Goal: Task Accomplishment & Management: Manage account settings

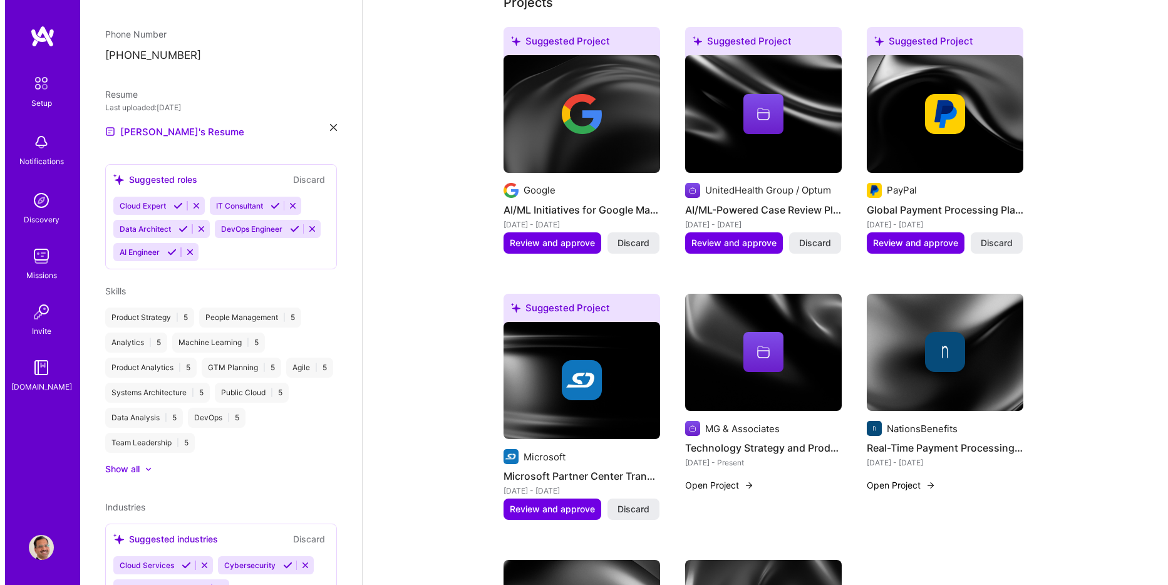
scroll to position [465, 0]
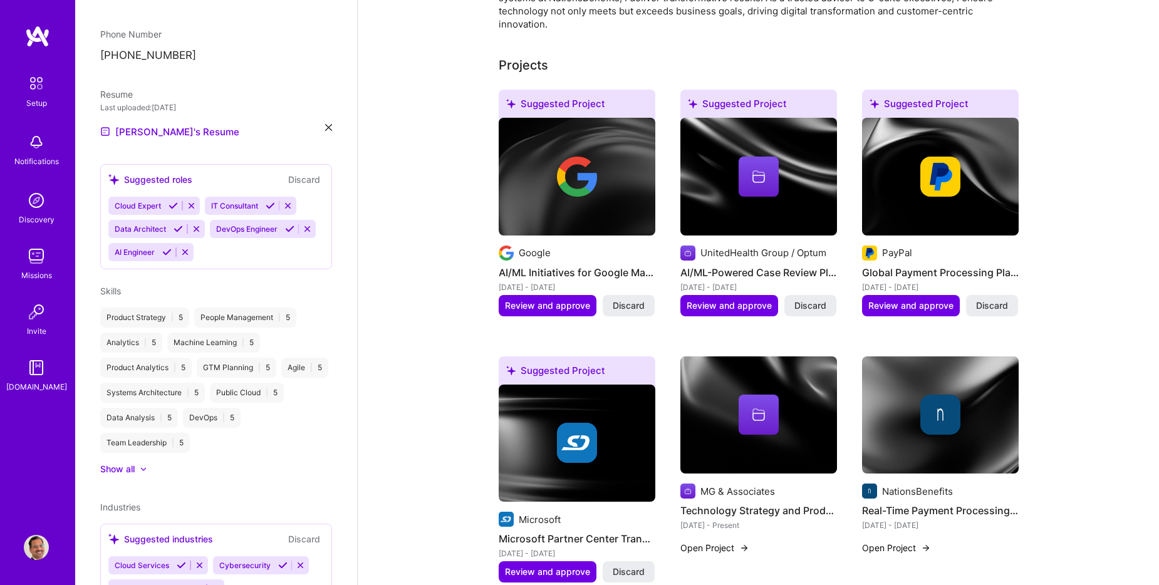
click at [940, 406] on img at bounding box center [940, 415] width 40 height 40
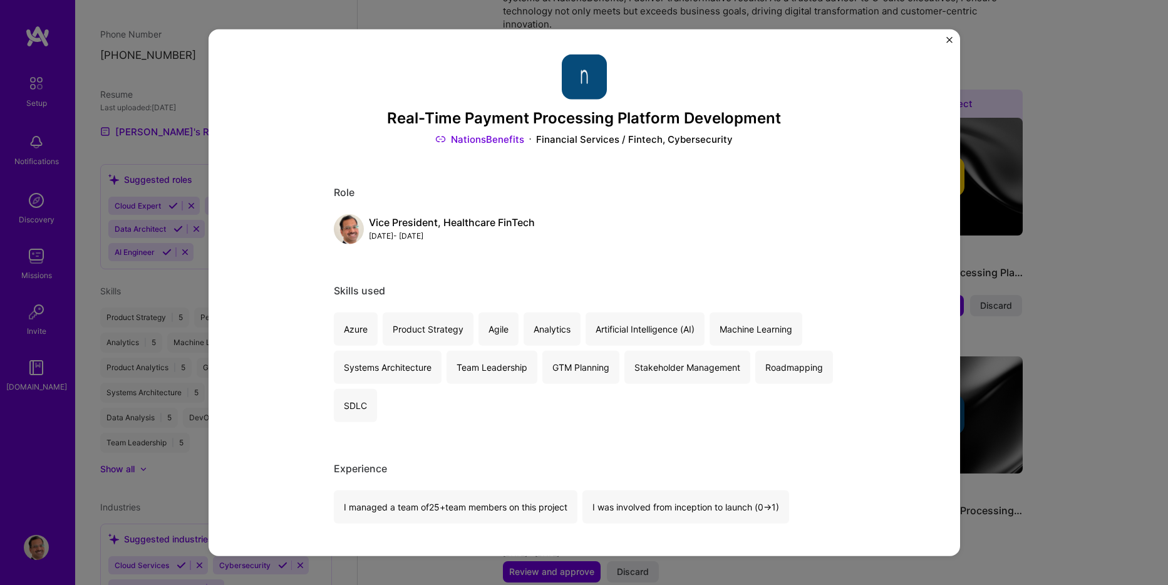
click at [950, 40] on img "Close" at bounding box center [949, 40] width 6 height 6
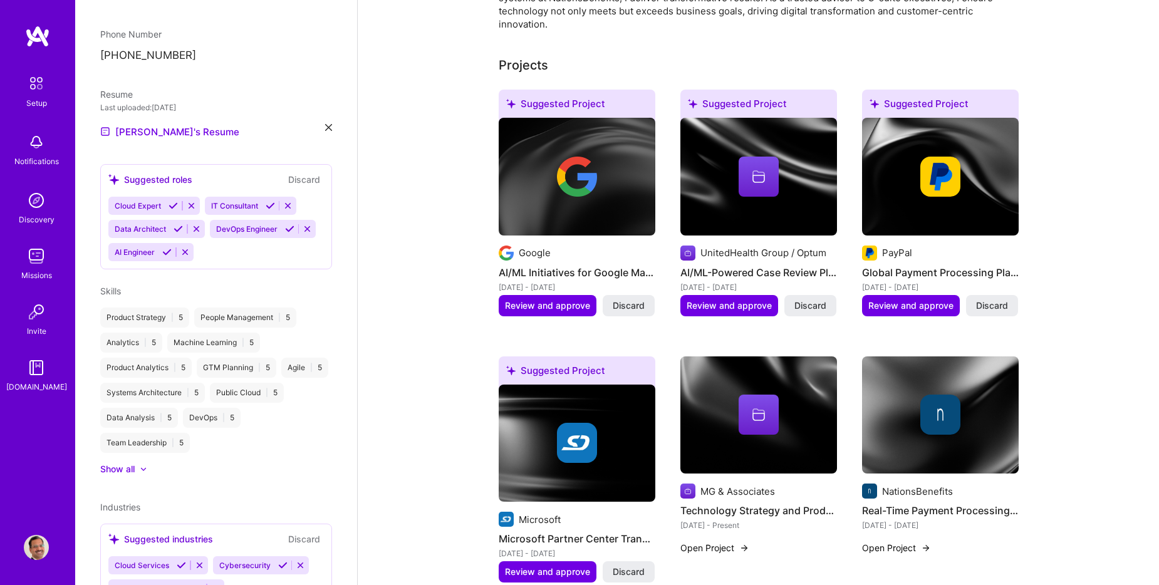
click at [961, 175] on div at bounding box center [940, 177] width 157 height 40
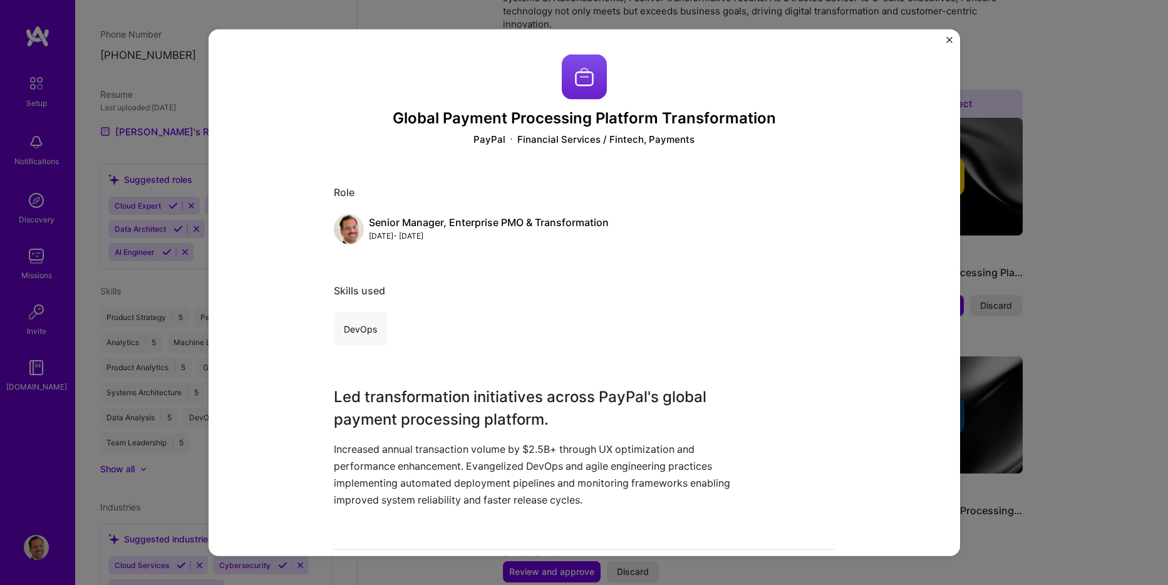
click at [944, 41] on div "Global Payment Processing Platform Transformation PayPal Financial Services / F…" at bounding box center [585, 292] width 752 height 527
click at [950, 39] on img "Close" at bounding box center [949, 40] width 6 height 6
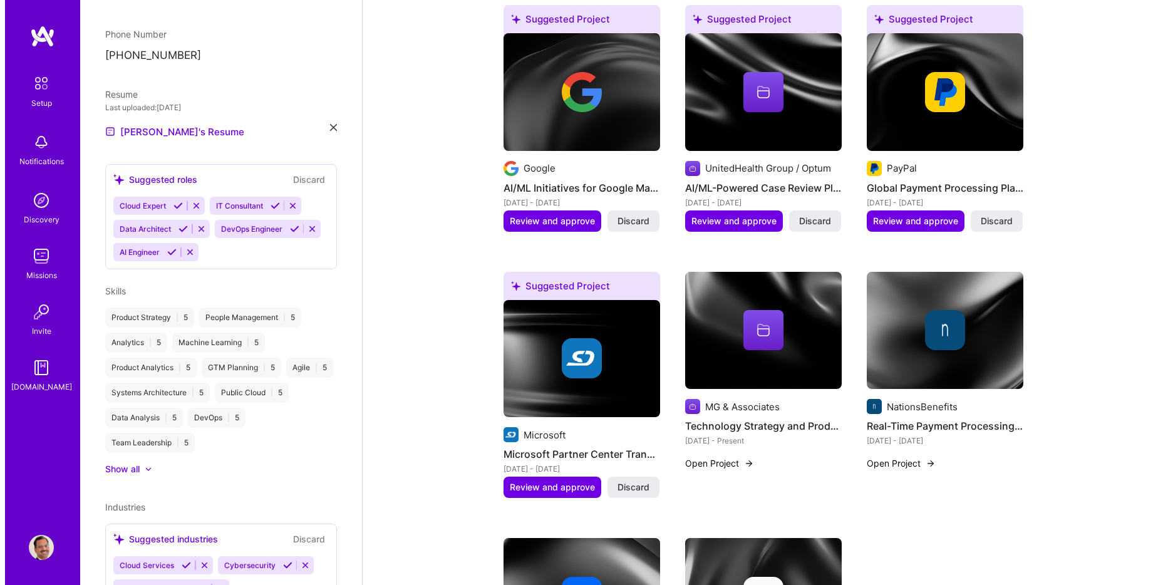
scroll to position [528, 0]
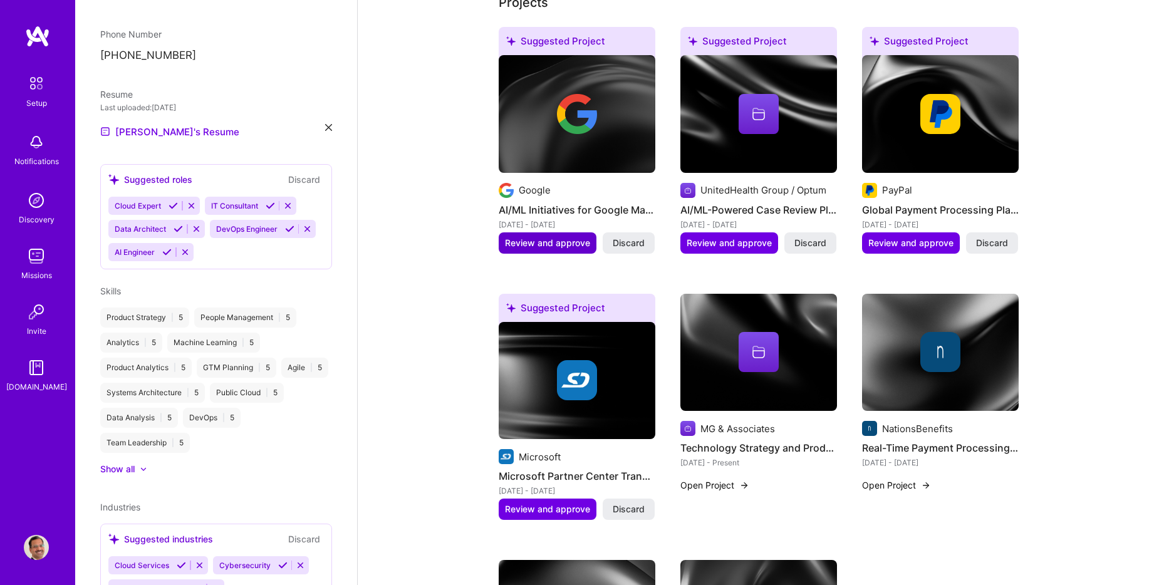
click at [549, 237] on span "Review and approve" at bounding box center [547, 243] width 85 height 13
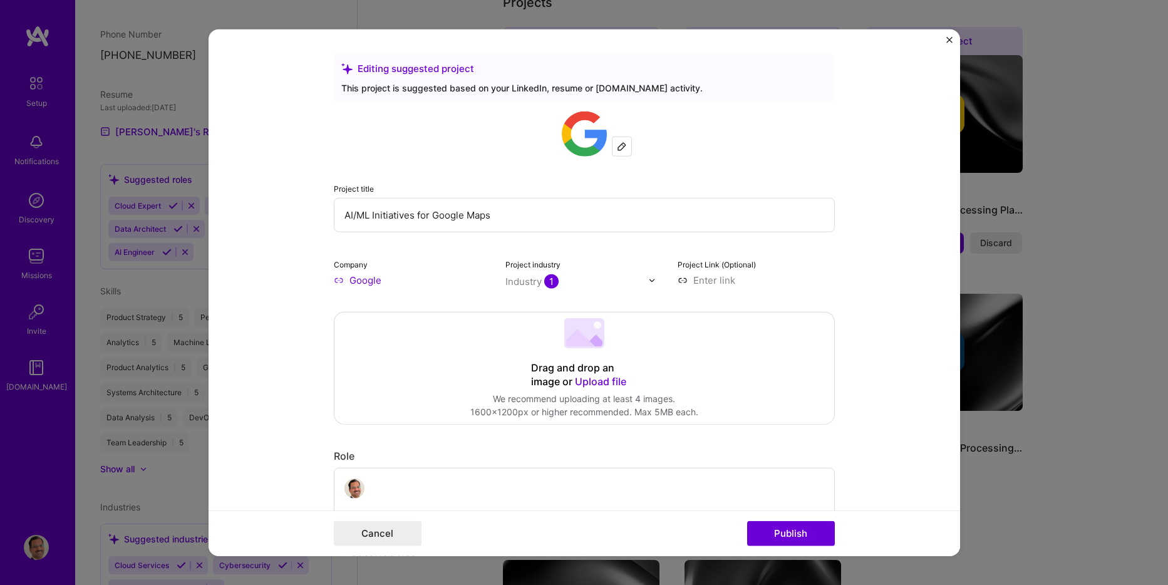
click at [338, 215] on input "AI/ML Initiatives for Google Maps" at bounding box center [584, 215] width 501 height 34
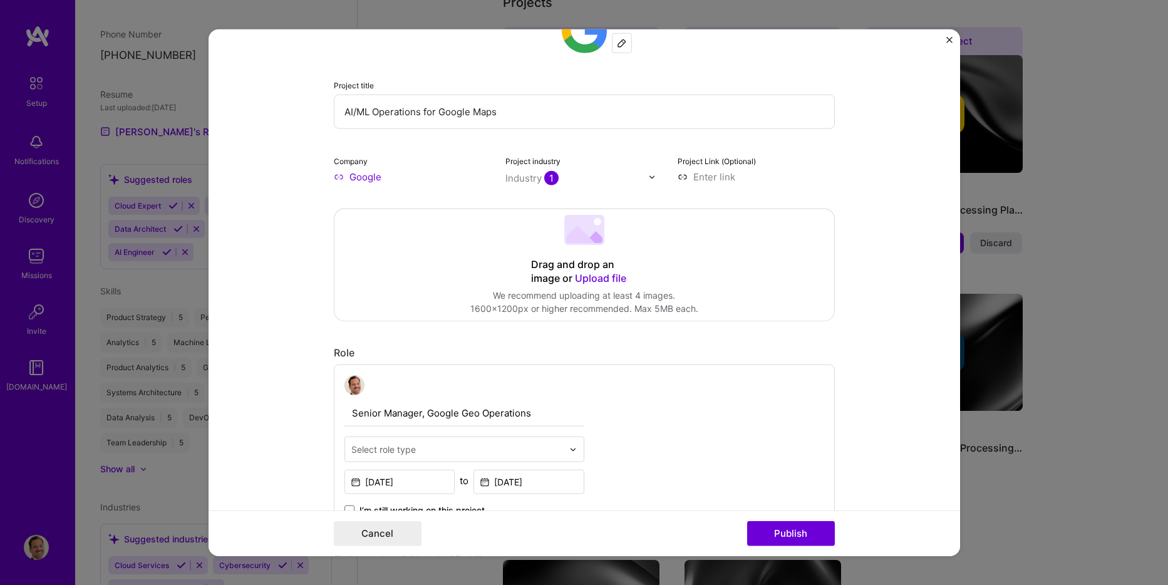
scroll to position [125, 0]
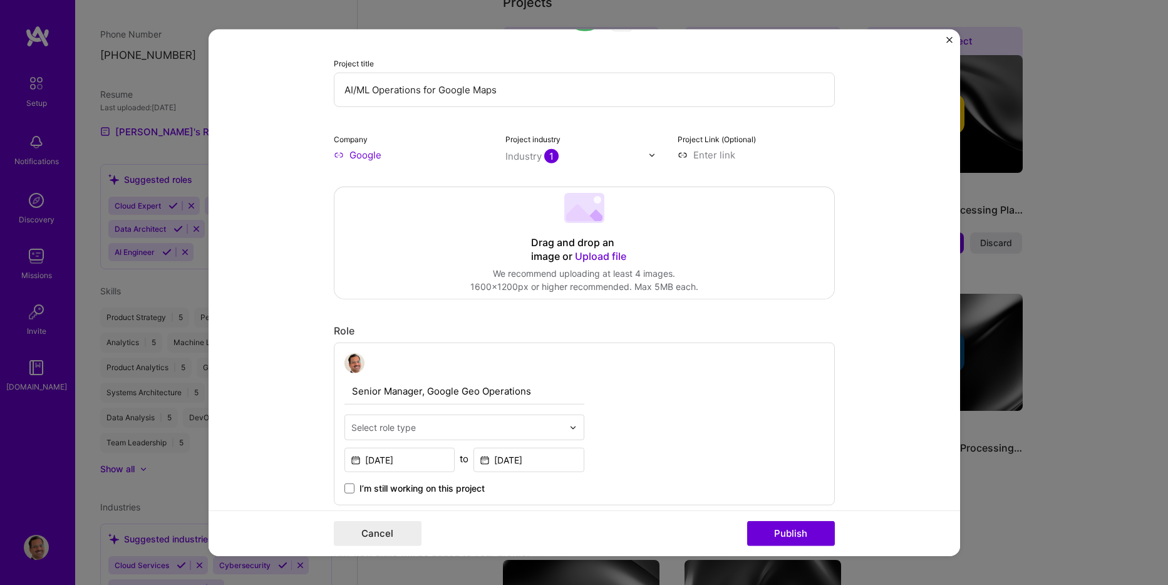
type input "AI/ML Operations for Google Maps"
click at [648, 157] on img at bounding box center [652, 155] width 8 height 8
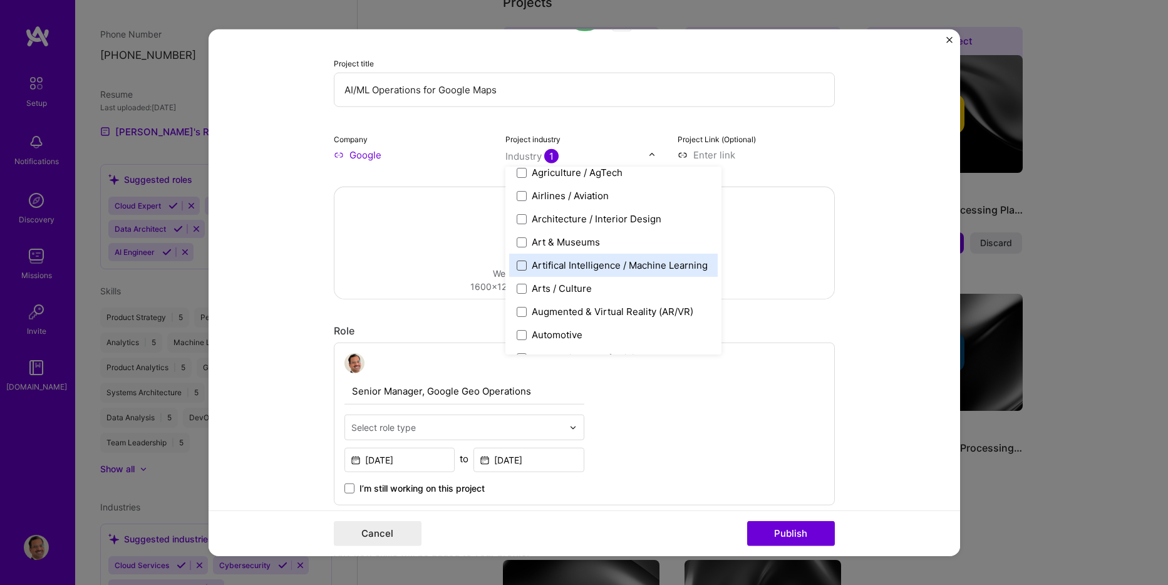
click at [517, 266] on span at bounding box center [522, 265] width 10 height 10
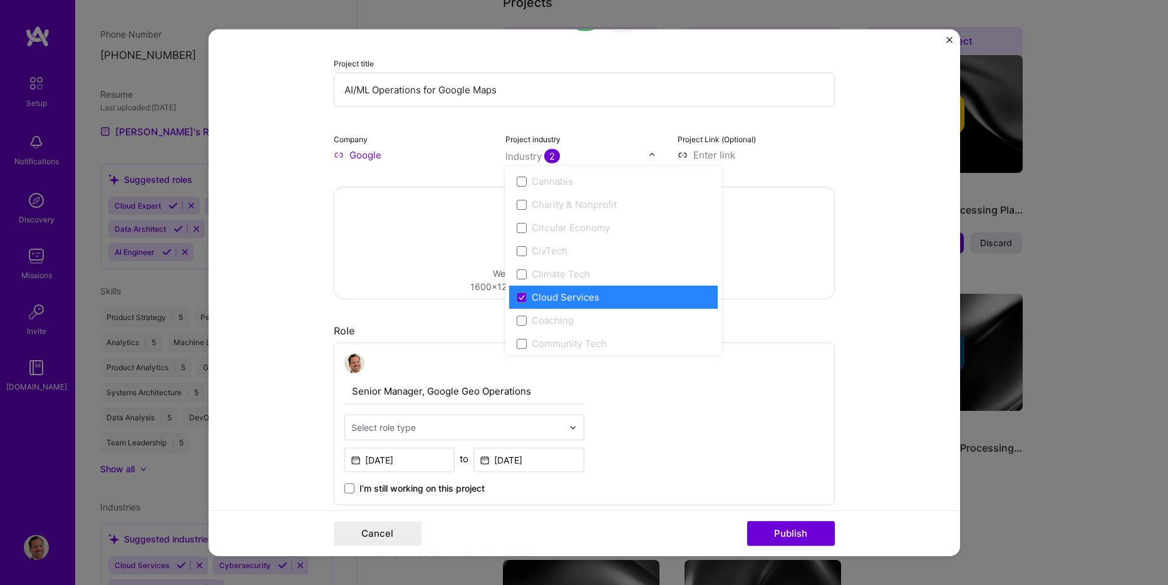
scroll to position [689, 0]
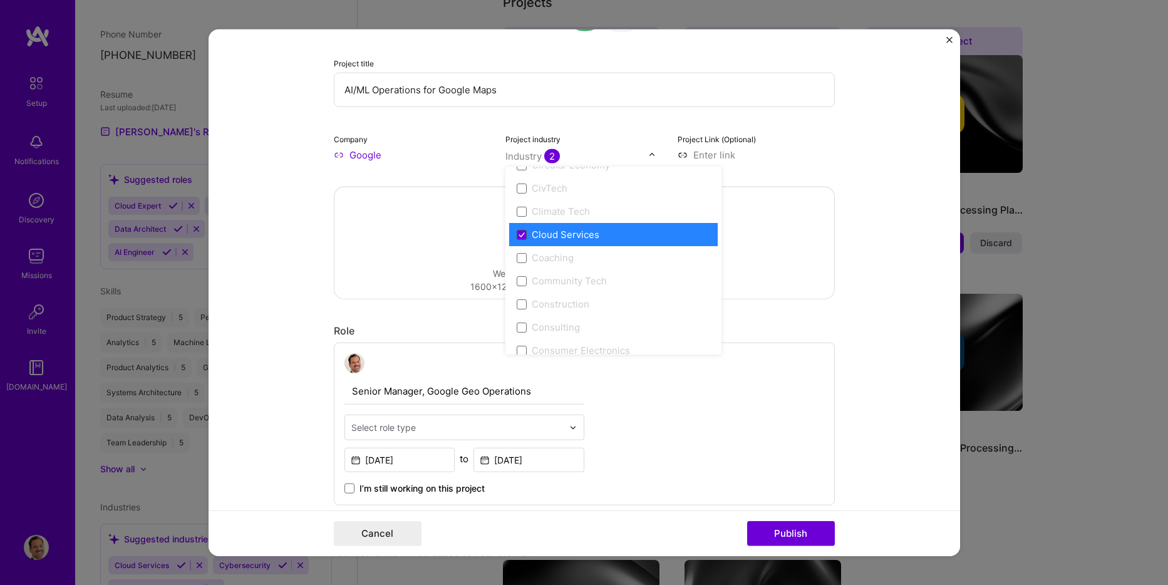
click at [519, 234] on icon at bounding box center [522, 234] width 6 height 5
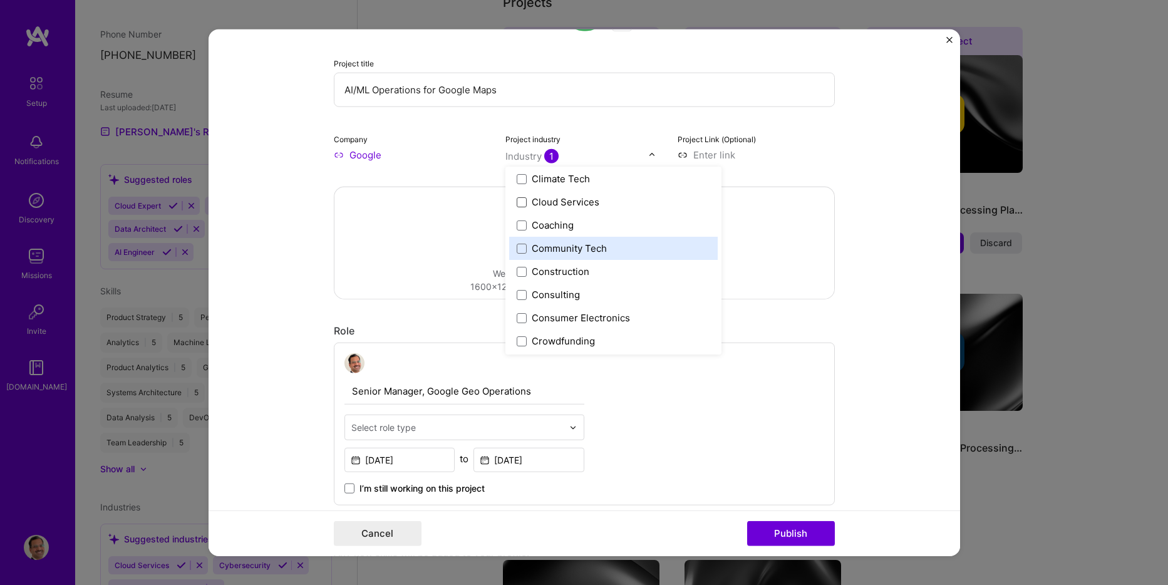
scroll to position [659, 0]
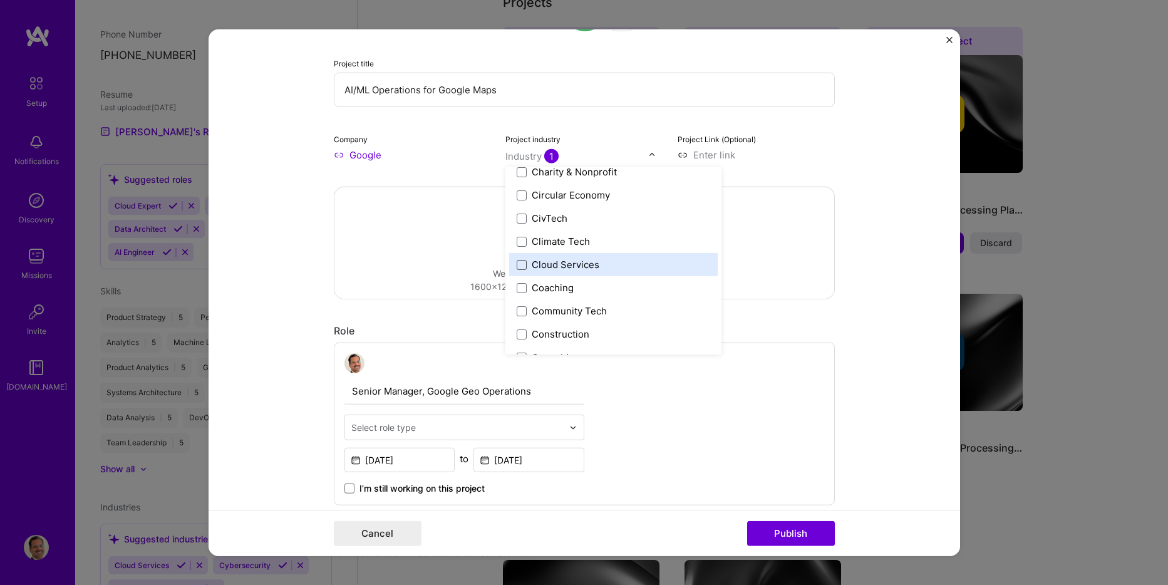
click at [522, 267] on span at bounding box center [522, 264] width 10 height 10
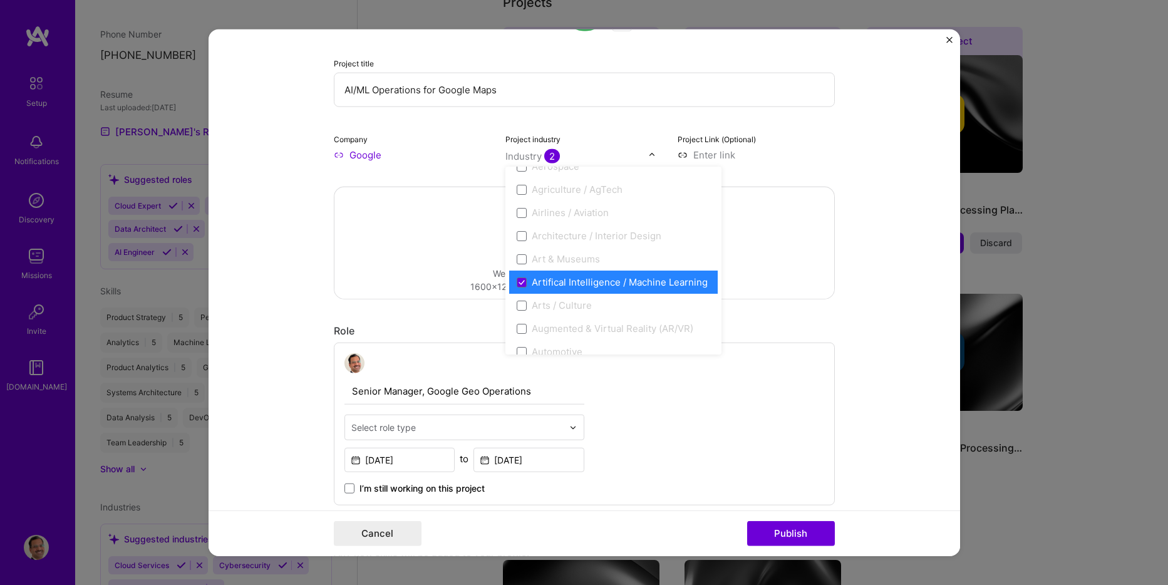
scroll to position [125, 0]
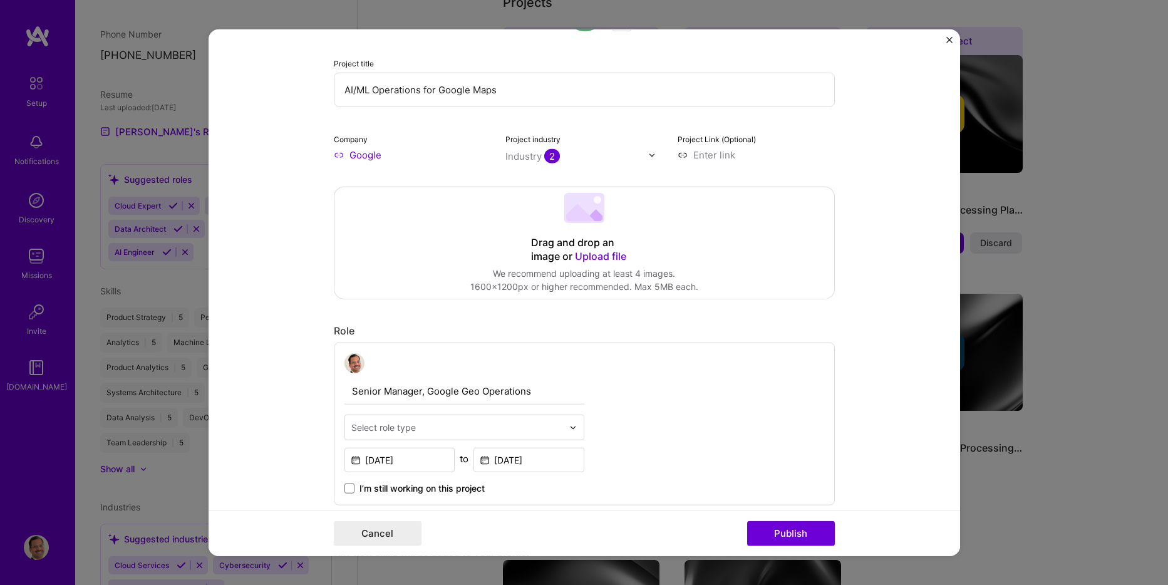
click at [810, 165] on div "Editing suggested project This project is suggested based on your LinkedIn, res…" at bounding box center [584, 572] width 501 height 1286
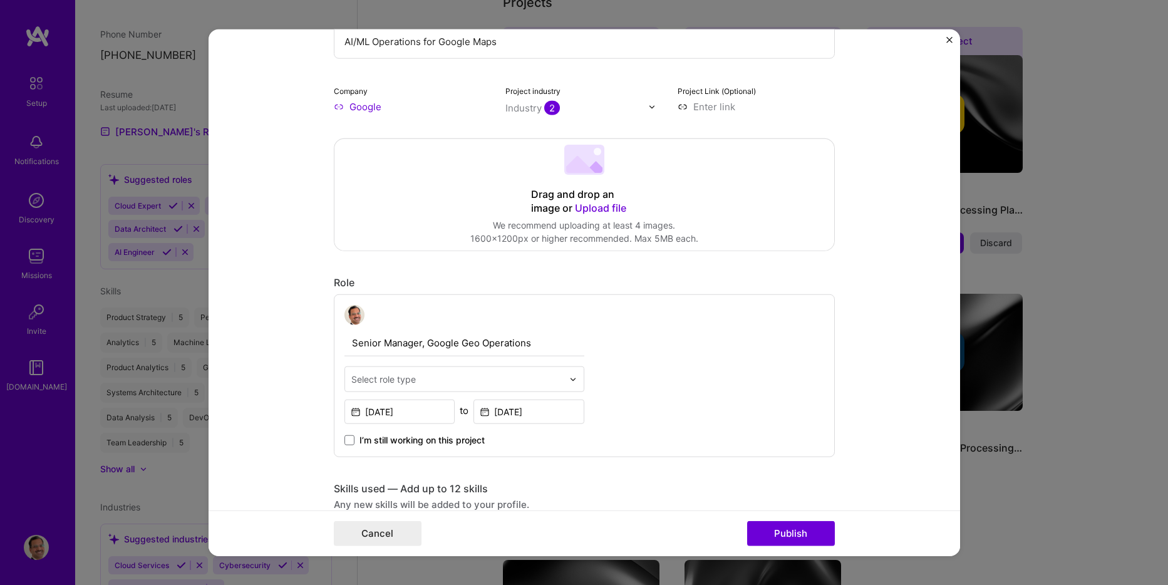
scroll to position [251, 0]
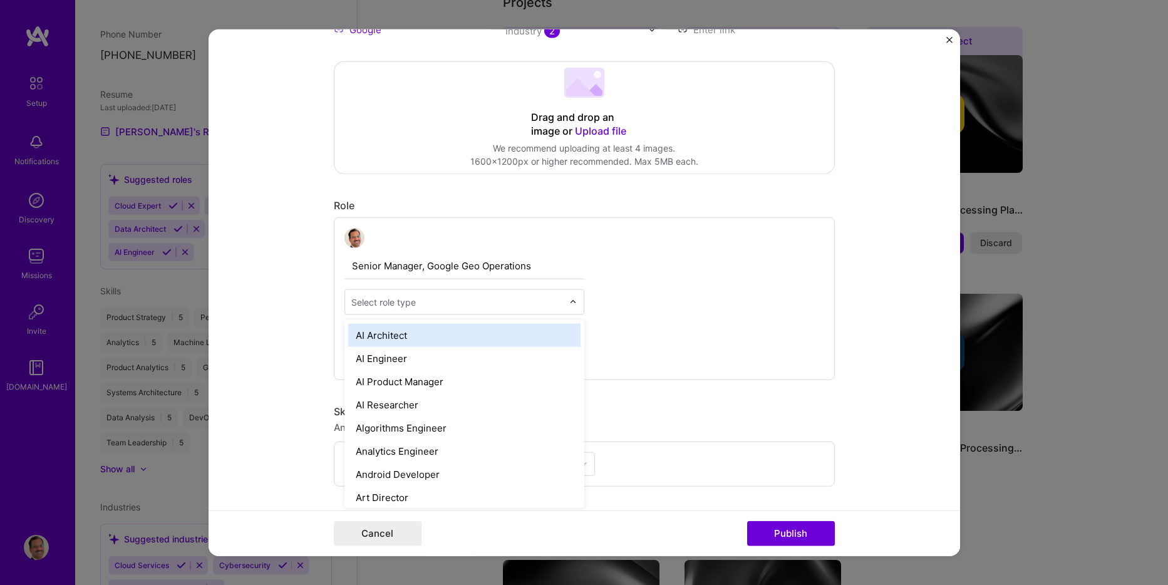
click at [570, 299] on img at bounding box center [573, 302] width 8 height 8
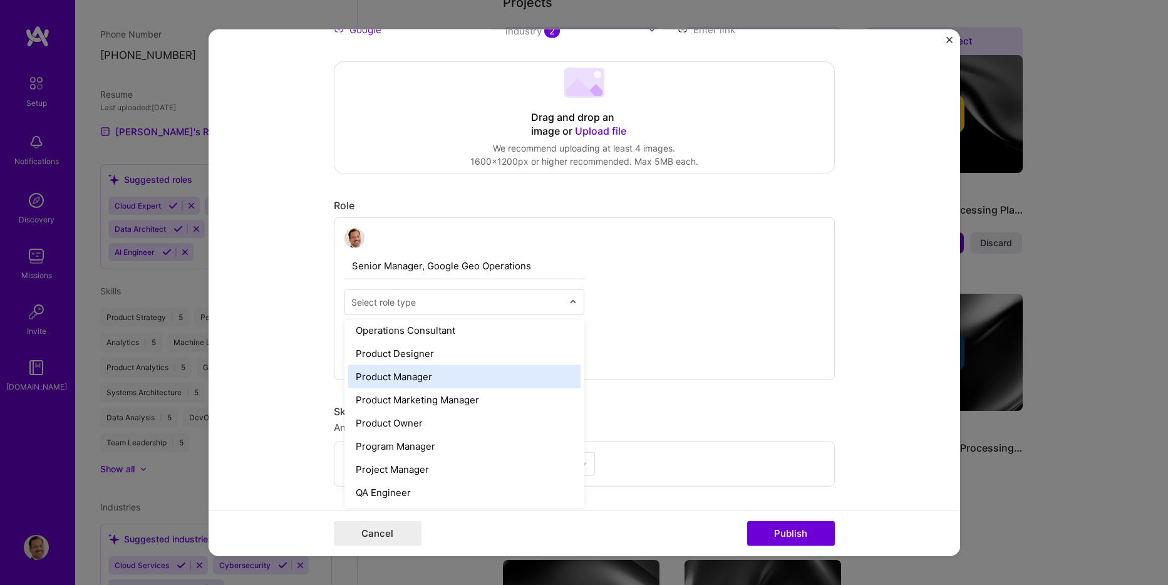
scroll to position [1190, 0]
click at [460, 378] on div "Program Manager" at bounding box center [464, 373] width 232 height 23
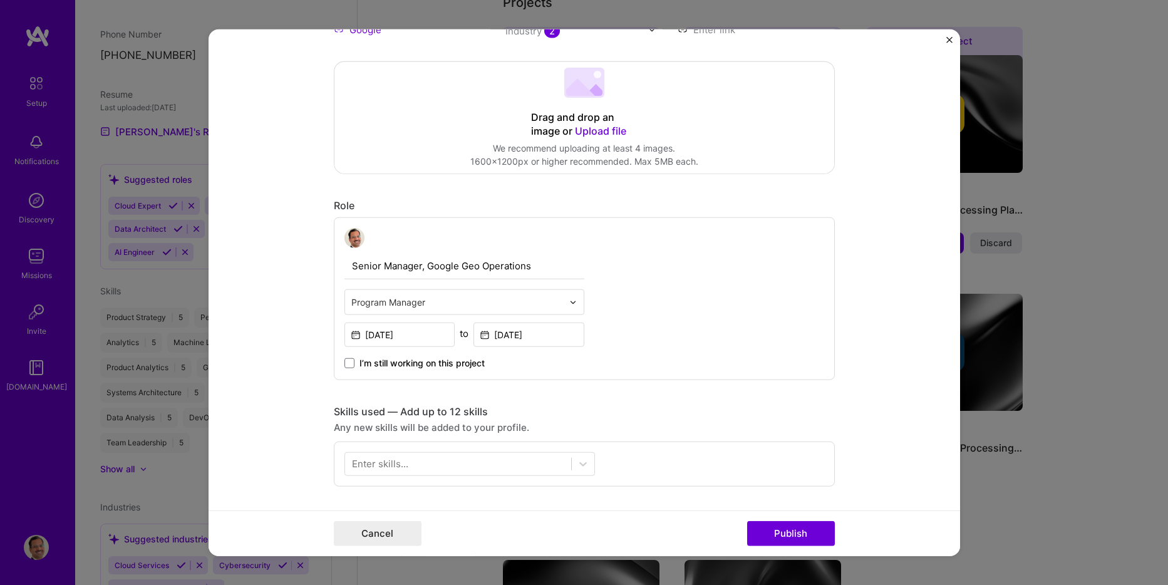
click at [570, 304] on img at bounding box center [573, 302] width 8 height 8
click at [784, 306] on div "Senior Manager, Google Geo Operations Program Manager Sep, 2015 to Feb, 2016 I’…" at bounding box center [584, 298] width 501 height 163
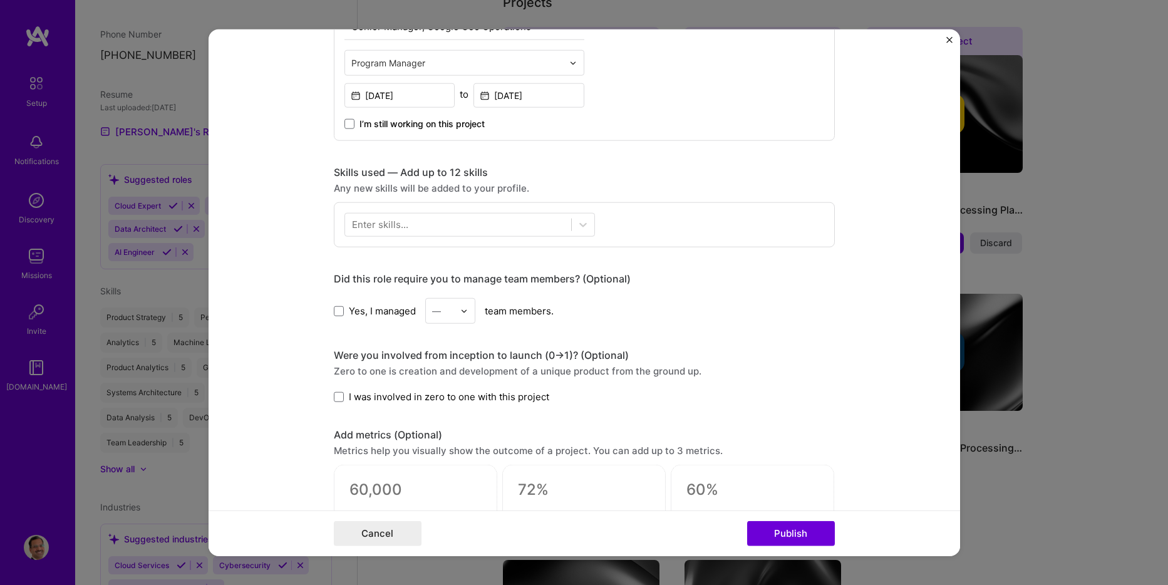
scroll to position [501, 0]
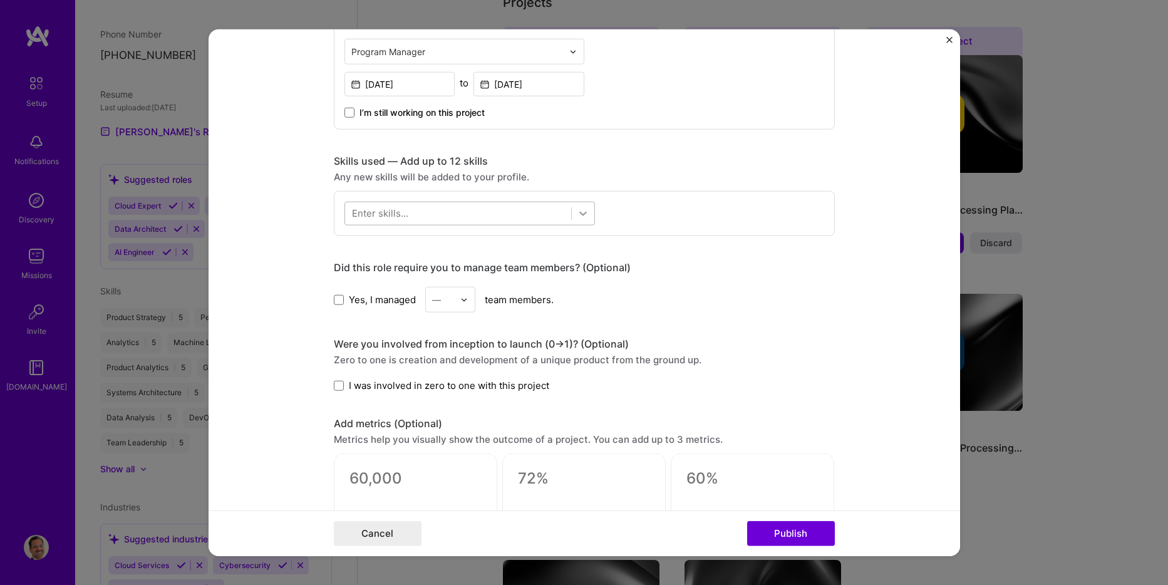
click at [579, 209] on icon at bounding box center [583, 213] width 13 height 13
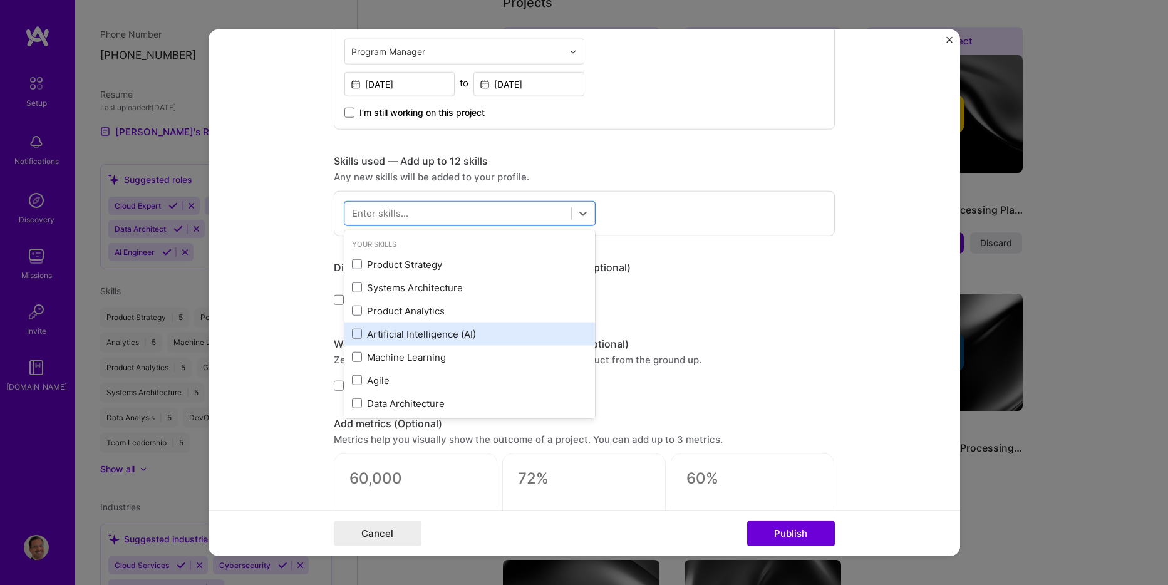
click at [390, 328] on div "Artificial Intelligence (AI)" at bounding box center [469, 334] width 235 height 13
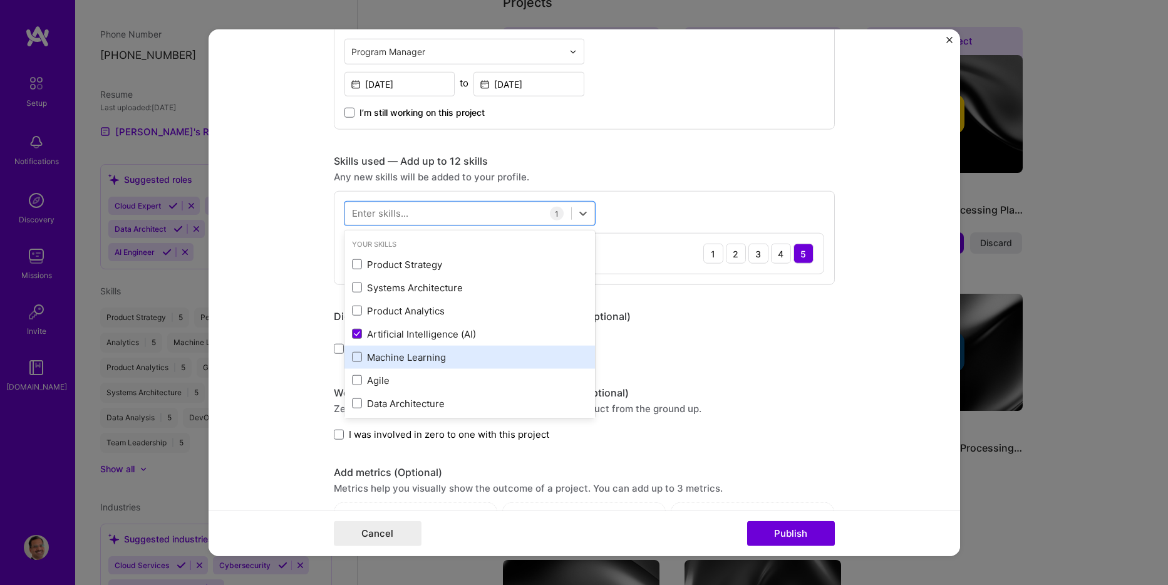
click at [368, 356] on div "Machine Learning" at bounding box center [469, 357] width 235 height 13
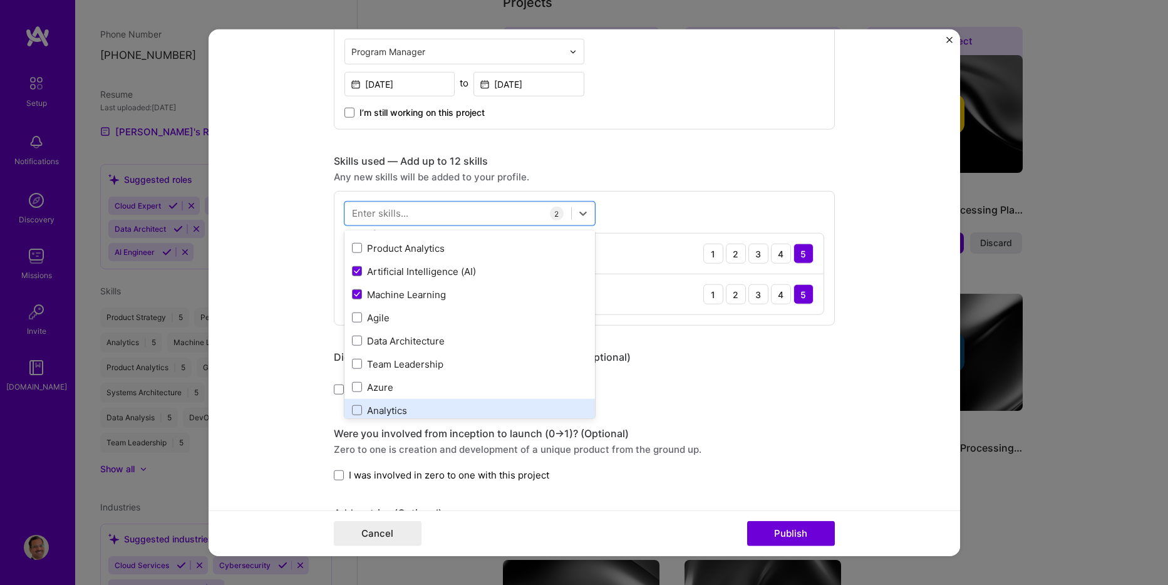
scroll to position [125, 0]
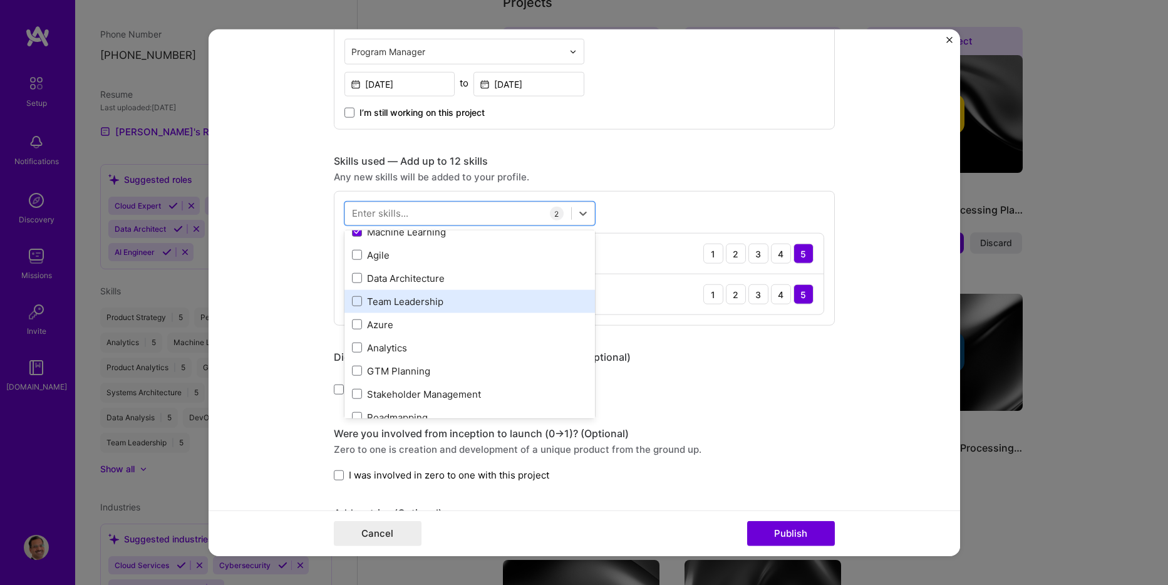
click at [425, 304] on div "Team Leadership" at bounding box center [469, 301] width 235 height 13
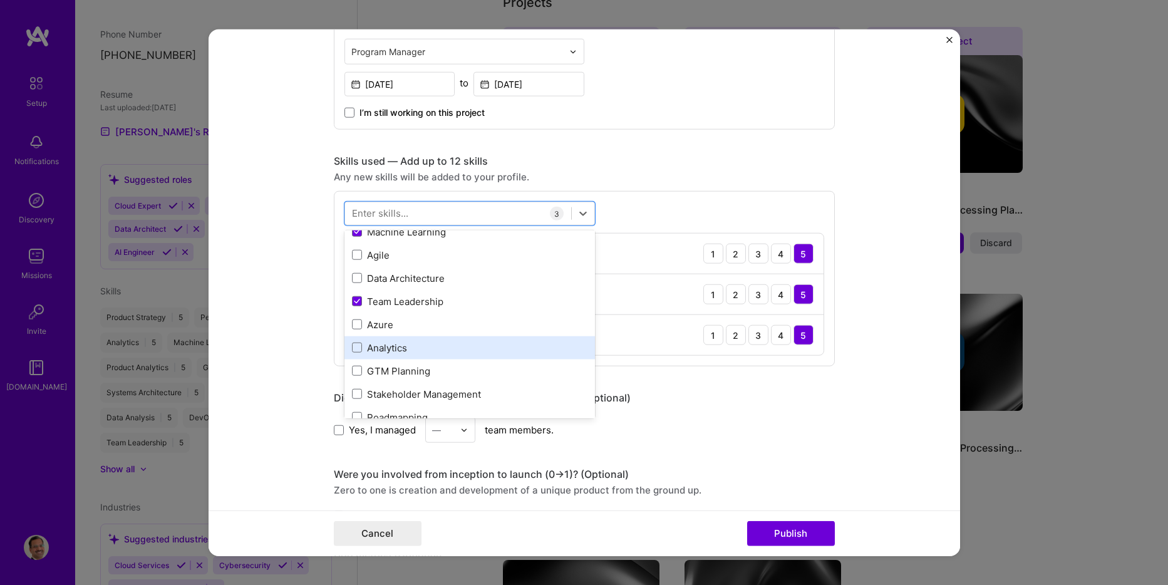
scroll to position [188, 0]
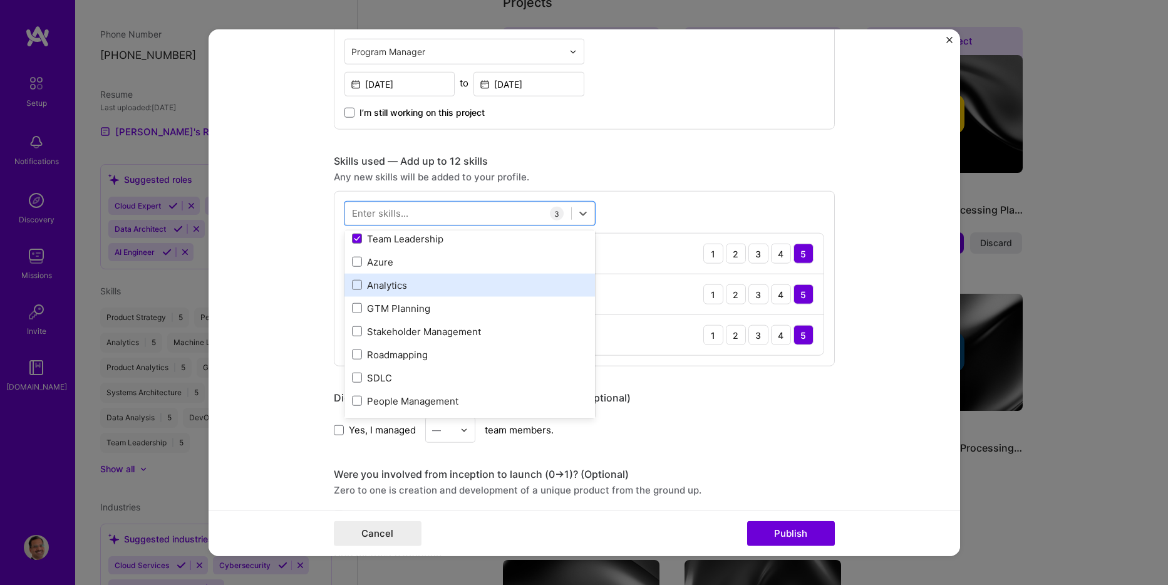
click at [381, 287] on div "Analytics" at bounding box center [469, 285] width 235 height 13
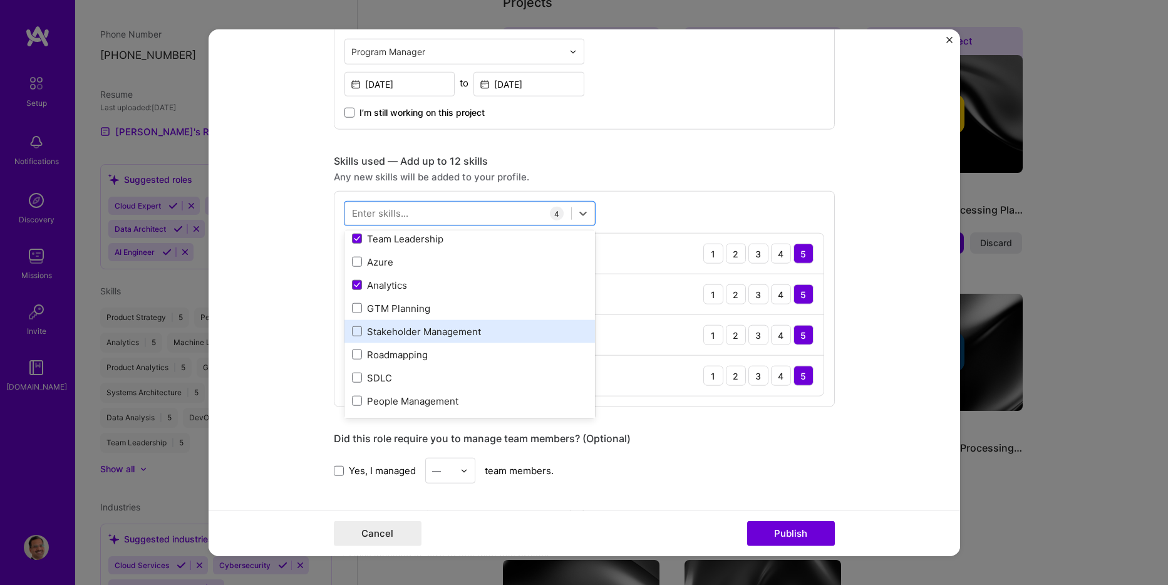
click at [434, 333] on div "Stakeholder Management" at bounding box center [469, 331] width 235 height 13
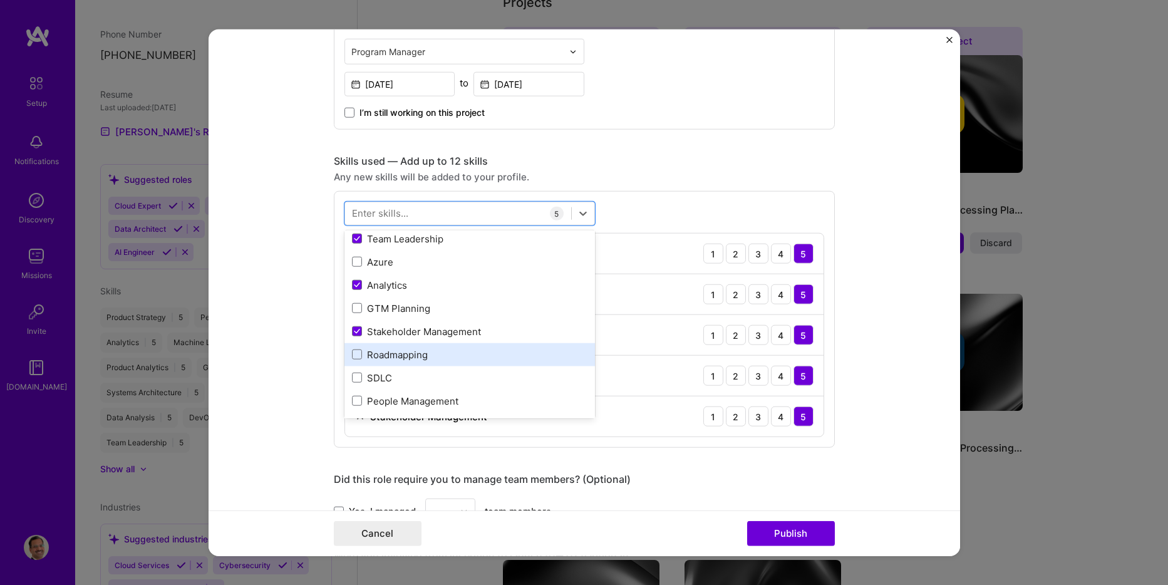
scroll to position [251, 0]
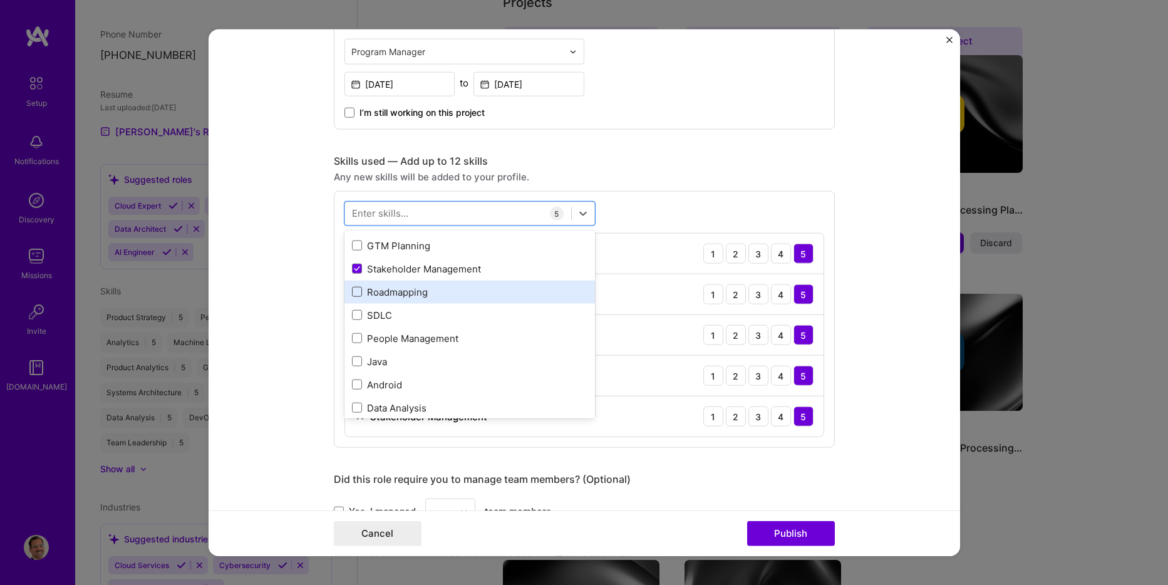
click at [352, 294] on span at bounding box center [357, 292] width 10 height 10
click at [0, 0] on input "checkbox" at bounding box center [0, 0] width 0 height 0
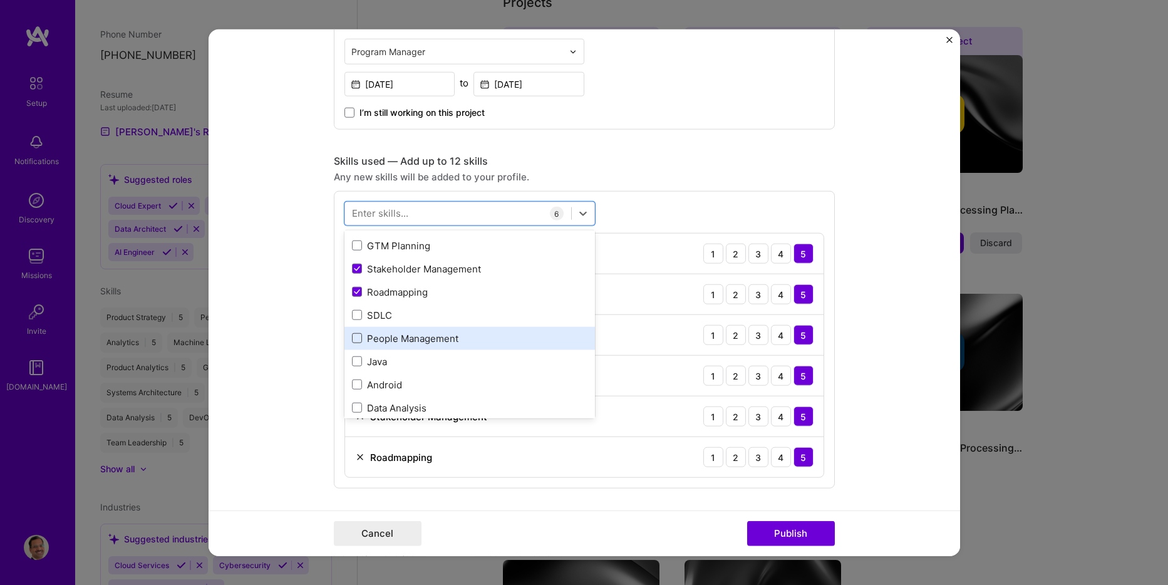
click at [352, 338] on span at bounding box center [357, 338] width 10 height 10
click at [0, 0] on input "checkbox" at bounding box center [0, 0] width 0 height 0
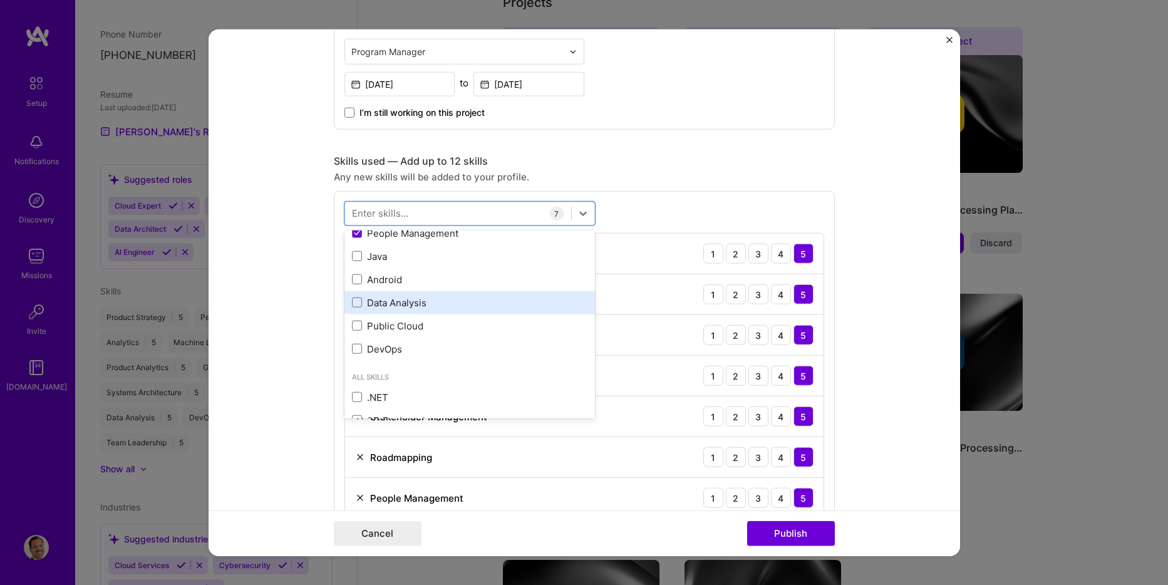
scroll to position [376, 0]
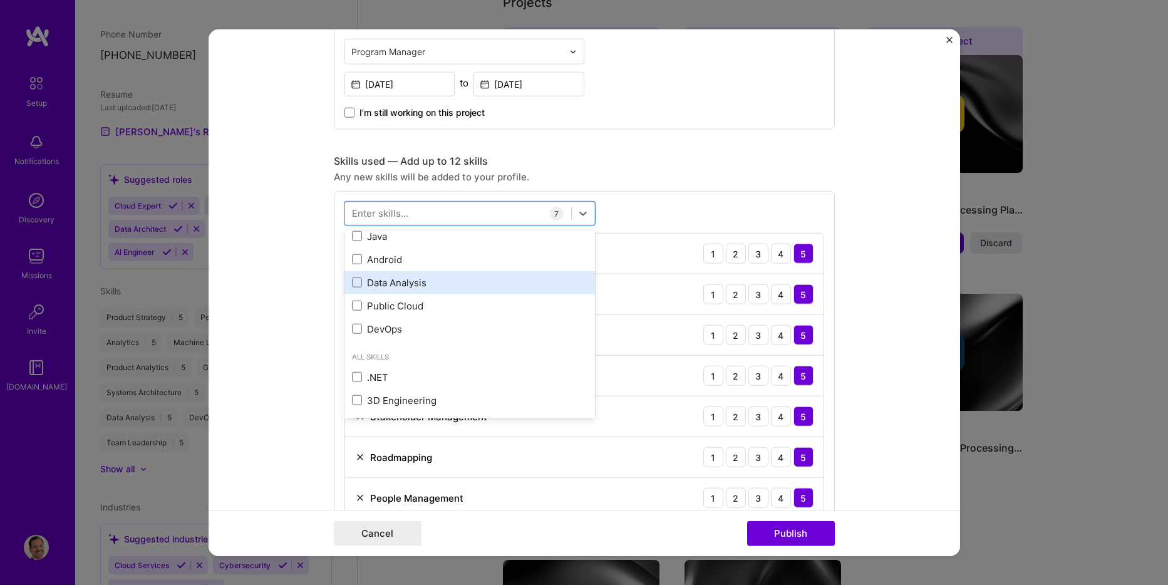
click at [400, 286] on div "Data Analysis" at bounding box center [469, 282] width 235 height 13
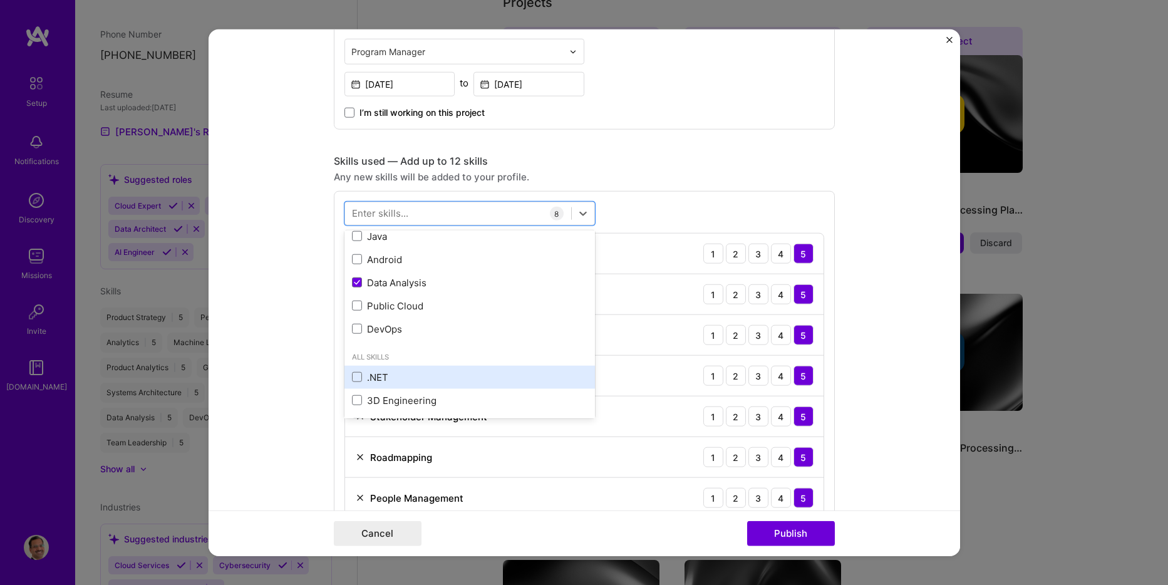
scroll to position [564, 0]
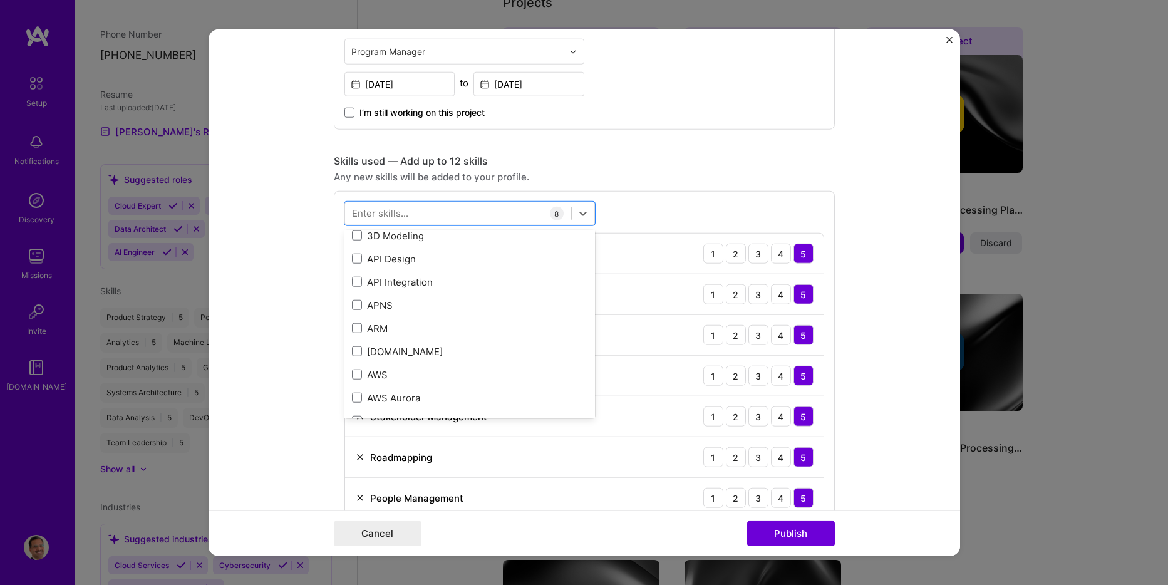
click at [767, 218] on div "option Data Analysis, selected. option ARM focused, 0 of 2. 378 results availab…" at bounding box center [584, 380] width 501 height 379
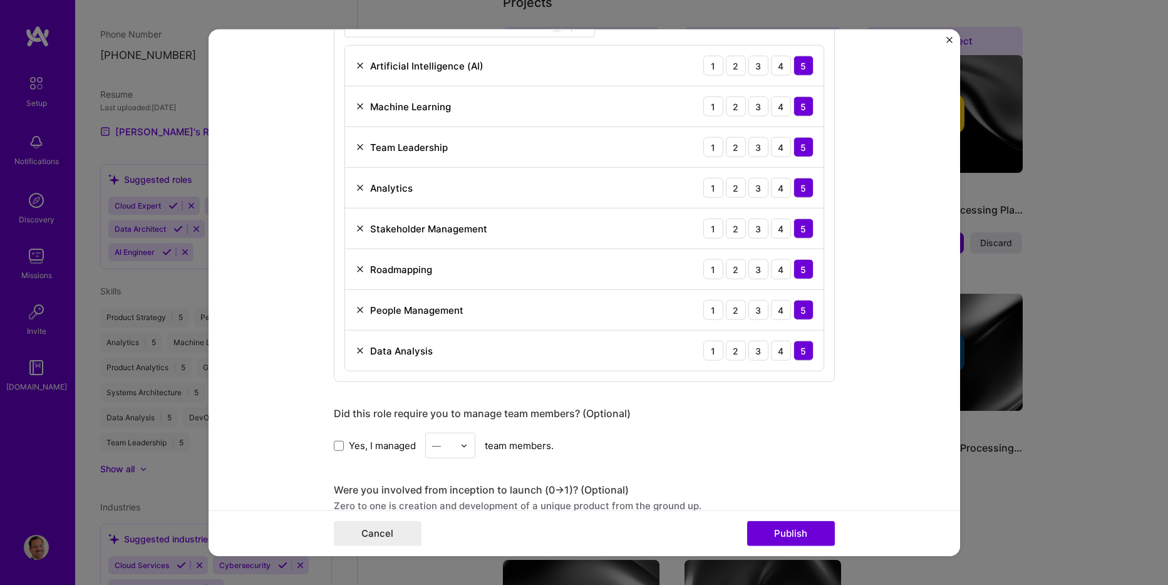
scroll to position [814, 0]
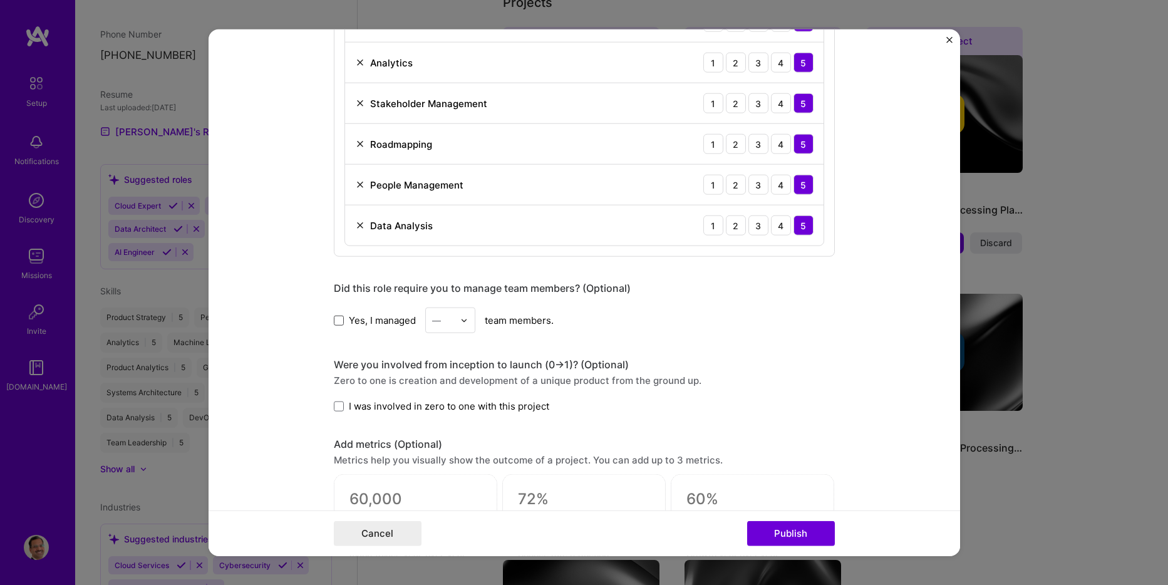
click at [335, 321] on span at bounding box center [339, 320] width 10 height 10
click at [0, 0] on input "Yes, I managed" at bounding box center [0, 0] width 0 height 0
click at [460, 319] on img at bounding box center [464, 320] width 8 height 8
click at [336, 319] on icon at bounding box center [339, 320] width 6 height 5
click at [0, 0] on input "Yes, I managed" at bounding box center [0, 0] width 0 height 0
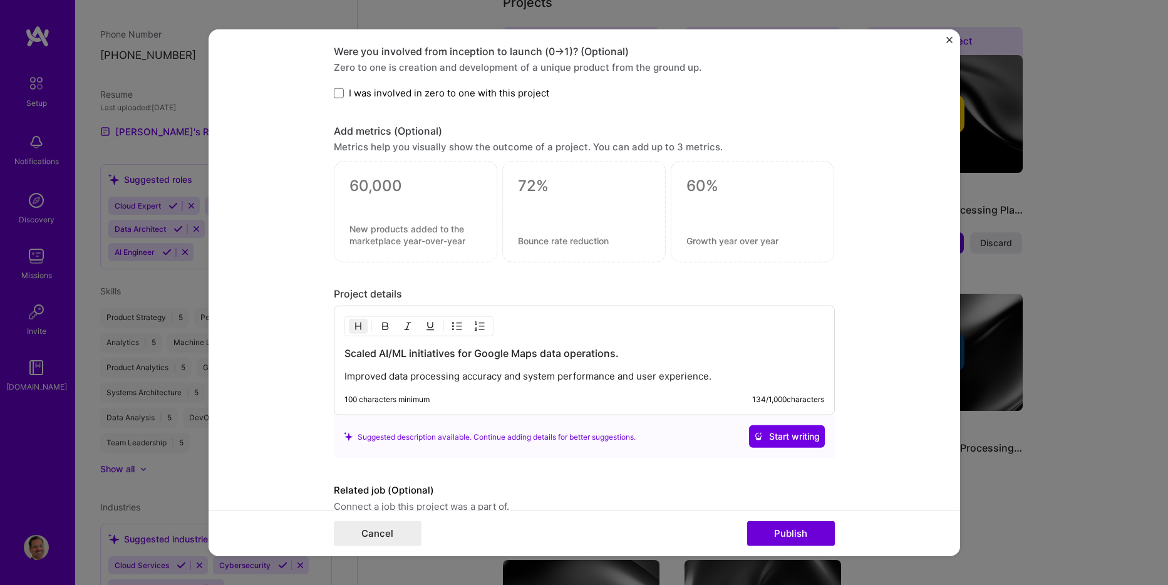
scroll to position [1187, 0]
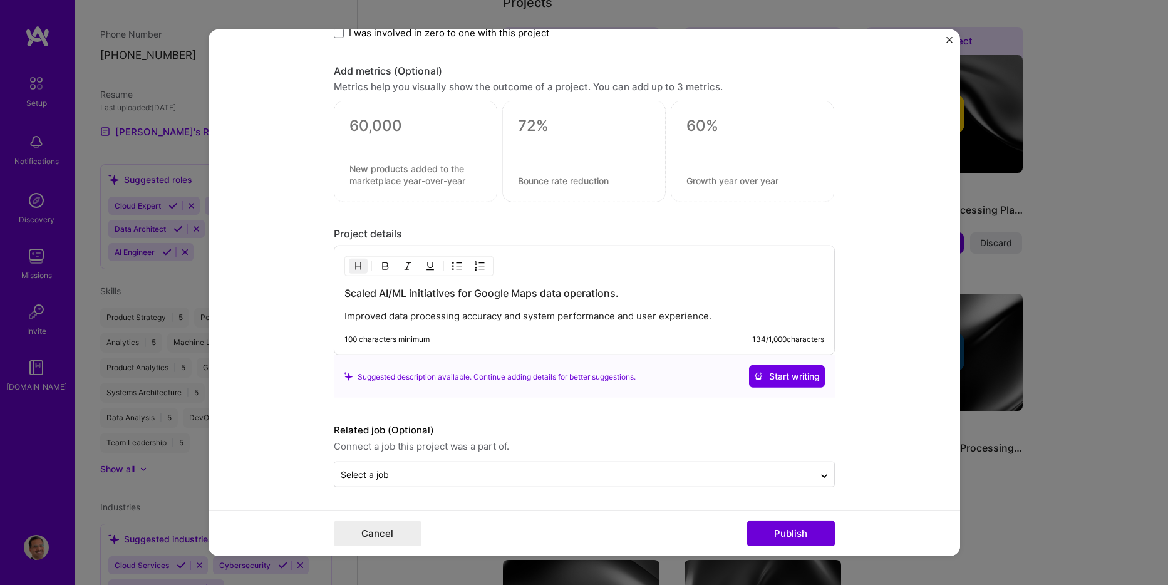
click at [710, 319] on p "Improved data processing accuracy and system performance and user experience." at bounding box center [584, 316] width 480 height 13
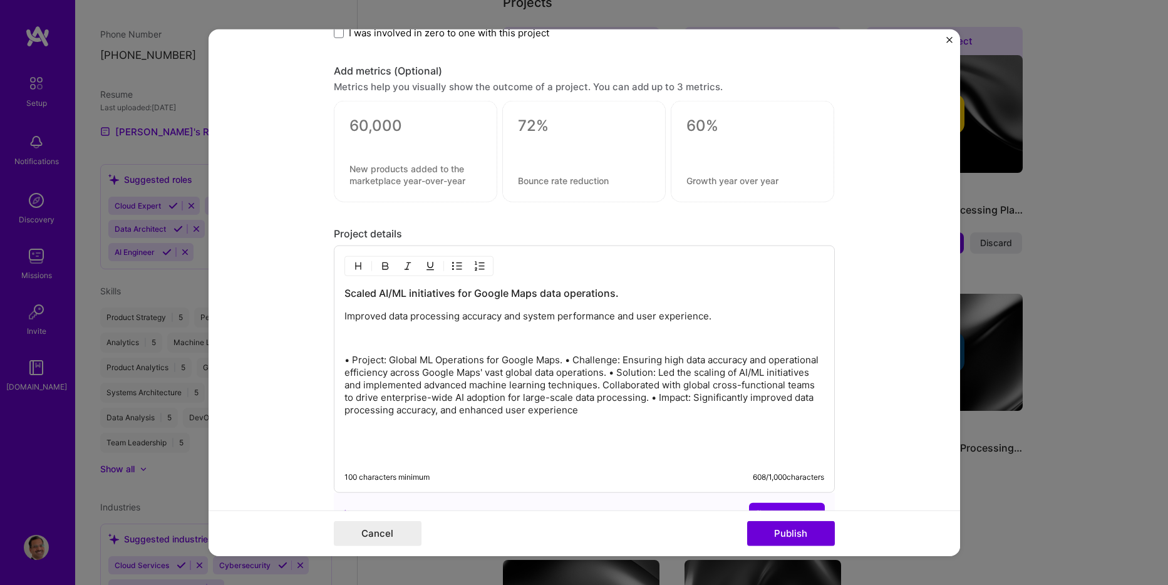
click at [348, 362] on p "• Project: Global ML Operations for Google Maps. • Challenge: Ensuring high dat…" at bounding box center [584, 385] width 480 height 63
click at [559, 361] on p "Project: Global ML Operations for Google Maps. • Challenge: Ensuring high data …" at bounding box center [584, 385] width 480 height 63
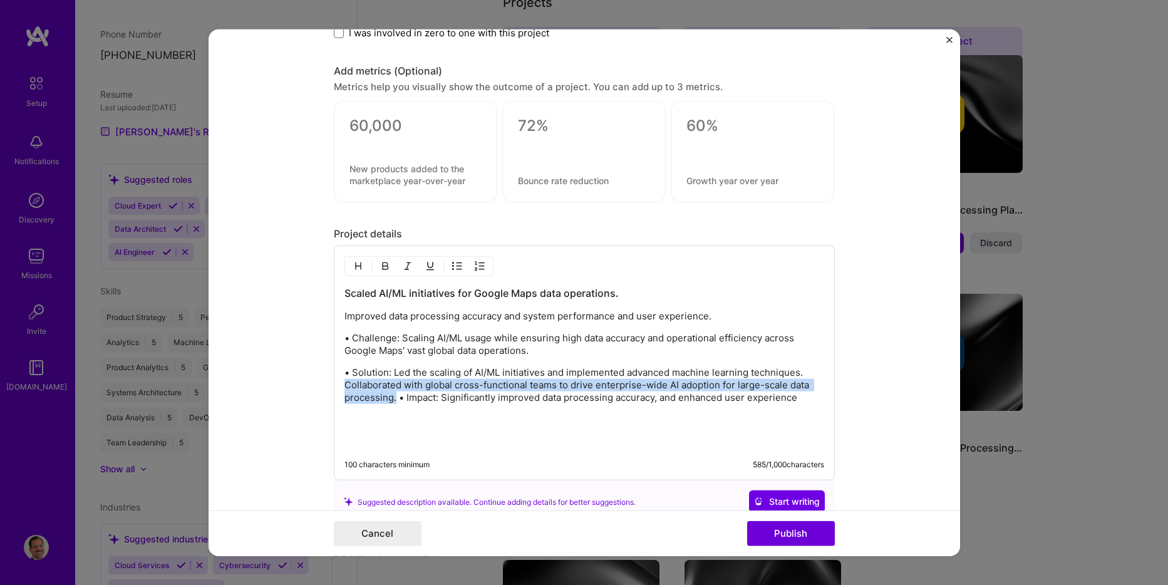
drag, startPoint x: 391, startPoint y: 400, endPoint x: 339, endPoint y: 388, distance: 53.8
click at [339, 388] on div "Scaled AI/ML initiatives for Google Maps data operations. Improved data process…" at bounding box center [584, 363] width 501 height 235
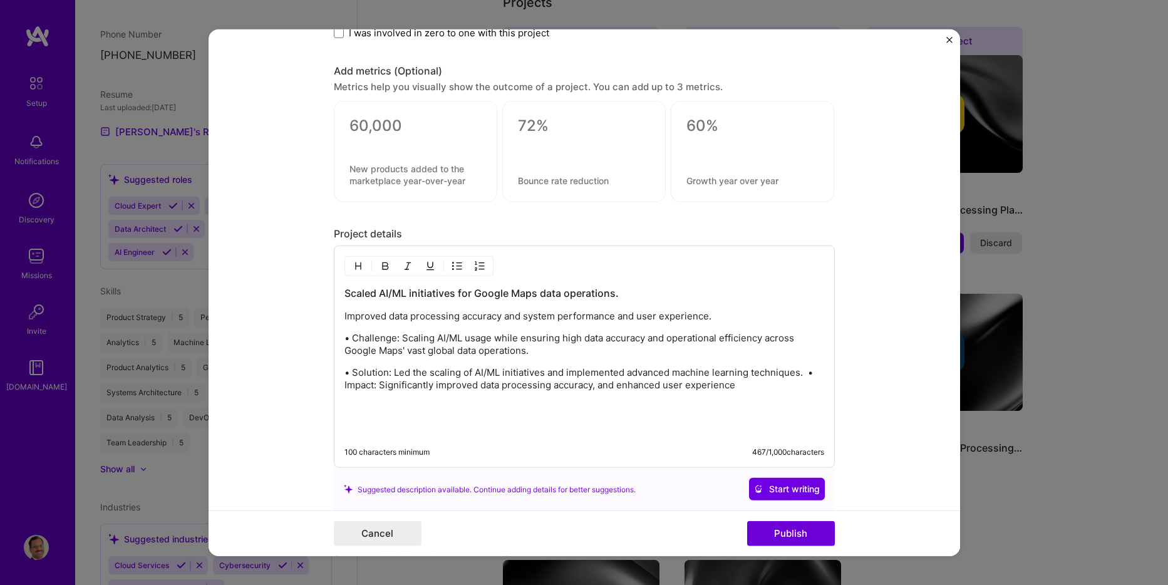
click at [471, 371] on p "• Solution: Led the scaling of AI/ML initiatives and implemented advanced machi…" at bounding box center [584, 378] width 480 height 25
click at [561, 376] on p "• Solution: Led the scaling of AI/ML initiatives and implemented advanced machi…" at bounding box center [584, 378] width 480 height 25
click at [397, 384] on p "• Solution: Led the scaling of AI/ML initiatives and implementation of advanced…" at bounding box center [584, 378] width 480 height 25
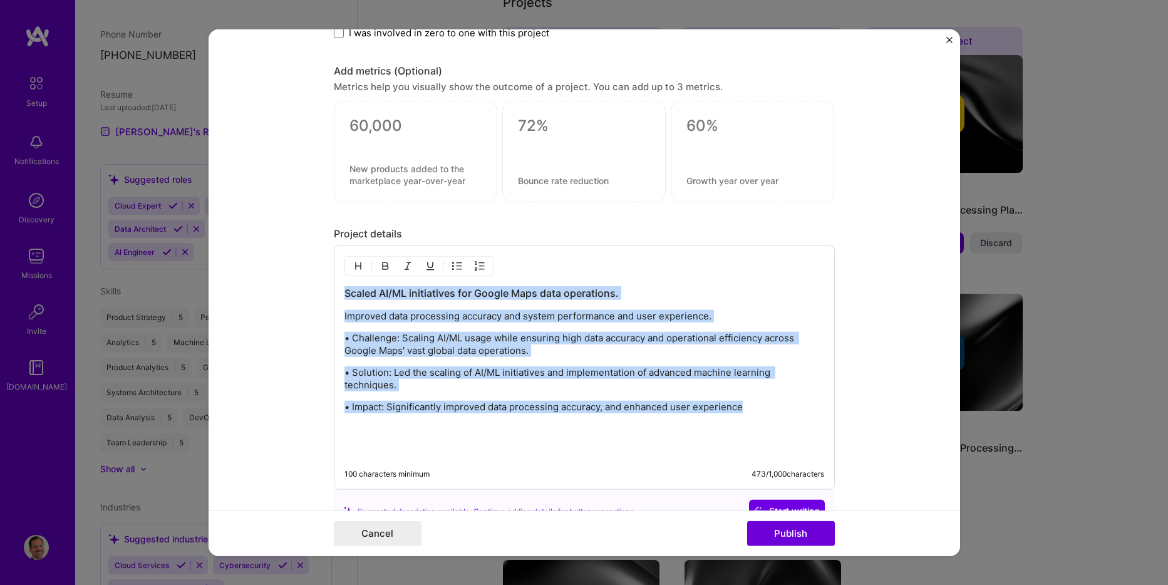
drag, startPoint x: 763, startPoint y: 405, endPoint x: 334, endPoint y: 297, distance: 441.7
click at [334, 297] on div "Scaled AI/ML initiatives for Google Maps data operations. Improved data process…" at bounding box center [584, 368] width 501 height 244
copy div "Scaled AI/ML initiatives for Google Maps data operations. Improved data process…"
click at [706, 389] on p "• Solution: Led the scaling of AI/ML initiatives and implementation of advanced…" at bounding box center [584, 378] width 480 height 25
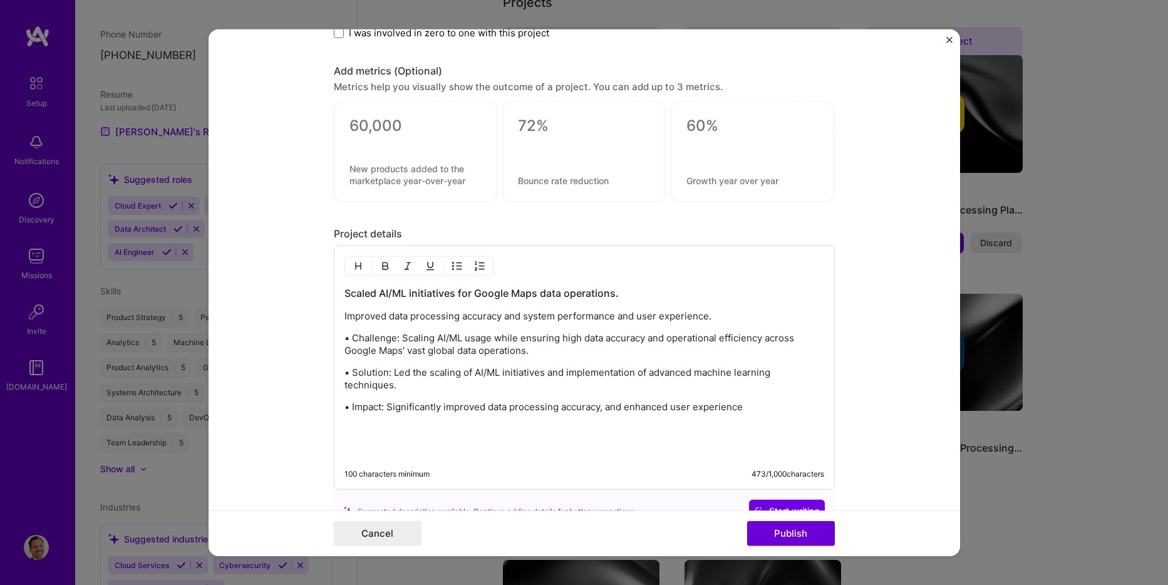
click at [629, 295] on h3 "Scaled AI/ML initiatives for Google Maps data operations." at bounding box center [584, 293] width 480 height 14
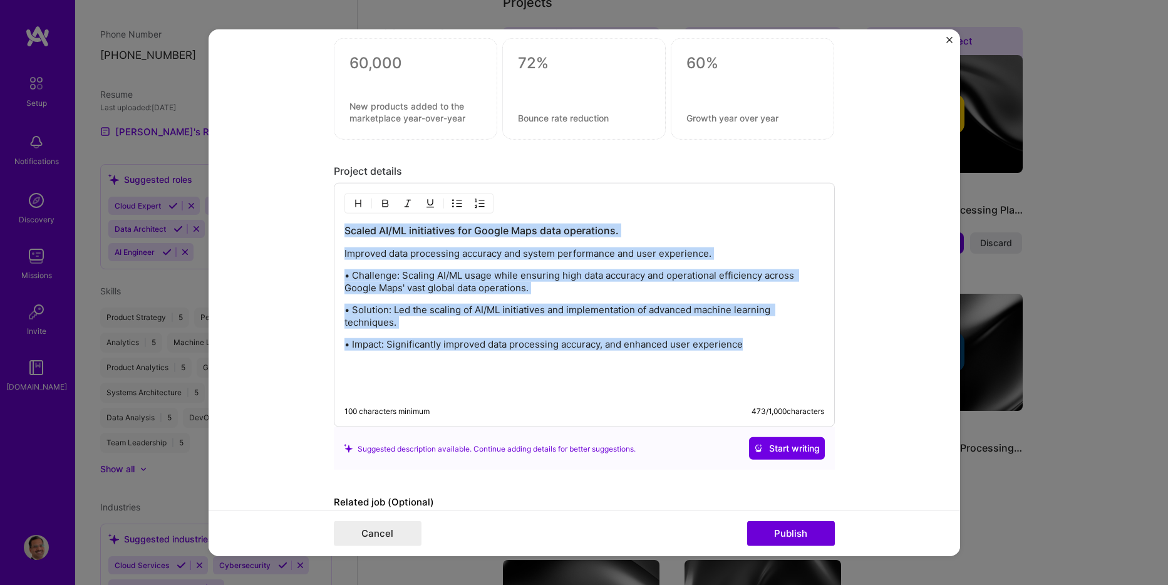
drag, startPoint x: 747, startPoint y: 342, endPoint x: 313, endPoint y: 230, distance: 448.1
click at [313, 230] on form "Editing suggested project This project is suggested based on your LinkedIn, res…" at bounding box center [585, 292] width 752 height 527
copy div "Scaled AI/ML initiatives for Google Maps data operations. Improved data process…"
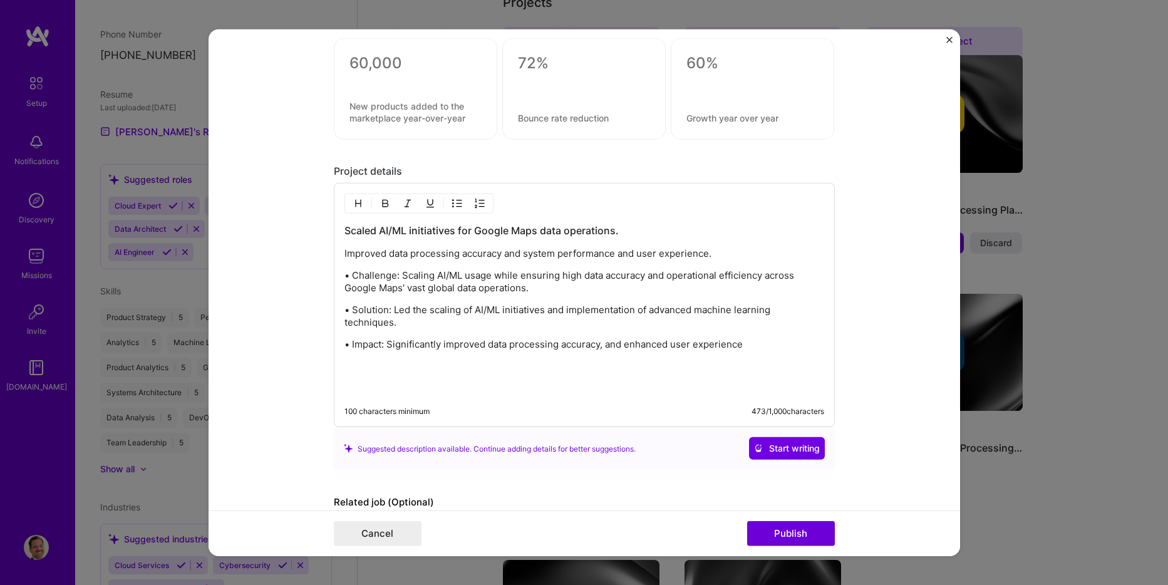
click at [586, 383] on p at bounding box center [584, 388] width 480 height 13
click at [576, 348] on p "• Impact: Significantly improved data processing accuracy, and enhanced user ex…" at bounding box center [584, 344] width 480 height 13
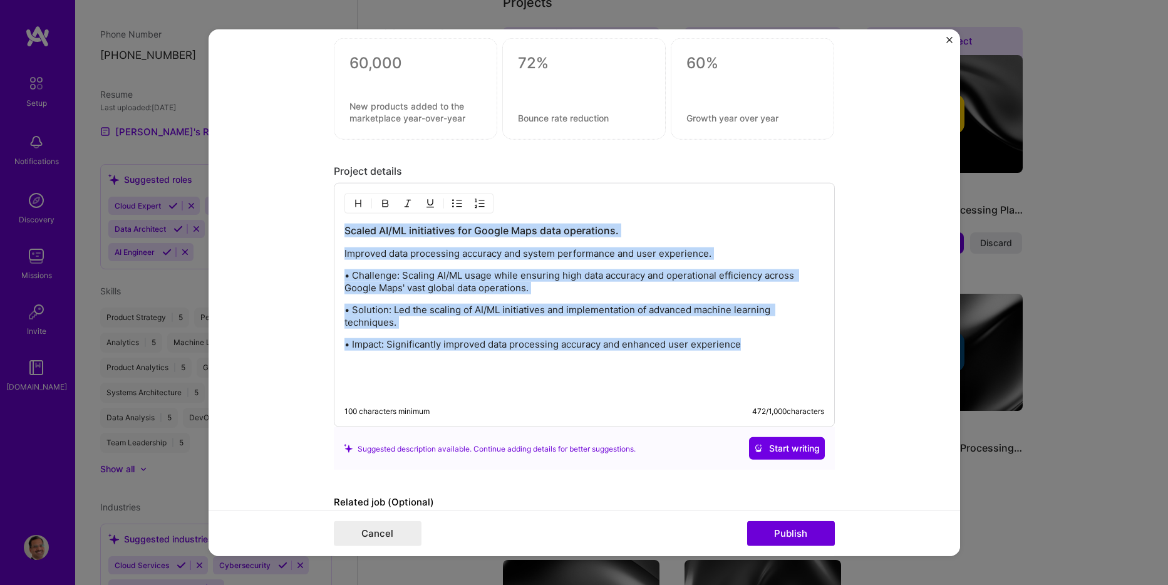
drag, startPoint x: 746, startPoint y: 343, endPoint x: 235, endPoint y: 225, distance: 524.5
click at [230, 222] on form "Editing suggested project This project is suggested based on your LinkedIn, res…" at bounding box center [585, 292] width 752 height 527
copy div "Scaled AI/ML initiatives for Google Maps data operations. Improved data process…"
click at [782, 448] on span "Start writing" at bounding box center [787, 448] width 66 height 13
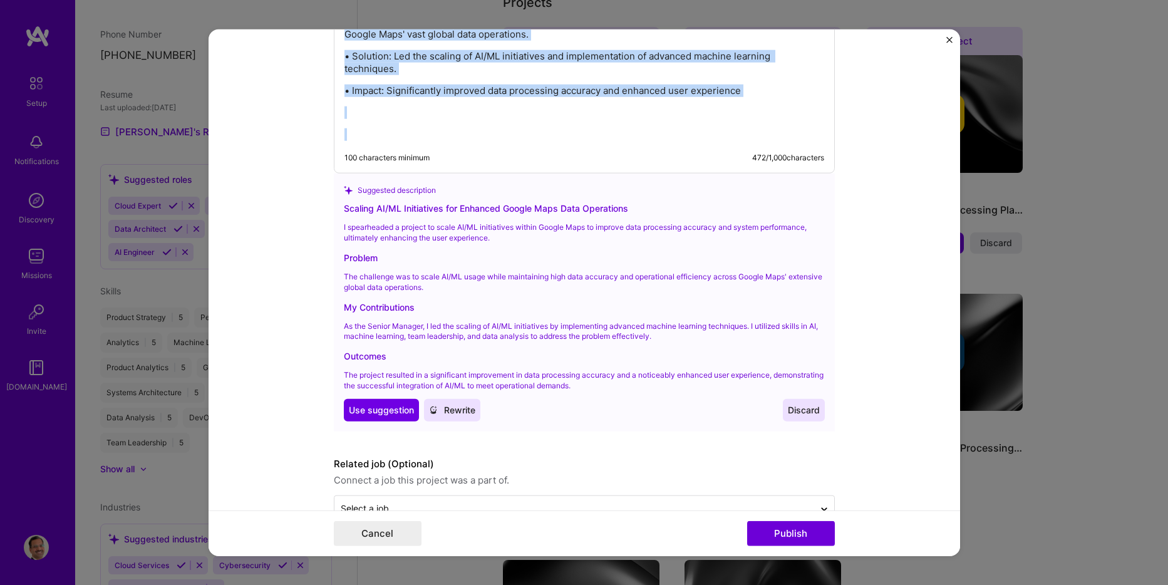
scroll to position [1475, 0]
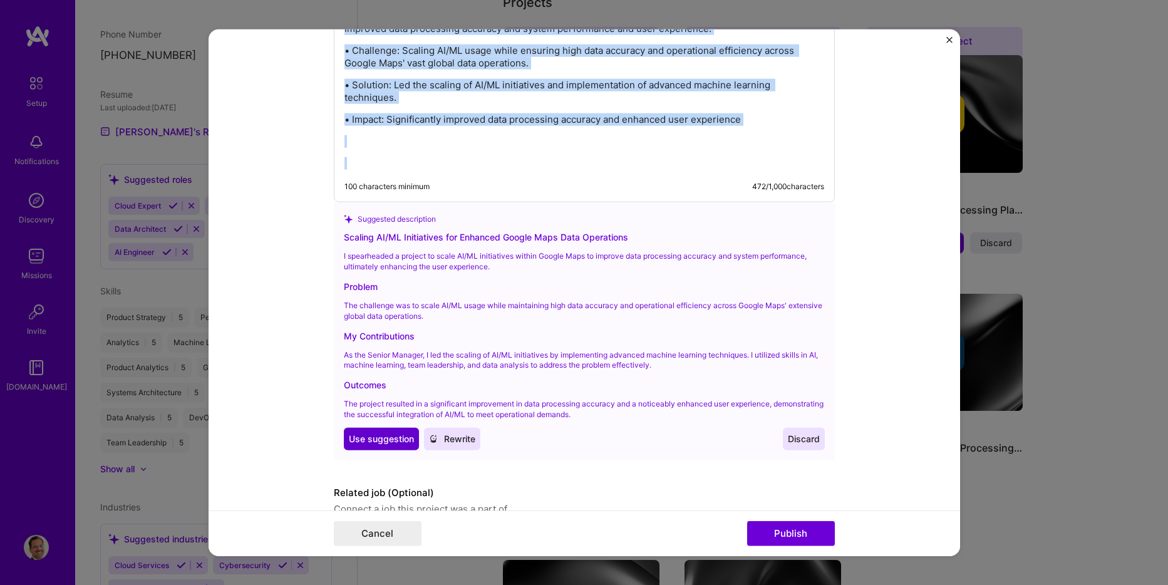
click at [386, 438] on span "Use suggestion" at bounding box center [381, 439] width 65 height 13
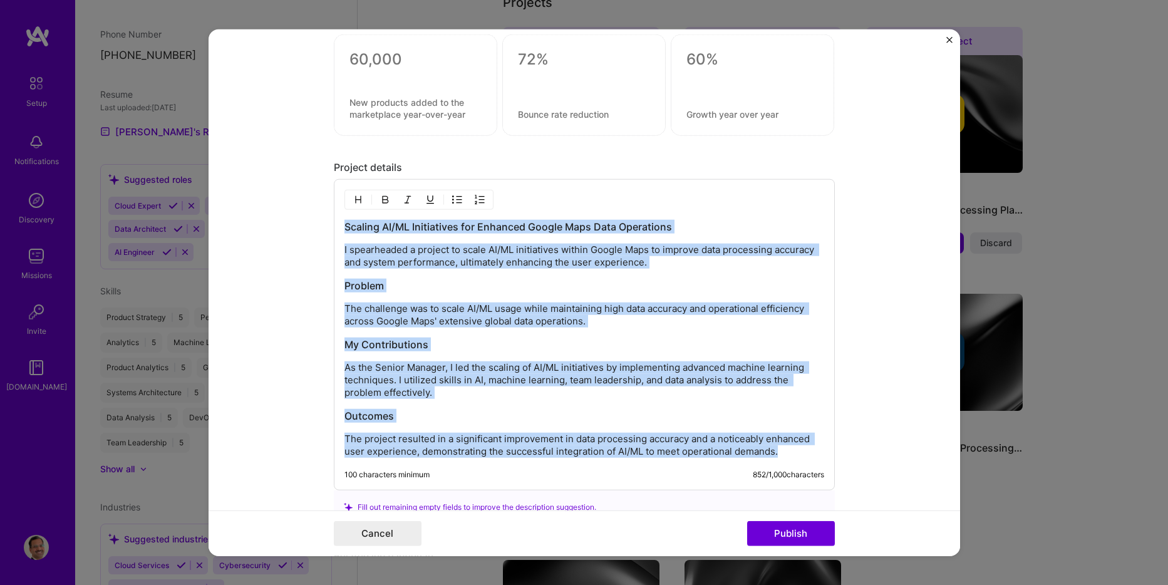
scroll to position [1380, 0]
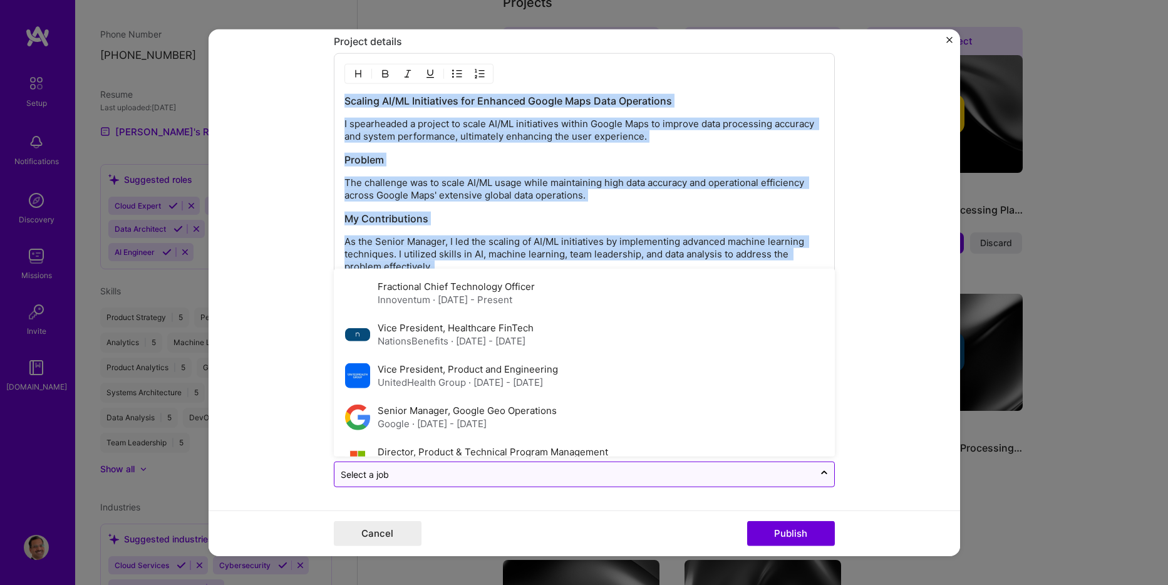
click at [690, 473] on input "text" at bounding box center [574, 474] width 467 height 13
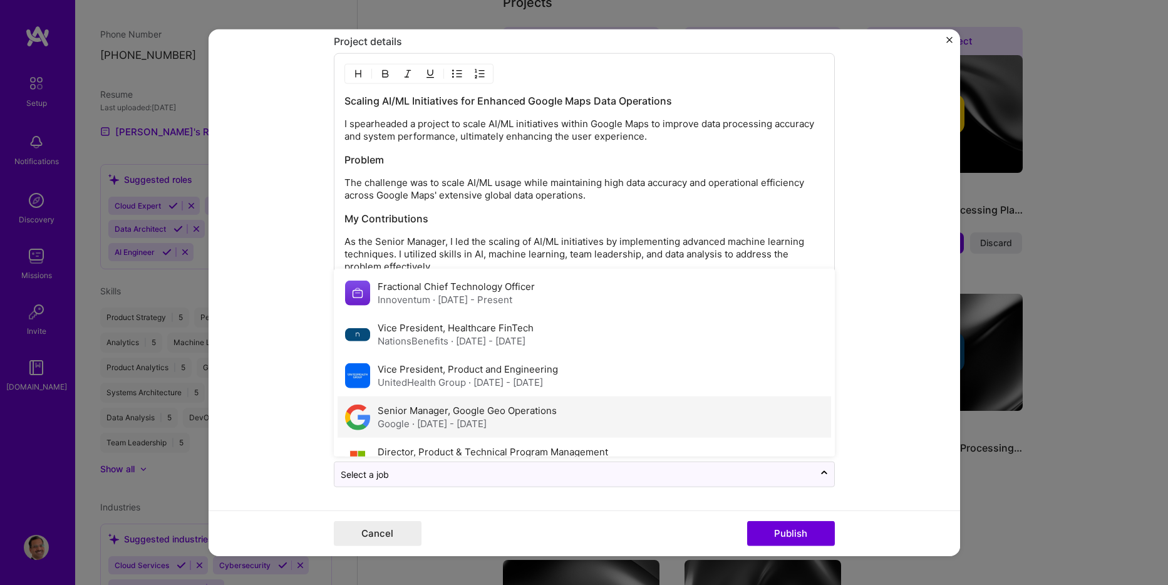
click at [541, 420] on div "Google · Sep 2015 - Feb 2016" at bounding box center [467, 423] width 179 height 13
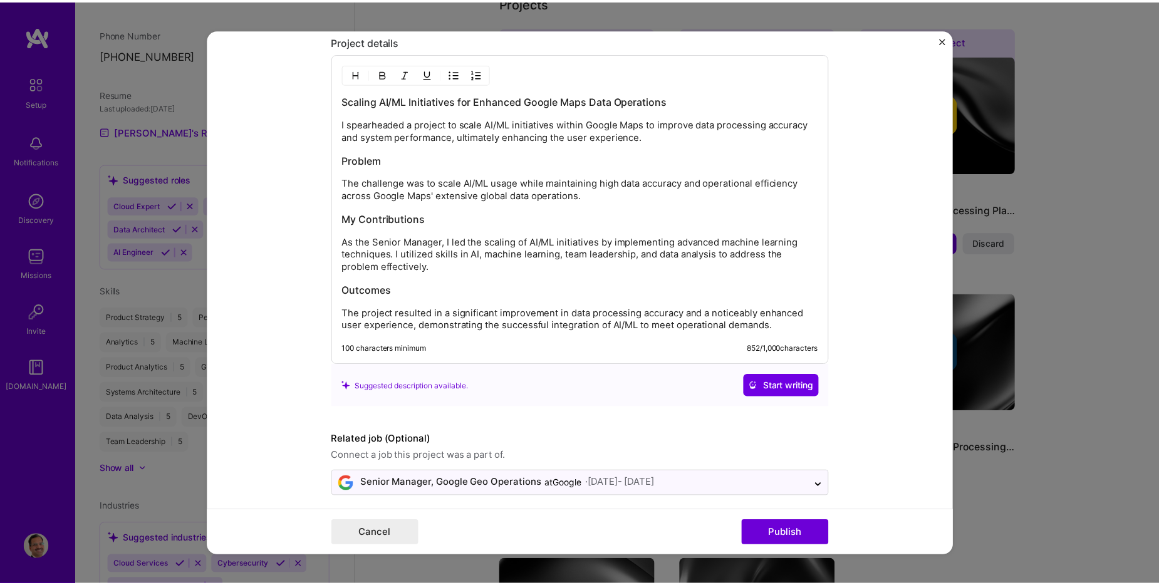
scroll to position [1389, 0]
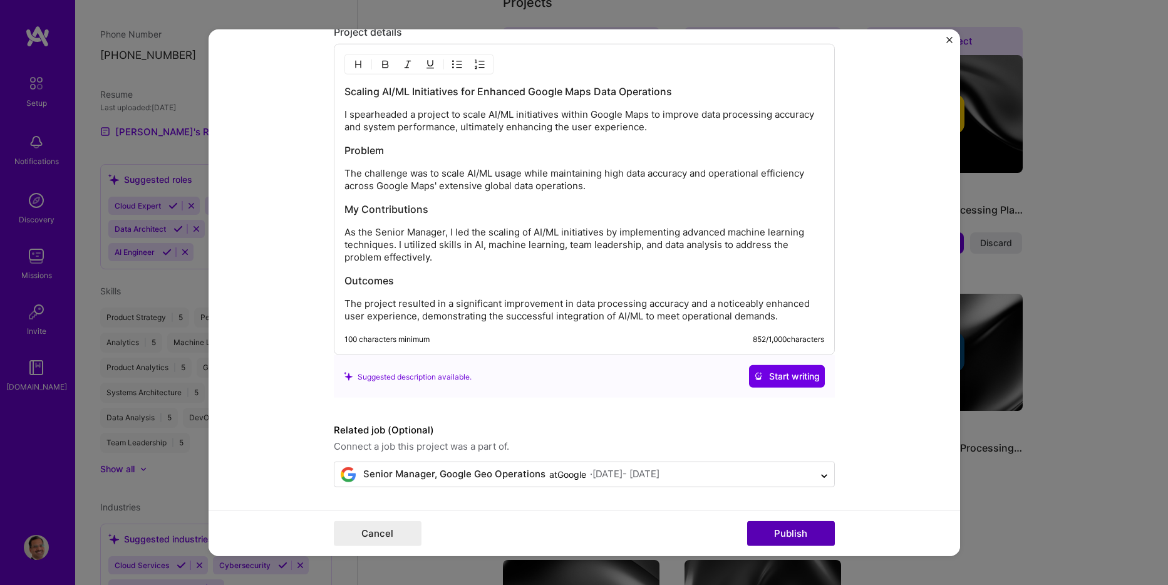
click at [798, 535] on button "Publish" at bounding box center [791, 532] width 88 height 25
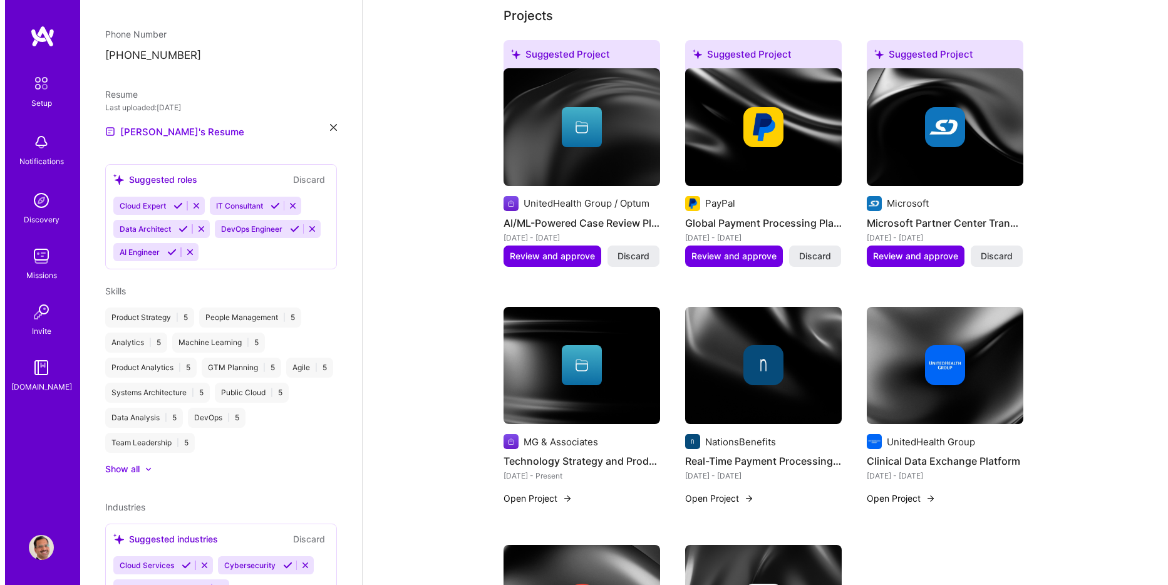
scroll to position [528, 0]
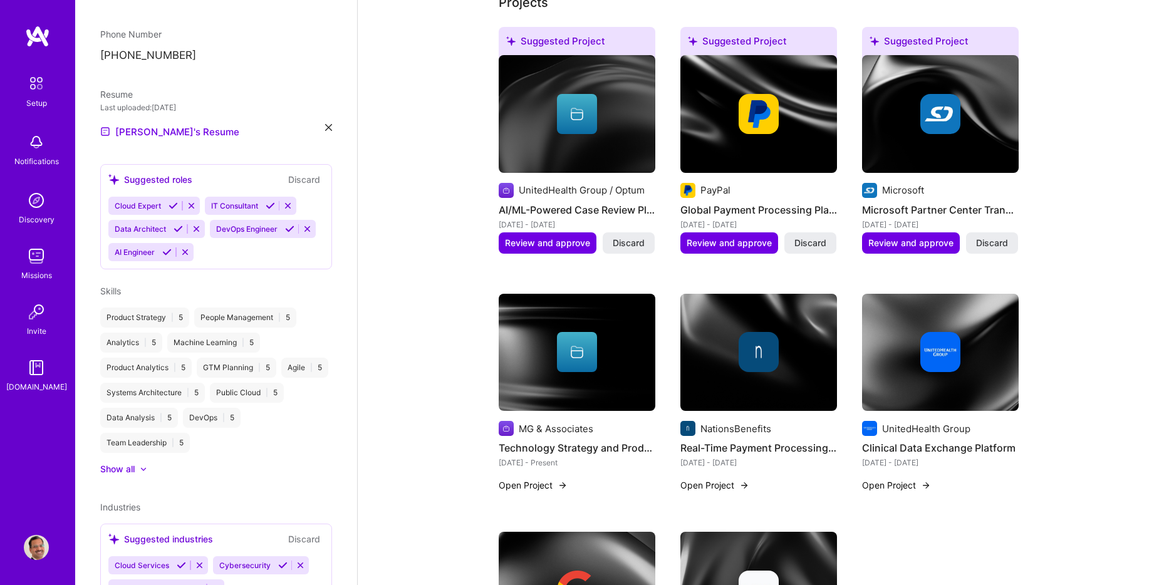
click at [702, 478] on button "Open Project" at bounding box center [714, 484] width 69 height 13
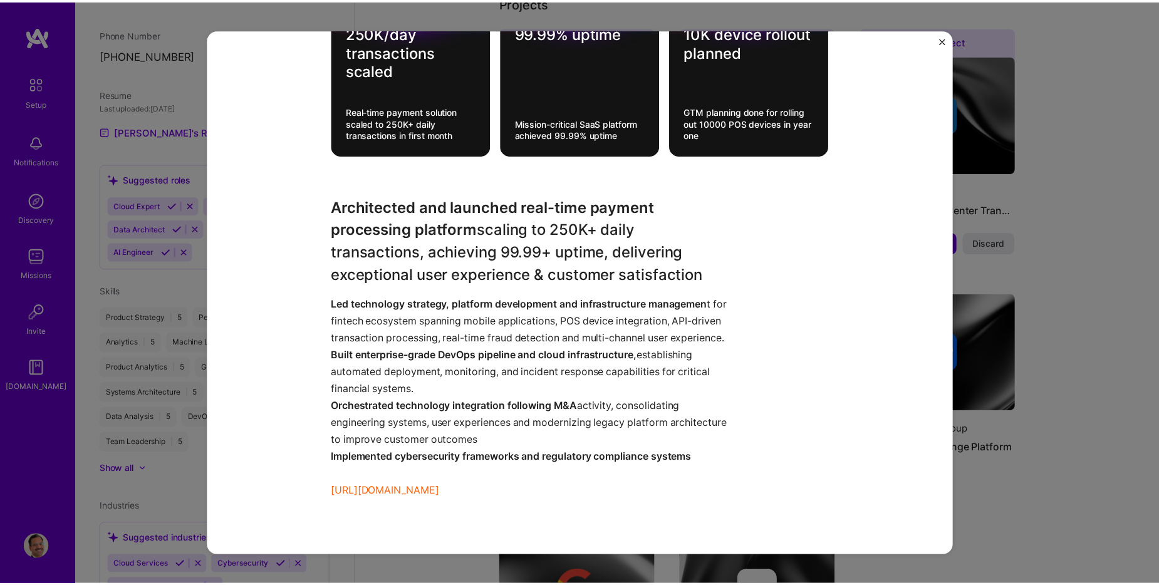
scroll to position [689, 0]
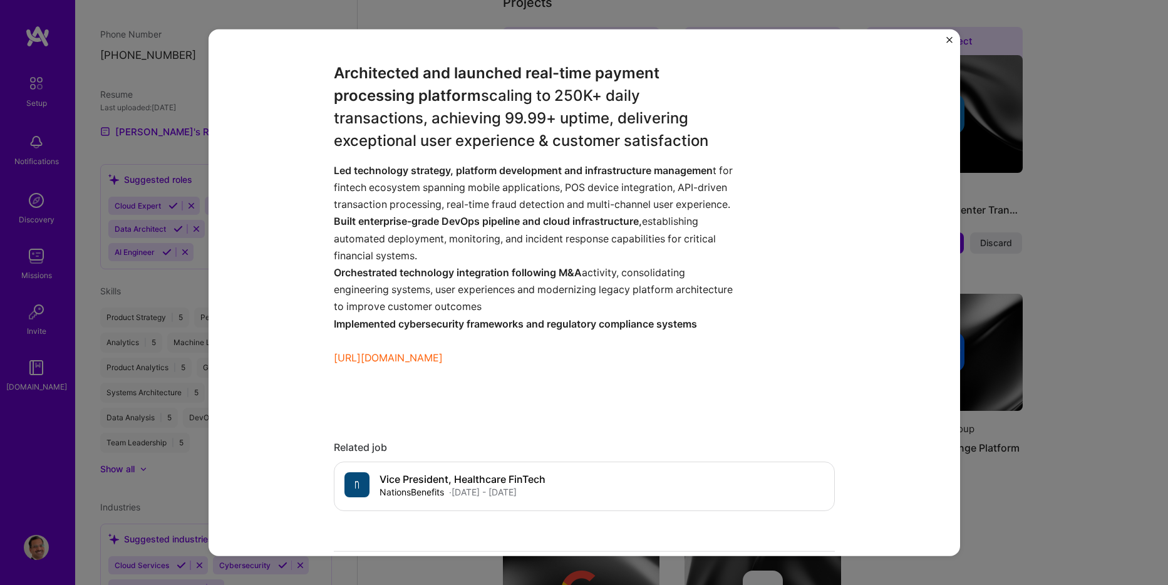
click at [943, 41] on div "Real-Time Payment Processing Platform Development NationsBenefits Financial Ser…" at bounding box center [585, 292] width 752 height 527
click at [948, 41] on img "Close" at bounding box center [949, 40] width 6 height 6
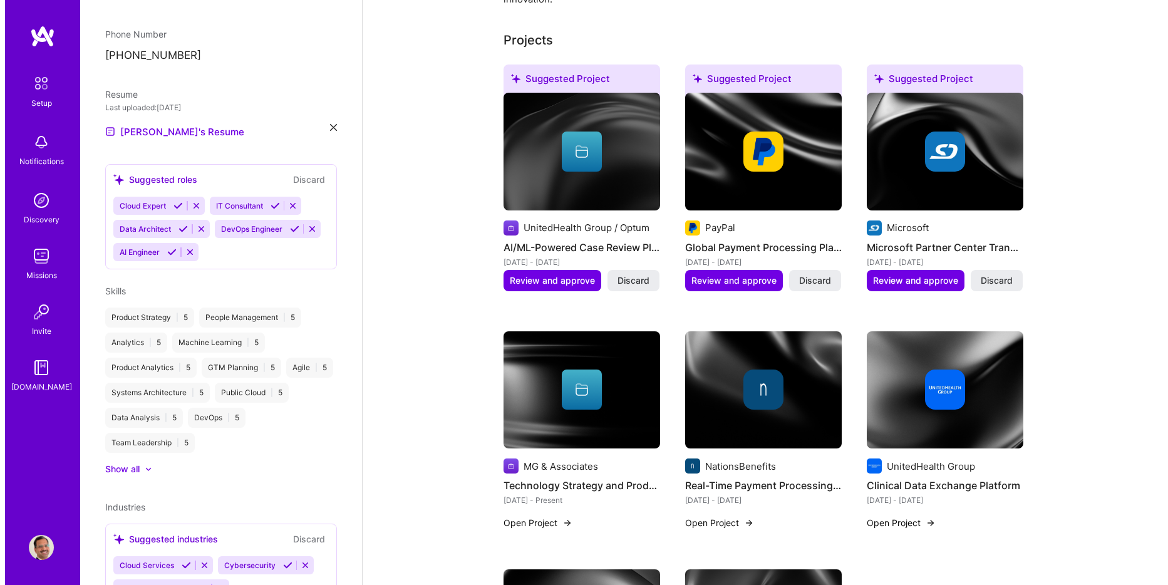
scroll to position [564, 0]
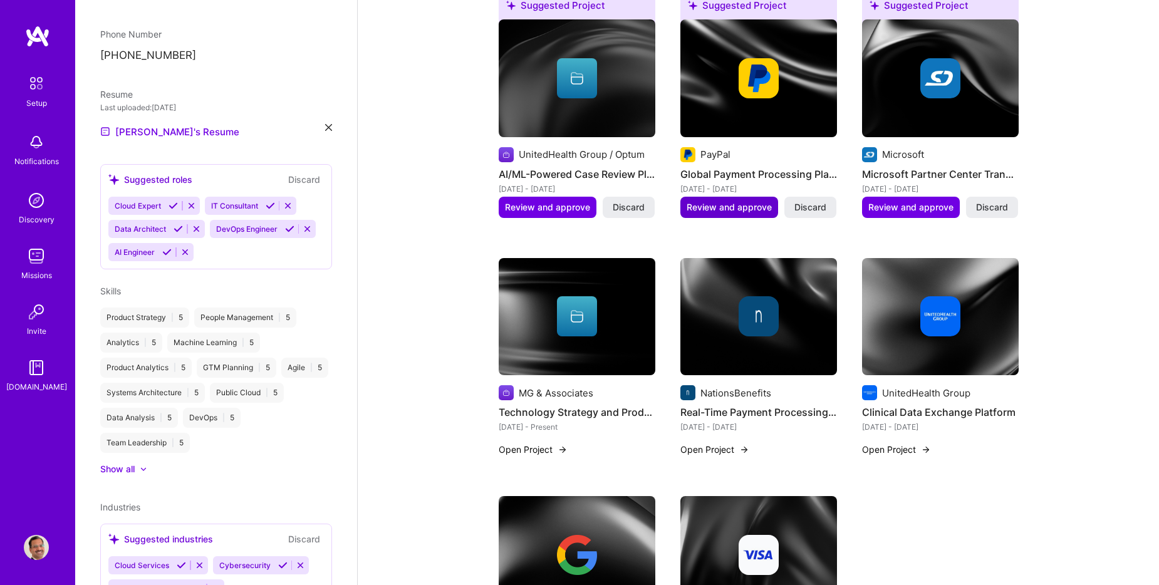
click at [731, 201] on span "Review and approve" at bounding box center [728, 207] width 85 height 13
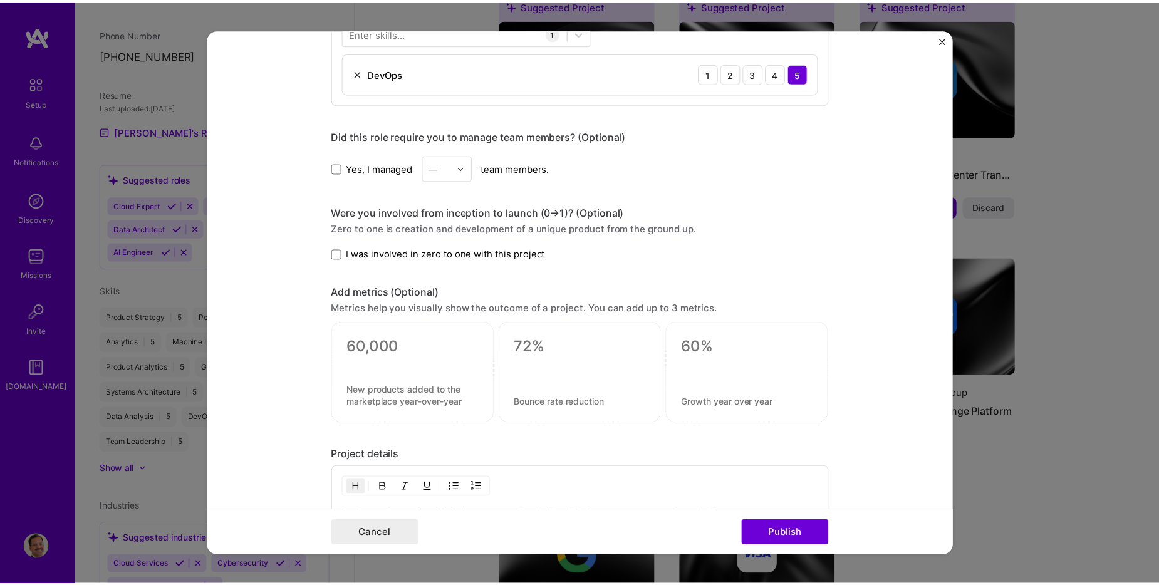
scroll to position [677, 0]
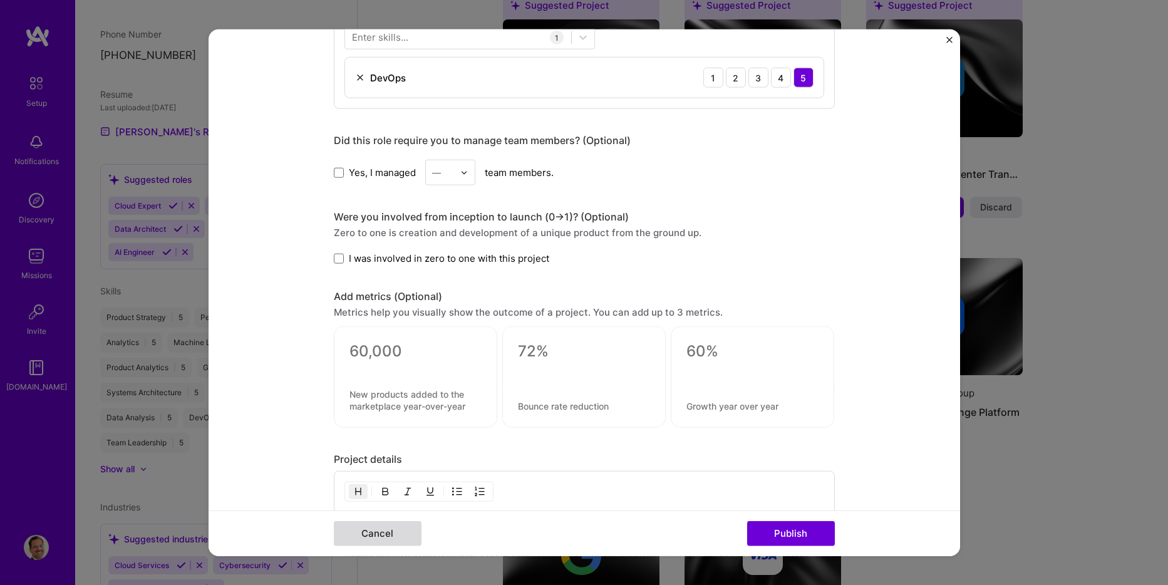
click at [381, 532] on button "Cancel" at bounding box center [378, 532] width 88 height 25
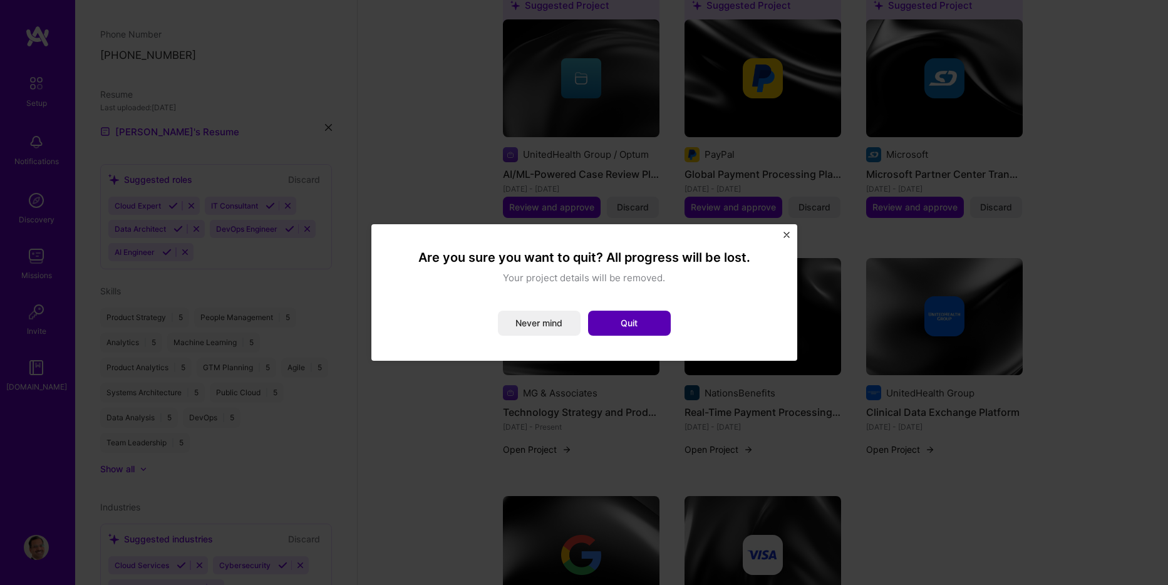
click at [623, 333] on button "Quit" at bounding box center [629, 323] width 83 height 25
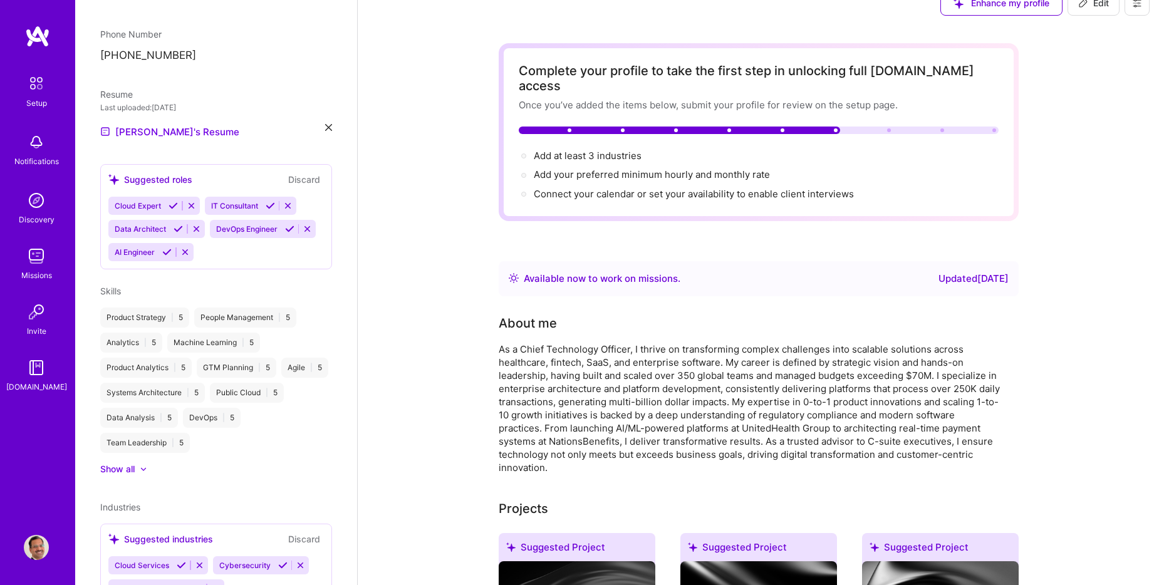
scroll to position [0, 0]
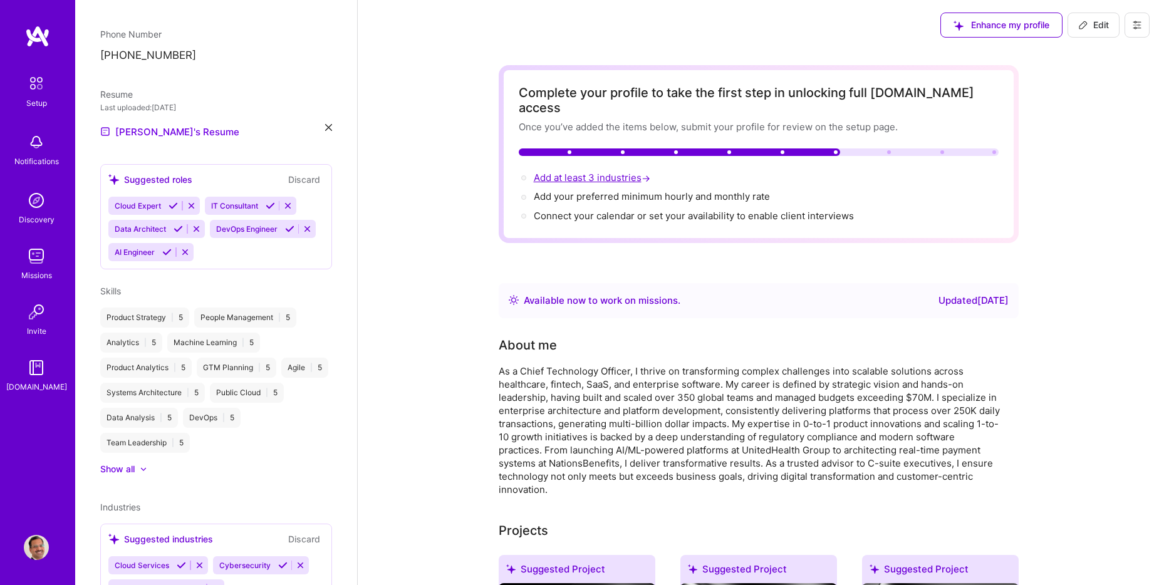
click at [596, 172] on span "Add at least 3 industries →" at bounding box center [593, 178] width 119 height 12
select select "US"
select select "Right Now"
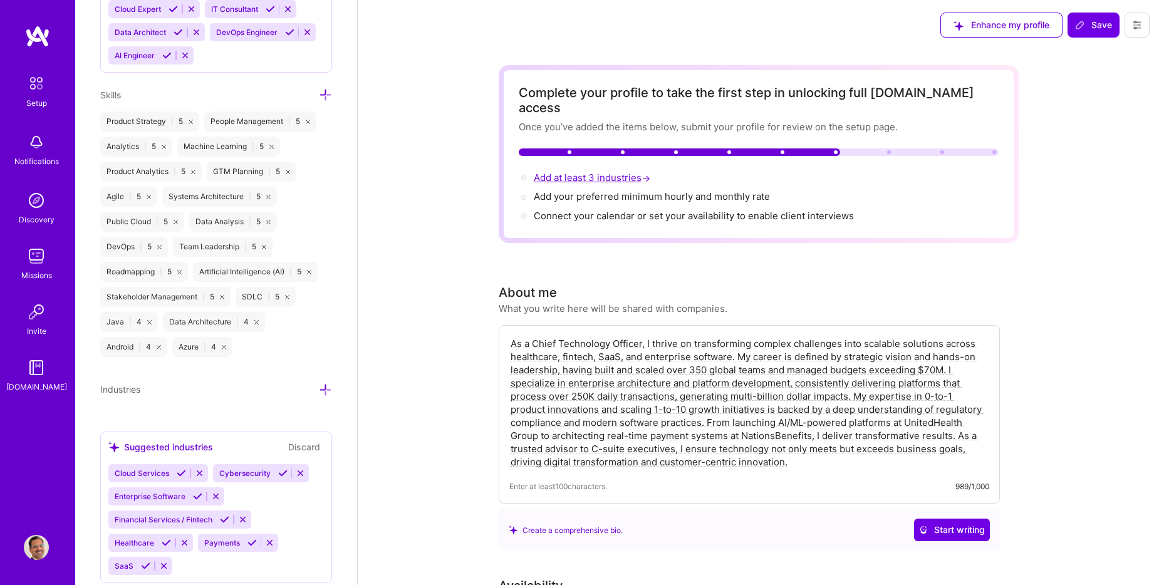
scroll to position [1085, 0]
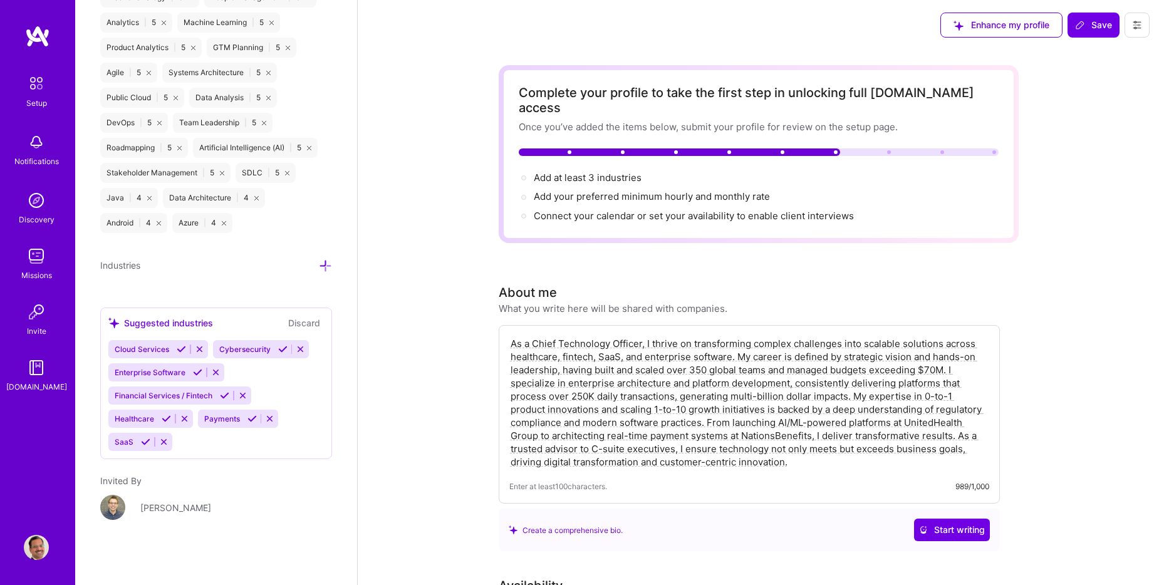
click at [181, 348] on icon at bounding box center [181, 348] width 9 height 9
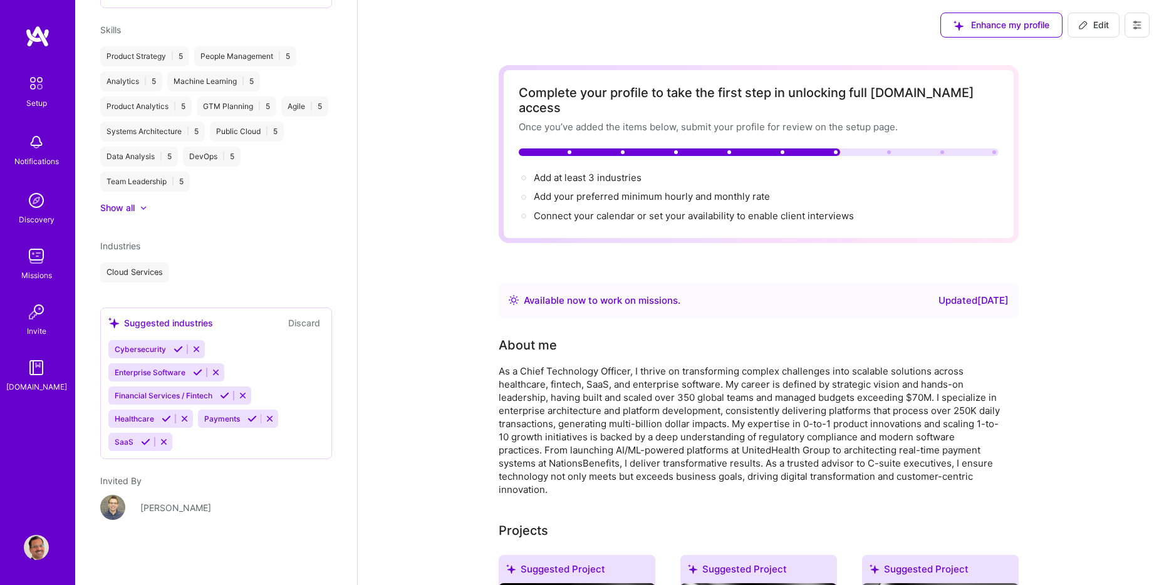
scroll to position [599, 0]
click at [165, 420] on icon at bounding box center [166, 418] width 9 height 9
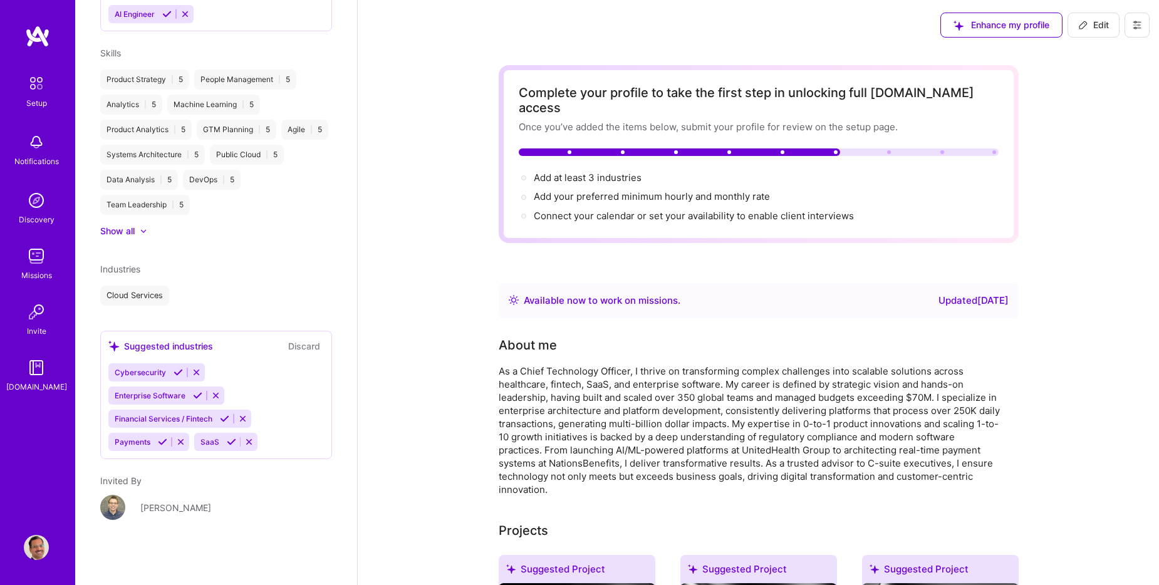
scroll to position [576, 0]
click at [225, 417] on icon at bounding box center [224, 418] width 9 height 9
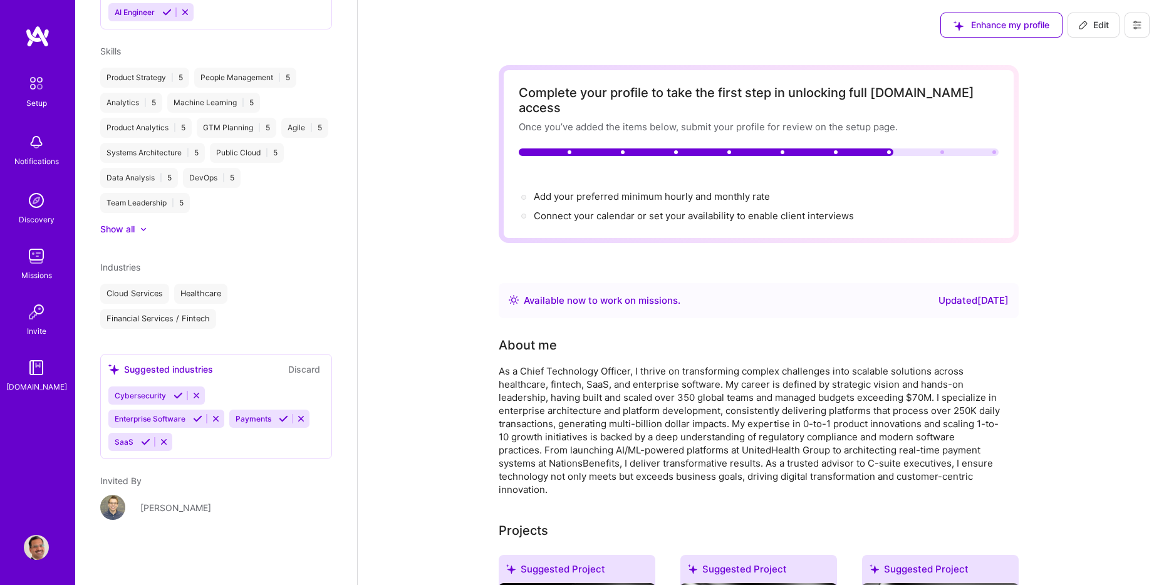
click at [282, 423] on icon at bounding box center [283, 418] width 9 height 9
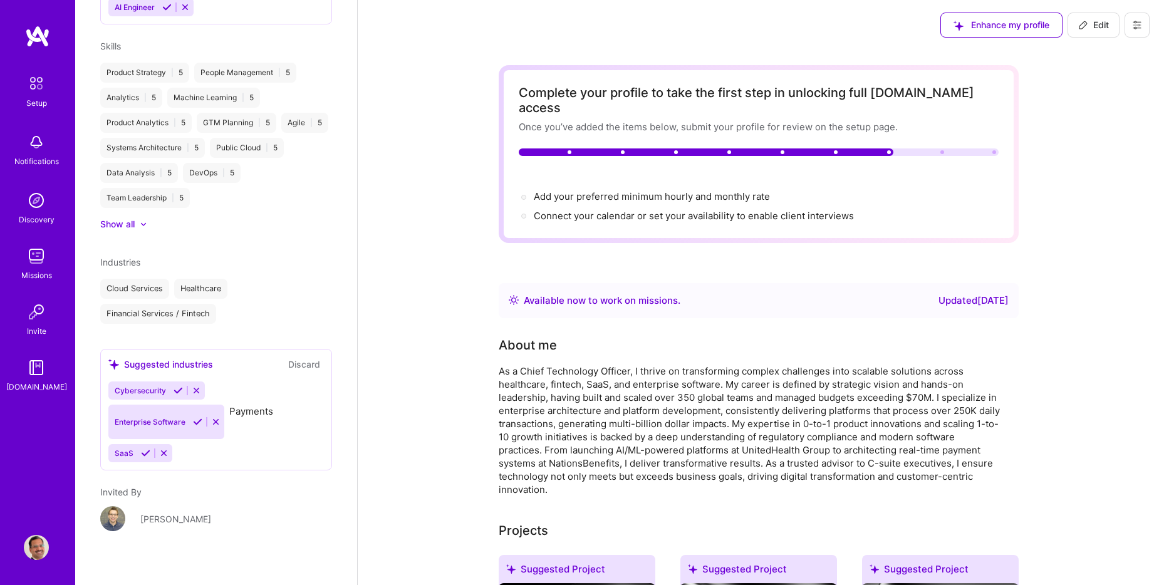
scroll to position [555, 0]
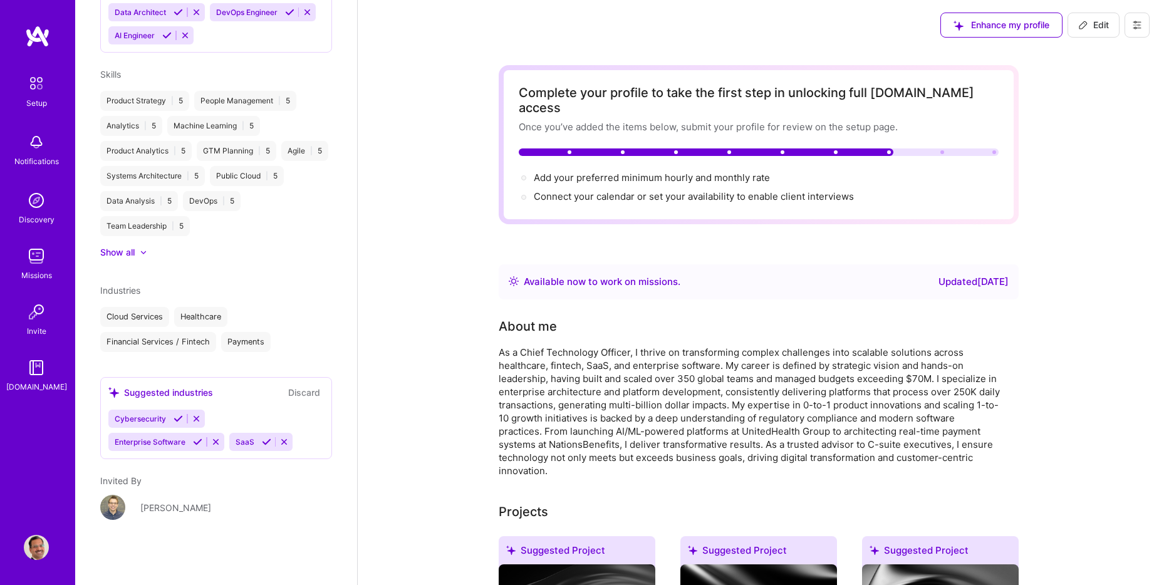
click at [263, 440] on icon at bounding box center [266, 441] width 9 height 9
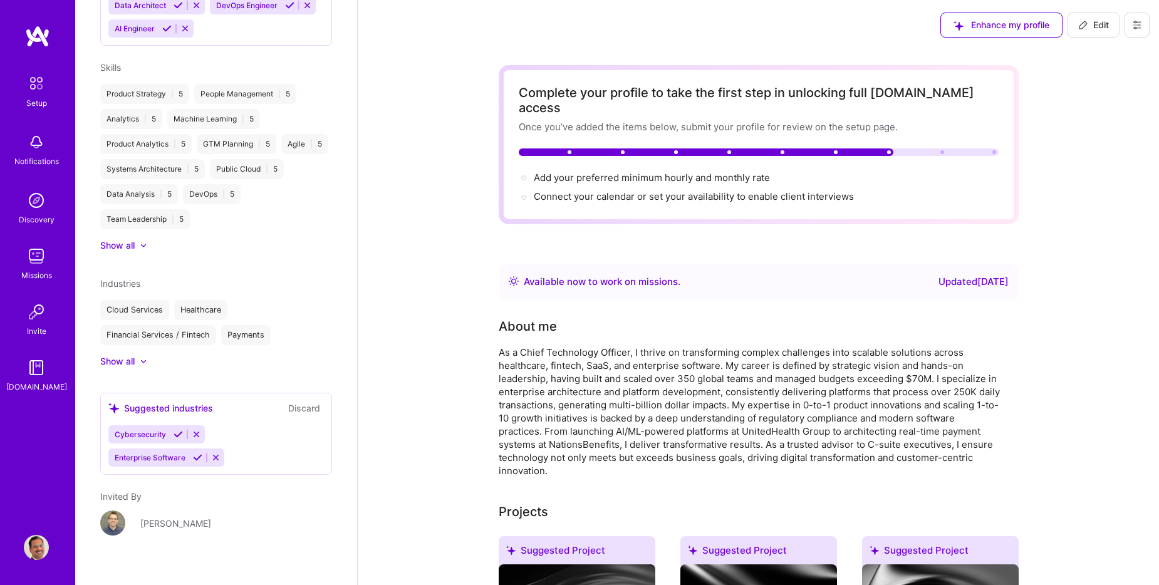
click at [194, 439] on icon at bounding box center [196, 434] width 9 height 9
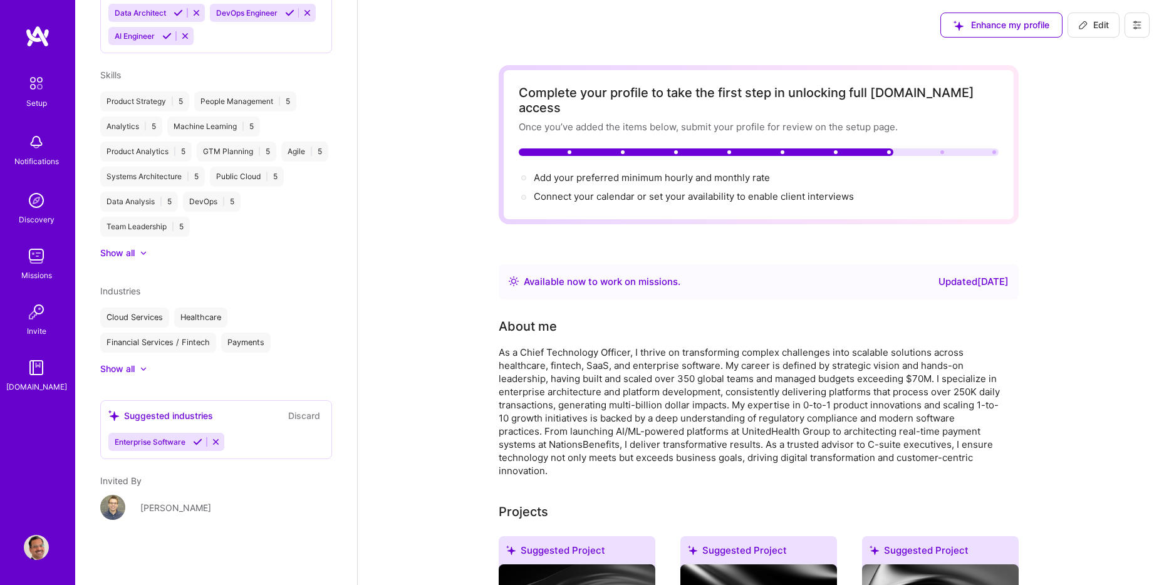
click at [195, 445] on icon at bounding box center [197, 441] width 9 height 9
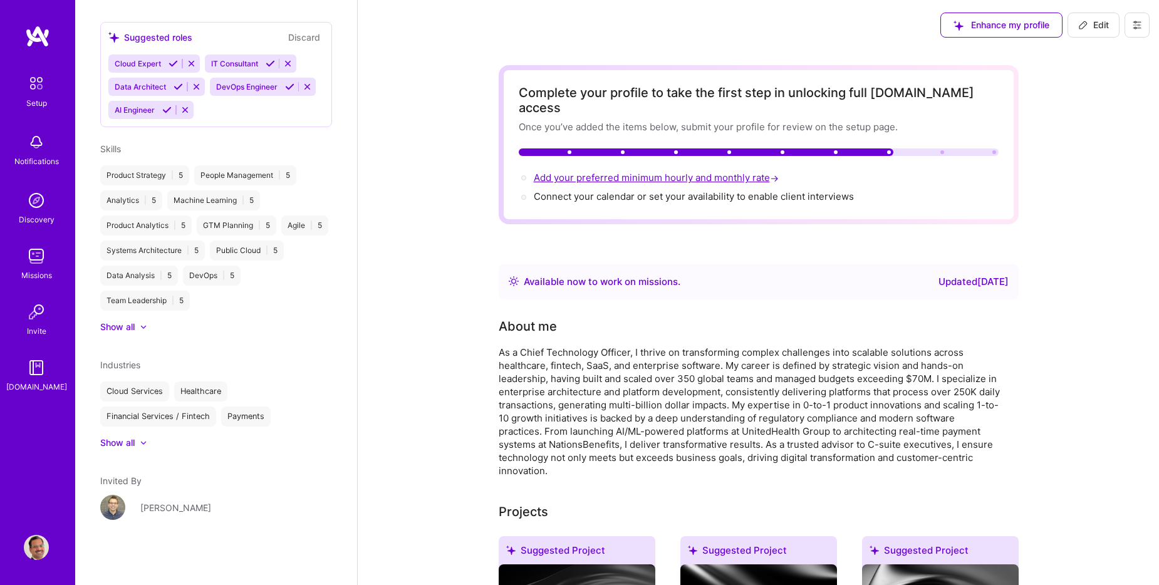
click at [554, 172] on span "Add your preferred minimum hourly and monthly rate →" at bounding box center [657, 178] width 247 height 12
select select "US"
select select "Right Now"
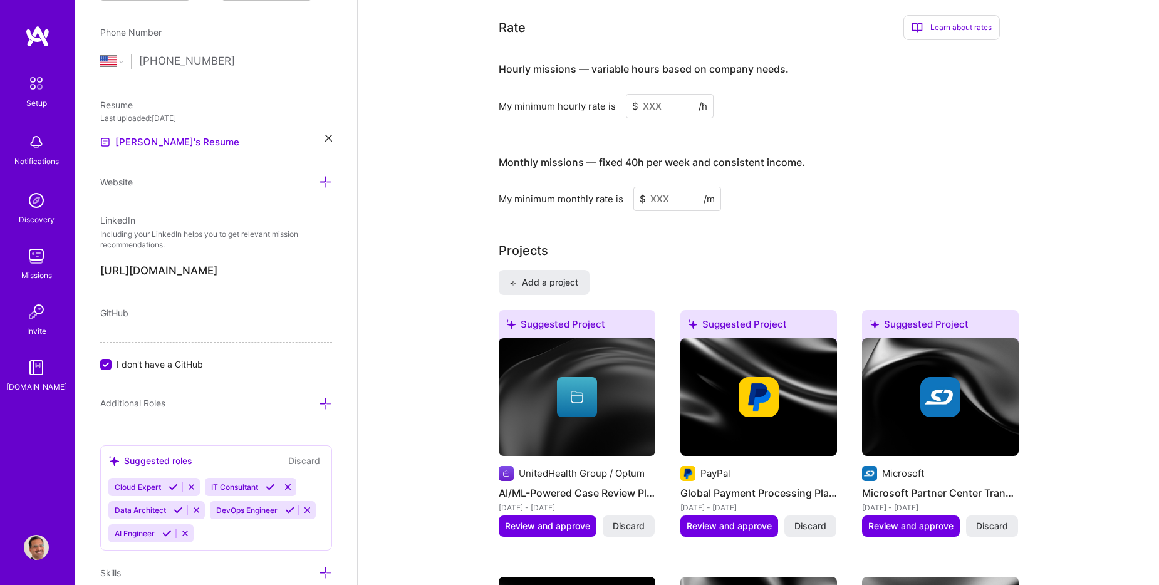
scroll to position [652, 0]
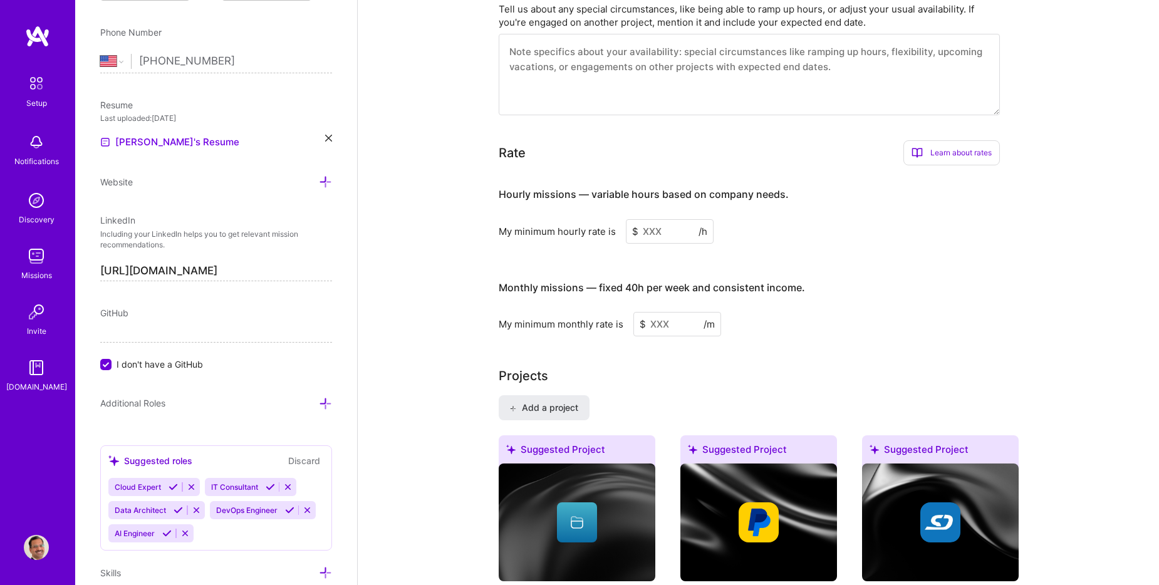
click at [666, 219] on input at bounding box center [670, 231] width 88 height 24
click at [960, 140] on div "Learn about rates" at bounding box center [951, 152] width 96 height 25
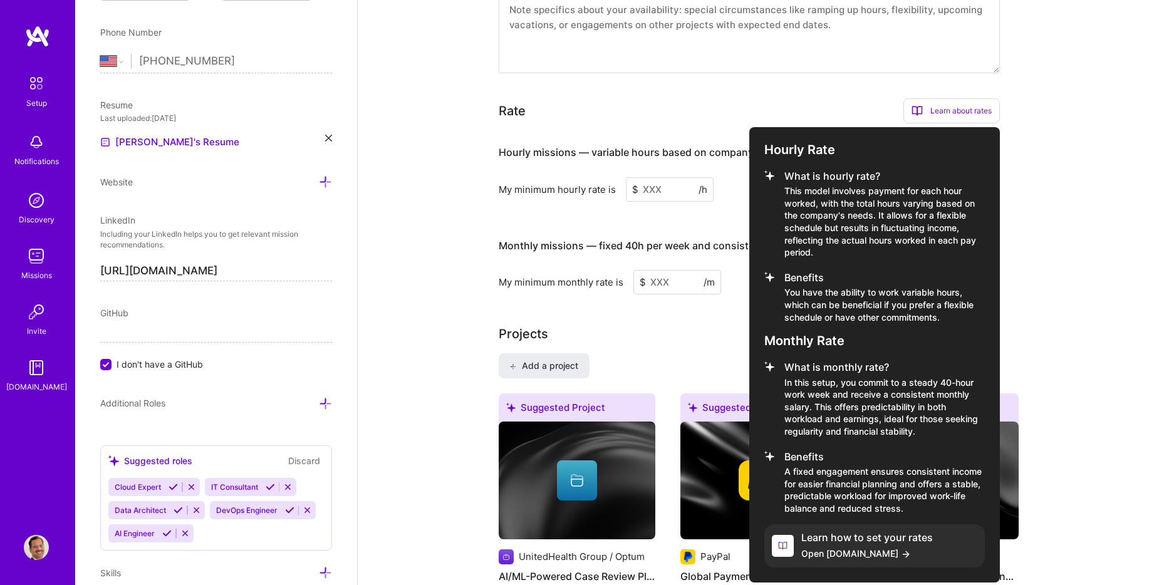
scroll to position [715, 0]
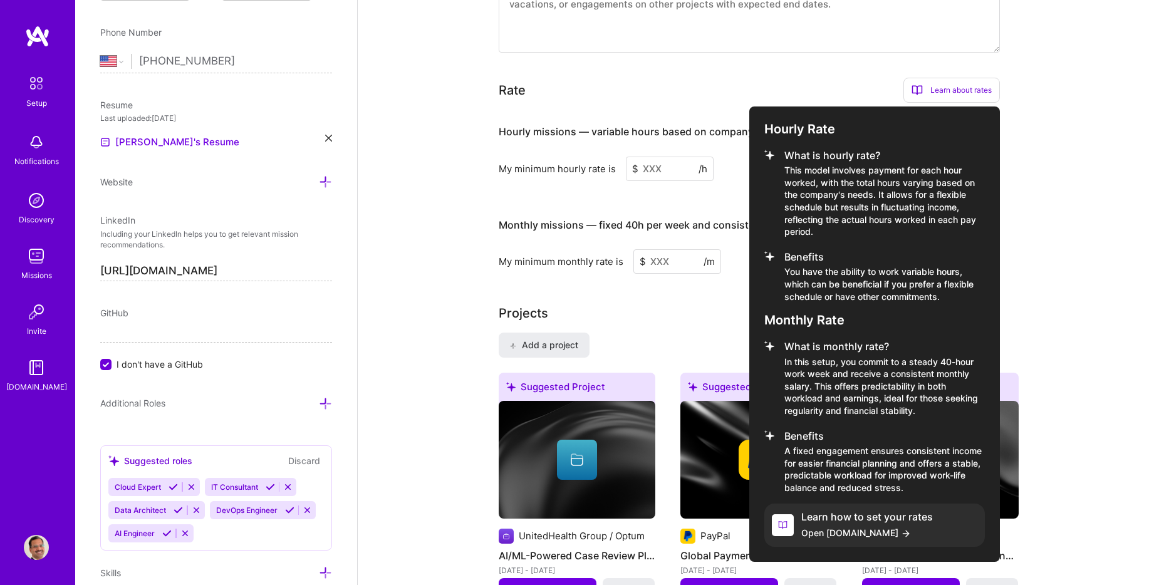
click at [840, 526] on span "Open A.Guide" at bounding box center [867, 532] width 132 height 13
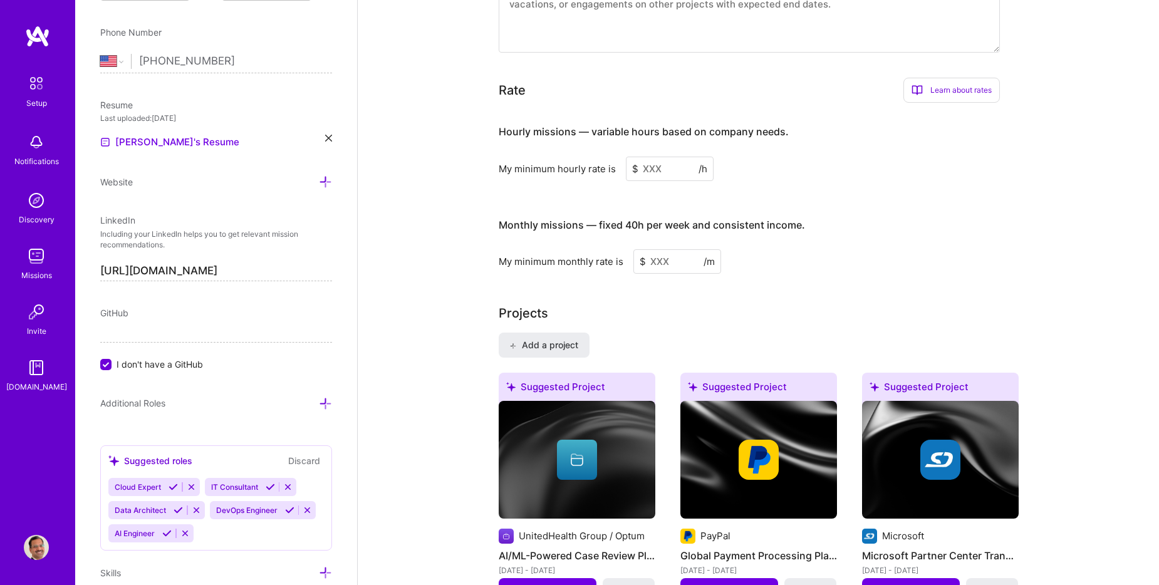
click at [658, 157] on input at bounding box center [670, 169] width 88 height 24
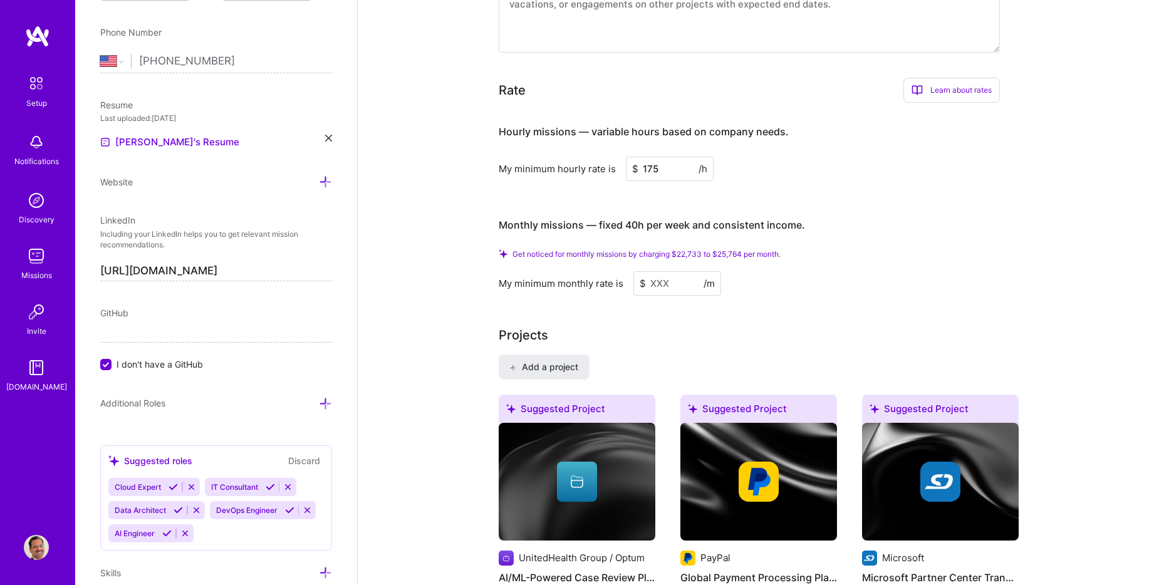
click at [794, 158] on div "My minimum hourly rate is $ 175 /h" at bounding box center [749, 169] width 501 height 24
drag, startPoint x: 667, startPoint y: 152, endPoint x: 616, endPoint y: 152, distance: 51.4
click at [616, 157] on div "My minimum hourly rate is $ 175 /h" at bounding box center [749, 169] width 501 height 24
drag, startPoint x: 666, startPoint y: 150, endPoint x: 641, endPoint y: 152, distance: 24.5
click at [641, 157] on input "200" at bounding box center [670, 169] width 88 height 24
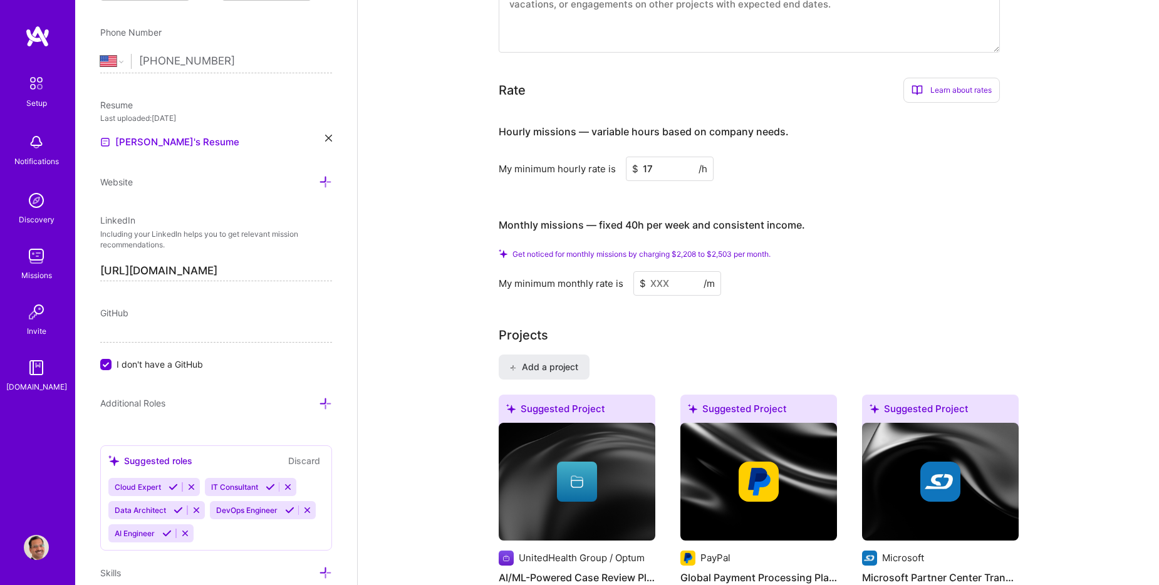
type input "175"
click at [676, 272] on input at bounding box center [677, 283] width 88 height 24
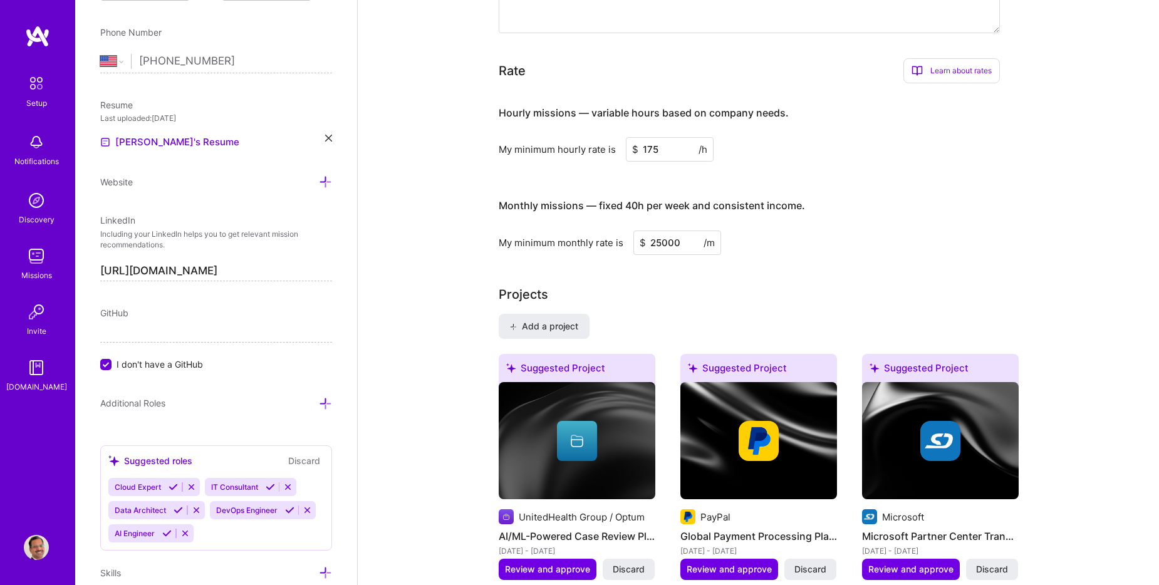
type input "25000"
click at [684, 285] on div "Projects" at bounding box center [759, 294] width 520 height 19
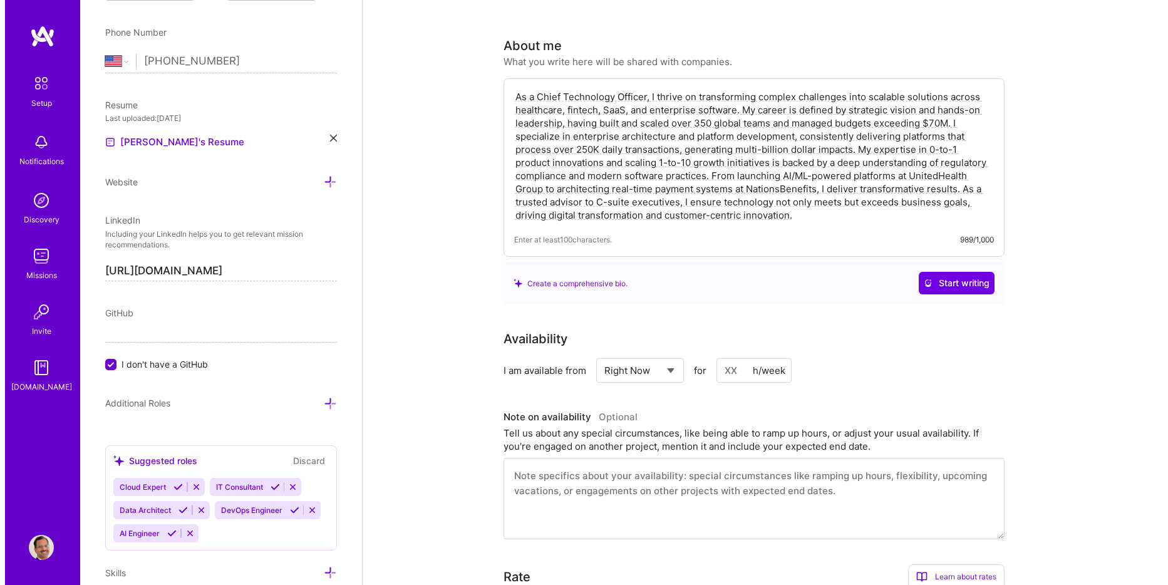
scroll to position [0, 0]
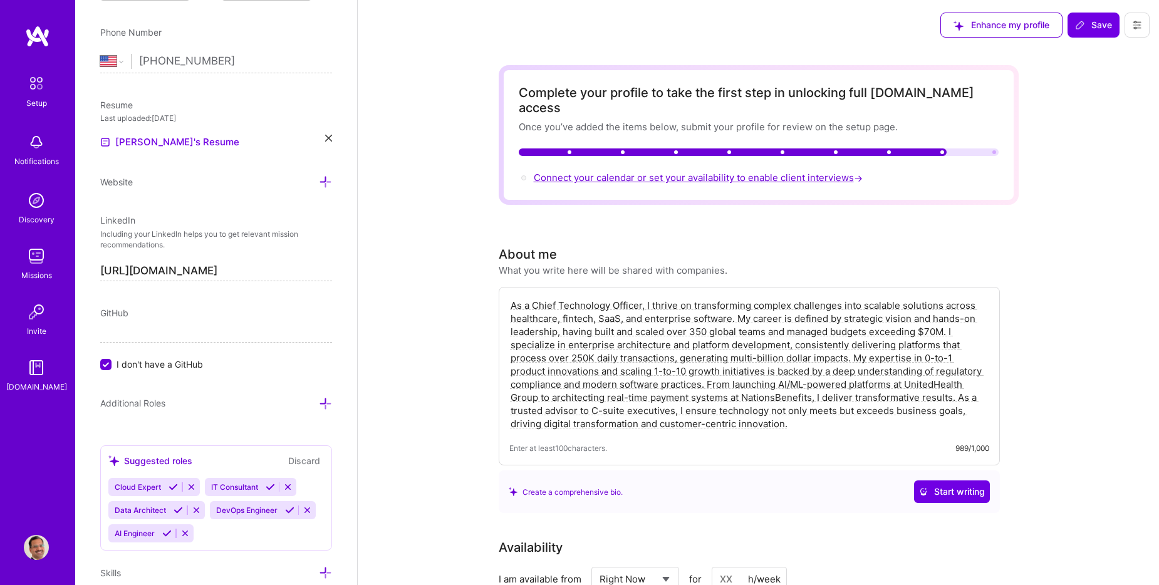
click at [566, 172] on span "Connect your calendar or set your availability to enable client interviews →" at bounding box center [699, 178] width 331 height 12
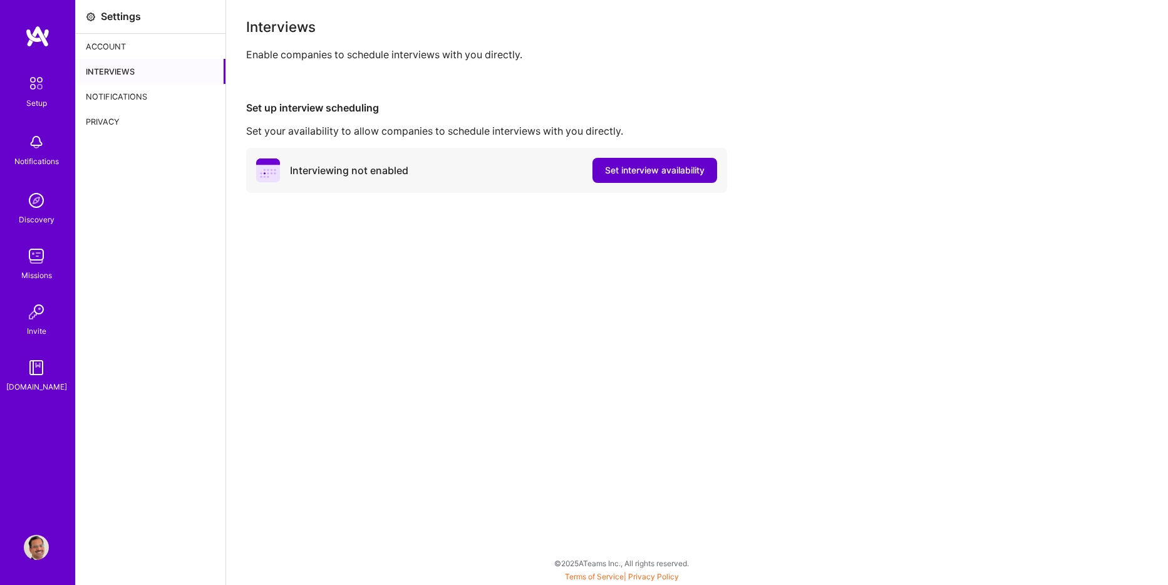
click at [622, 170] on span "Set interview availability" at bounding box center [655, 170] width 100 height 13
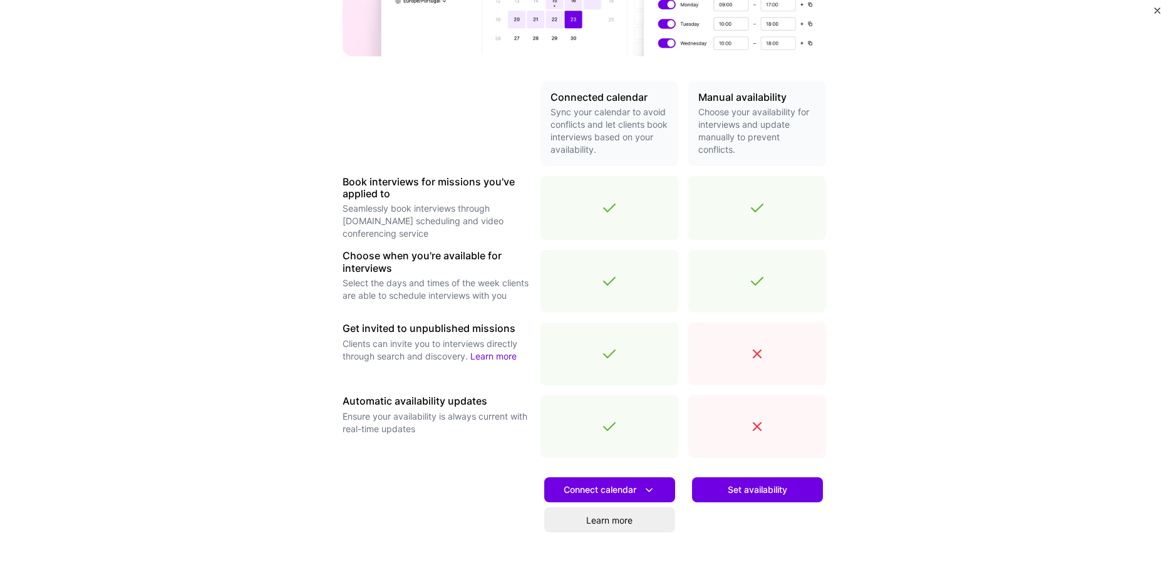
scroll to position [251, 0]
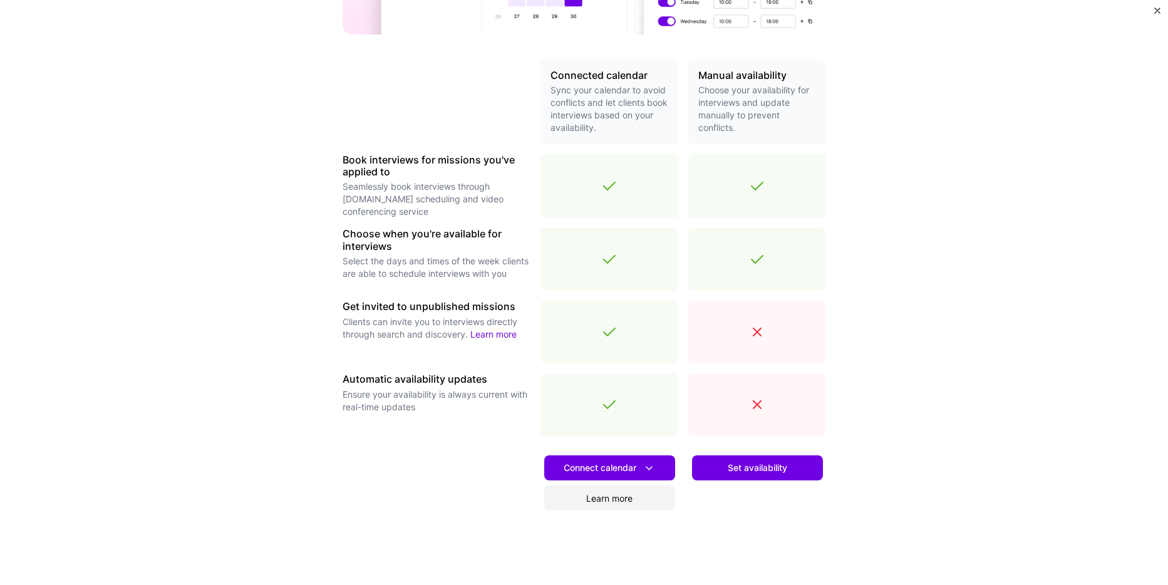
click at [620, 497] on link "Learn more" at bounding box center [609, 497] width 131 height 25
click at [761, 472] on span "Set availability" at bounding box center [757, 468] width 59 height 13
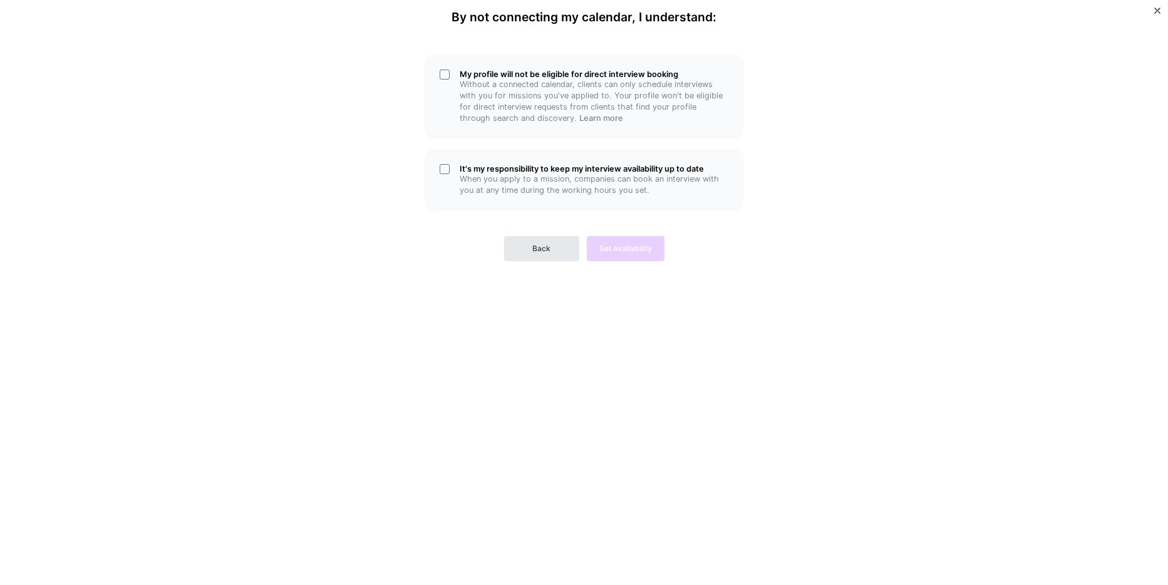
click at [557, 241] on button "Back" at bounding box center [541, 248] width 75 height 25
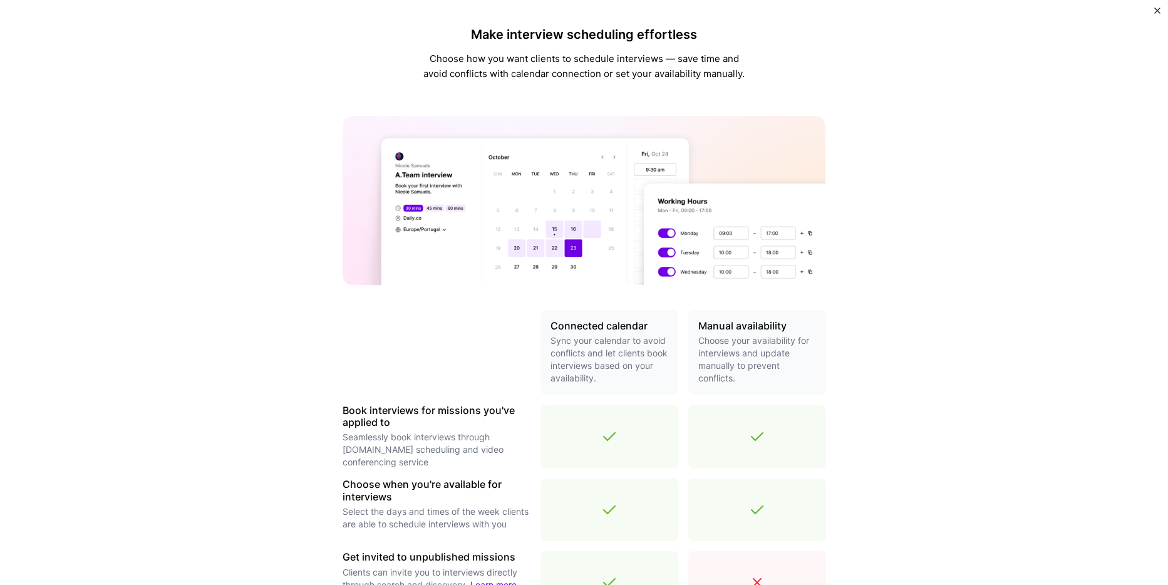
scroll to position [188, 0]
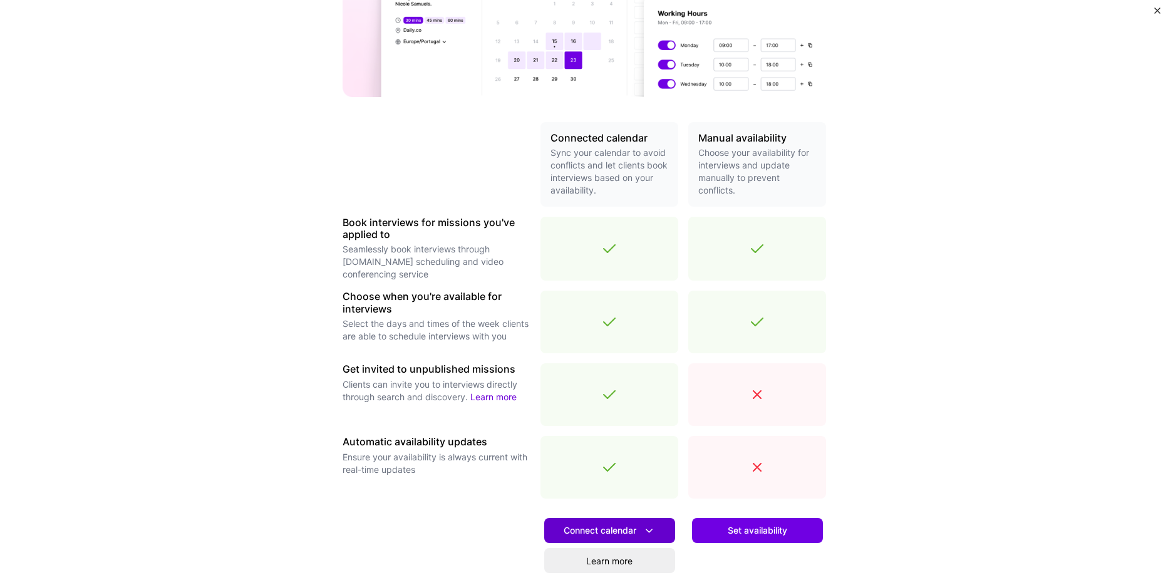
click at [604, 529] on span "Connect calendar" at bounding box center [610, 530] width 92 height 13
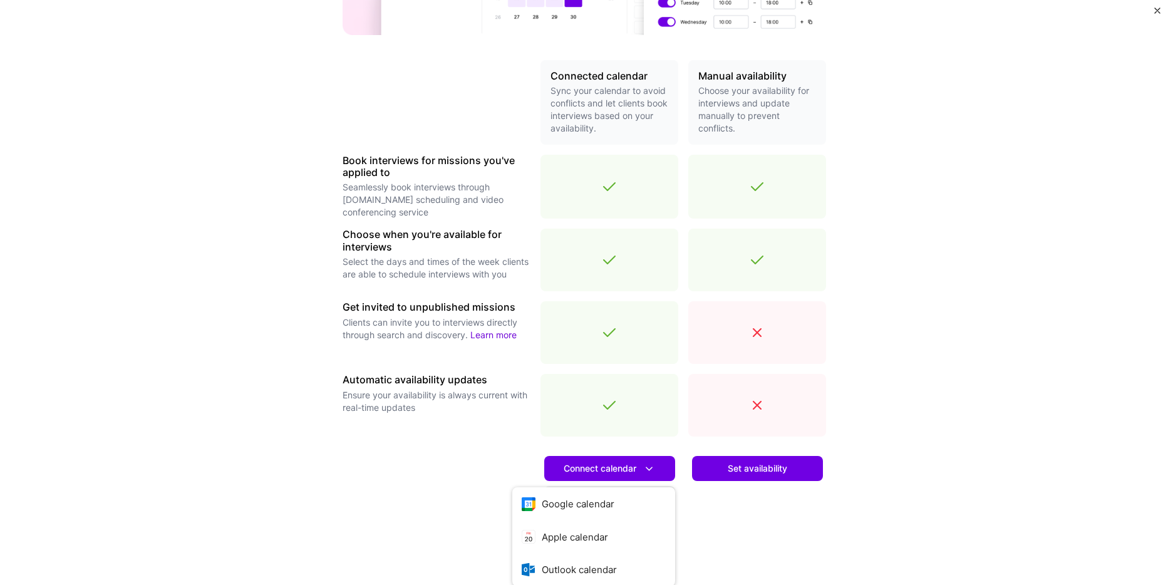
scroll to position [292, 0]
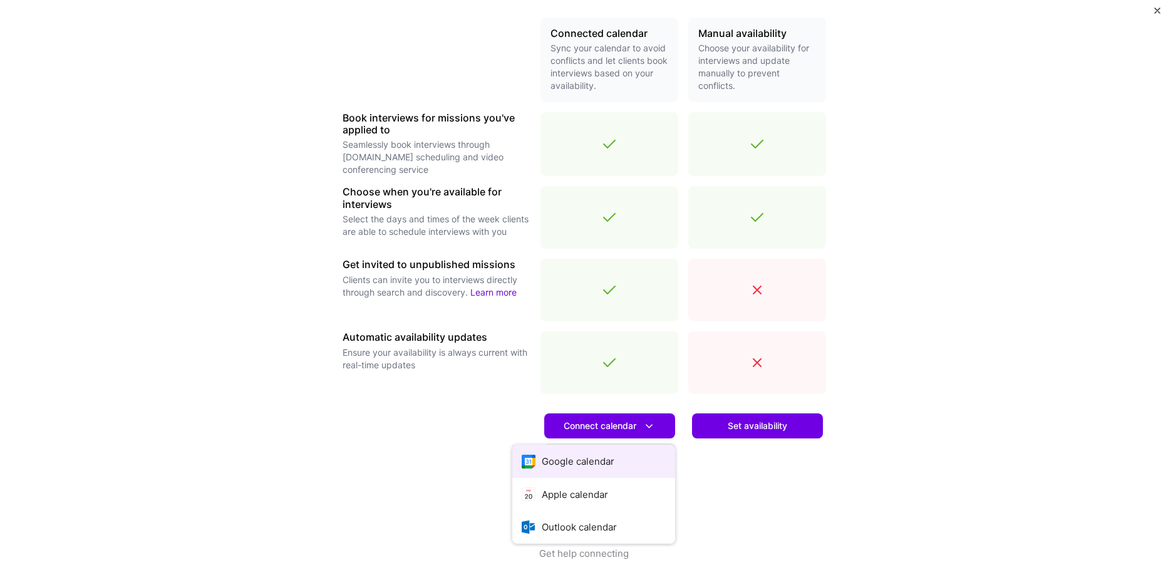
click at [572, 461] on button "Google calendar" at bounding box center [593, 461] width 163 height 33
click at [491, 296] on link "Learn more" at bounding box center [493, 292] width 46 height 11
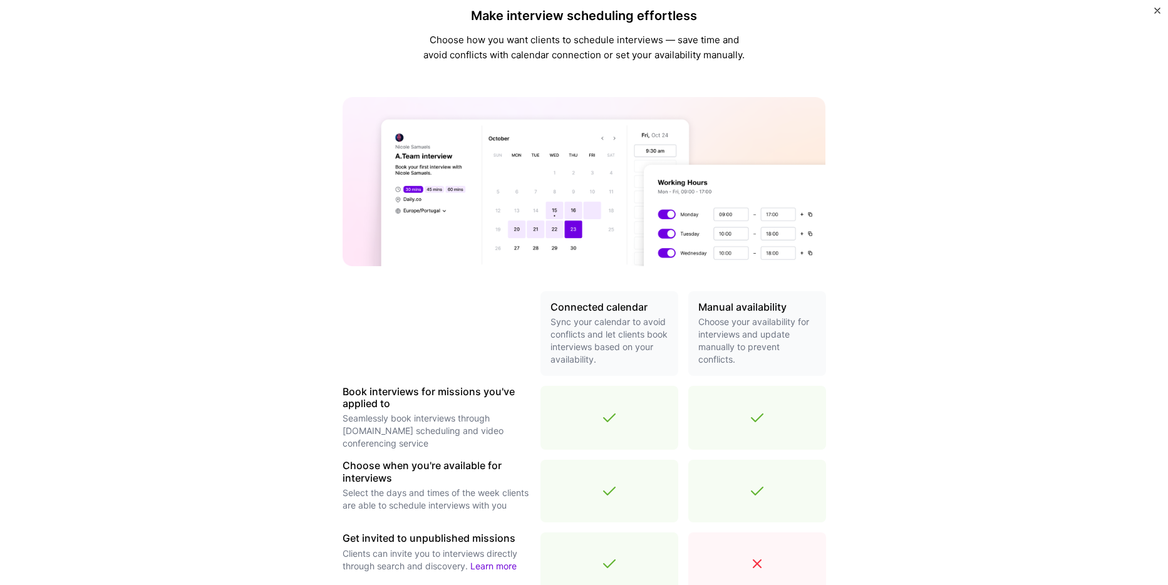
scroll to position [0, 0]
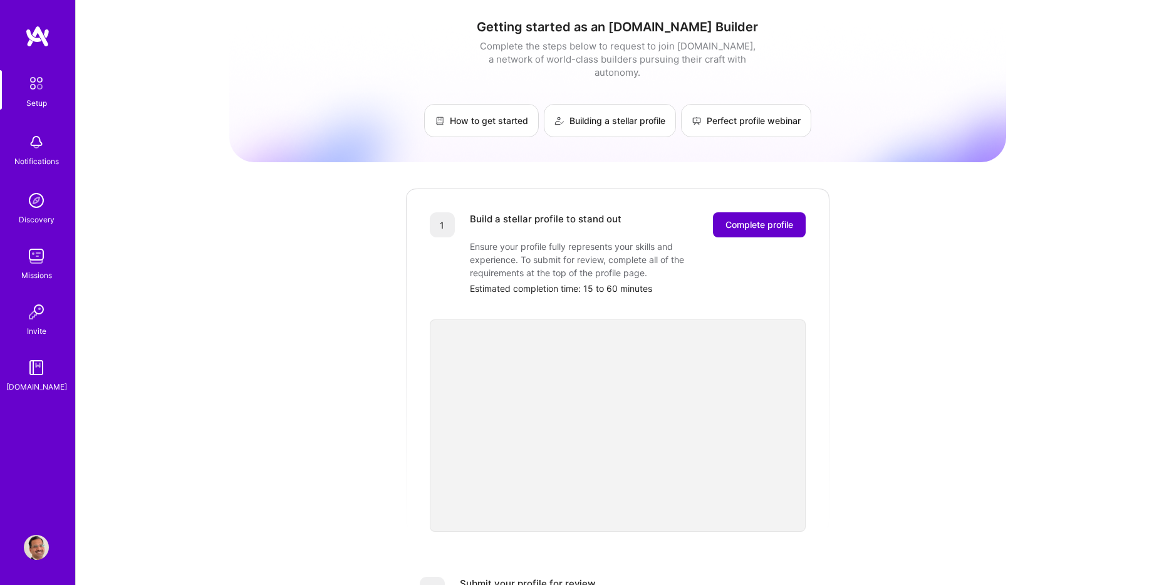
click at [768, 220] on button "Complete profile" at bounding box center [759, 224] width 93 height 25
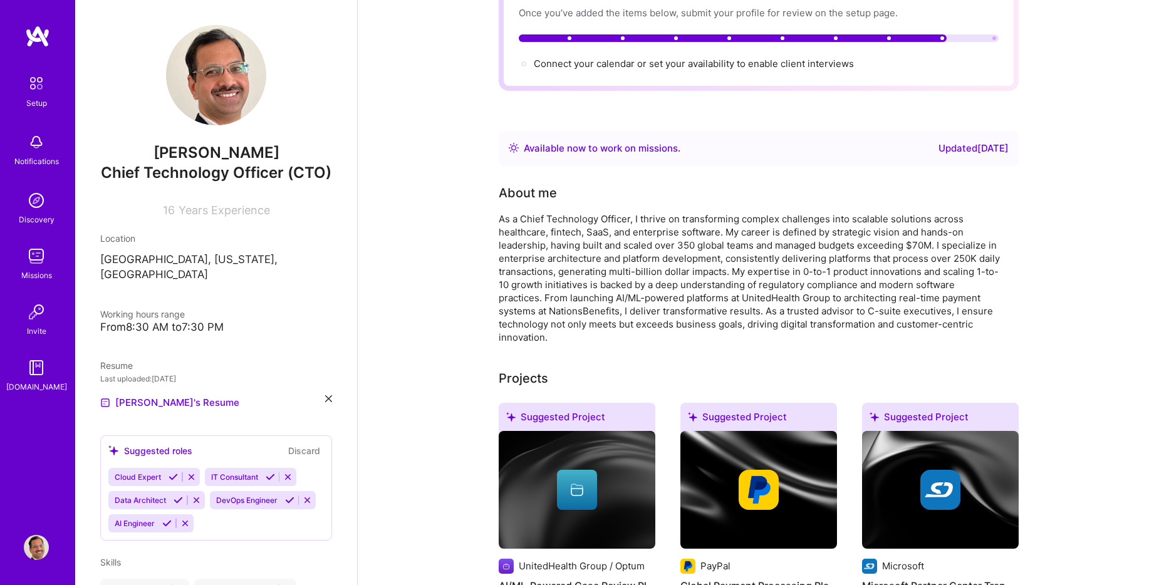
scroll to position [63, 0]
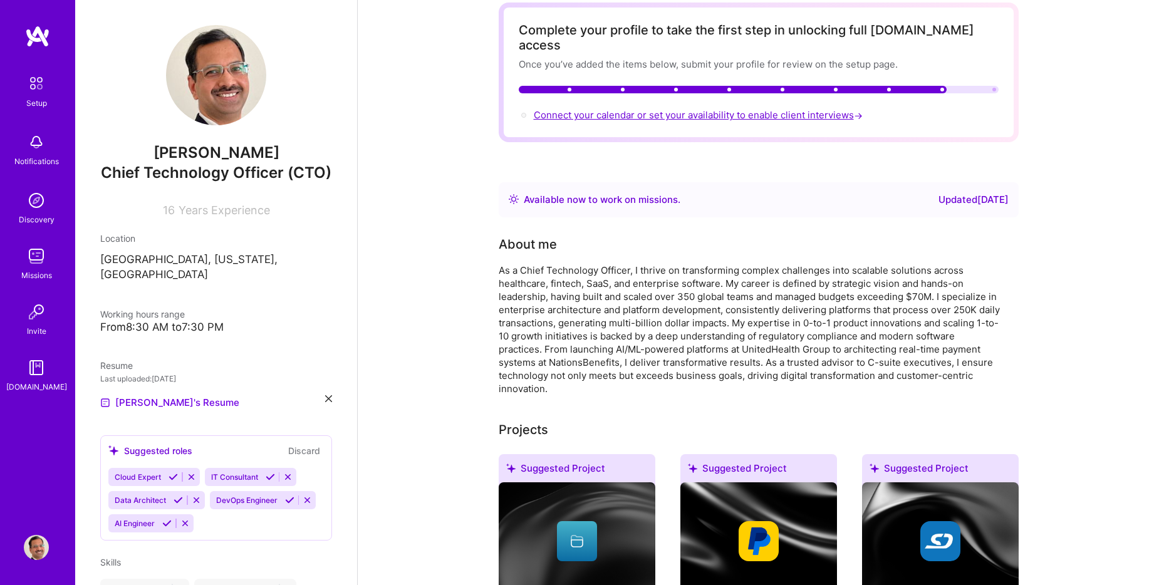
click at [594, 109] on span "Connect your calendar or set your availability to enable client interviews →" at bounding box center [699, 115] width 331 height 12
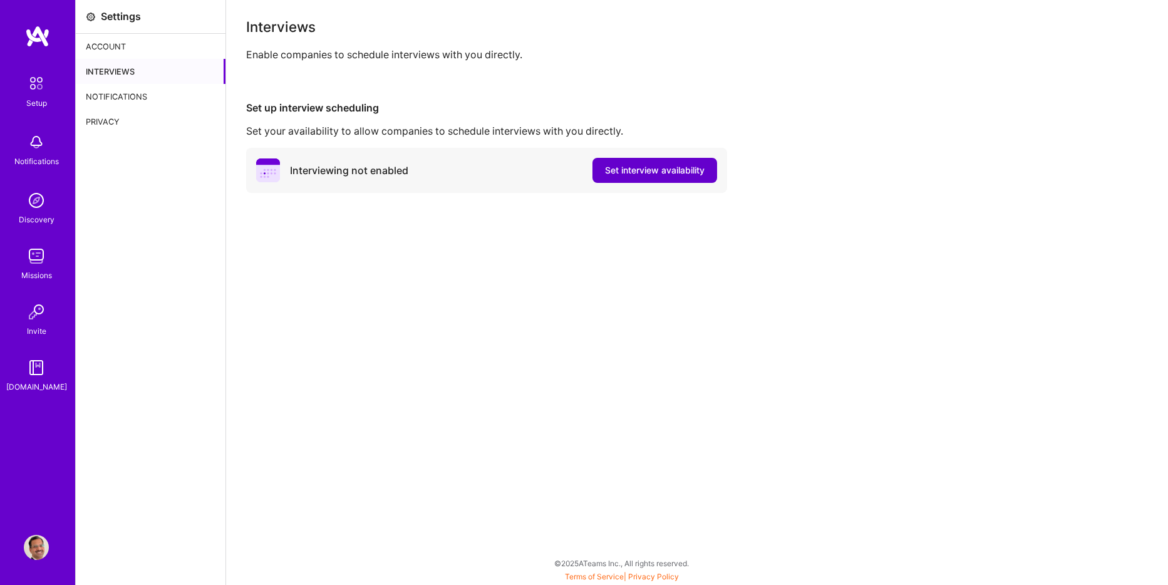
click at [653, 174] on span "Set interview availability" at bounding box center [655, 170] width 100 height 13
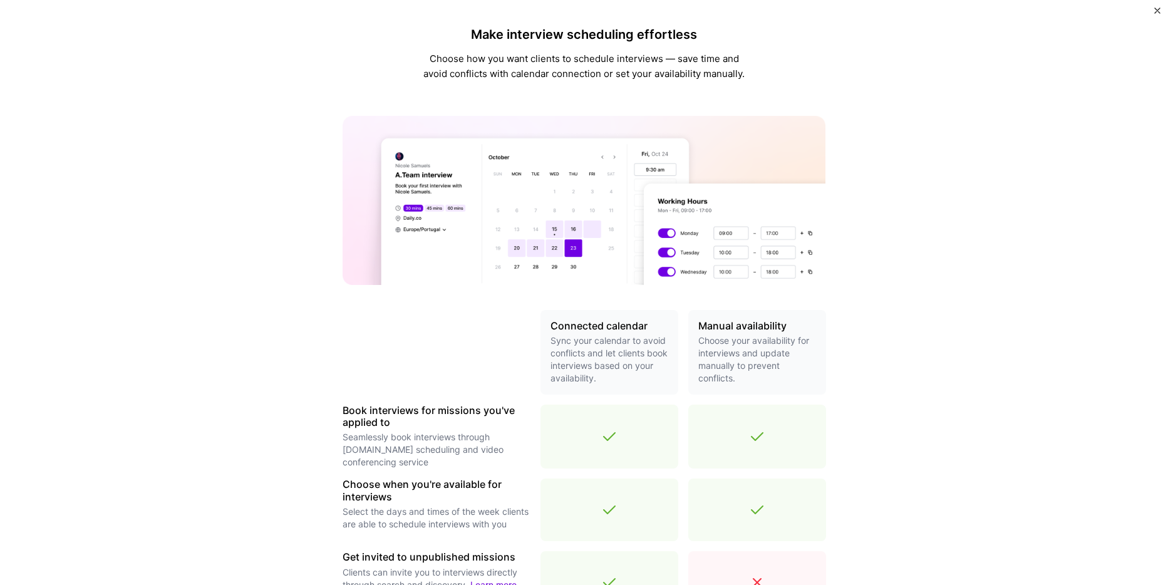
scroll to position [251, 0]
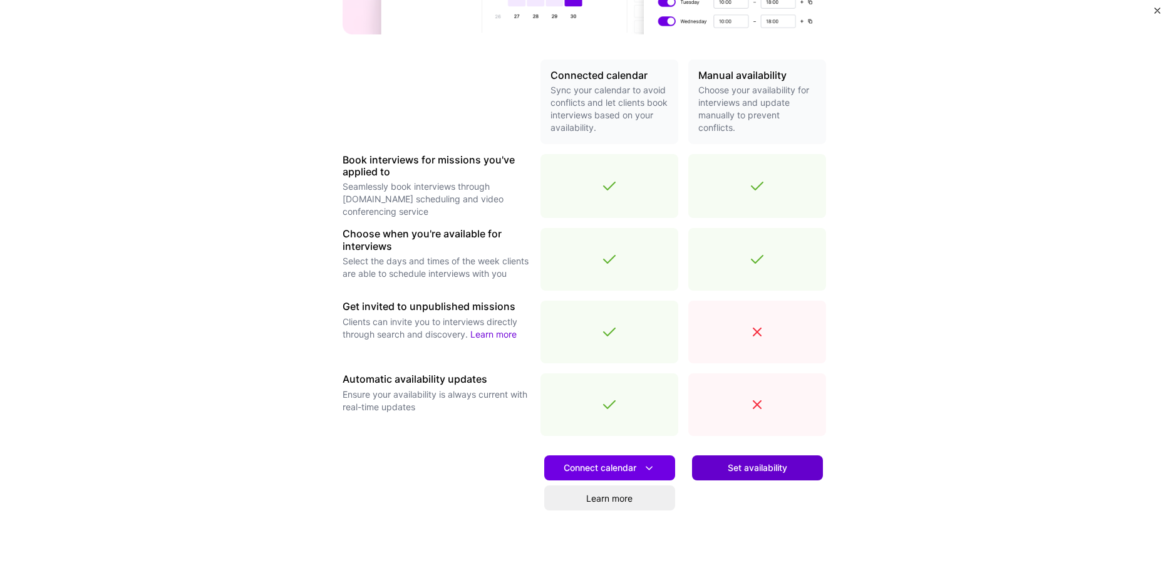
click at [746, 470] on span "Set availability" at bounding box center [757, 468] width 59 height 13
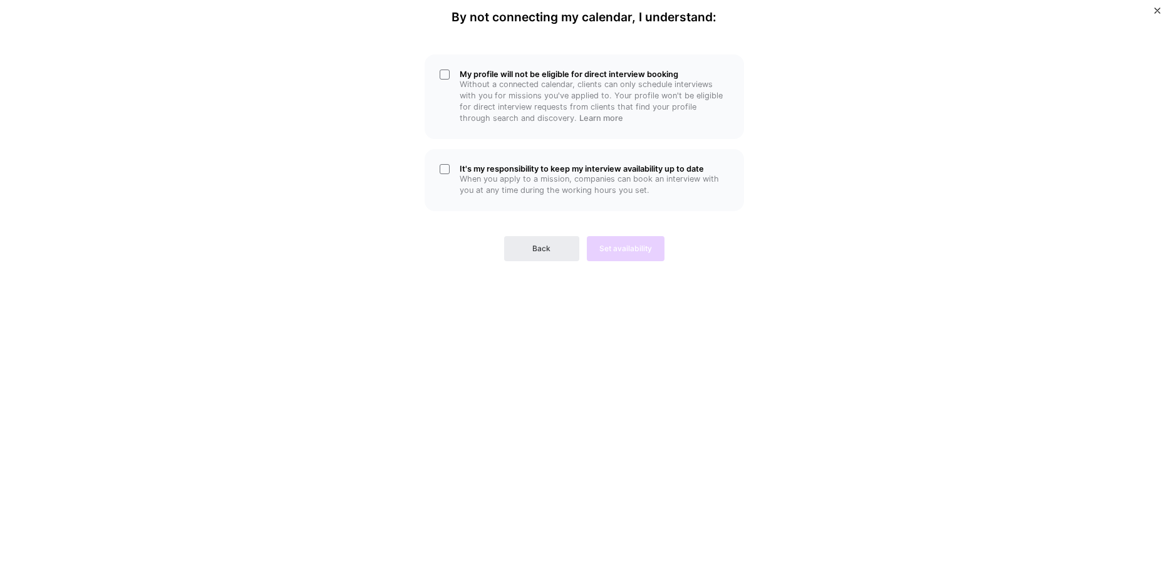
scroll to position [0, 0]
click at [450, 168] on div "It's my responsibility to keep my interview availability up to date When you ap…" at bounding box center [584, 180] width 319 height 62
click at [445, 78] on div "My profile will not be eligible for direct interview booking Without a connecte…" at bounding box center [584, 96] width 319 height 85
click at [616, 247] on span "Set availability" at bounding box center [625, 248] width 53 height 11
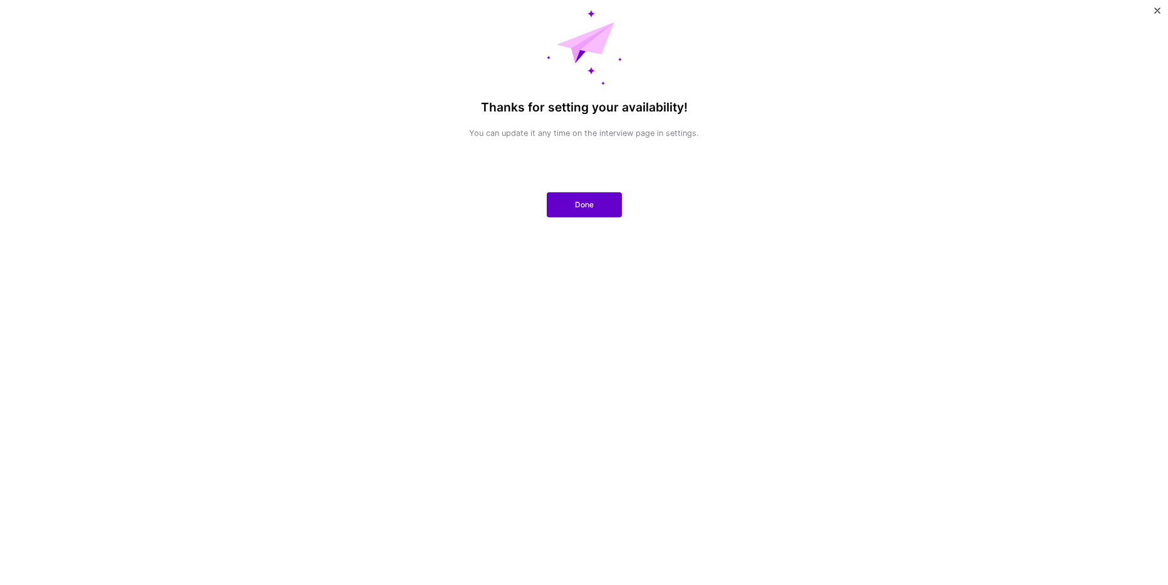
click at [594, 201] on button "Done" at bounding box center [584, 204] width 75 height 25
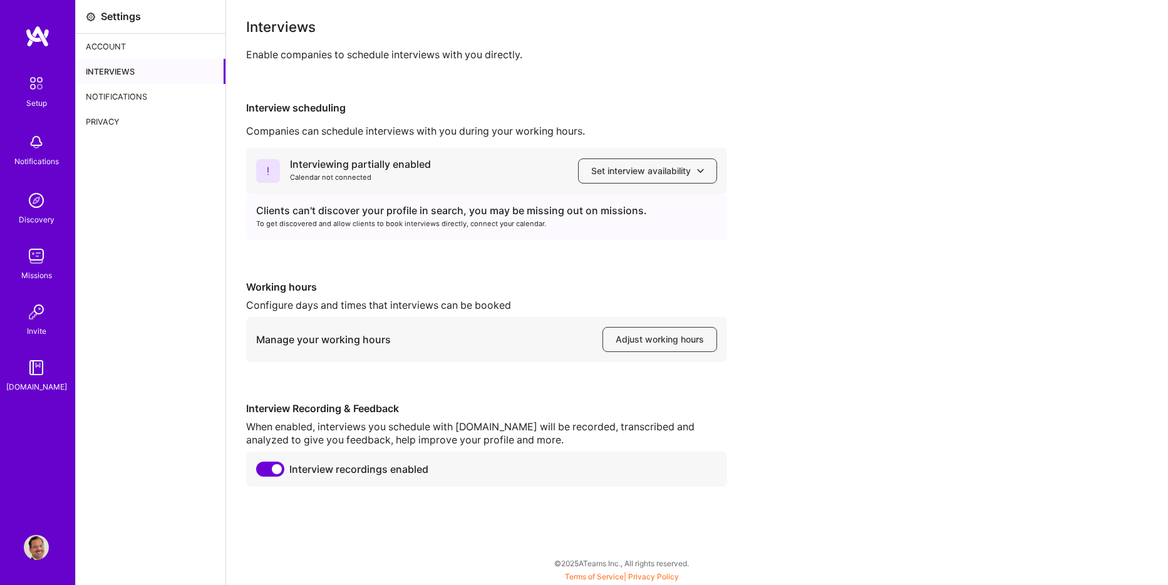
click at [33, 81] on img at bounding box center [36, 83] width 26 height 26
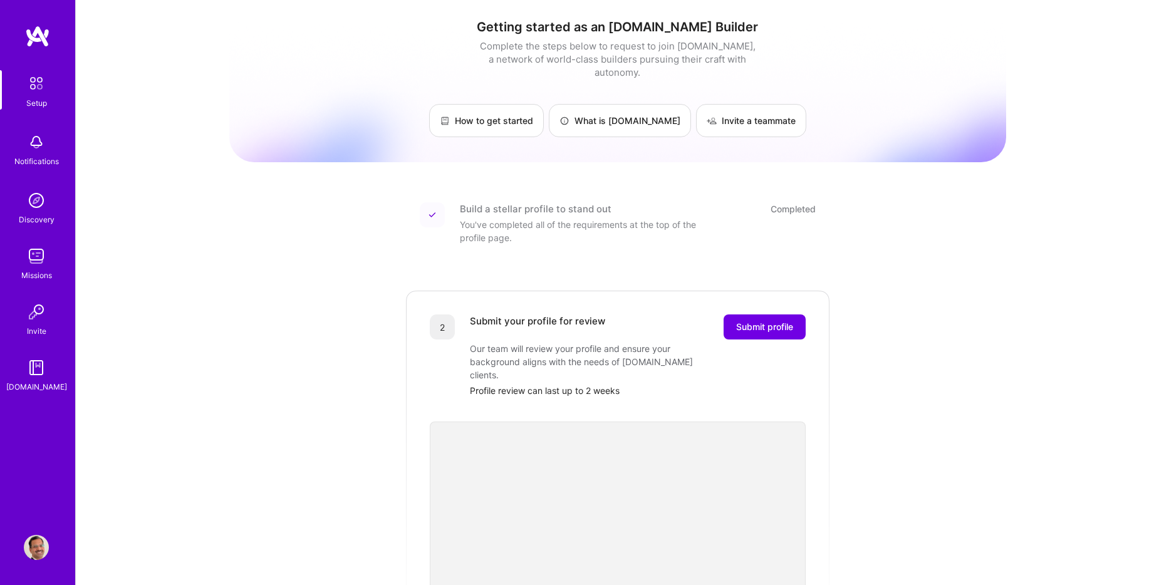
click at [577, 218] on div "You've completed all of the requirements at the top of the profile page." at bounding box center [585, 231] width 251 height 26
click at [797, 202] on div "Completed" at bounding box center [792, 208] width 45 height 13
click at [44, 38] on img at bounding box center [37, 36] width 25 height 23
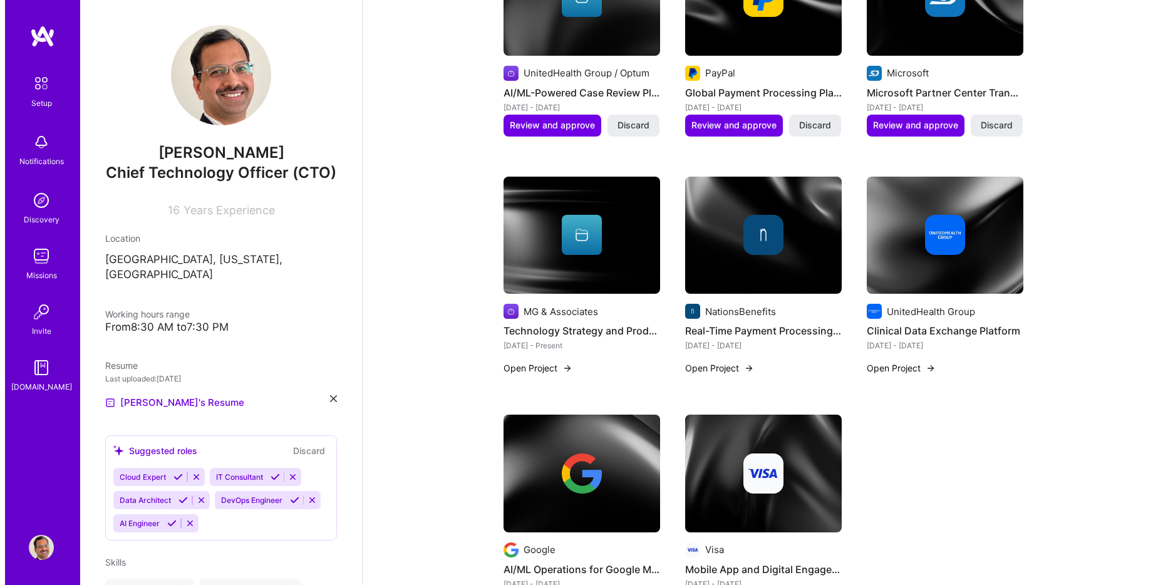
scroll to position [438, 0]
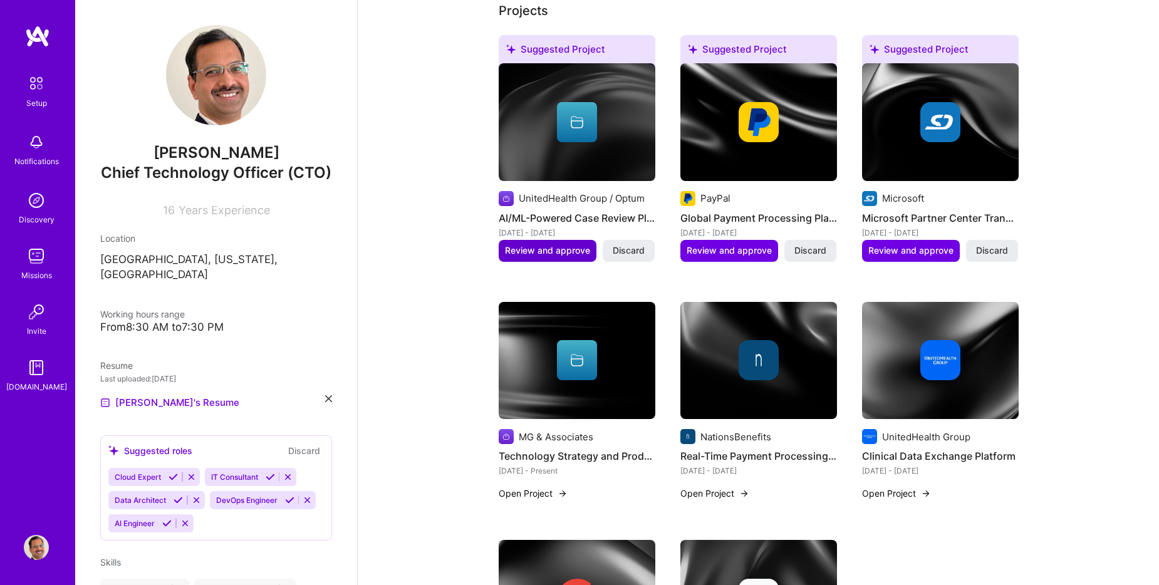
click at [542, 252] on span "Review and approve" at bounding box center [547, 250] width 85 height 13
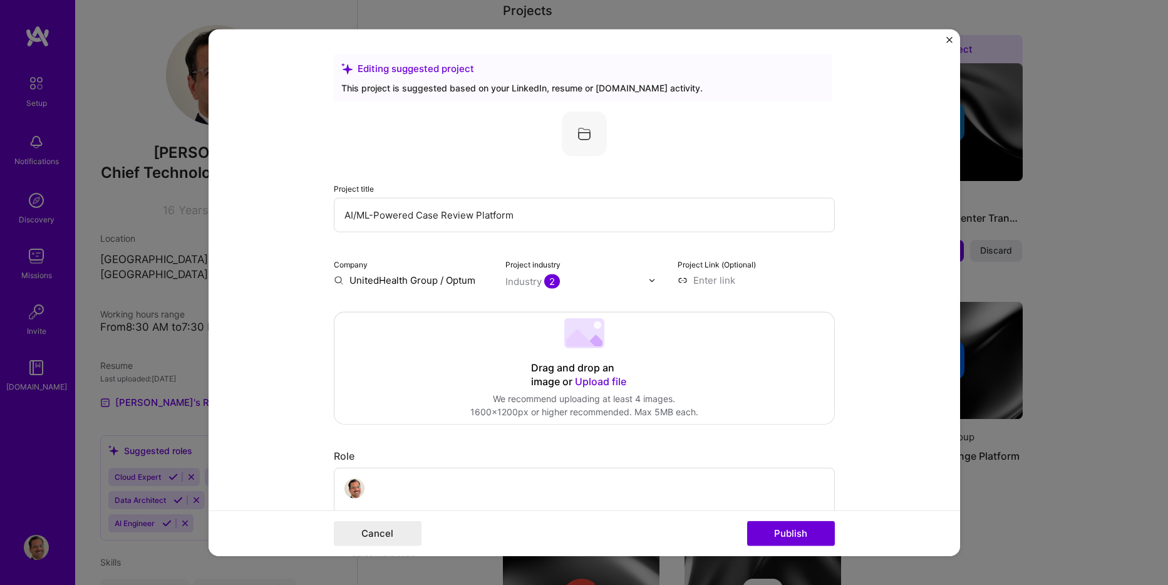
click at [439, 278] on input "UnitedHealth Group / Optum" at bounding box center [412, 280] width 157 height 13
drag, startPoint x: 433, startPoint y: 279, endPoint x: 494, endPoint y: 279, distance: 60.1
click at [494, 279] on div "Company UnitedHealth Group / Optum Project industry Industry 2 Project Link (Op…" at bounding box center [584, 271] width 501 height 29
drag, startPoint x: 435, startPoint y: 281, endPoint x: 281, endPoint y: 281, distance: 153.4
click at [281, 281] on form "Editing suggested project This project is suggested based on your LinkedIn, res…" at bounding box center [585, 292] width 752 height 527
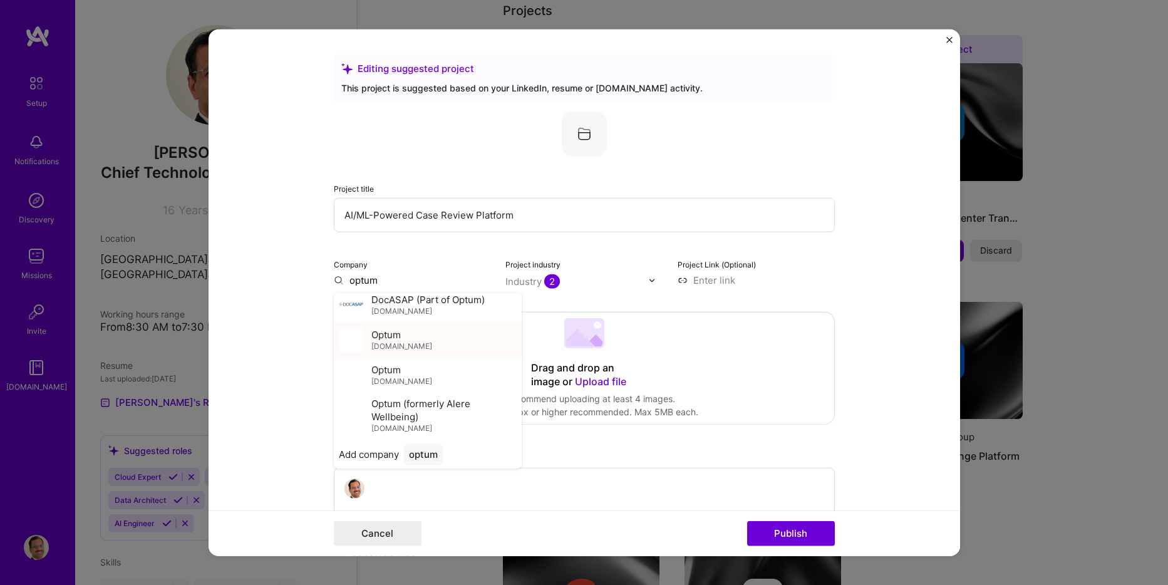
scroll to position [8, 0]
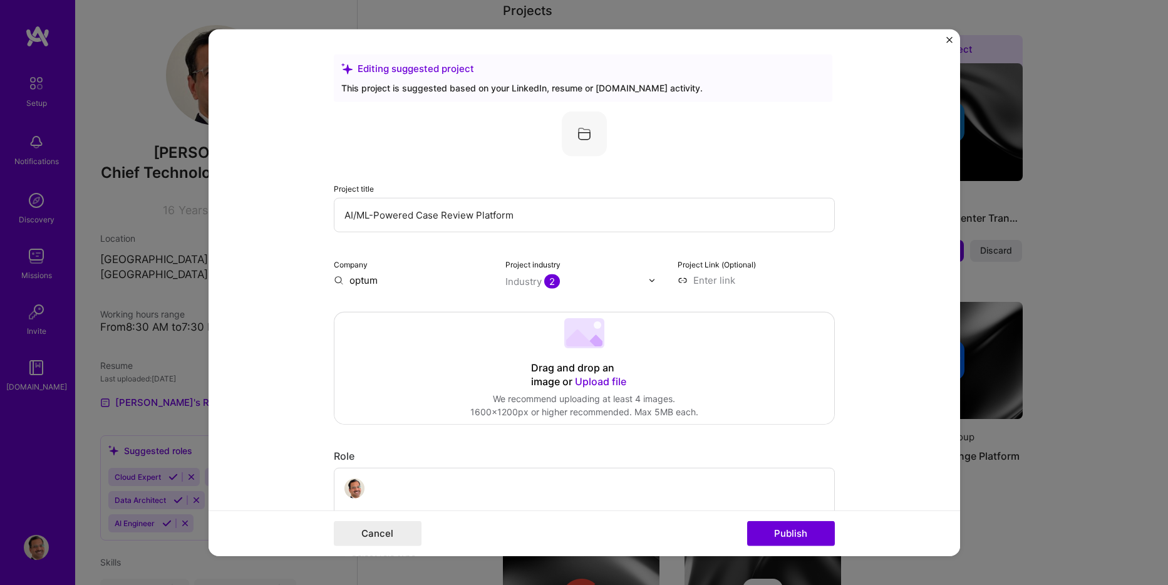
drag, startPoint x: 385, startPoint y: 277, endPoint x: 328, endPoint y: 278, distance: 57.6
click at [328, 278] on form "Editing suggested project This project is suggested based on your LinkedIn, res…" at bounding box center [585, 292] width 752 height 527
click at [420, 319] on span "[DOMAIN_NAME]" at bounding box center [401, 317] width 61 height 10
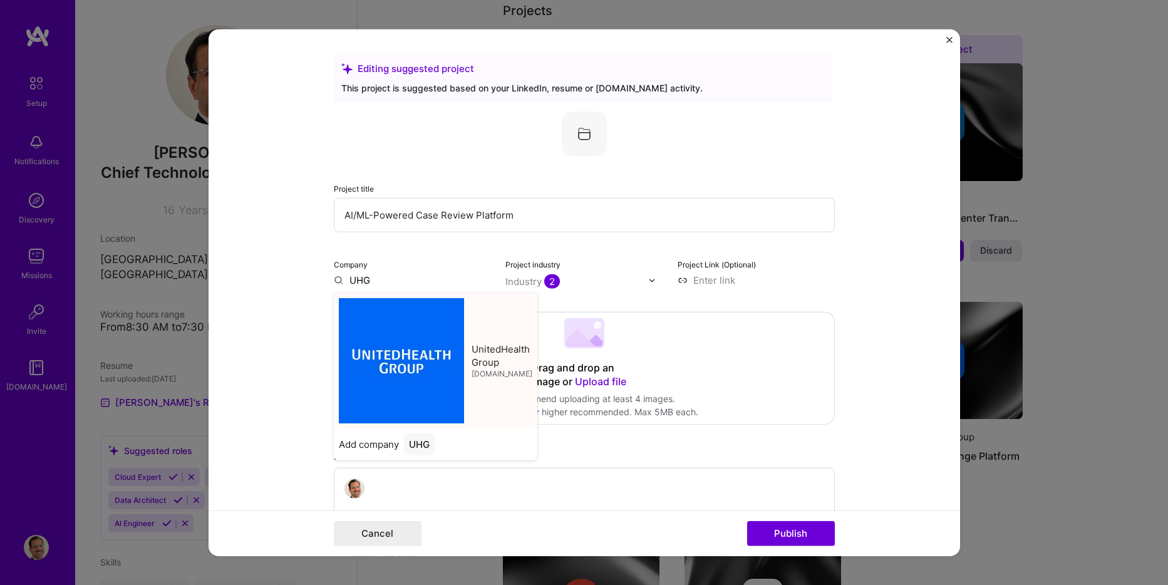
type input "UnitedHealth Group"
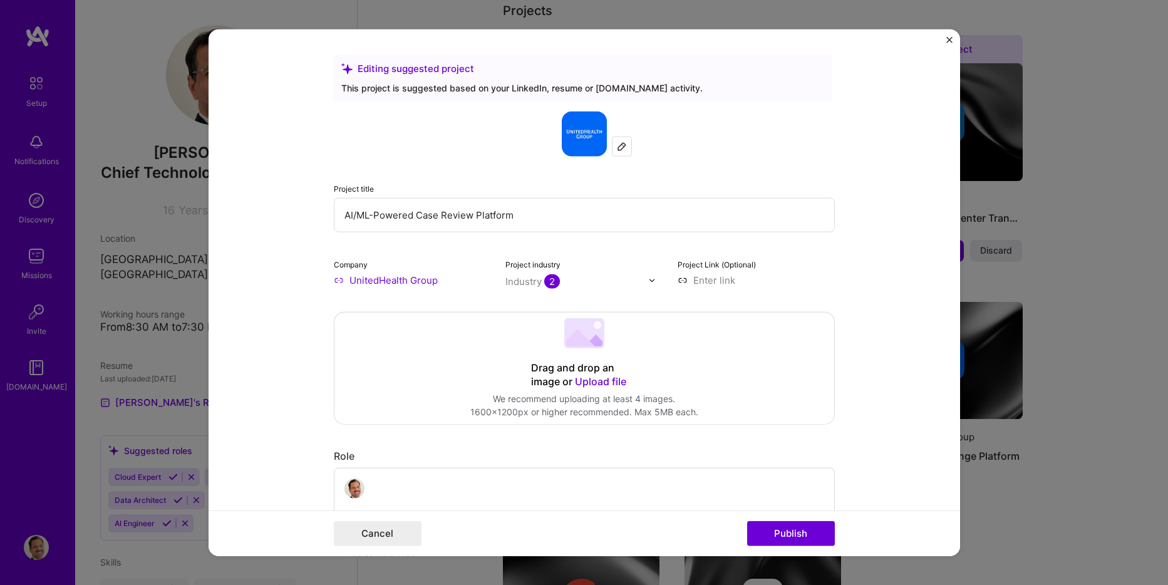
click at [468, 214] on input "AI/ML-Powered Case Review Platform" at bounding box center [584, 215] width 501 height 34
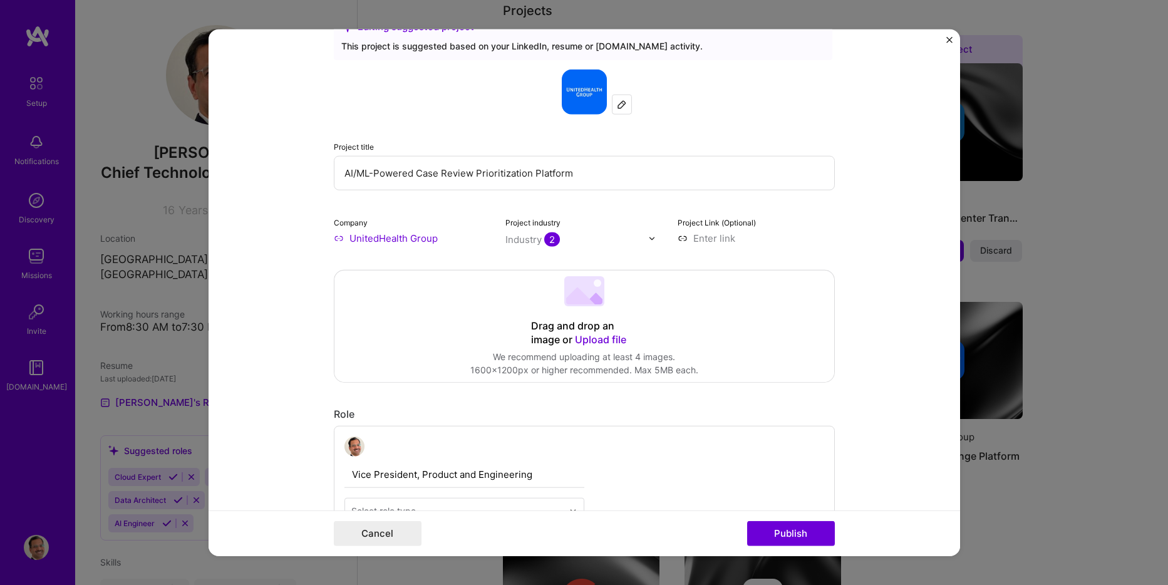
scroll to position [63, 0]
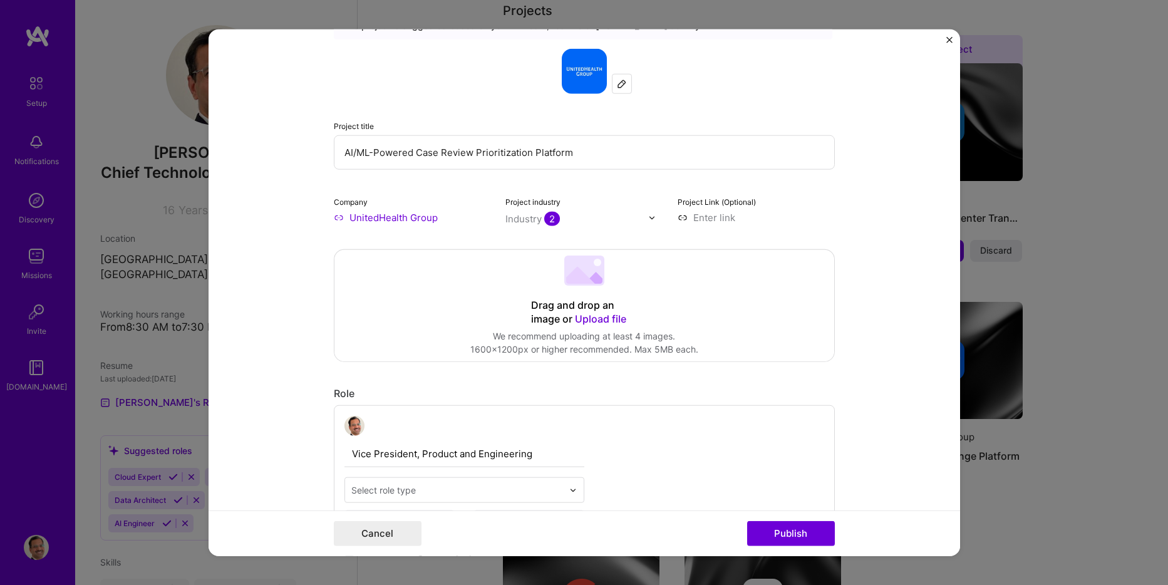
type input "AI/ML-Powered Case Review Prioritization Platform"
click at [648, 214] on img at bounding box center [652, 218] width 8 height 8
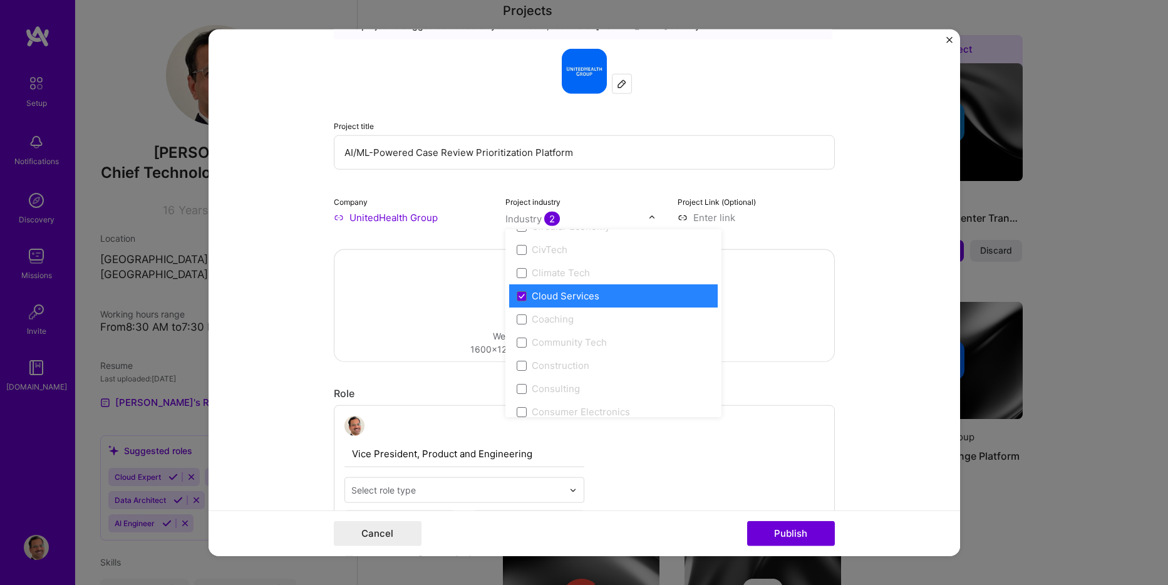
scroll to position [689, 0]
click at [519, 296] on icon at bounding box center [522, 296] width 6 height 5
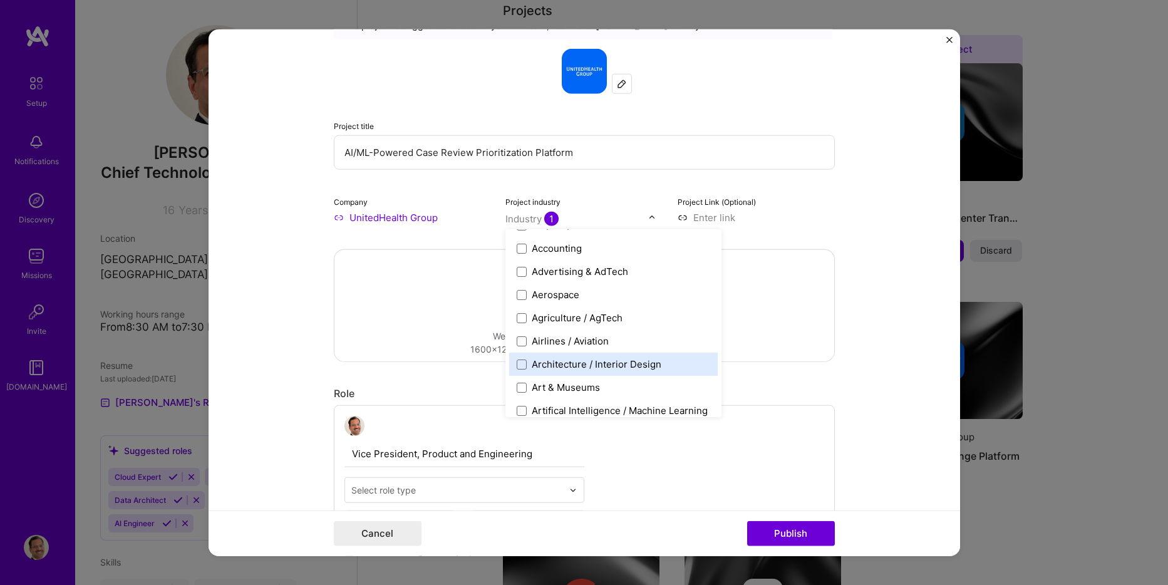
scroll to position [63, 0]
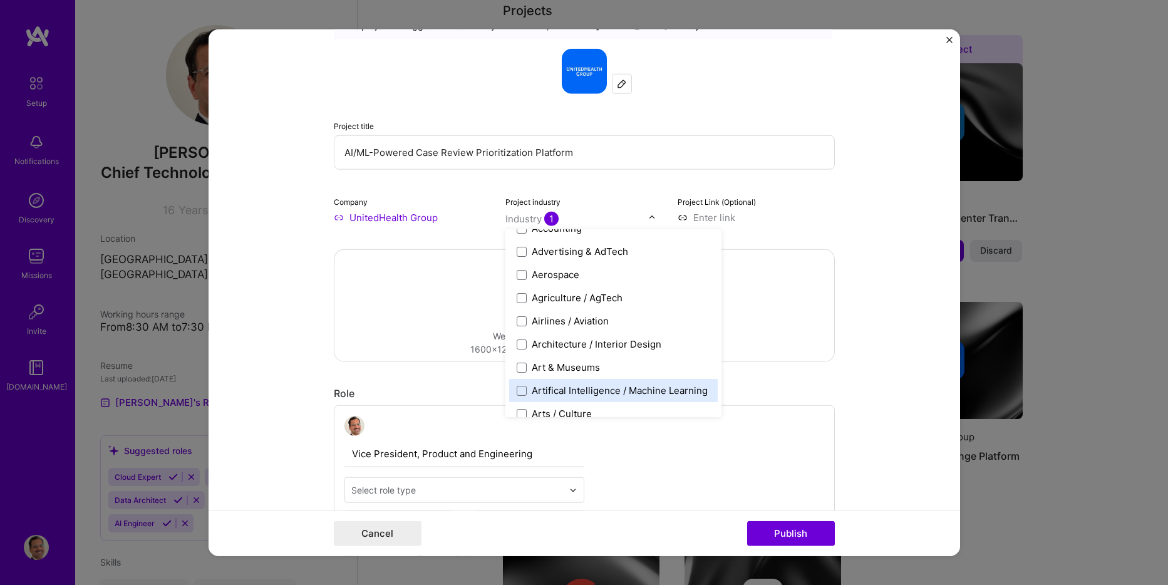
click at [575, 385] on div "Artifical Intelligence / Machine Learning" at bounding box center [620, 390] width 176 height 13
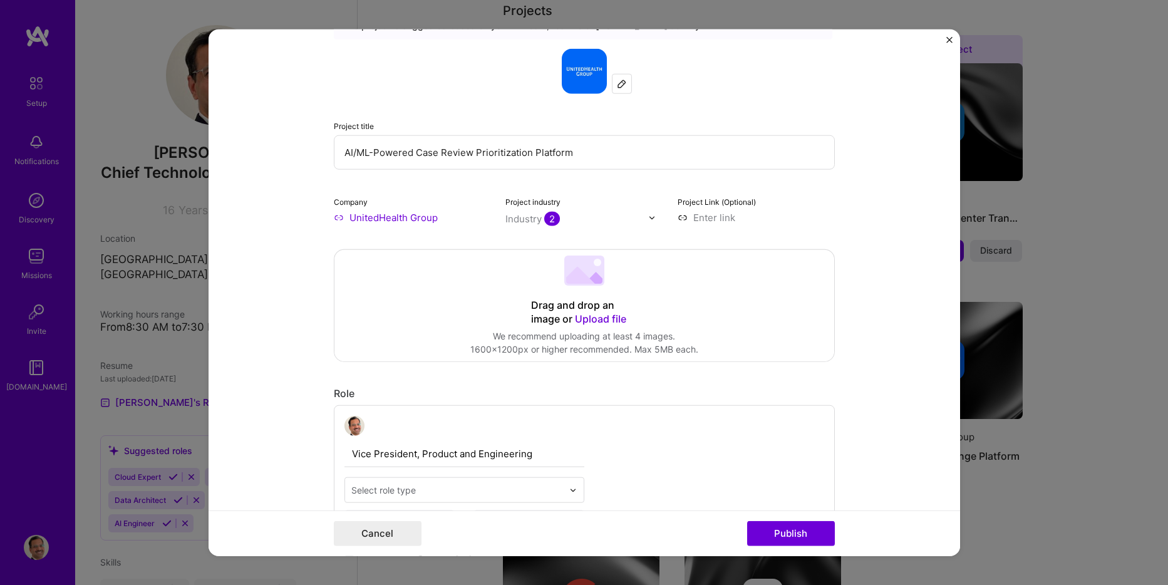
click at [839, 229] on form "Editing suggested project This project is suggested based on your LinkedIn, res…" at bounding box center [585, 292] width 752 height 527
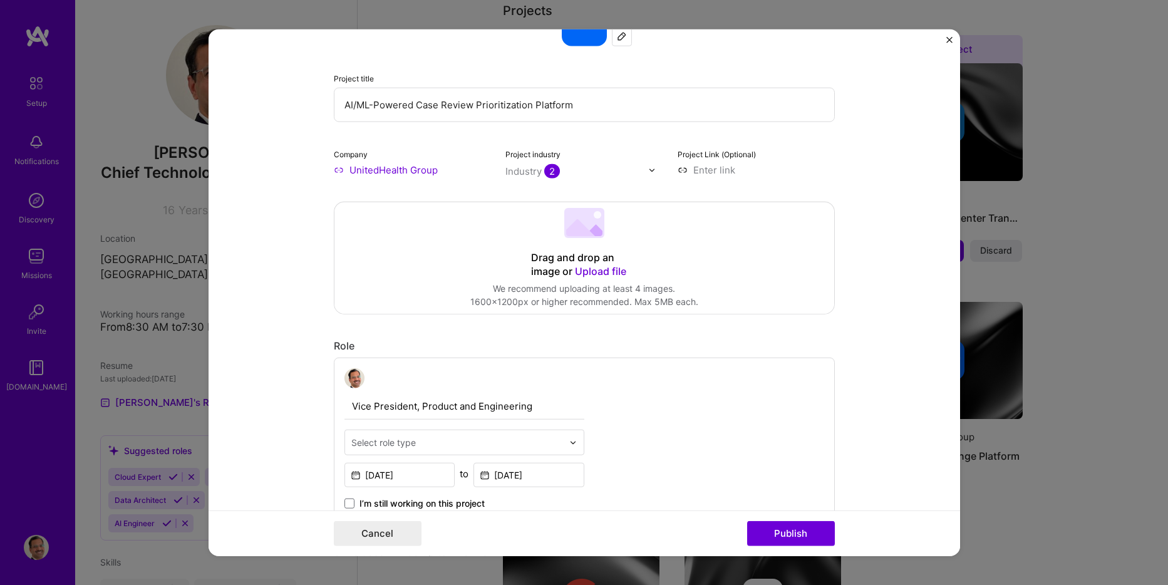
scroll to position [251, 0]
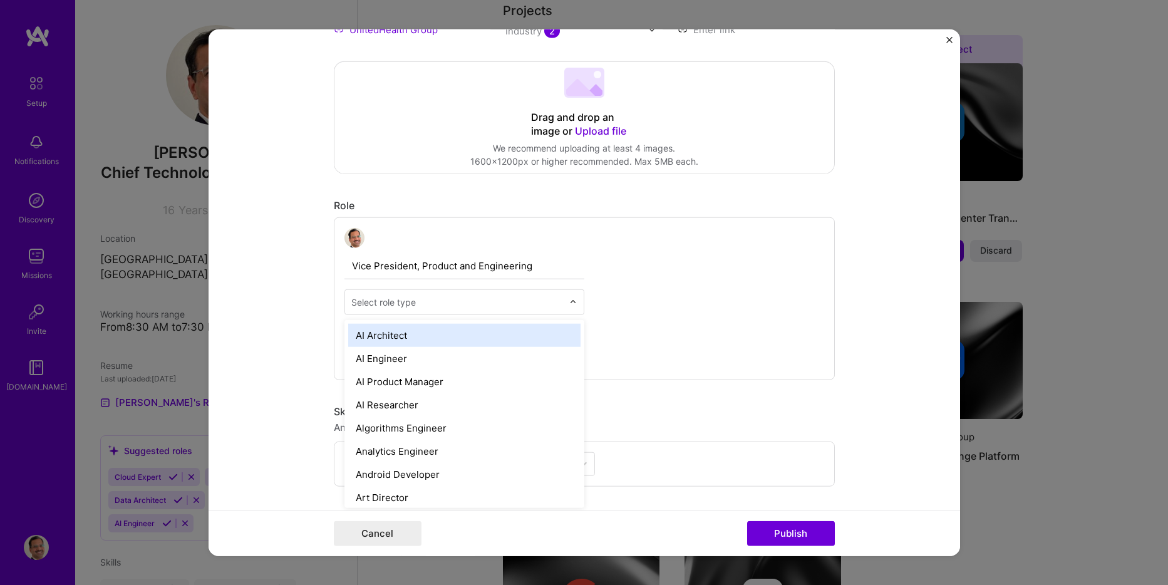
click at [563, 301] on div "Select role type" at bounding box center [457, 302] width 224 height 24
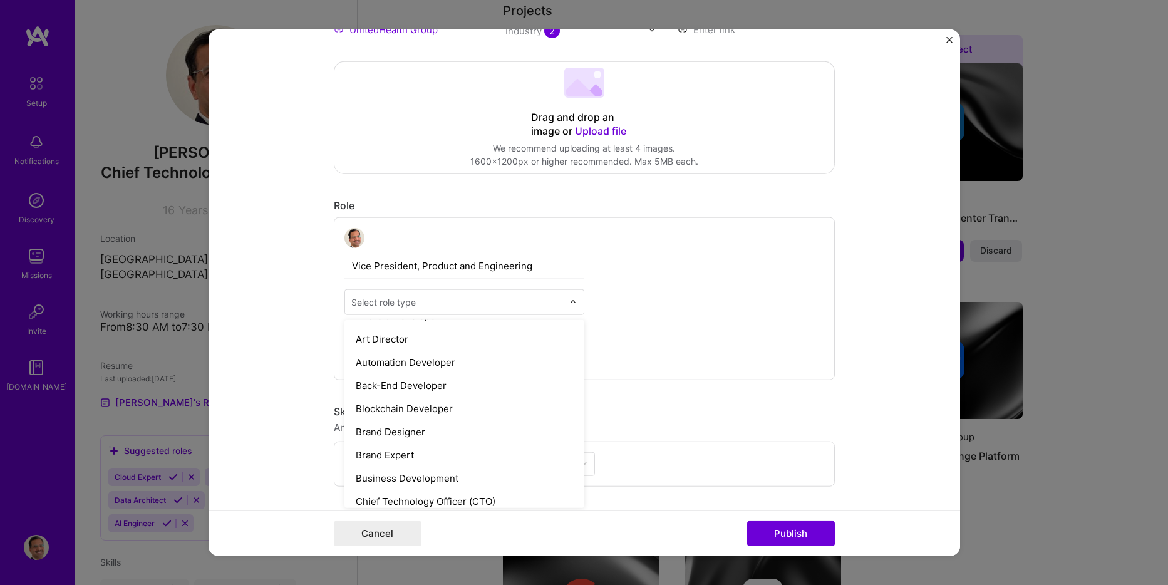
scroll to position [188, 0]
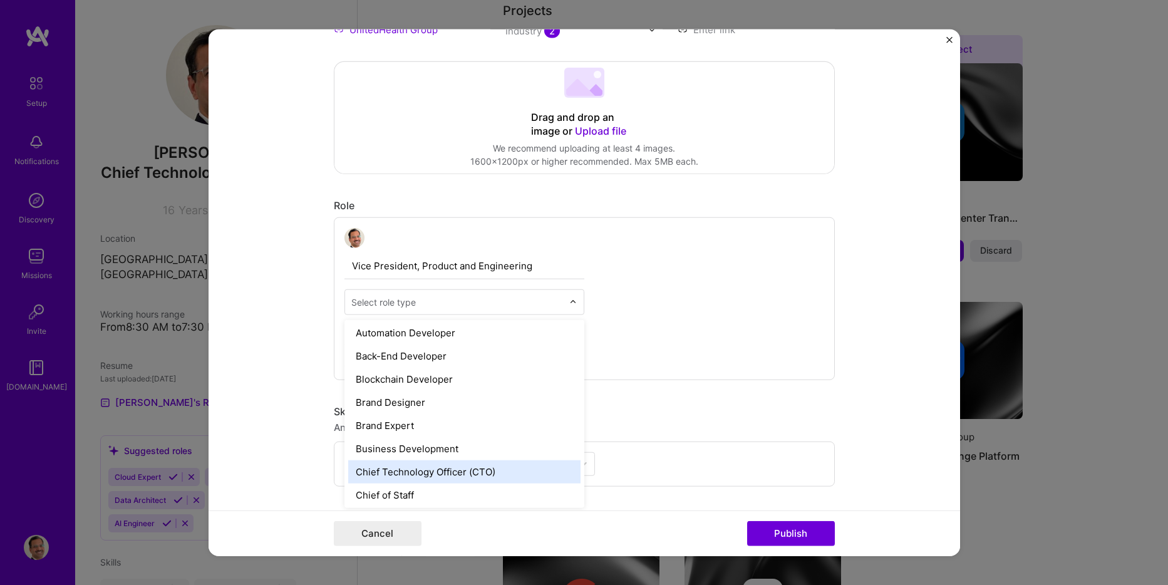
click at [452, 475] on div "Chief Technology Officer (CTO)" at bounding box center [464, 471] width 232 height 23
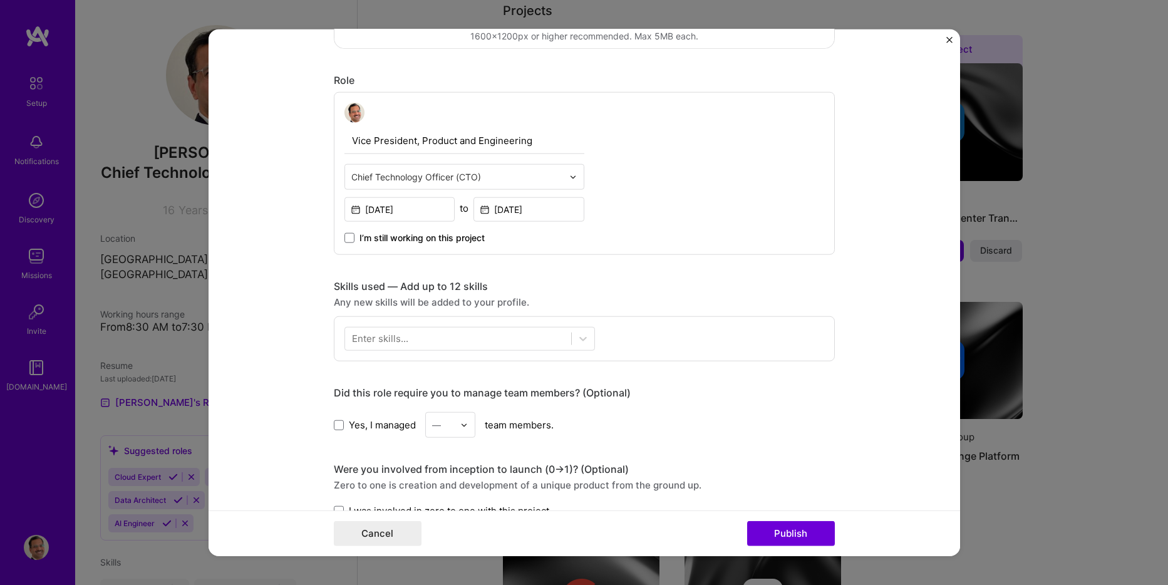
scroll to position [438, 0]
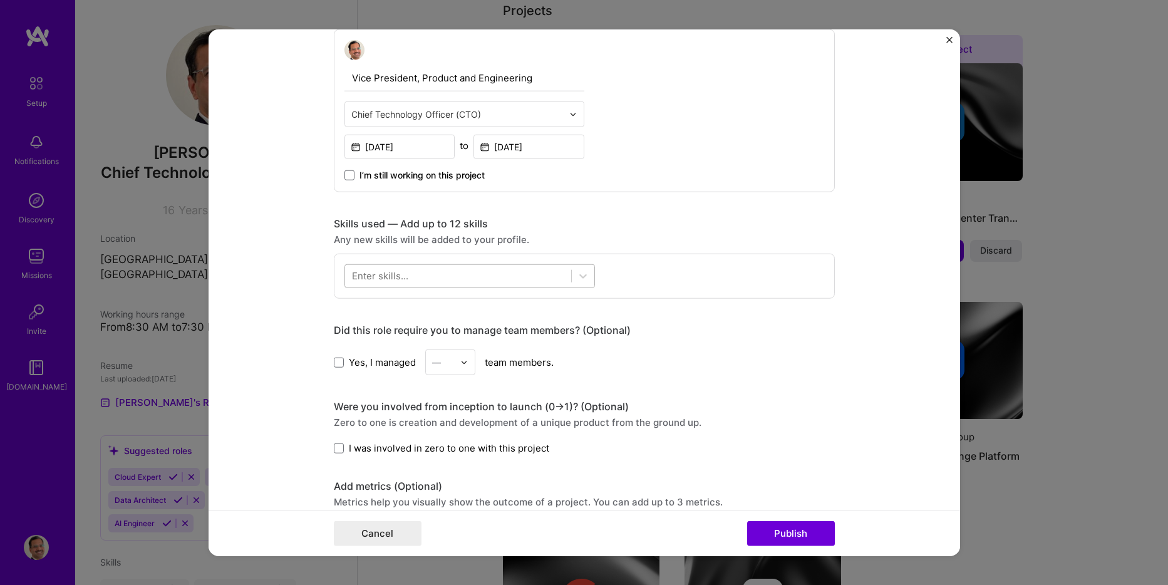
click at [477, 269] on div at bounding box center [458, 276] width 226 height 21
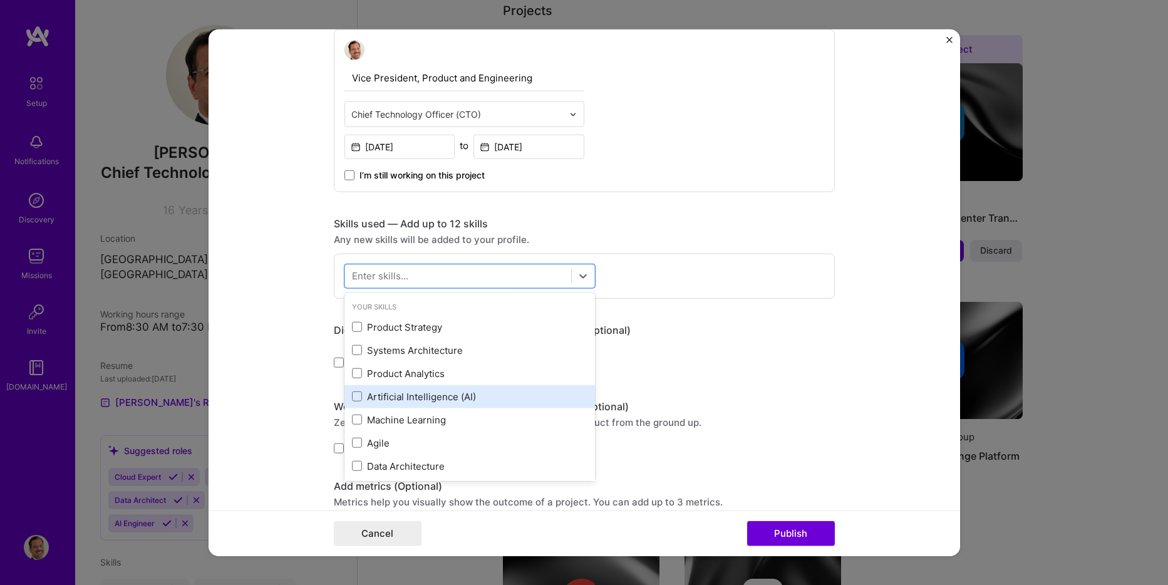
click at [425, 398] on div "Artificial Intelligence (AI)" at bounding box center [469, 396] width 235 height 13
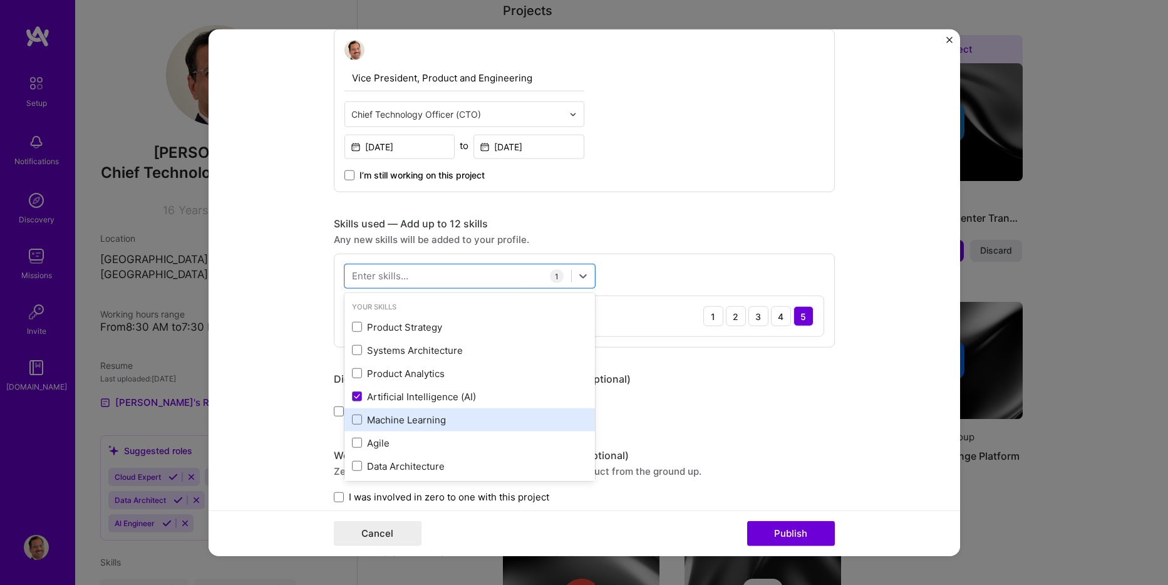
click at [388, 421] on div "Machine Learning" at bounding box center [469, 419] width 235 height 13
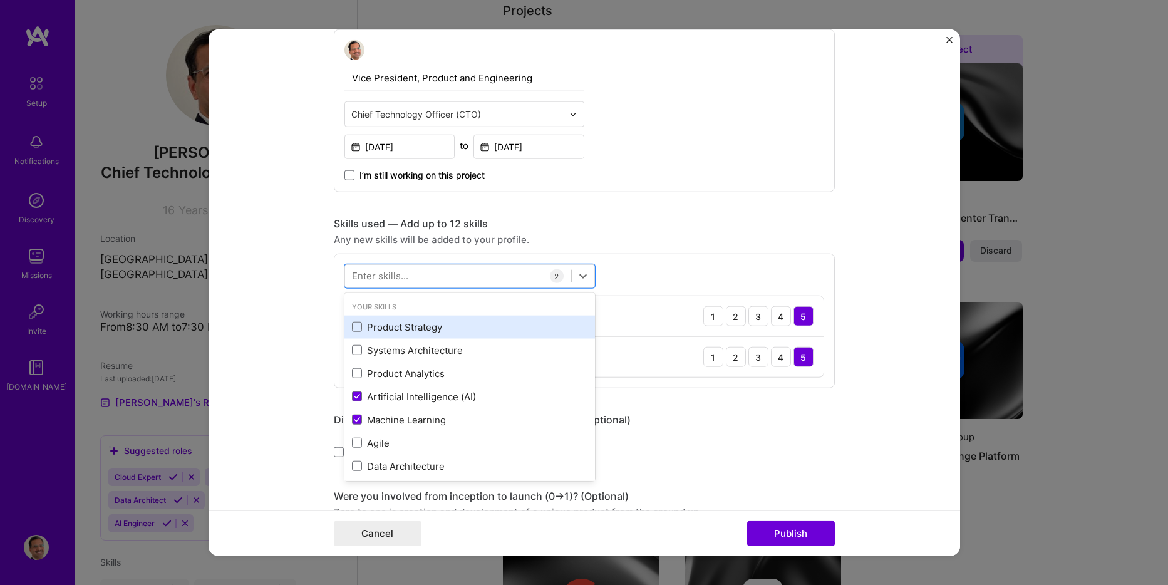
click at [425, 328] on div "Product Strategy" at bounding box center [469, 327] width 235 height 13
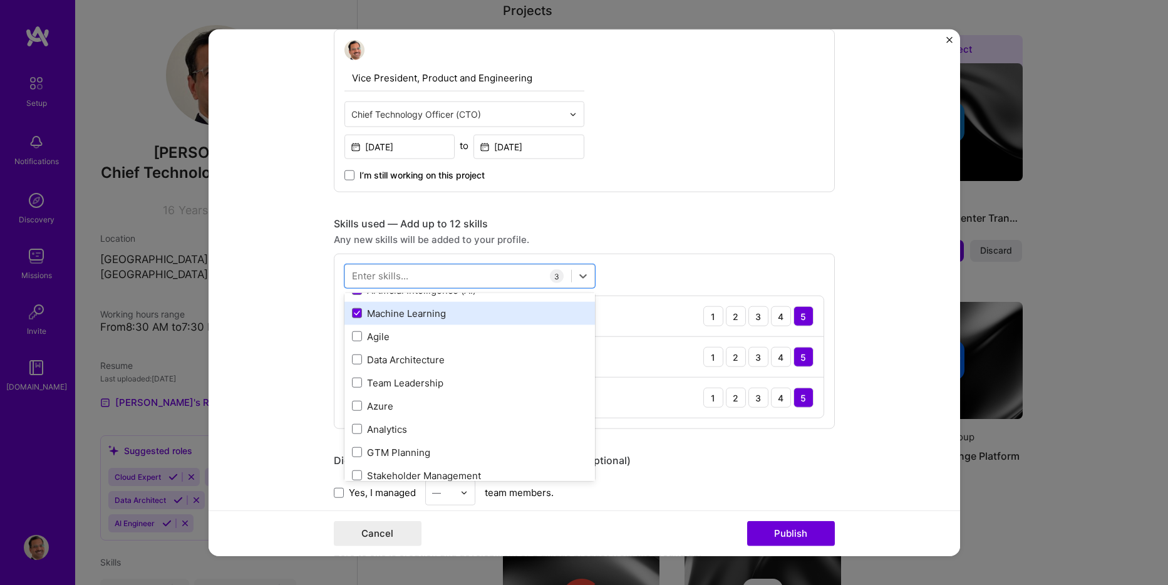
scroll to position [125, 0]
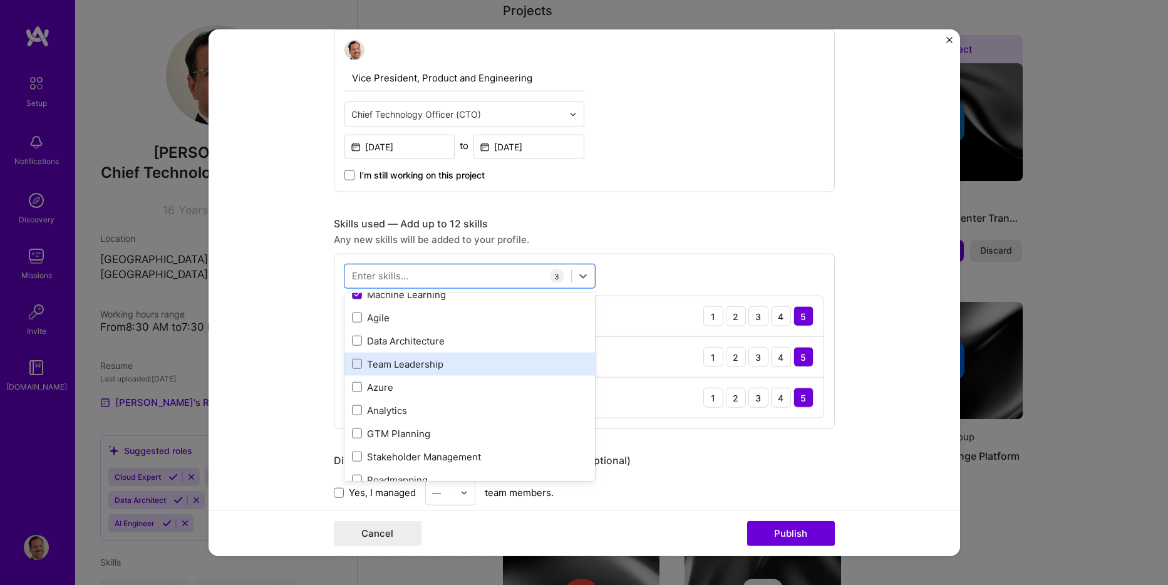
click at [423, 366] on div "Team Leadership" at bounding box center [469, 364] width 235 height 13
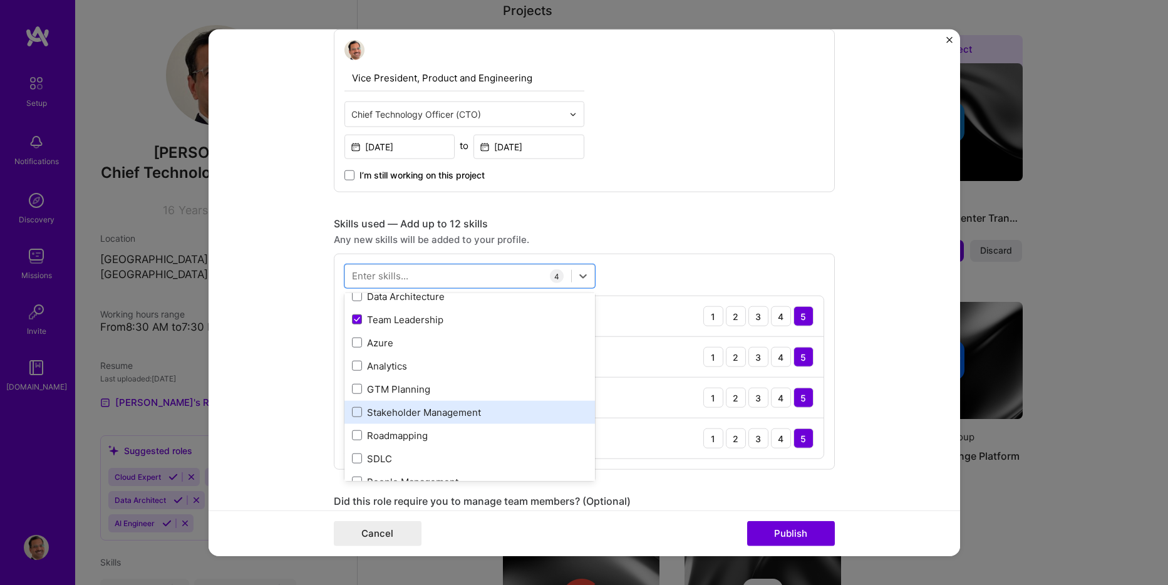
scroll to position [188, 0]
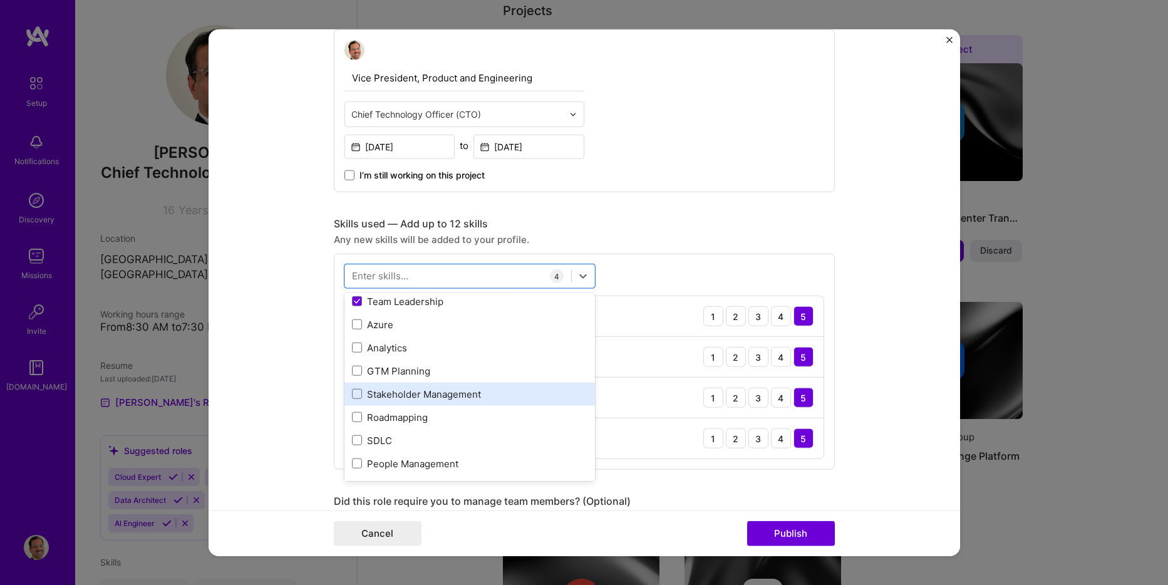
click at [412, 393] on div "Stakeholder Management" at bounding box center [469, 394] width 235 height 13
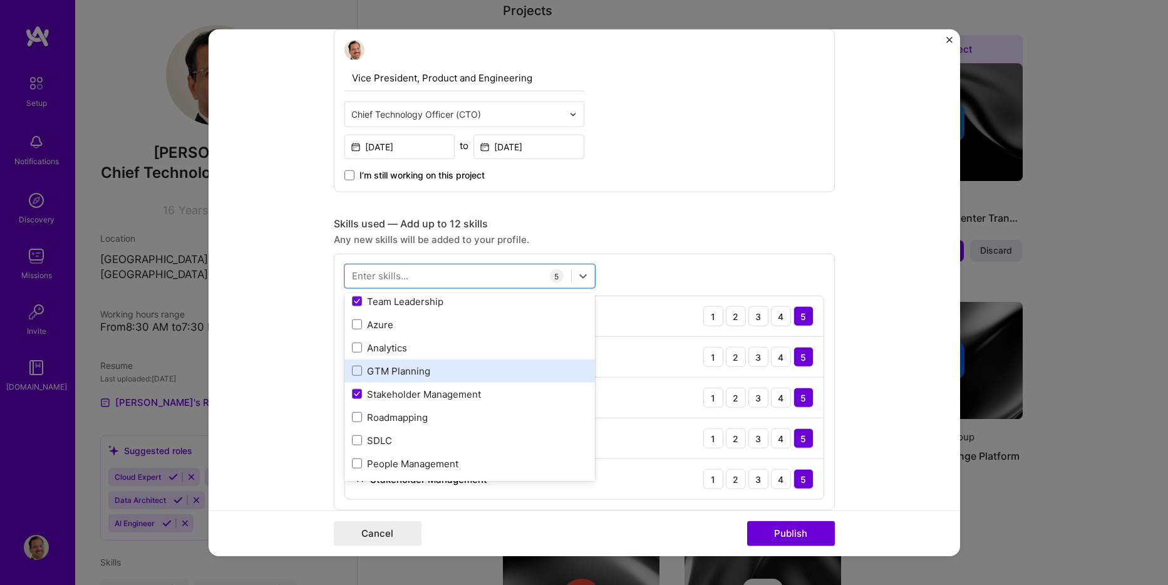
click at [399, 370] on div "GTM Planning" at bounding box center [469, 371] width 235 height 13
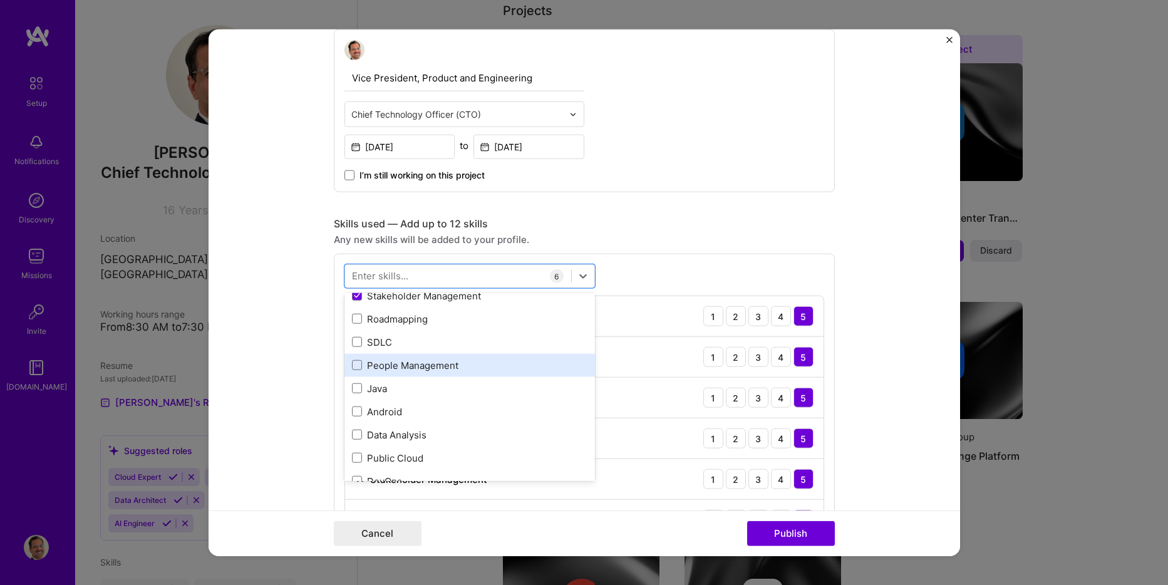
scroll to position [313, 0]
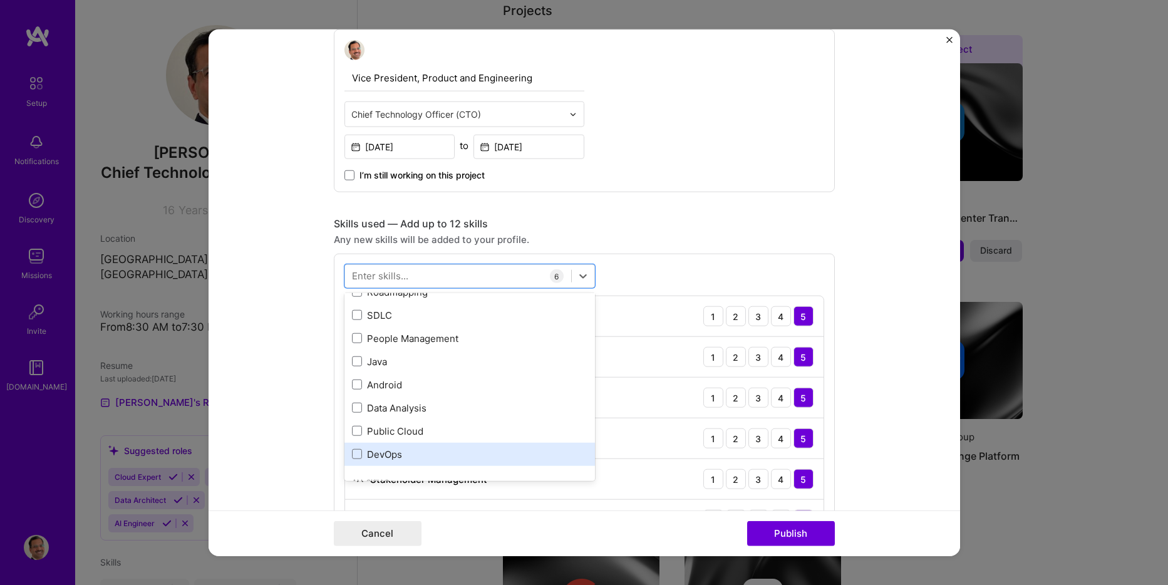
click at [387, 455] on div "DevOps" at bounding box center [469, 454] width 235 height 13
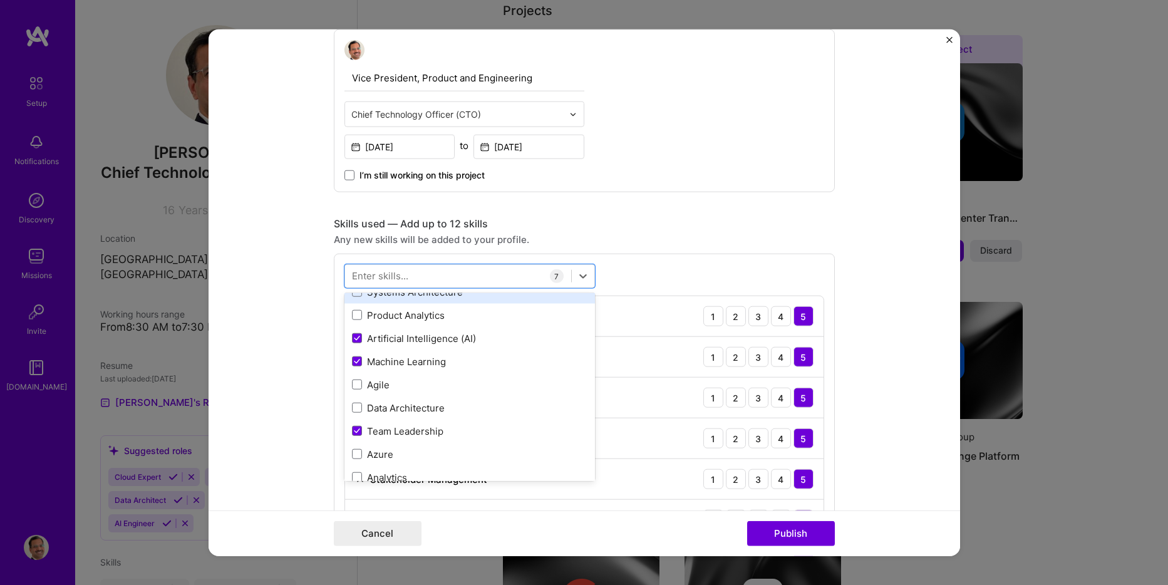
scroll to position [0, 0]
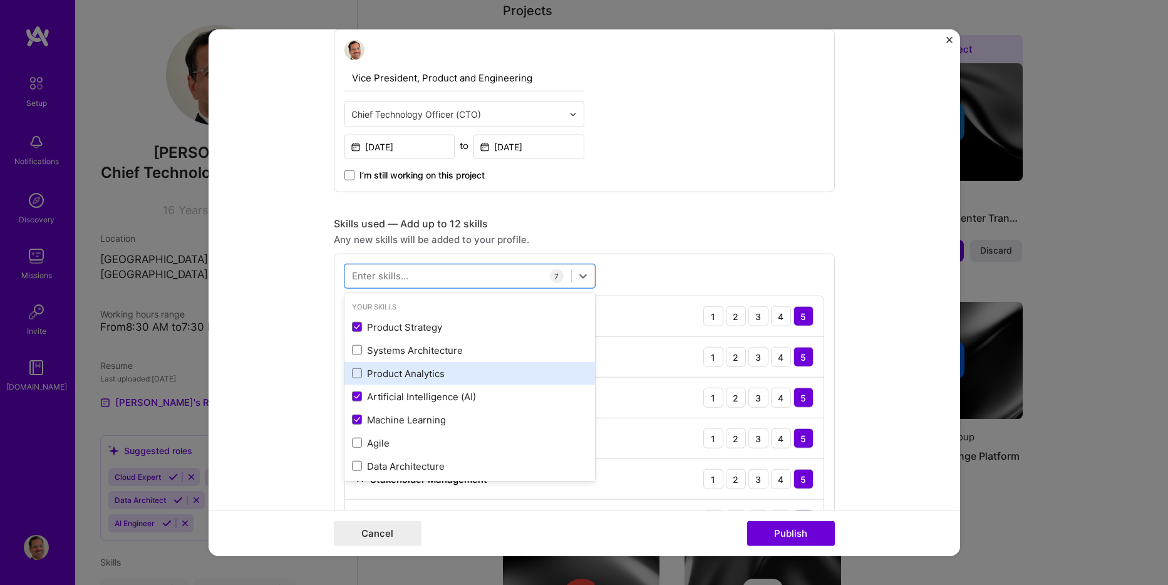
click at [401, 376] on div "Product Analytics" at bounding box center [469, 373] width 235 height 13
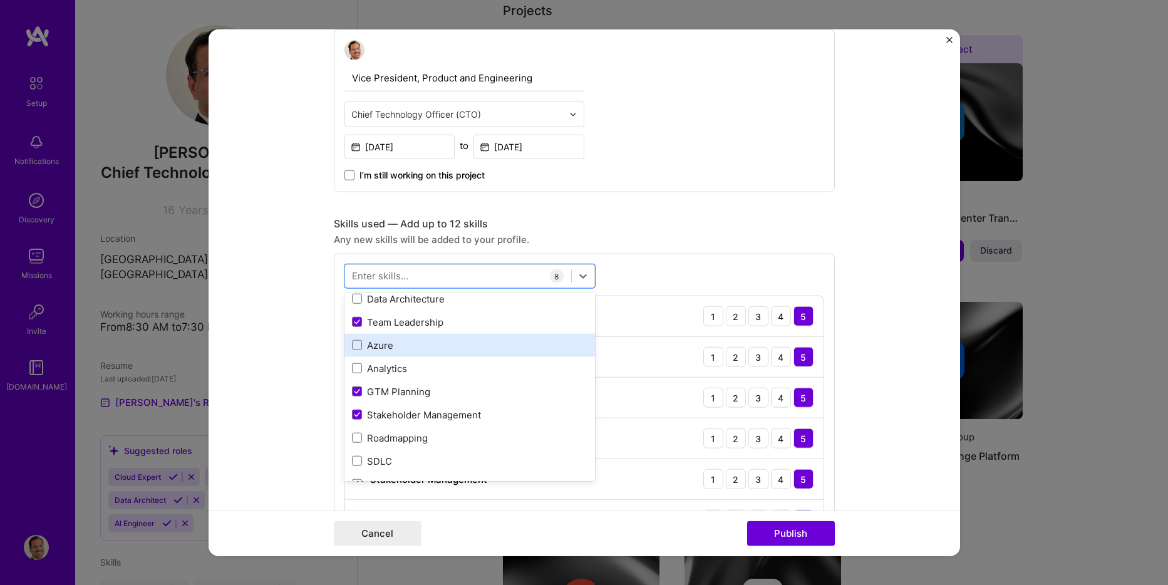
scroll to position [188, 0]
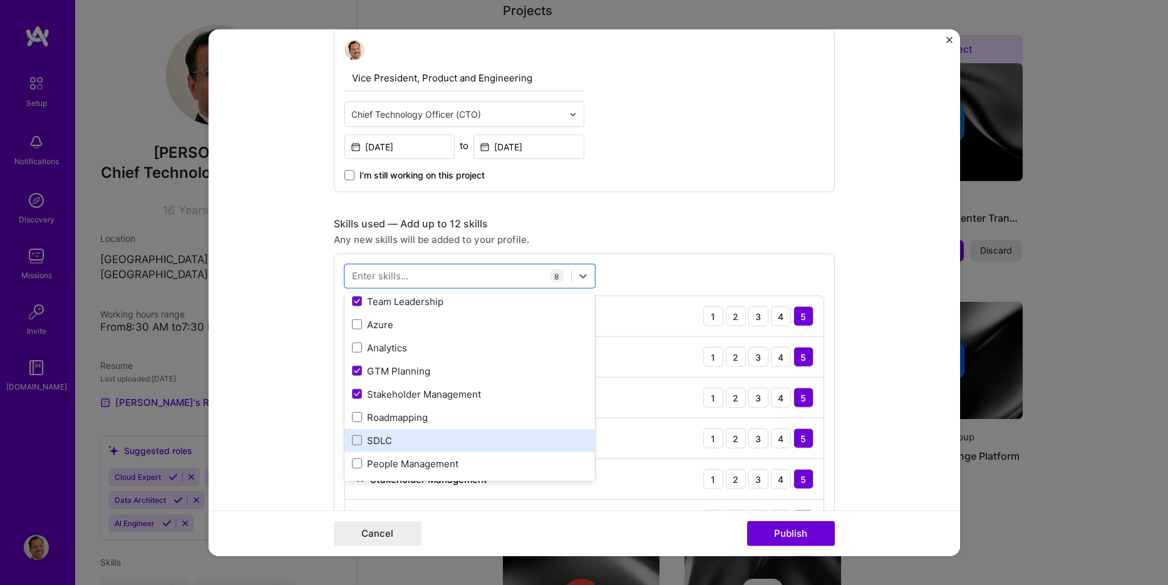
click at [376, 443] on div "SDLC" at bounding box center [469, 440] width 235 height 13
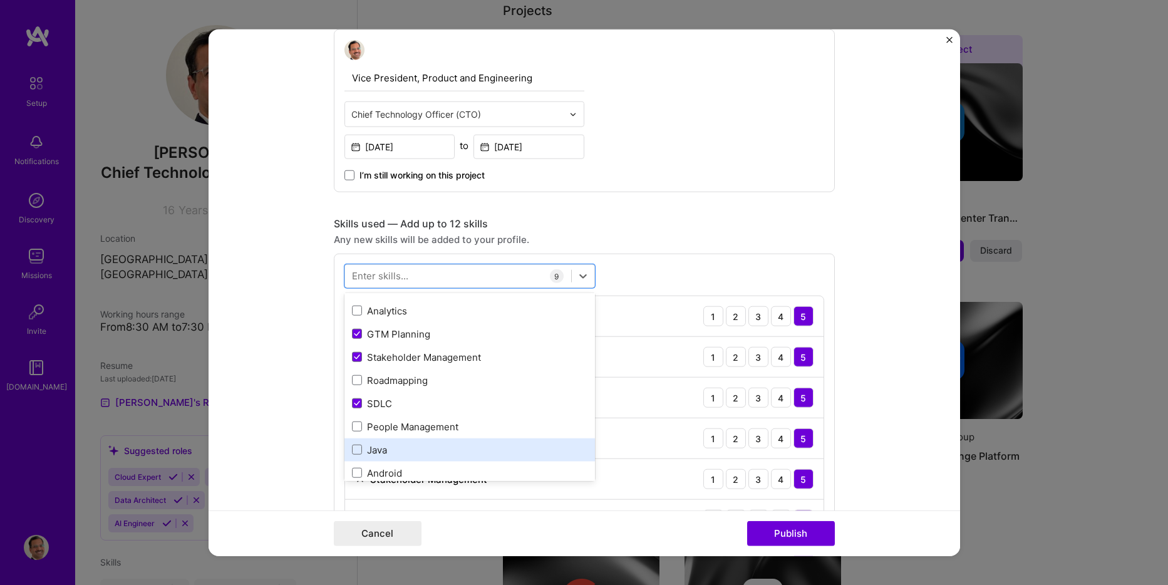
scroll to position [251, 0]
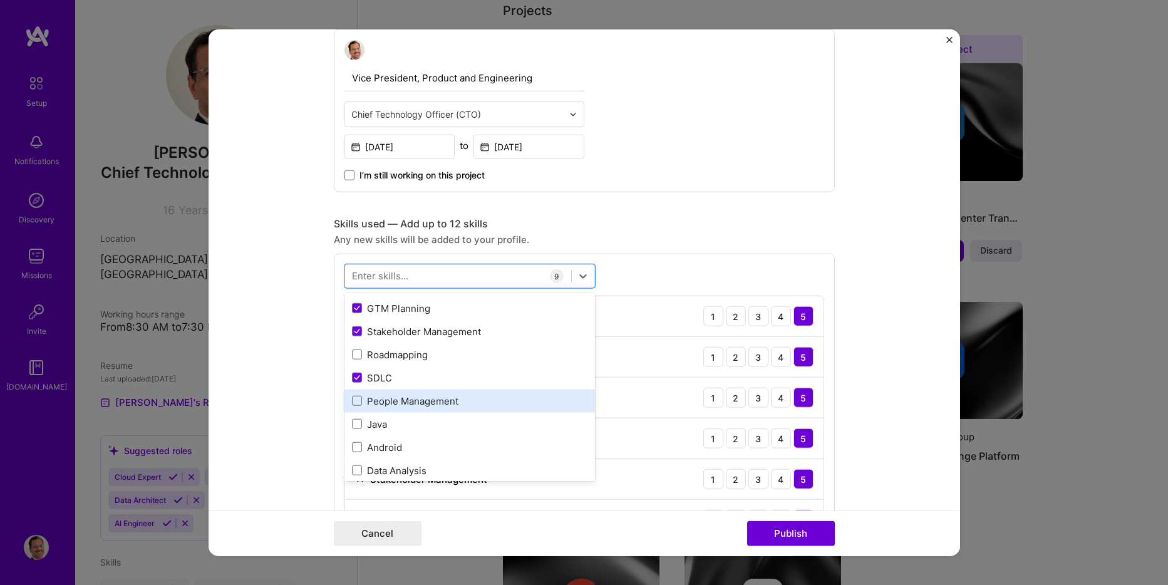
click at [409, 408] on div "People Management" at bounding box center [469, 401] width 251 height 23
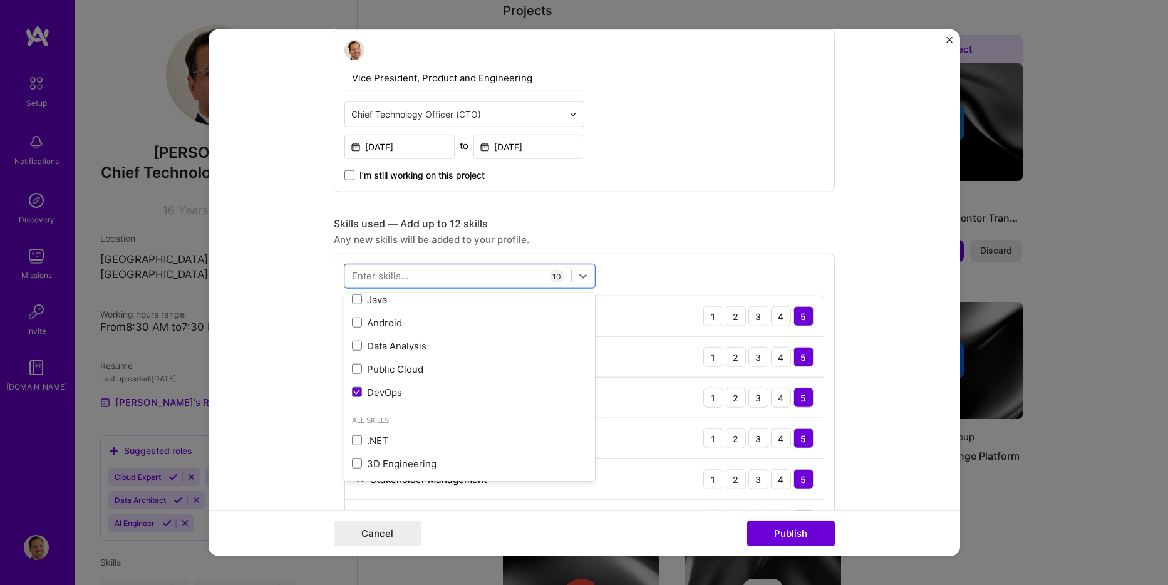
scroll to position [376, 0]
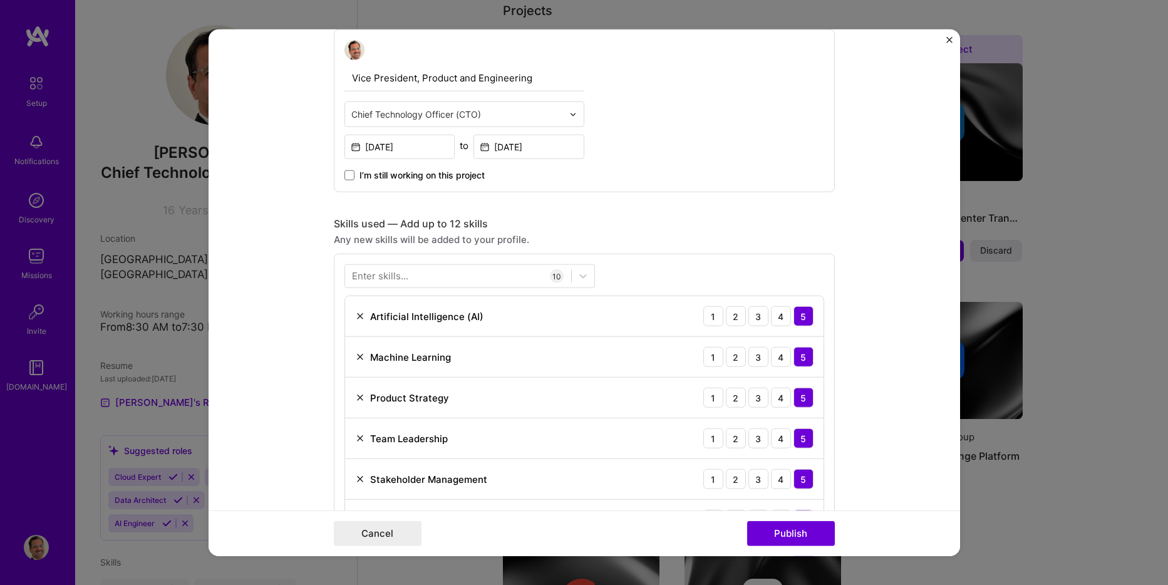
click at [734, 277] on div "Enter skills... 10 Artificial Intelligence (AI) 1 2 3 4 5 Machine Learning 1 2 …" at bounding box center [584, 484] width 501 height 460
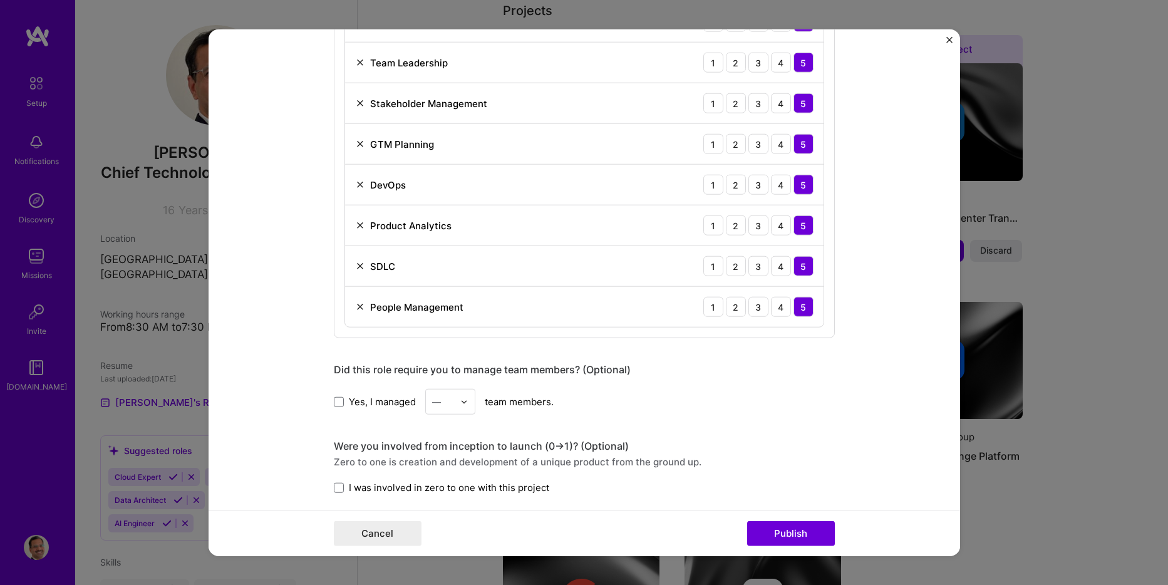
scroll to position [877, 0]
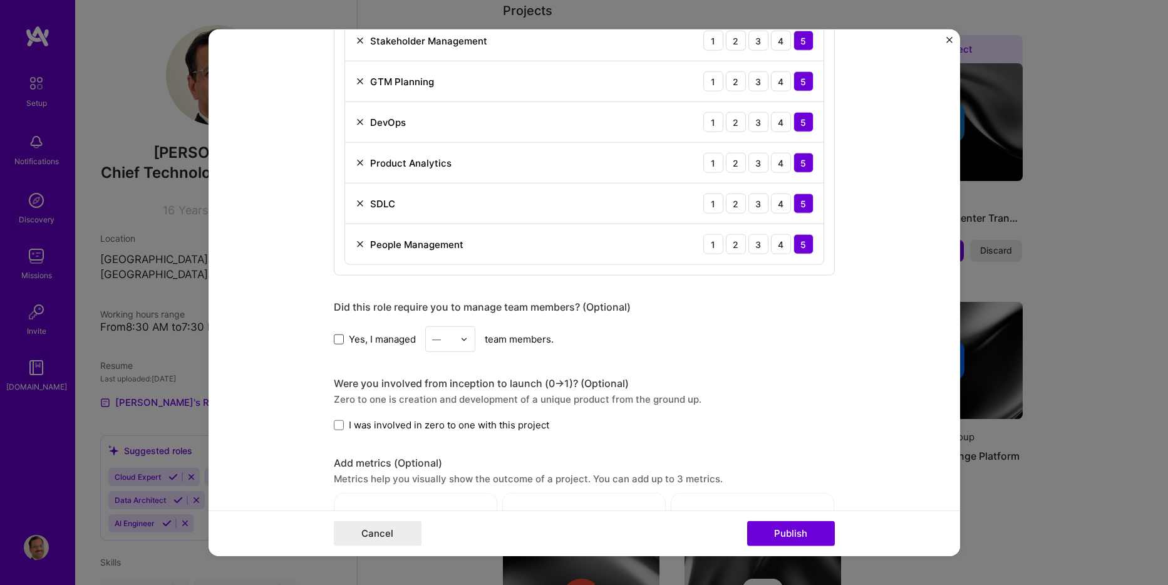
click at [338, 340] on span at bounding box center [339, 339] width 10 height 10
click at [0, 0] on input "Yes, I managed" at bounding box center [0, 0] width 0 height 0
click at [460, 338] on img at bounding box center [464, 339] width 8 height 8
click at [337, 342] on span at bounding box center [339, 339] width 10 height 10
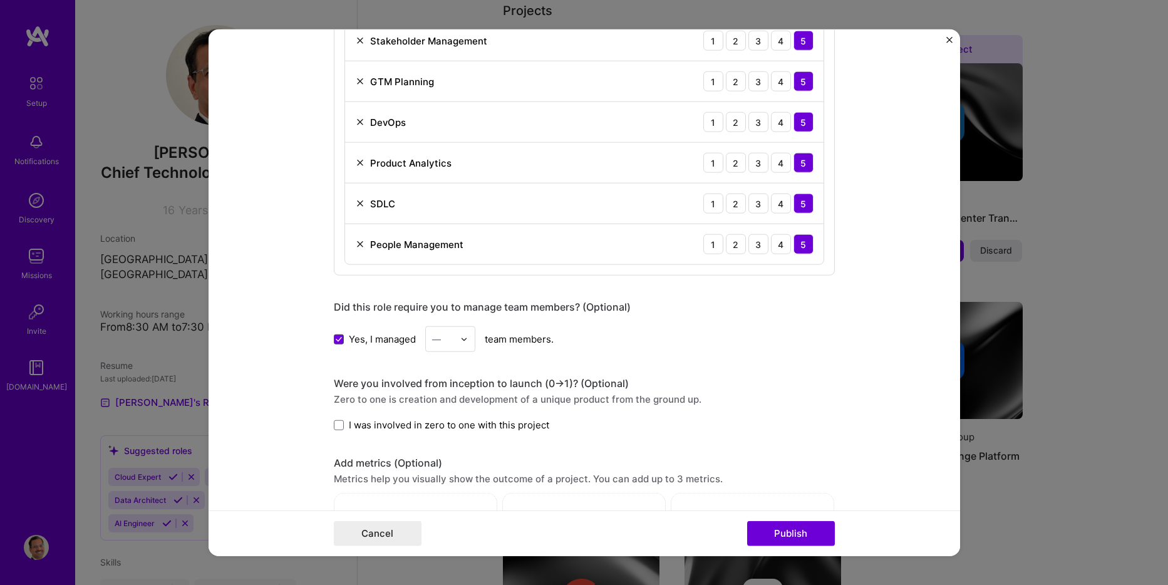
click at [0, 0] on input "Yes, I managed" at bounding box center [0, 0] width 0 height 0
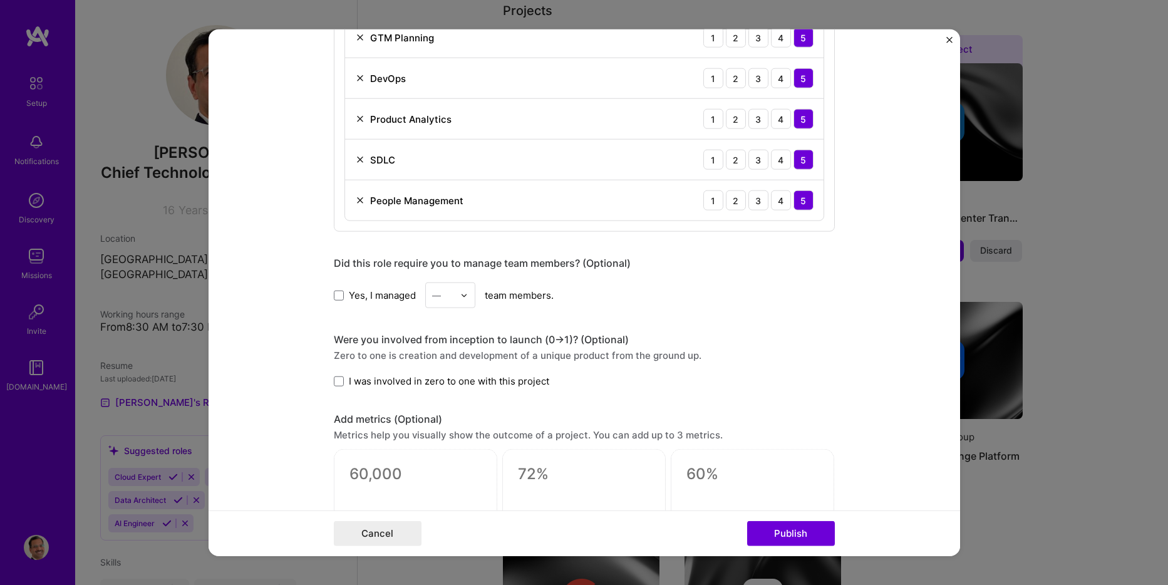
scroll to position [1002, 0]
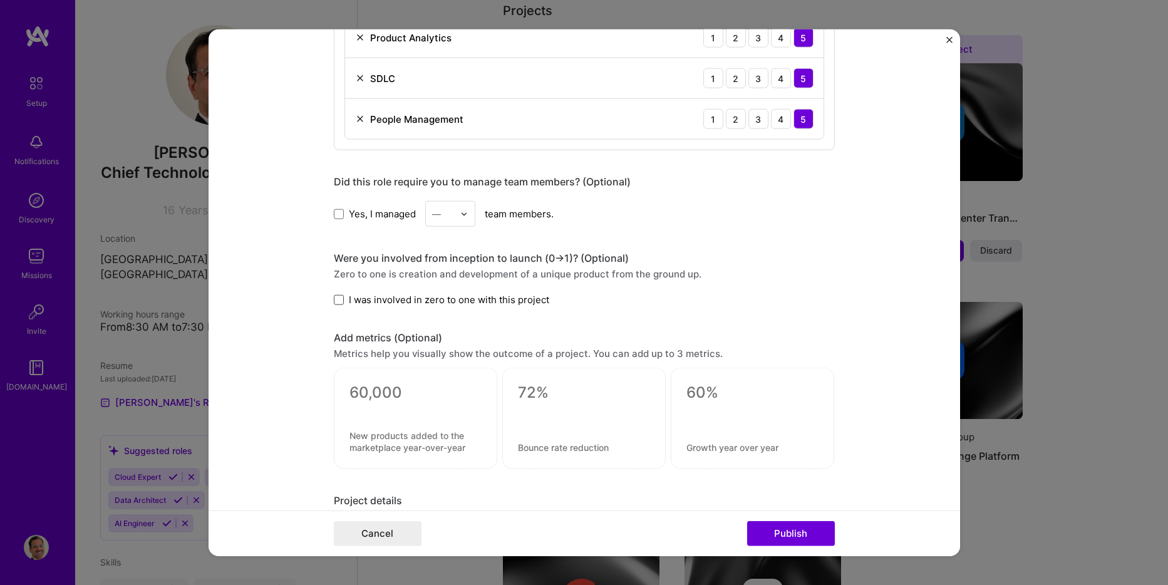
click at [335, 299] on span at bounding box center [339, 299] width 10 height 10
click at [0, 0] on input "I was involved in zero to one with this project" at bounding box center [0, 0] width 0 height 0
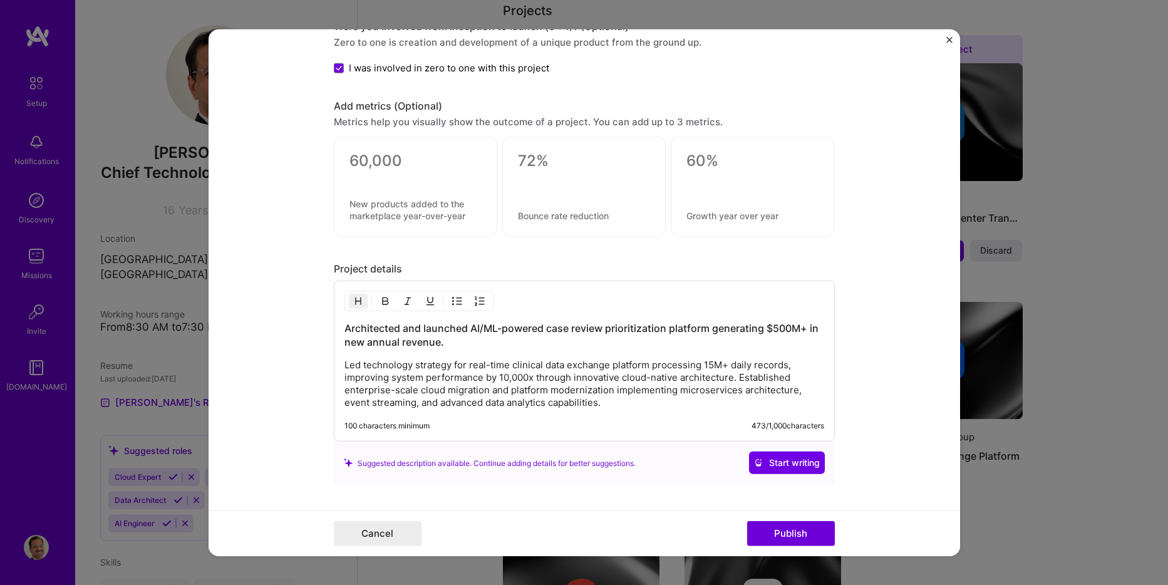
scroll to position [1253, 0]
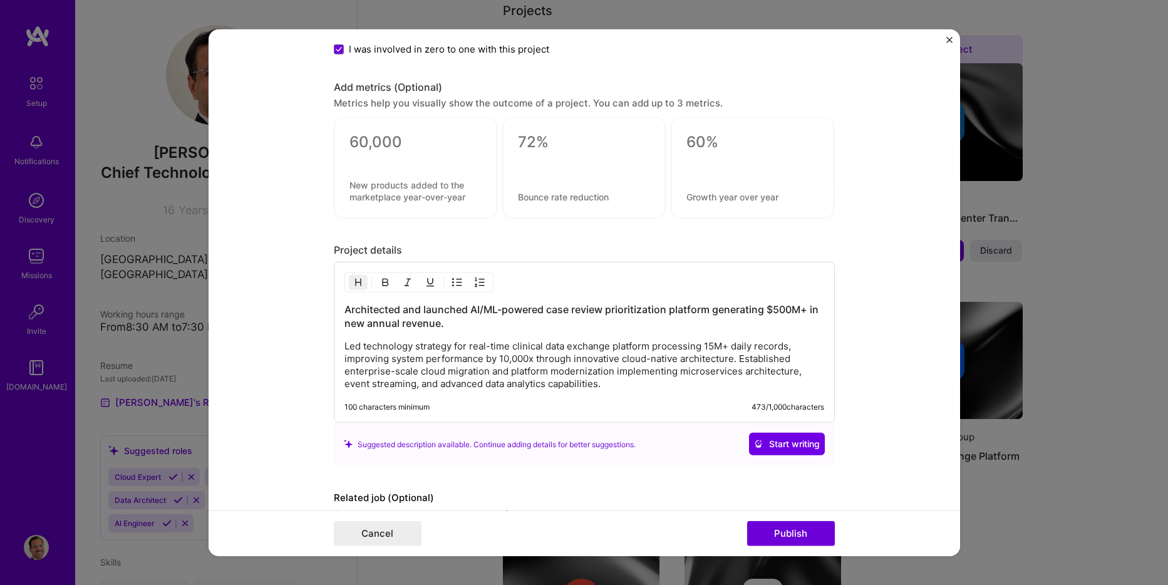
click at [634, 385] on p "Led technology strategy for real-time clinical data exchange platform processin…" at bounding box center [584, 365] width 480 height 50
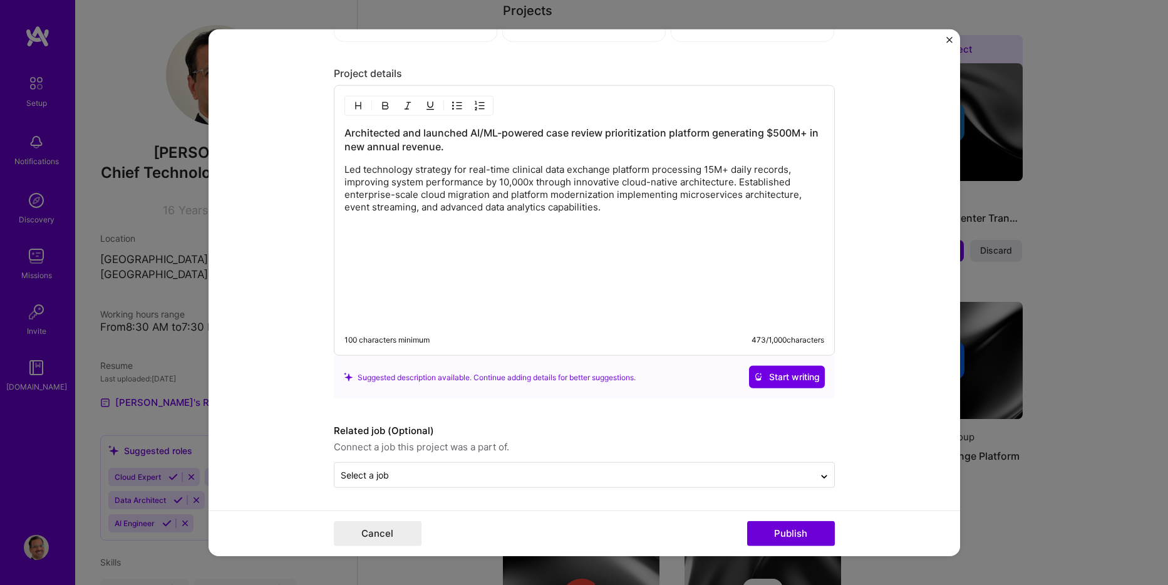
scroll to position [1430, 0]
click at [416, 250] on p at bounding box center [584, 250] width 480 height 13
click at [640, 223] on p at bounding box center [584, 228] width 480 height 13
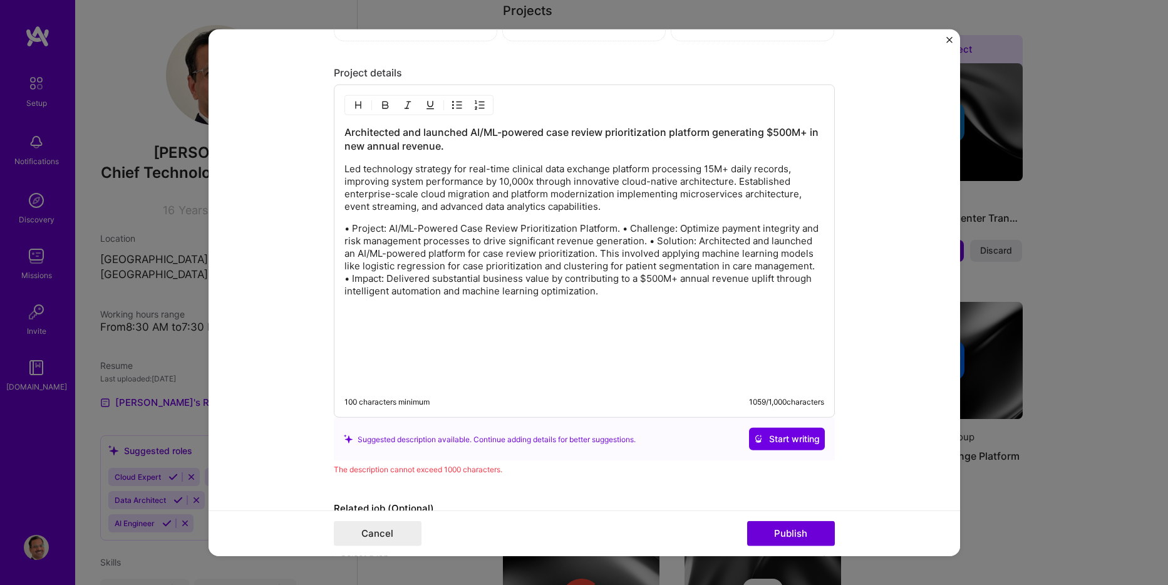
click at [616, 229] on p "• Project: AI/ML-Powered Case Review Prioritization Platform. • Challenge: Opti…" at bounding box center [584, 259] width 480 height 75
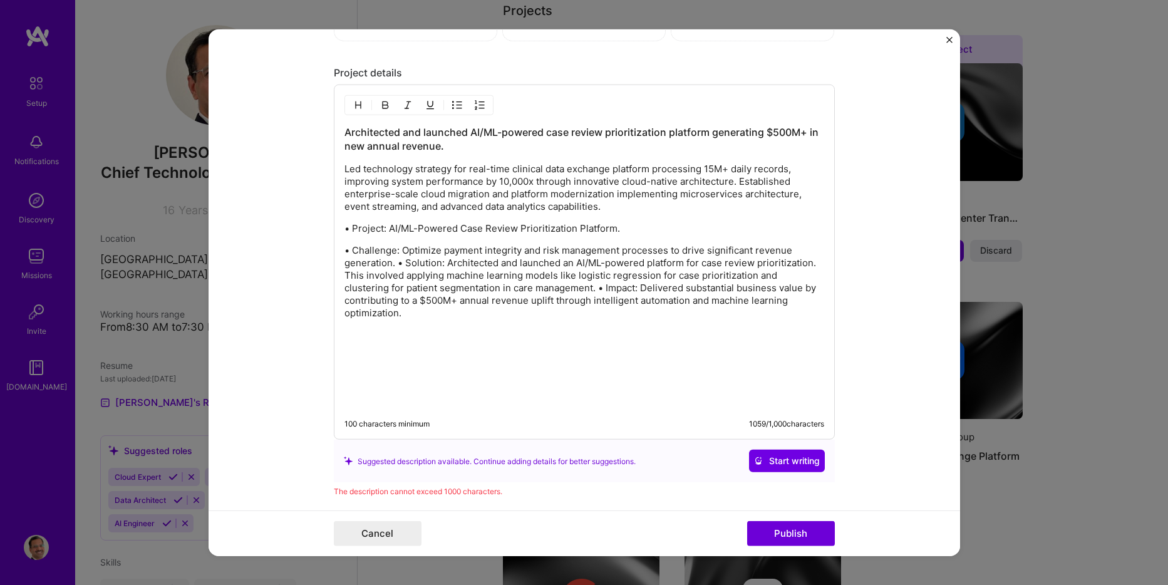
click at [527, 312] on p "• Challenge: Optimize payment integrity and risk management processes to drive …" at bounding box center [584, 281] width 480 height 75
click at [548, 289] on p "• Challenge: Optimize payment integrity and risk management processes to drive …" at bounding box center [584, 281] width 480 height 75
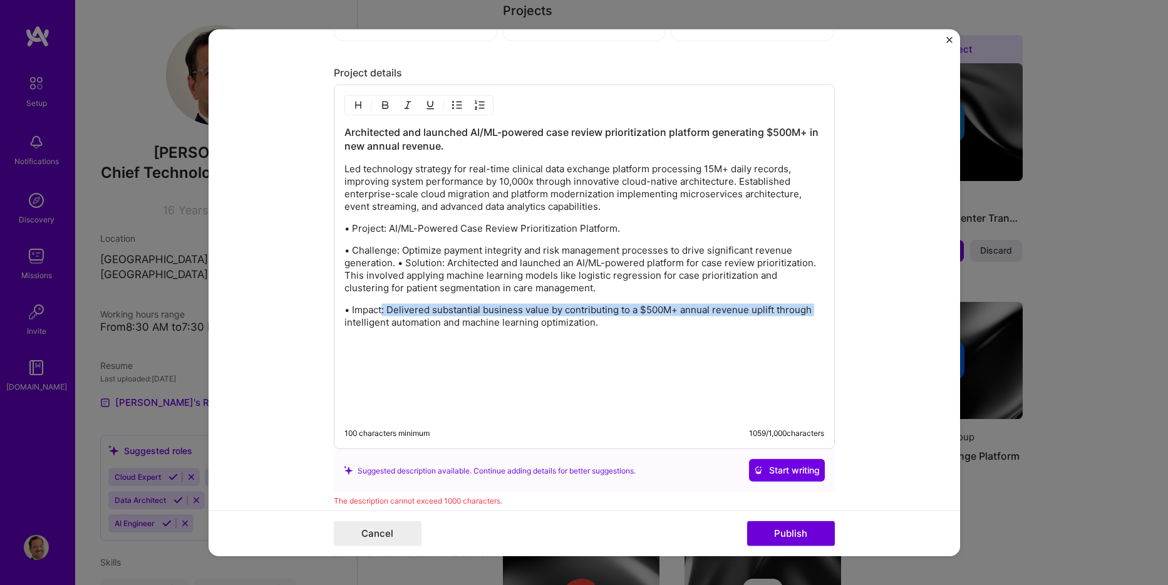
drag, startPoint x: 379, startPoint y: 308, endPoint x: 319, endPoint y: 319, distance: 61.1
click at [319, 319] on form "Editing suggested project This project is suggested based on your LinkedIn, res…" at bounding box center [585, 292] width 752 height 527
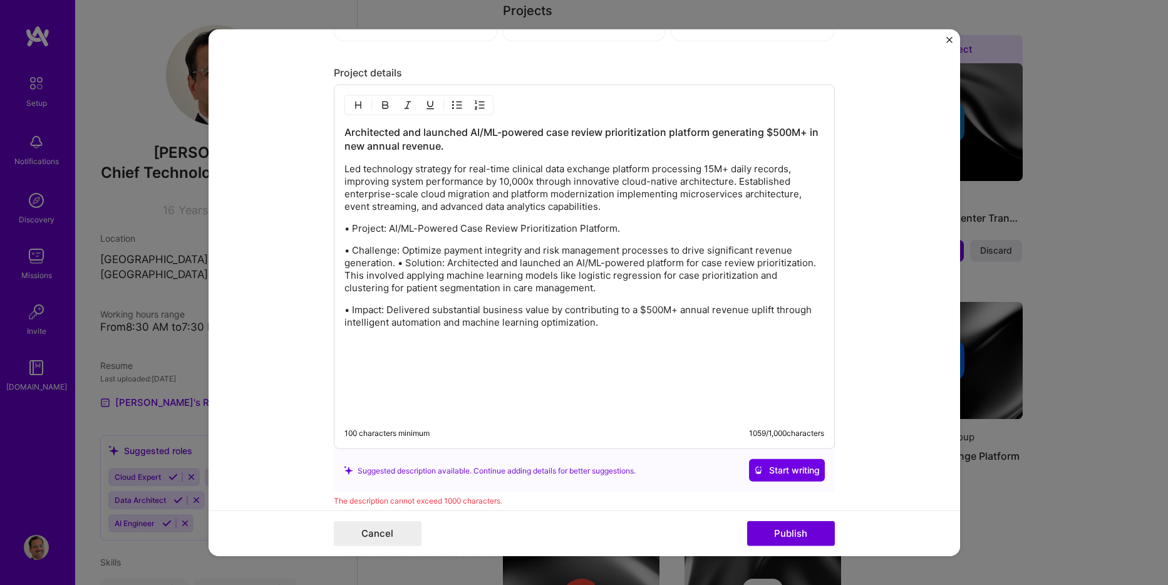
click at [399, 343] on p at bounding box center [584, 344] width 480 height 13
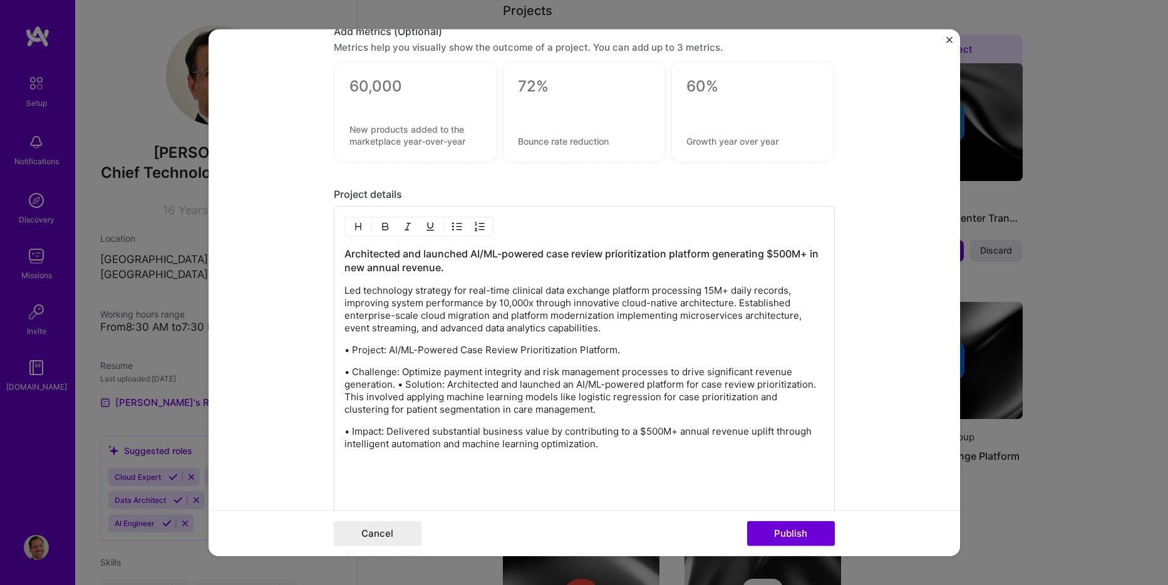
scroll to position [1305, 0]
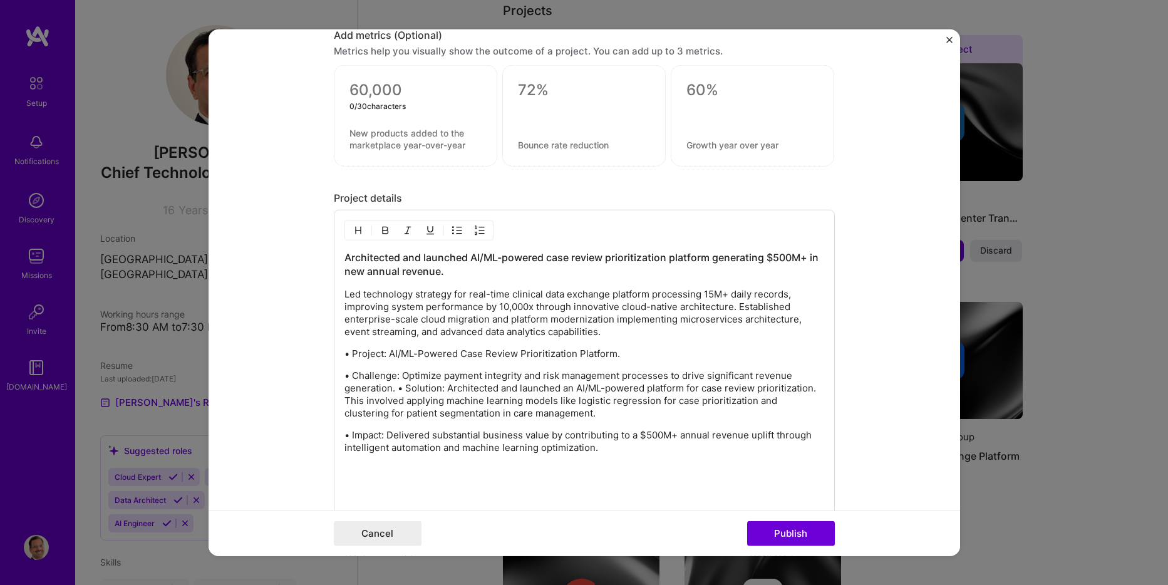
click at [418, 93] on textarea at bounding box center [415, 90] width 132 height 19
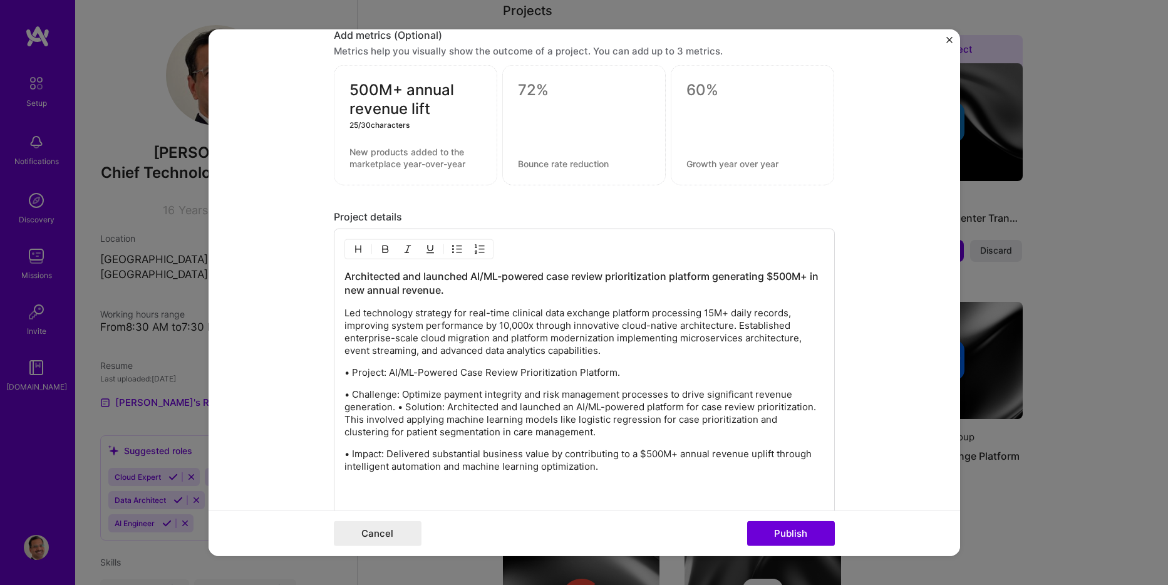
click at [349, 85] on textarea "500M+ annual revenue lift" at bounding box center [415, 100] width 132 height 38
type textarea "$500M+ annual revenue lift"
click at [514, 371] on p "• Project: AI/ML-Powered Case Review Prioritization Platform." at bounding box center [584, 372] width 480 height 13
click at [396, 408] on p "• Challenge: Optimize payment integrity and risk management processes to drive …" at bounding box center [584, 413] width 480 height 50
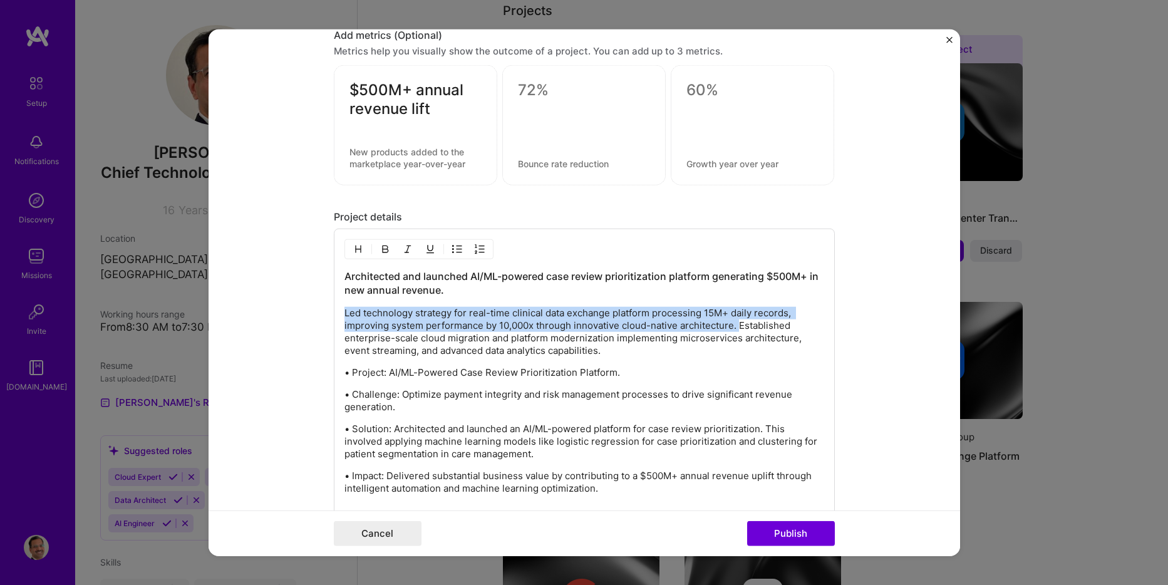
drag, startPoint x: 735, startPoint y: 324, endPoint x: 336, endPoint y: 318, distance: 398.4
click at [336, 318] on div "Architected and launched AI/ML-powered case review prioritization platform gene…" at bounding box center [584, 422] width 501 height 386
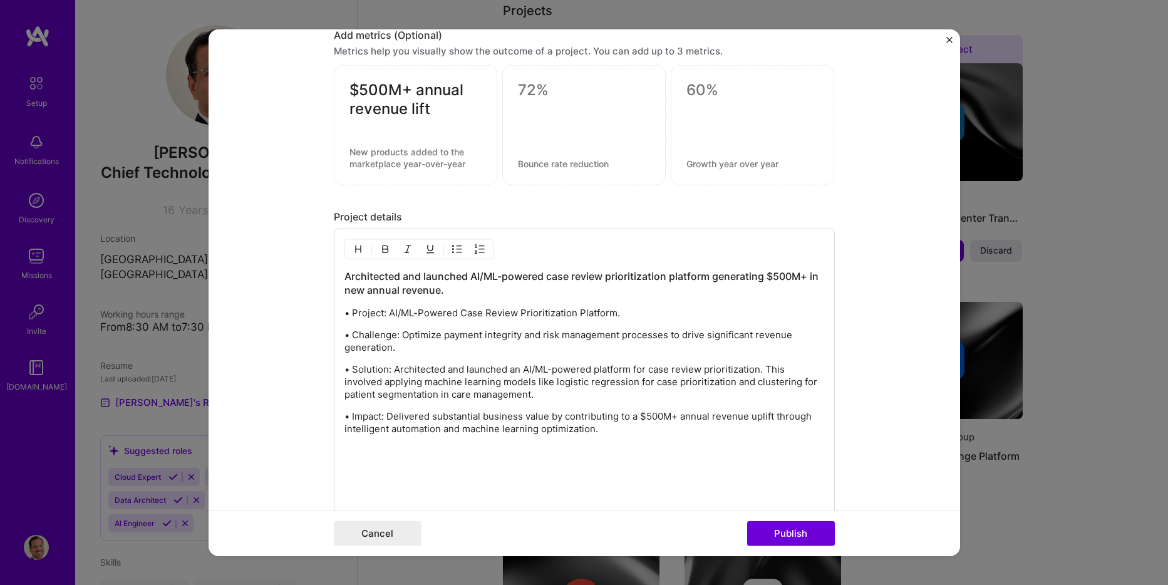
drag, startPoint x: 729, startPoint y: 383, endPoint x: 623, endPoint y: 400, distance: 107.8
click at [623, 400] on p "• Solution: Architected and launched an AI/ML-powered platform for case review …" at bounding box center [584, 382] width 480 height 38
click at [594, 393] on p "• Solution: Architected and launched an AI/ML-powered platform for case review …" at bounding box center [584, 382] width 480 height 38
drag, startPoint x: 373, startPoint y: 396, endPoint x: 333, endPoint y: 397, distance: 40.1
click at [334, 397] on div "Architected and launched AI/ML-powered case review prioritization platform gene…" at bounding box center [584, 392] width 501 height 327
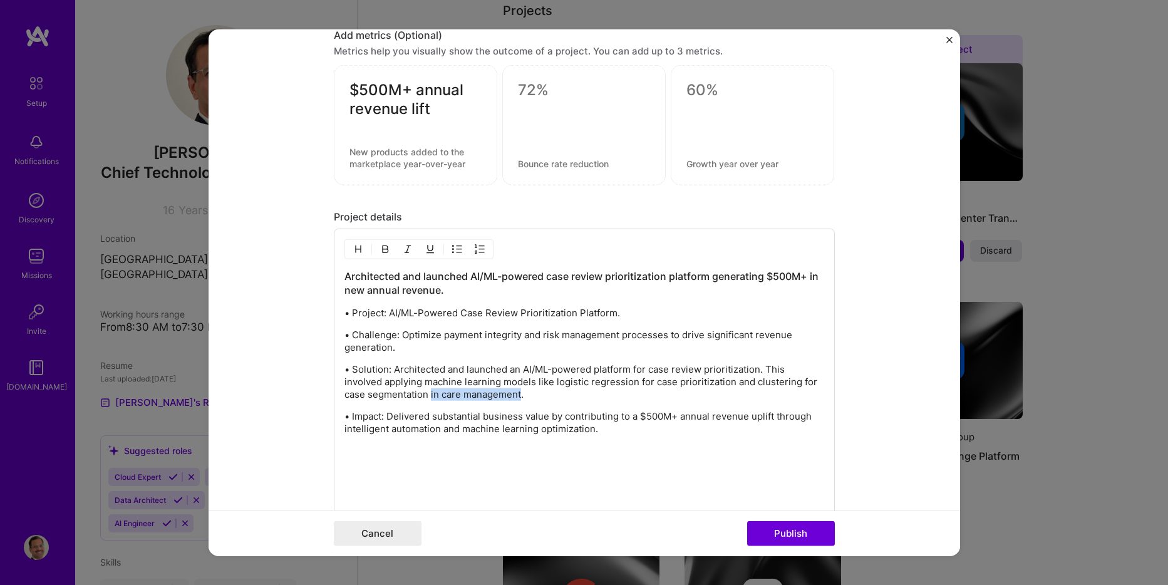
drag, startPoint x: 518, startPoint y: 394, endPoint x: 427, endPoint y: 395, distance: 91.4
click at [427, 395] on p "• Solution: Architected and launched an AI/ML-powered platform for case review …" at bounding box center [584, 382] width 480 height 38
drag, startPoint x: 562, startPoint y: 414, endPoint x: 636, endPoint y: 415, distance: 73.9
click at [636, 415] on p "• Impact: Delivered substantial business value by contributing to a $500M+ annu…" at bounding box center [584, 422] width 480 height 25
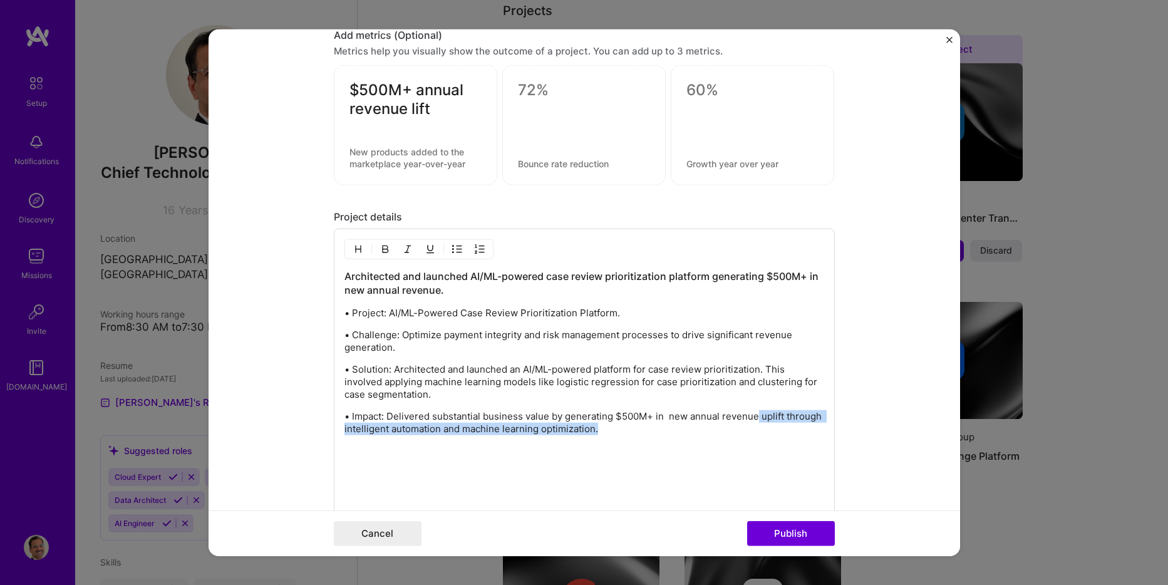
drag, startPoint x: 754, startPoint y: 417, endPoint x: 751, endPoint y: 431, distance: 14.1
click at [751, 431] on p "• Impact: Delivered substantial business value by generating $500M+ in new annu…" at bounding box center [584, 422] width 480 height 25
click at [732, 275] on h3 "Architected and launched AI/ML-powered case review prioritization platform gene…" at bounding box center [584, 283] width 480 height 28
click at [639, 301] on div "Architected and launched AI/ML-powered case review prioritization platform gene…" at bounding box center [584, 389] width 480 height 241
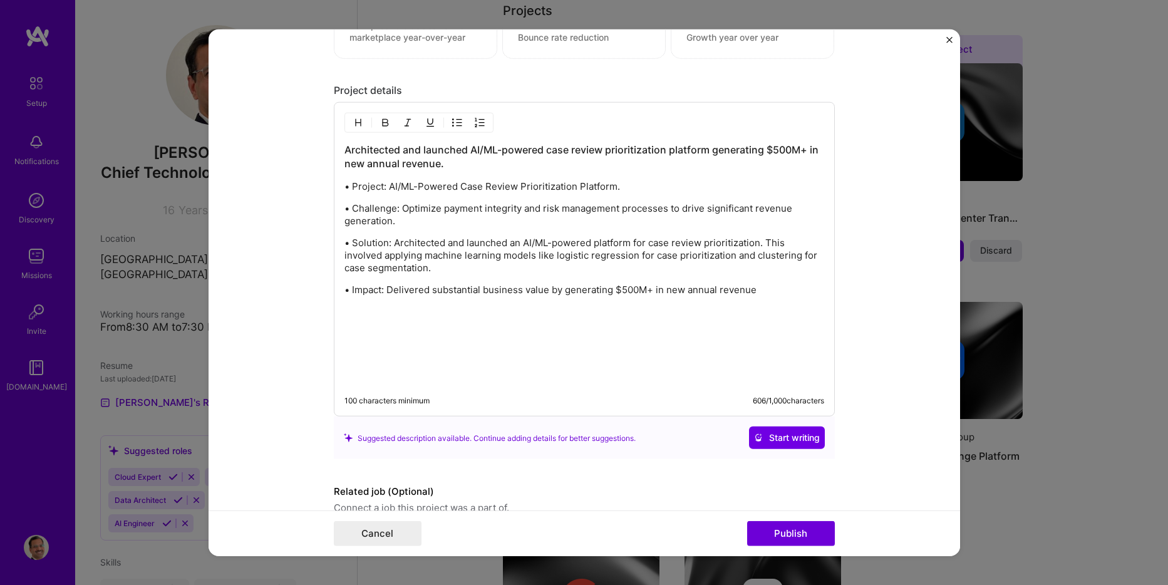
scroll to position [1492, 0]
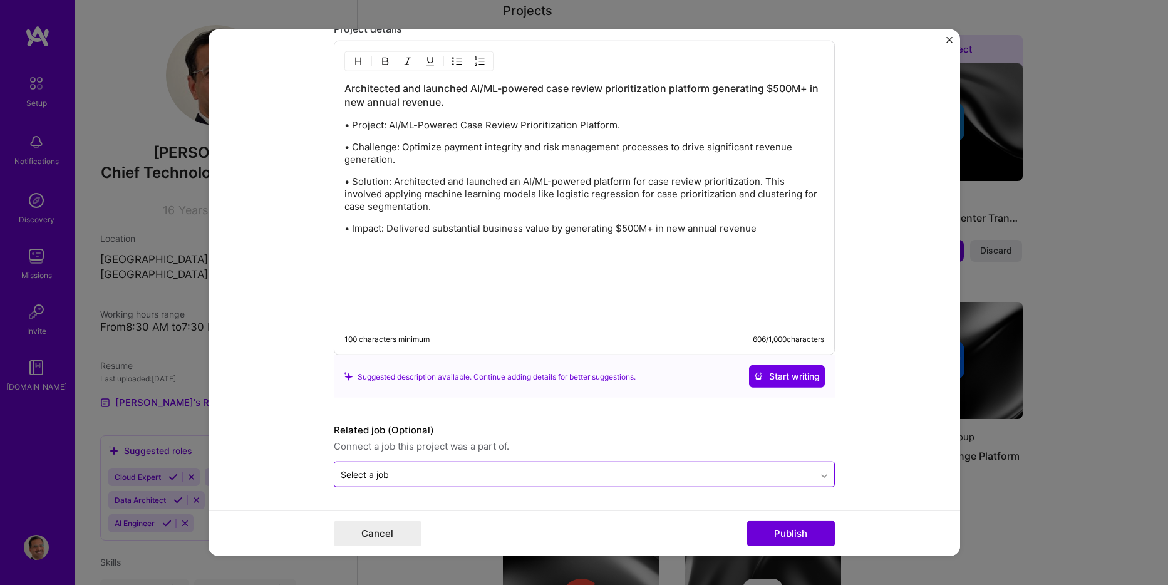
click at [819, 472] on icon at bounding box center [824, 476] width 10 height 13
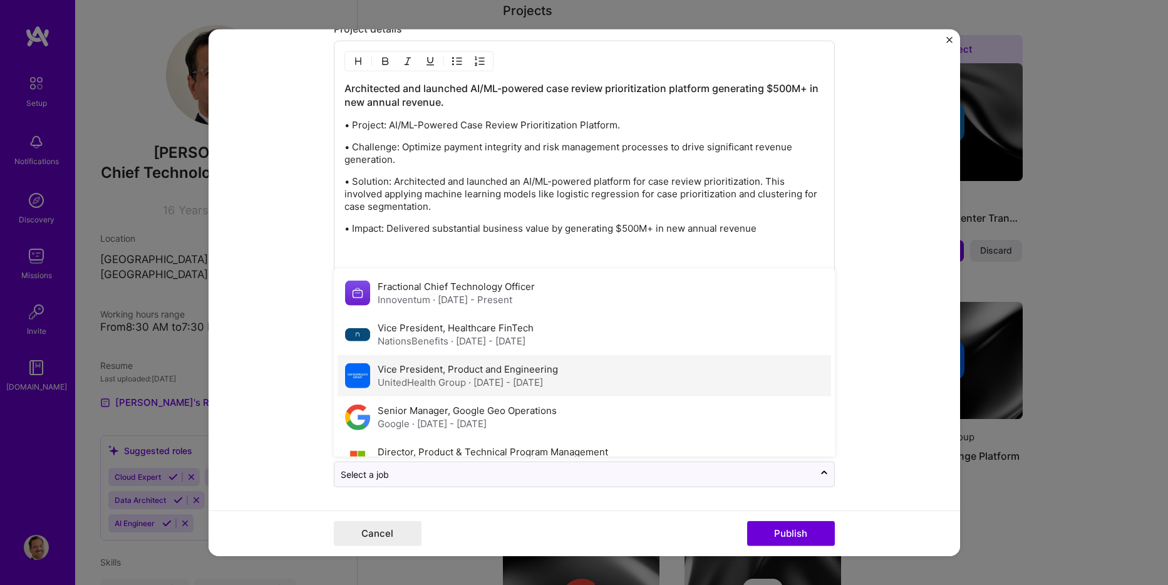
click at [514, 381] on span "· [DATE] - [DATE]" at bounding box center [505, 382] width 75 height 12
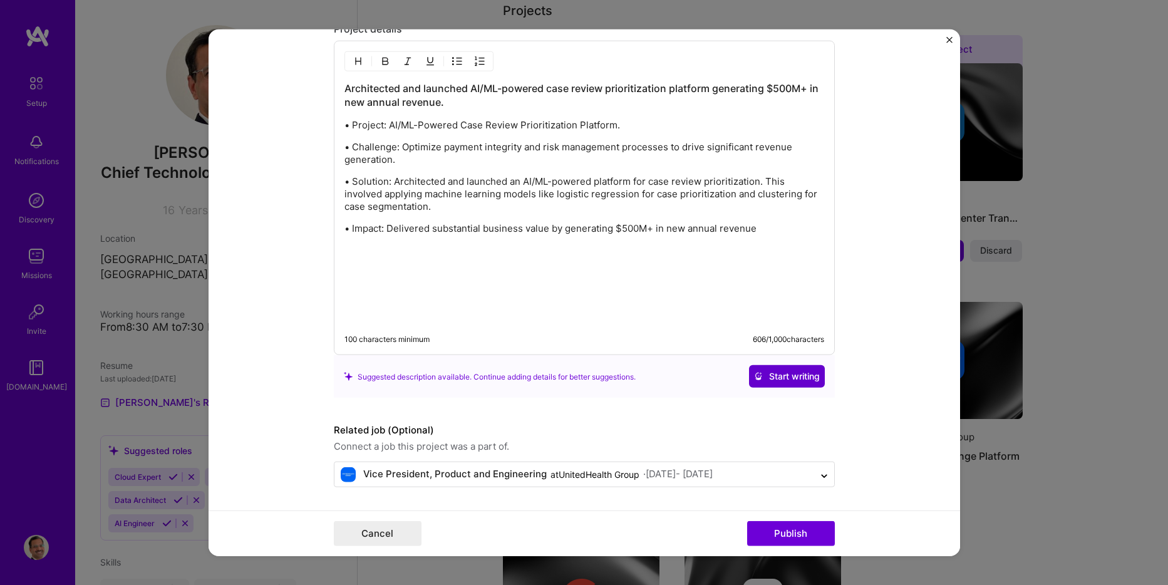
click at [775, 378] on span "Start writing" at bounding box center [787, 376] width 66 height 13
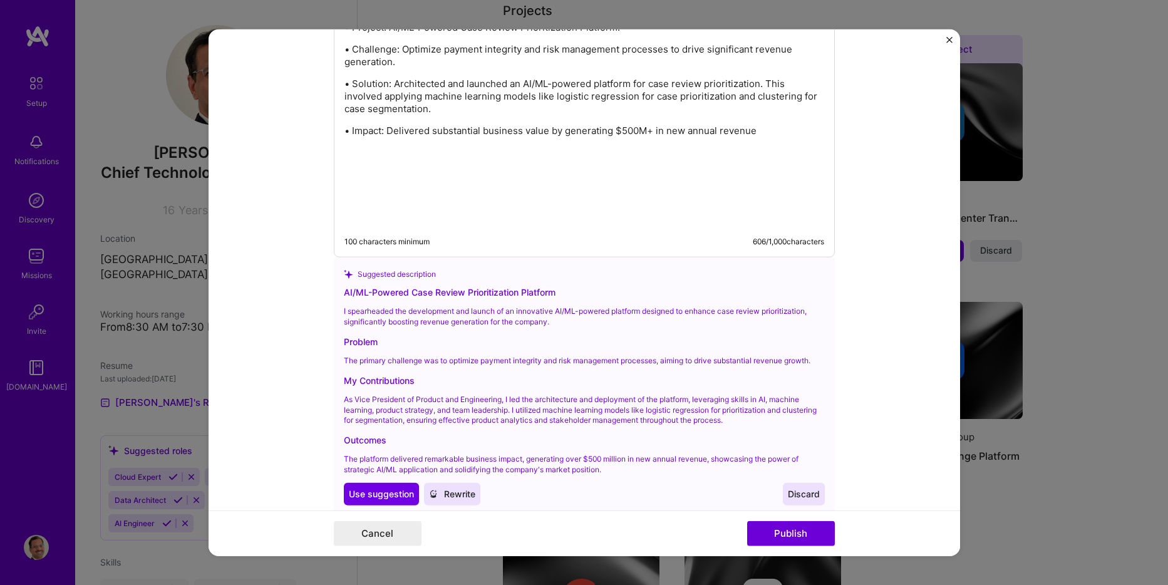
scroll to position [1618, 0]
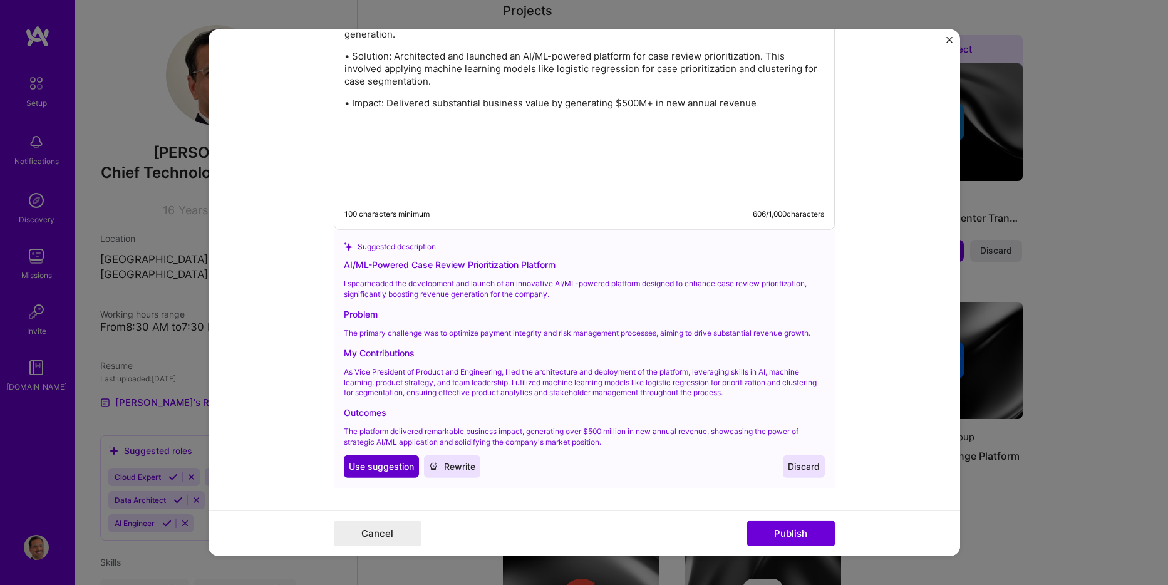
click at [380, 466] on span "Use suggestion" at bounding box center [381, 466] width 65 height 13
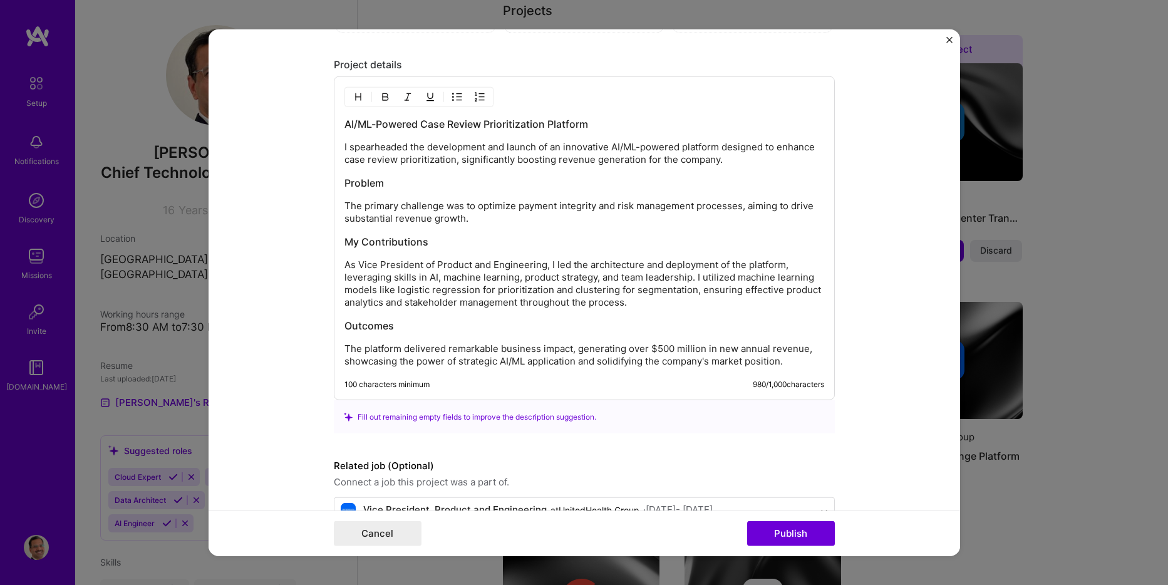
scroll to position [1430, 0]
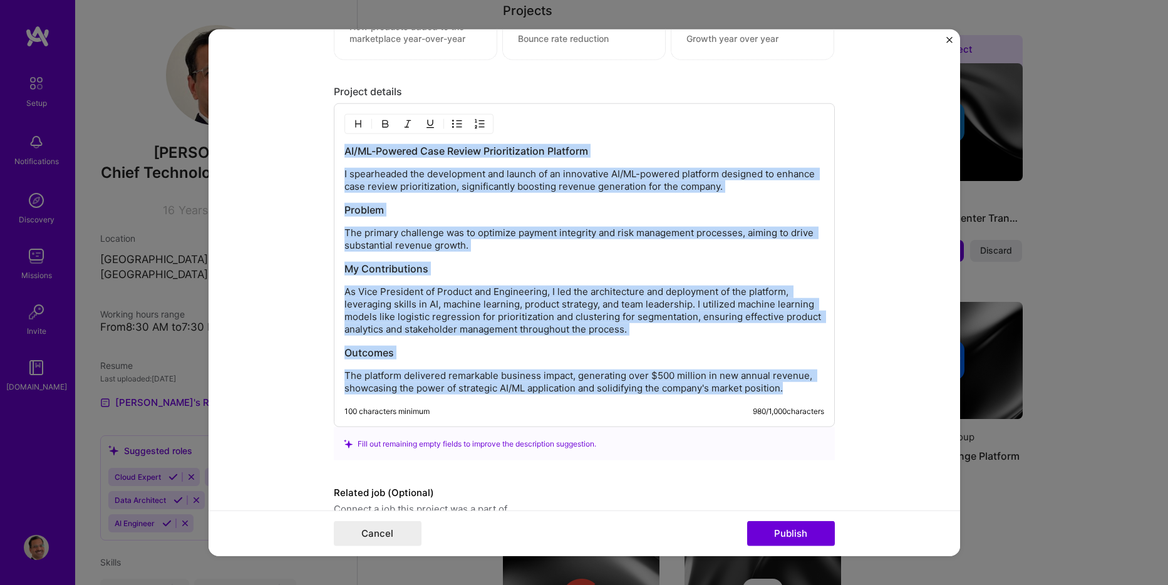
drag, startPoint x: 341, startPoint y: 153, endPoint x: 815, endPoint y: 400, distance: 534.5
click at [815, 400] on div "AI/ML-Powered Case Review Prioritization Platform I spearheaded the development…" at bounding box center [584, 265] width 501 height 324
copy div "AI/ML-Powered Case Review Prioritization Platform I spearheaded the development…"
click at [805, 534] on button "Publish" at bounding box center [791, 532] width 88 height 25
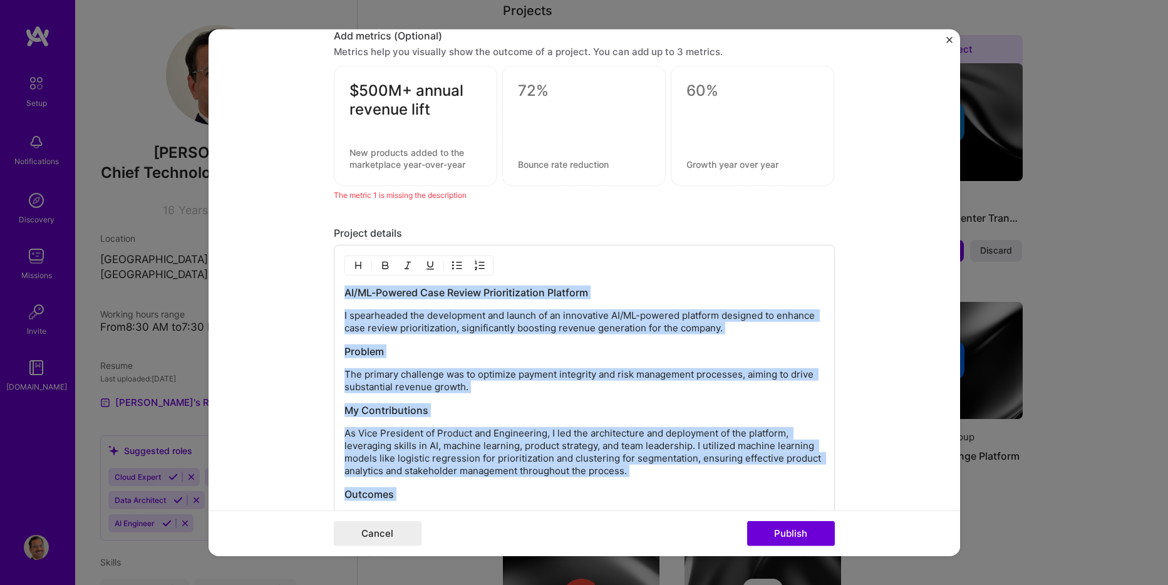
scroll to position [1241, 0]
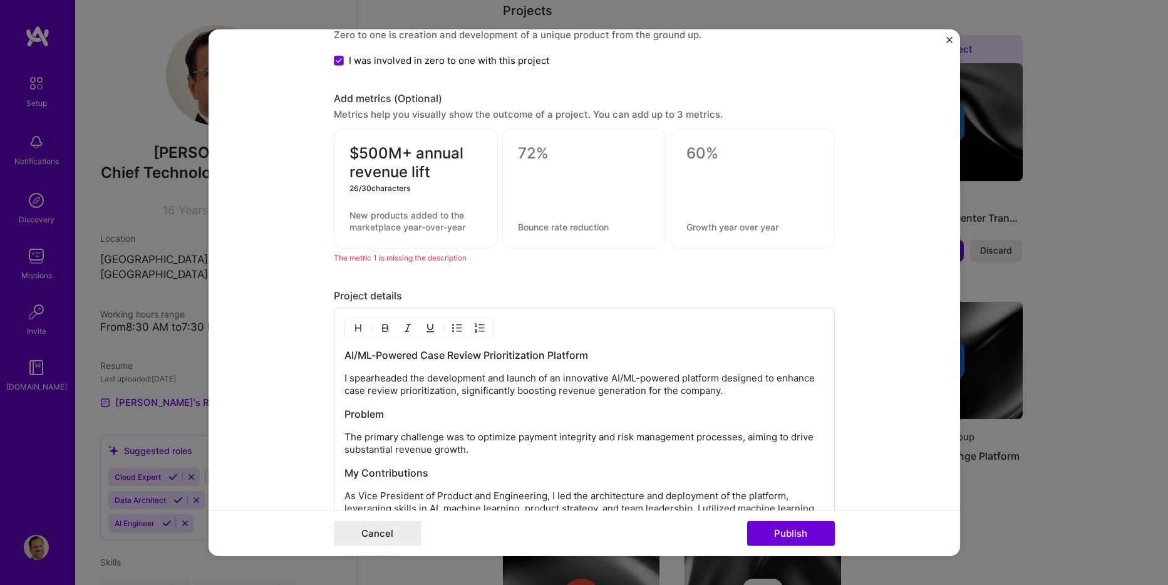
click at [402, 153] on textarea "$500M+ annual revenue lift" at bounding box center [415, 163] width 132 height 38
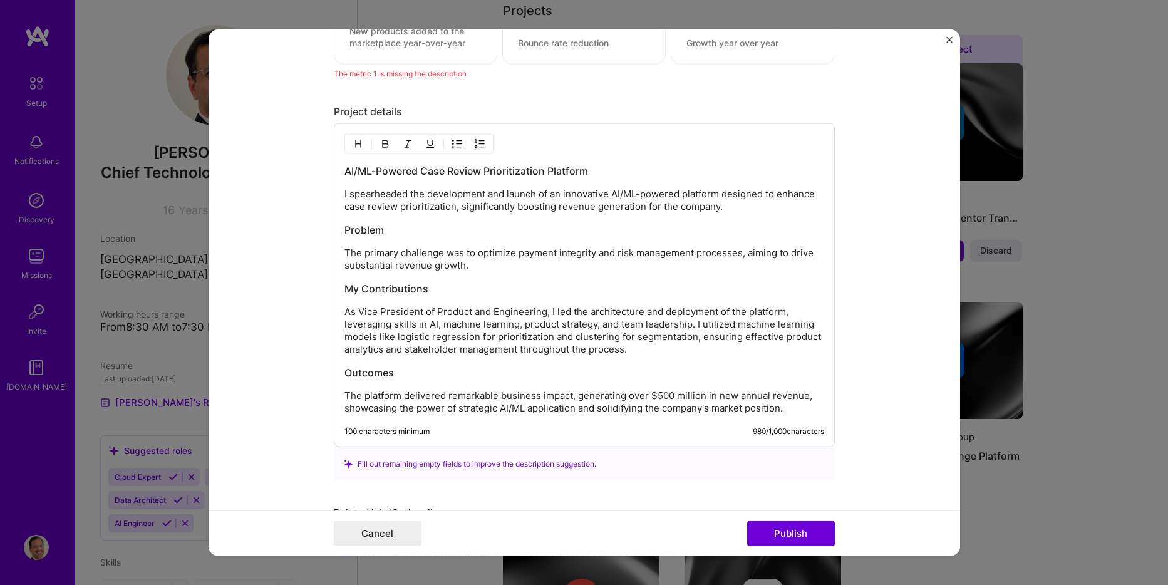
scroll to position [1304, 0]
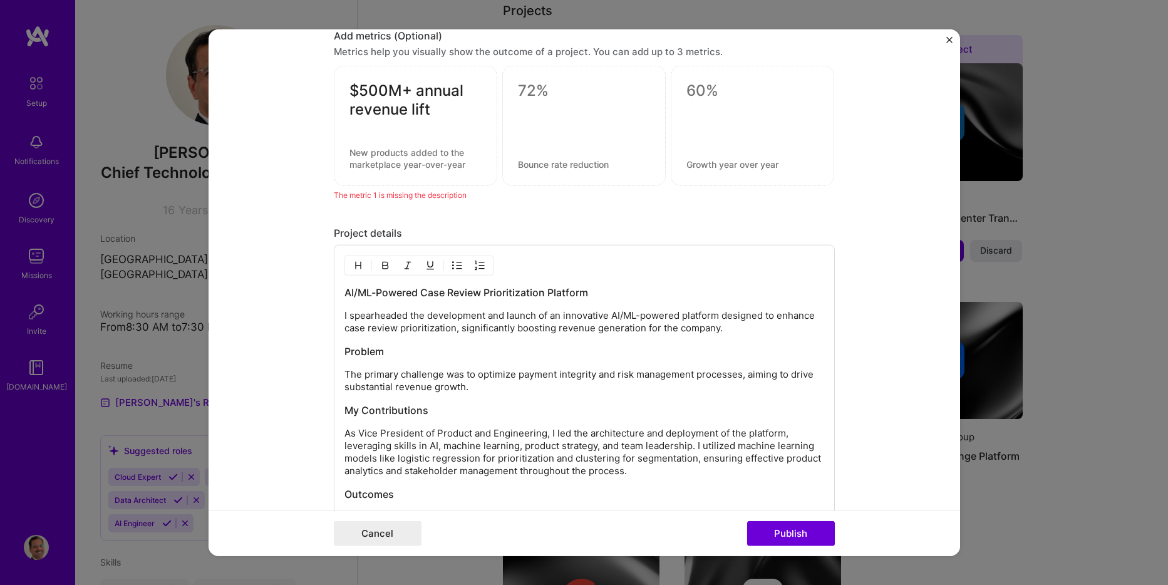
click at [400, 159] on textarea at bounding box center [415, 159] width 132 height 24
paste textarea "Delivered substantial business value by contributing to a $500M+ annual revenue…"
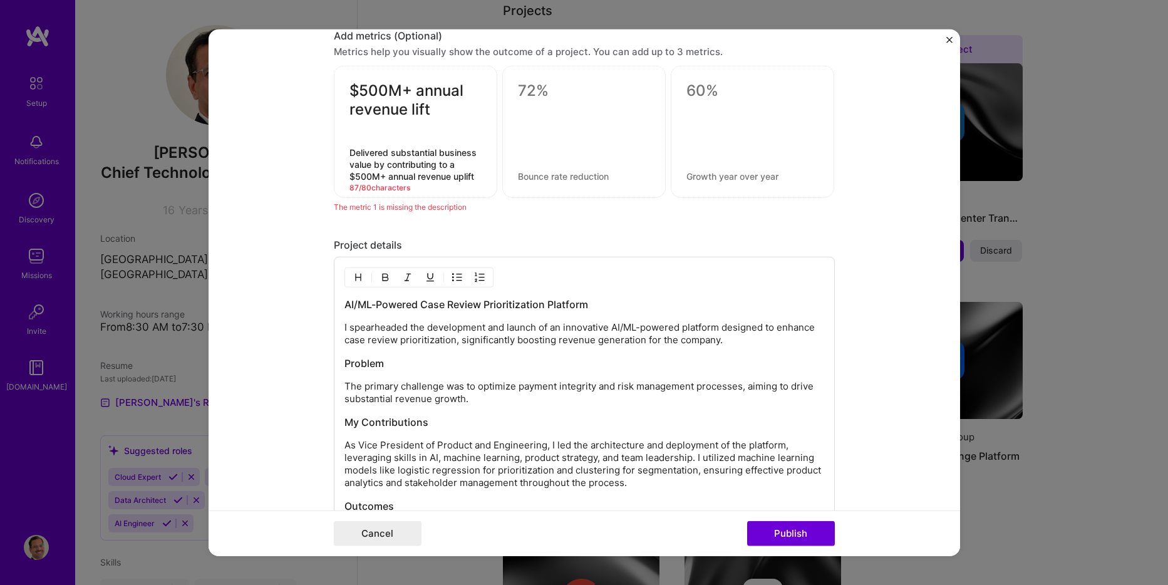
click at [407, 153] on textarea "Delivered substantial business value by contributing to a $500M+ annual revenue…" at bounding box center [415, 165] width 132 height 36
click at [407, 152] on textarea "Delivered substantial business value by contributing to a $500M+ annual revenue…" at bounding box center [415, 165] width 132 height 36
click at [432, 151] on textarea "Delivered substantial business value by contributing to a $500M+ annual revenue…" at bounding box center [415, 165] width 132 height 36
drag, startPoint x: 451, startPoint y: 163, endPoint x: 331, endPoint y: 155, distance: 119.9
click at [334, 155] on div "$500M+ annual revenue lift Delivered substantial business value by contributing…" at bounding box center [415, 132] width 163 height 132
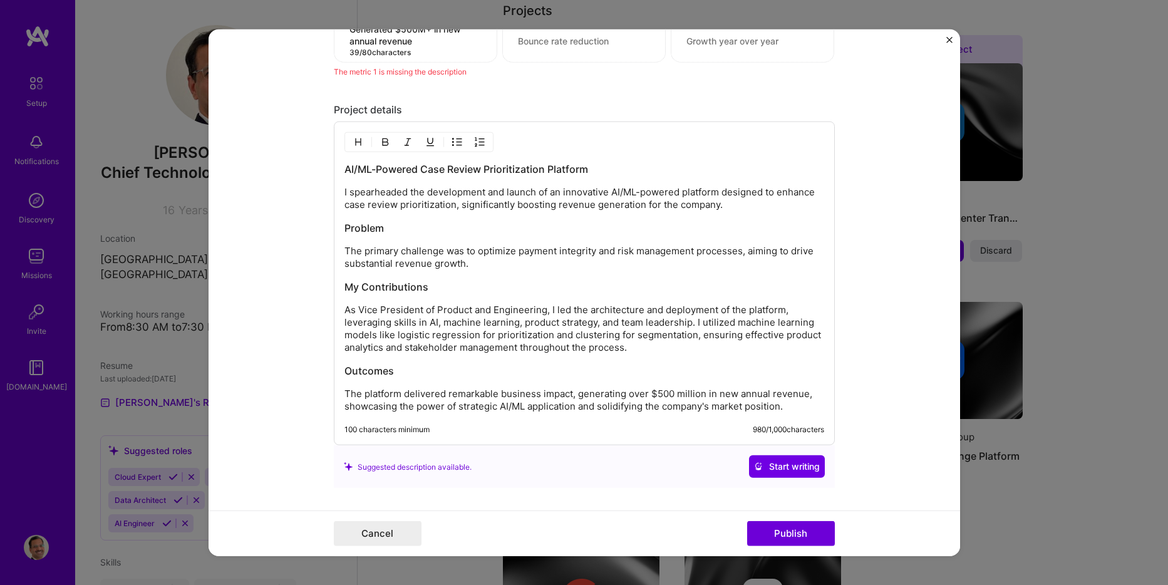
scroll to position [1429, 0]
type textarea "Generated $500M+ in new annual revenue"
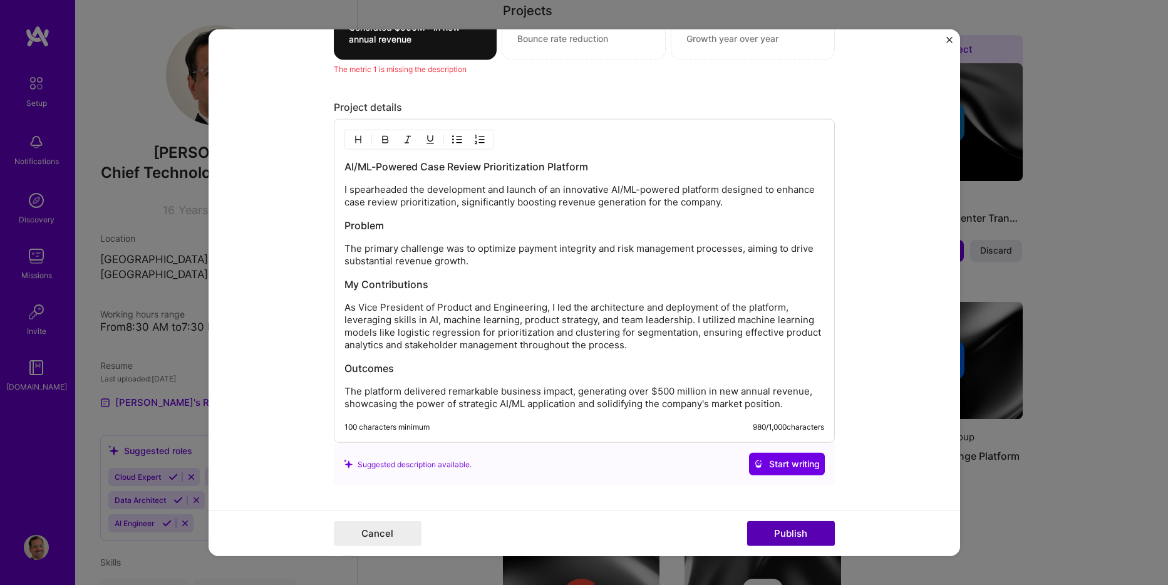
click at [783, 532] on button "Publish" at bounding box center [791, 532] width 88 height 25
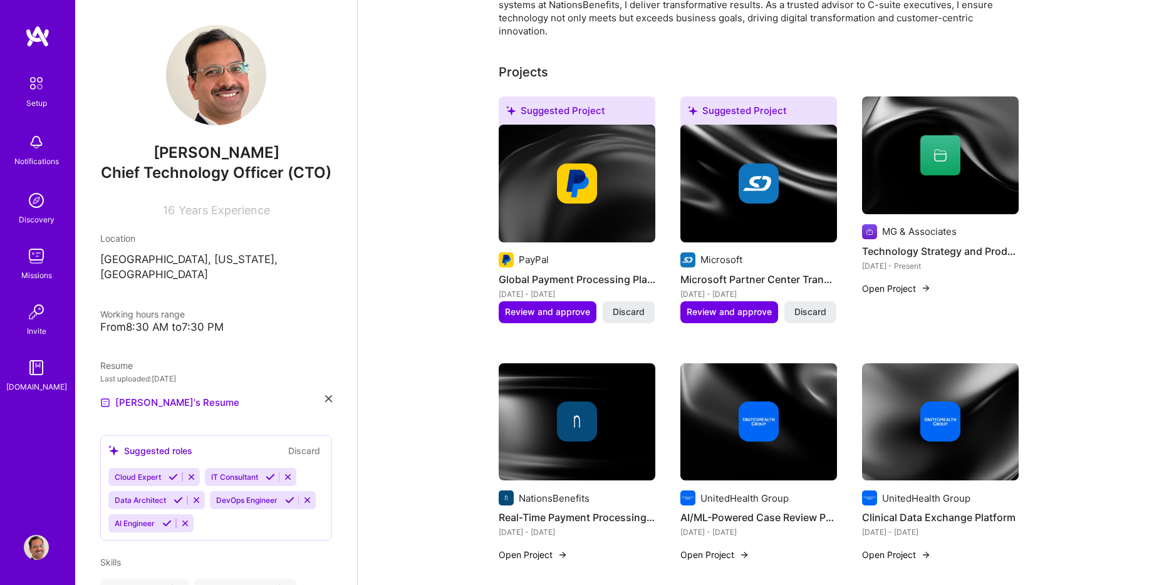
scroll to position [376, 0]
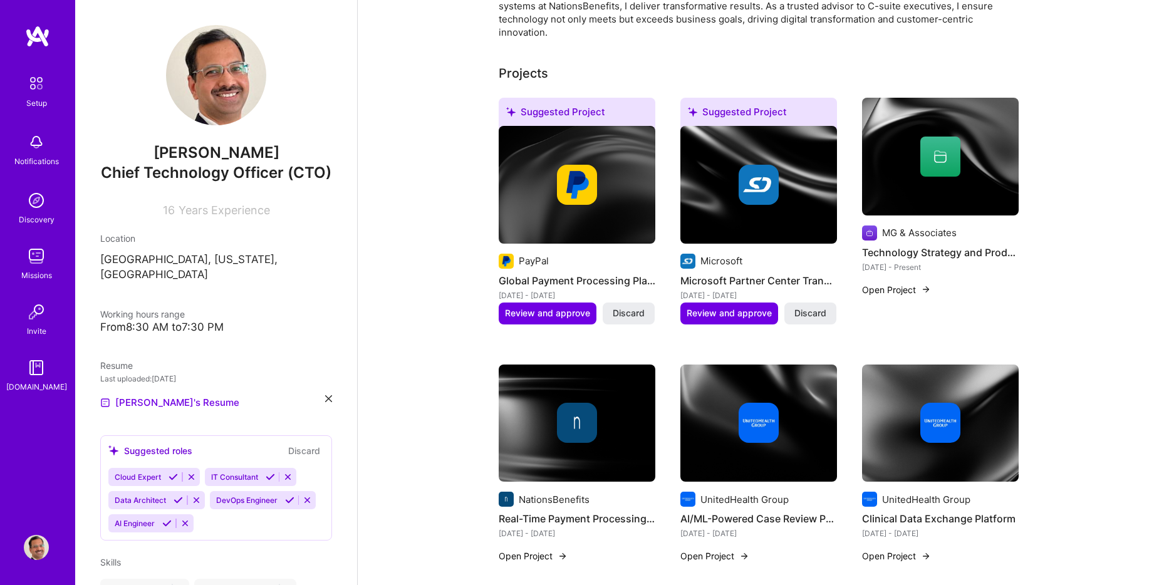
drag, startPoint x: 957, startPoint y: 185, endPoint x: 905, endPoint y: 321, distance: 145.5
click at [905, 321] on div "MG & Associates Technology Strategy and Product Innovation Leadership [DATE] - …" at bounding box center [940, 219] width 157 height 242
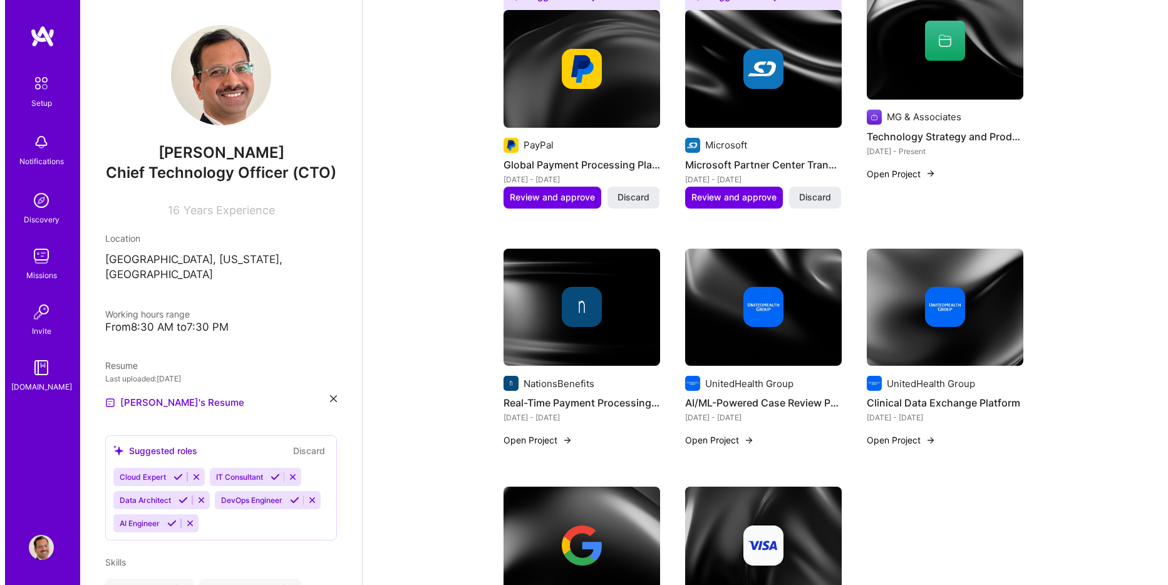
scroll to position [438, 0]
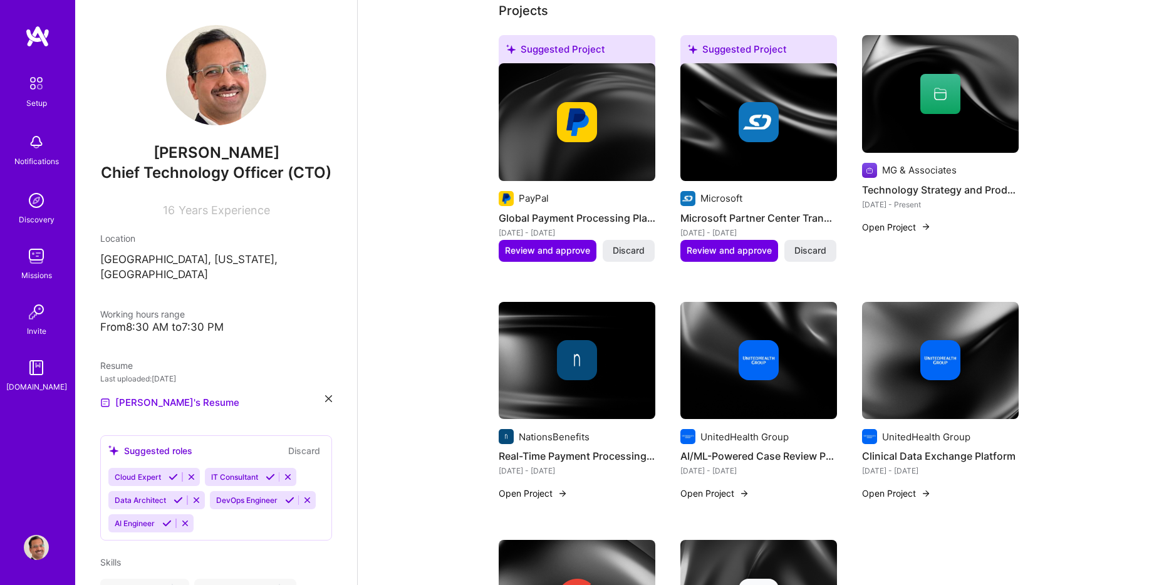
click at [916, 198] on div "[DATE] - Present" at bounding box center [940, 204] width 157 height 13
click at [899, 225] on button "Open Project" at bounding box center [896, 226] width 69 height 13
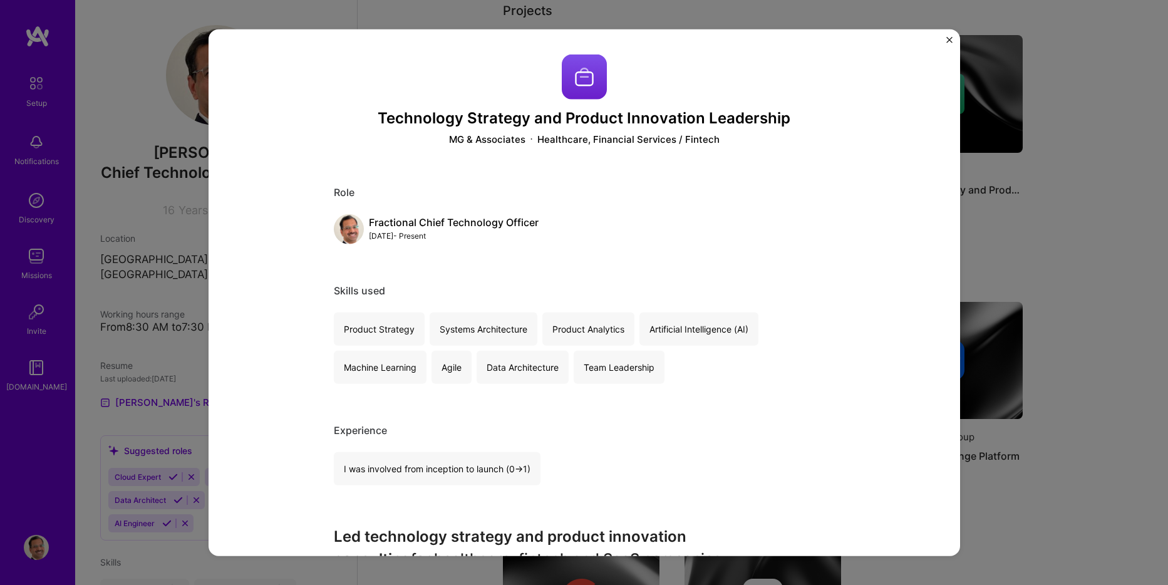
click at [947, 40] on img "Close" at bounding box center [949, 40] width 6 height 6
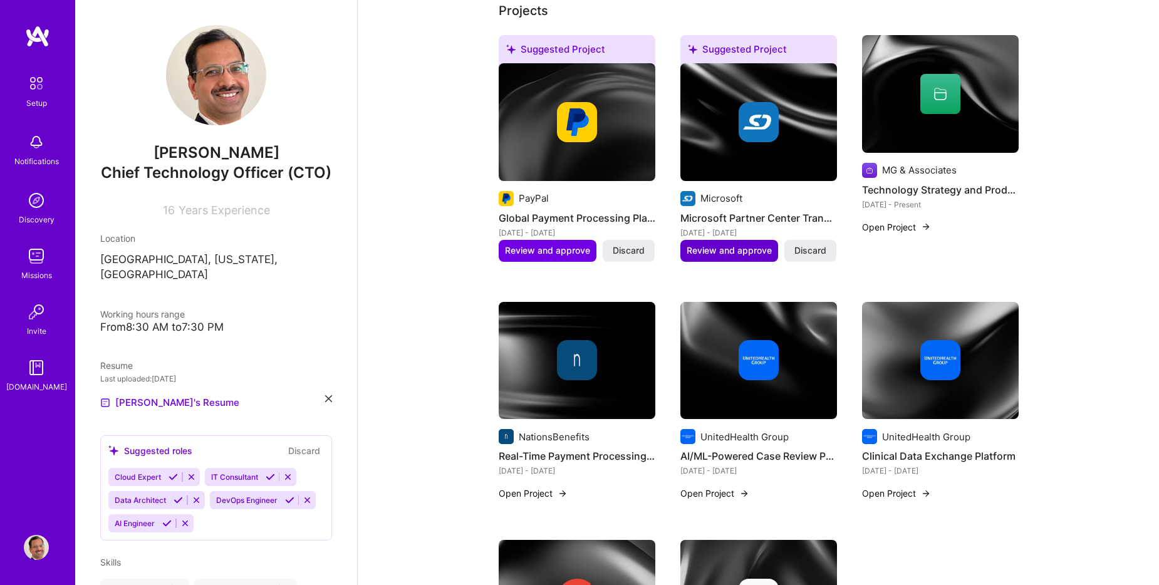
click at [739, 252] on span "Review and approve" at bounding box center [728, 250] width 85 height 13
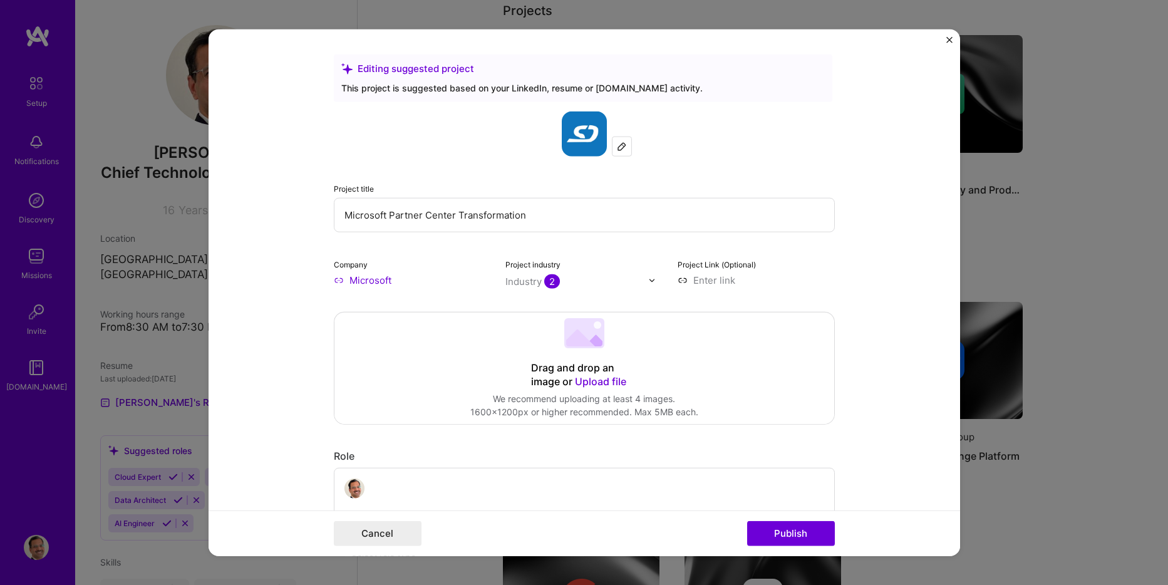
click at [617, 145] on img at bounding box center [622, 147] width 10 height 10
click at [396, 281] on input "Microsoft" at bounding box center [412, 280] width 157 height 13
drag, startPoint x: 401, startPoint y: 281, endPoint x: 339, endPoint y: 279, distance: 62.0
click at [339, 279] on input "Microsoft" at bounding box center [412, 280] width 157 height 13
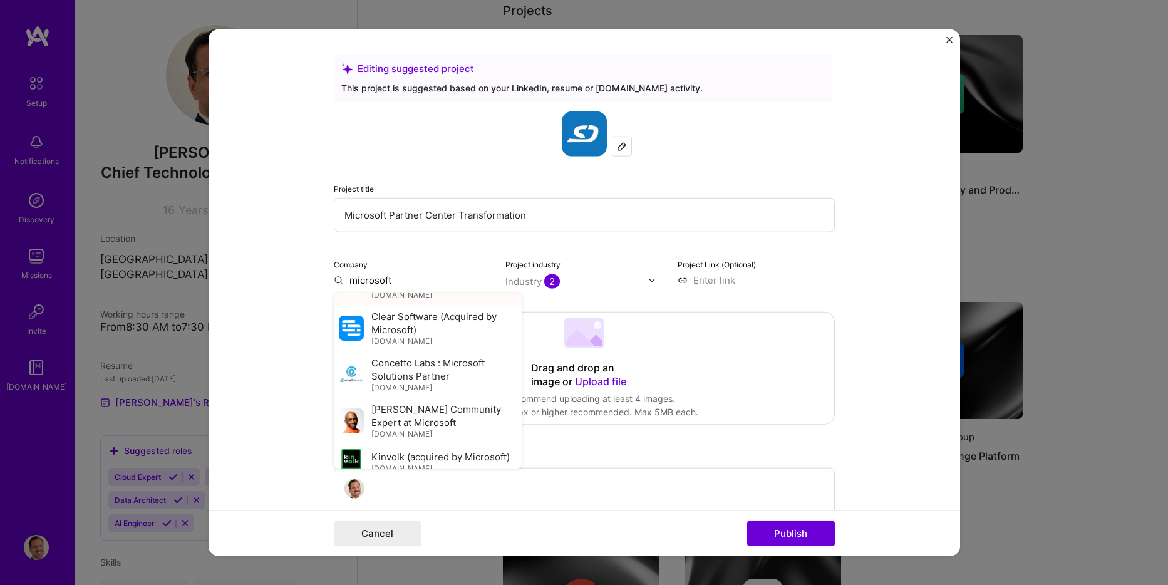
scroll to position [251, 0]
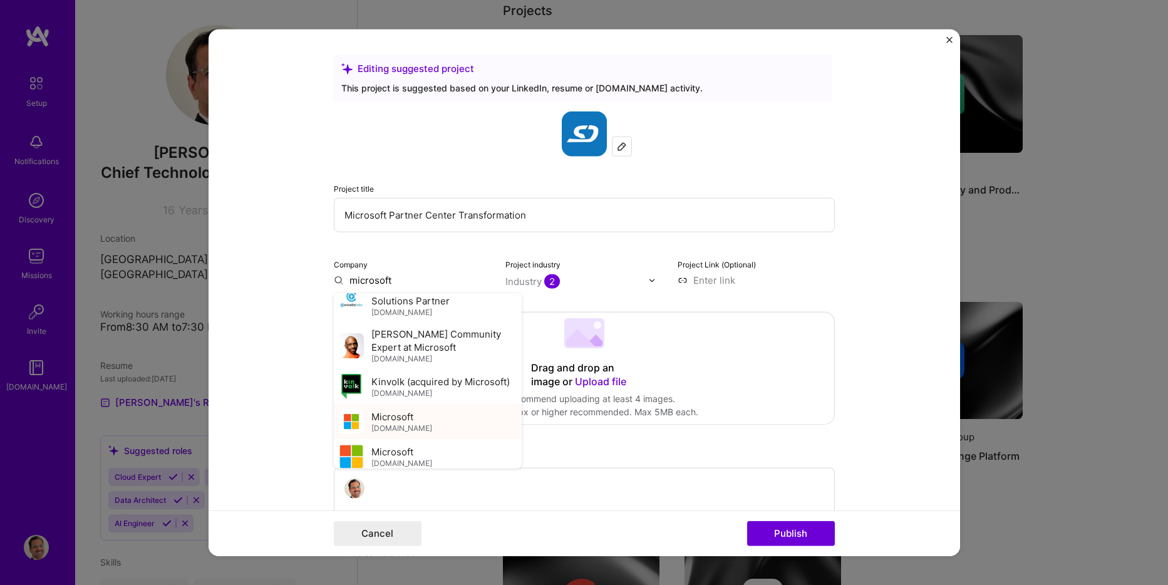
click at [406, 433] on span "[DOMAIN_NAME]" at bounding box center [401, 428] width 61 height 10
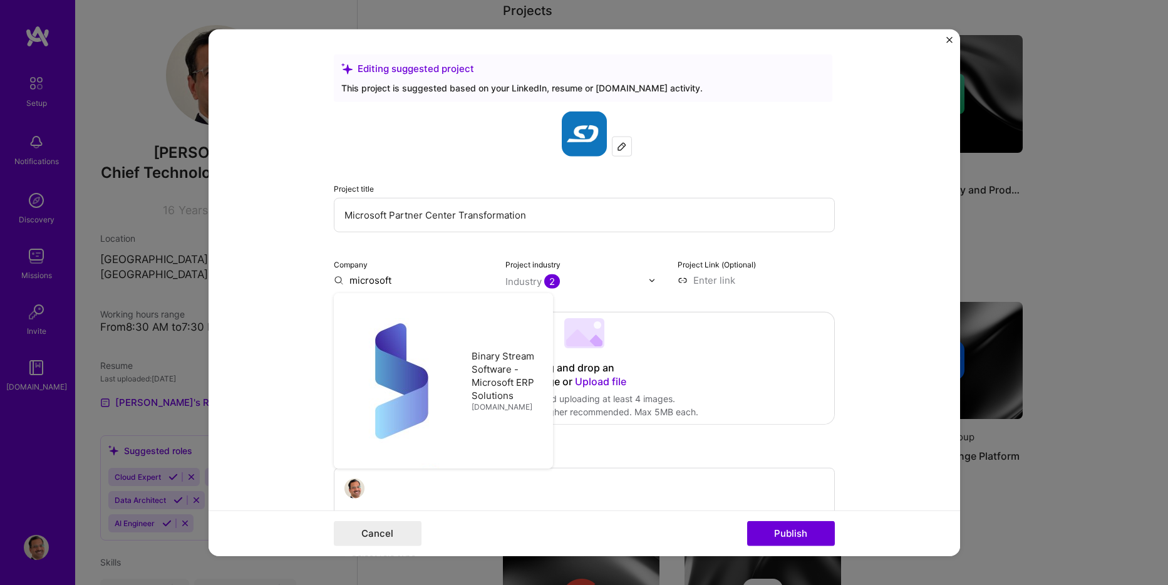
type input "Microsoft"
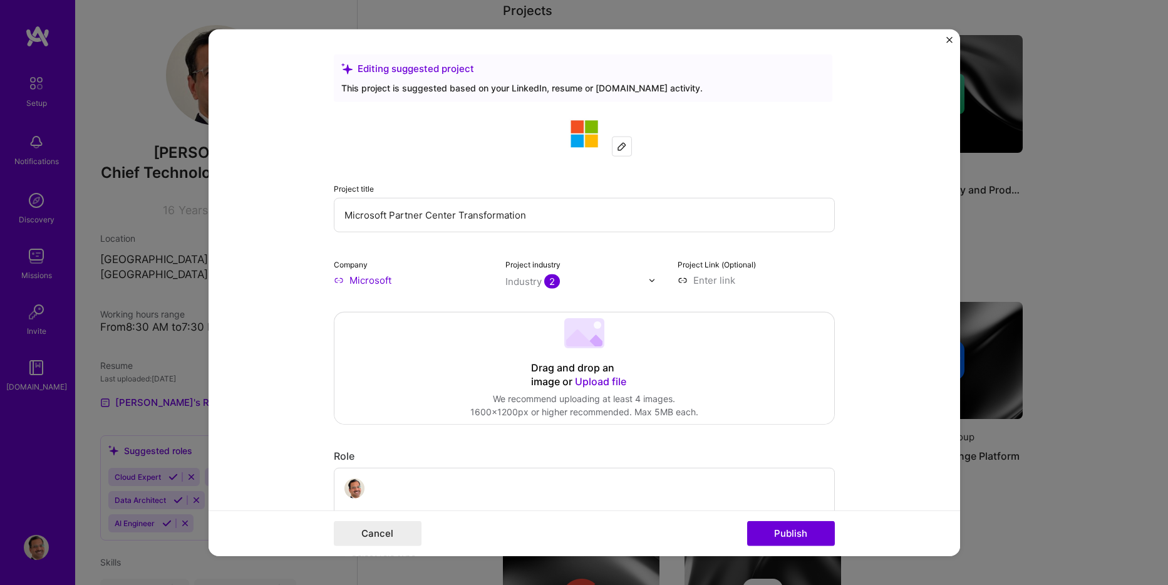
click at [648, 282] on img at bounding box center [652, 280] width 8 height 8
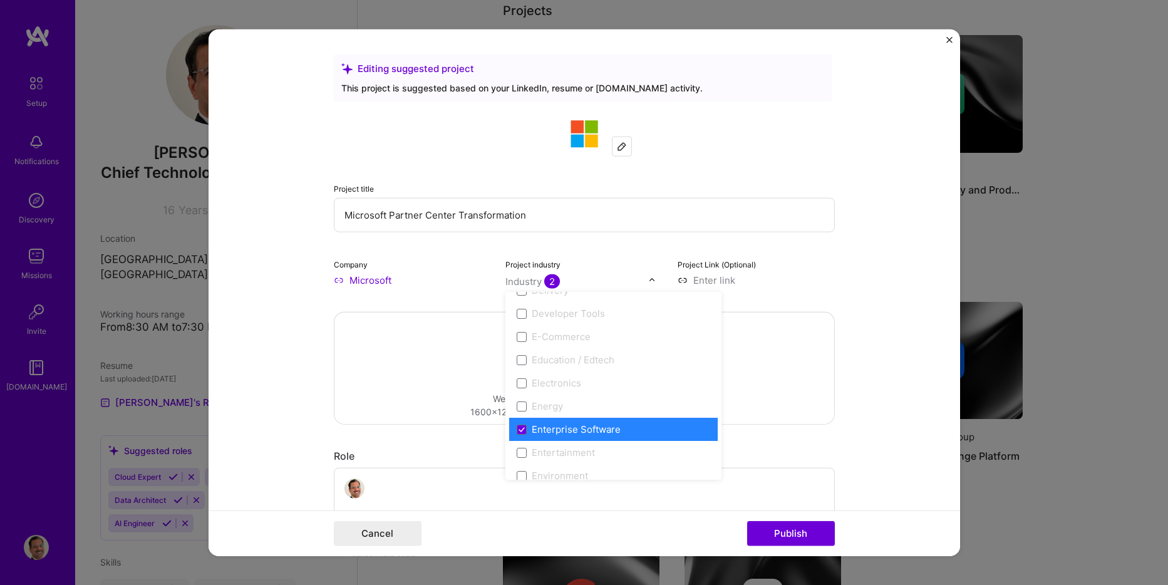
scroll to position [1127, 0]
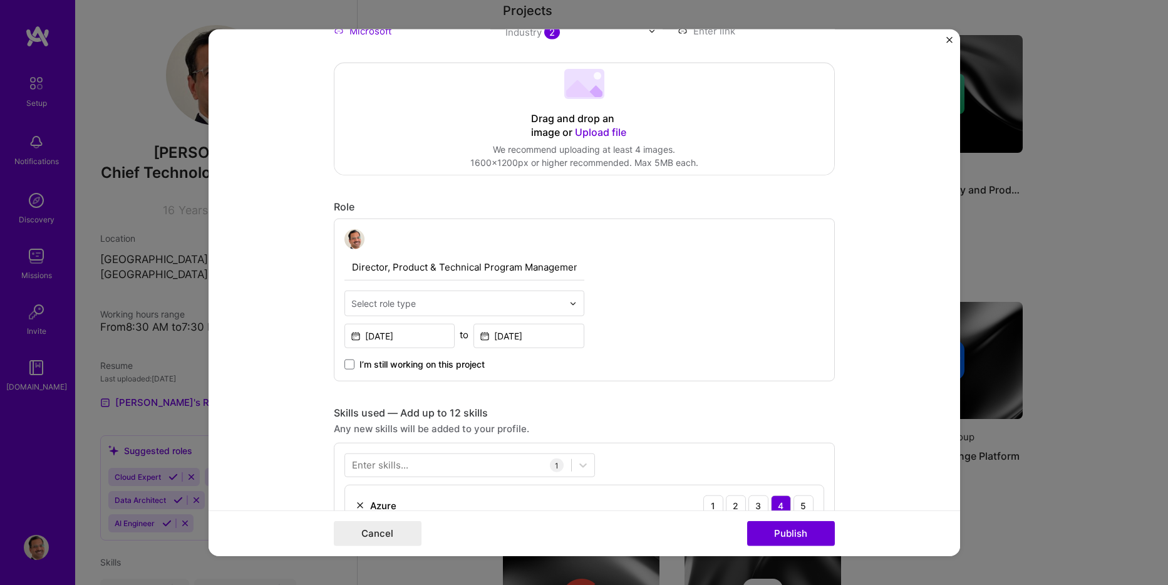
scroll to position [251, 0]
click at [569, 303] on img at bounding box center [573, 302] width 8 height 8
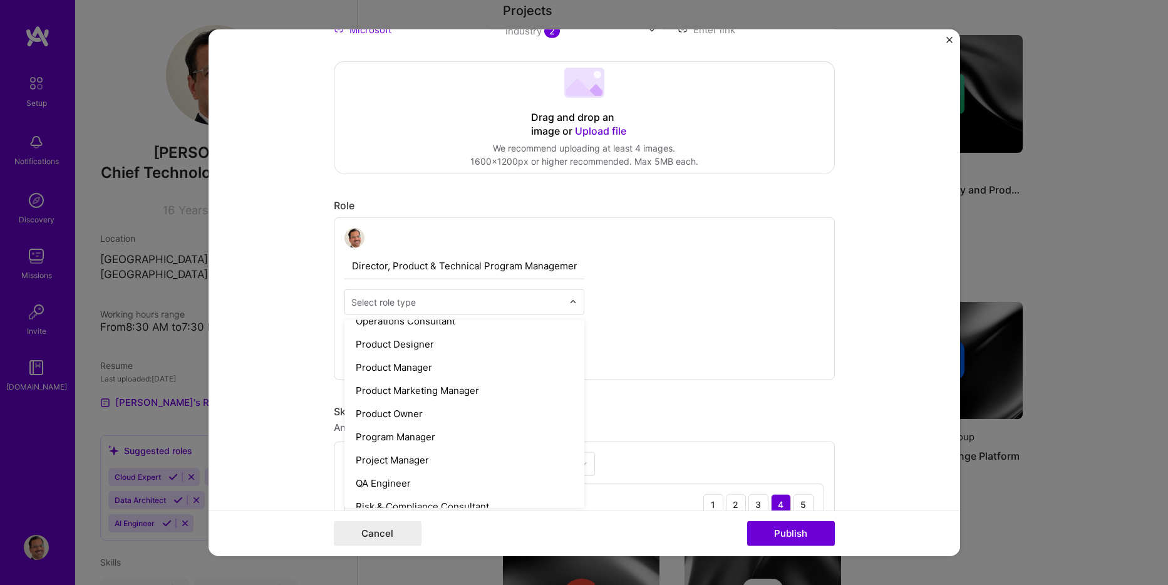
scroll to position [1127, 0]
click at [457, 438] on div "Program Manager" at bounding box center [464, 436] width 232 height 23
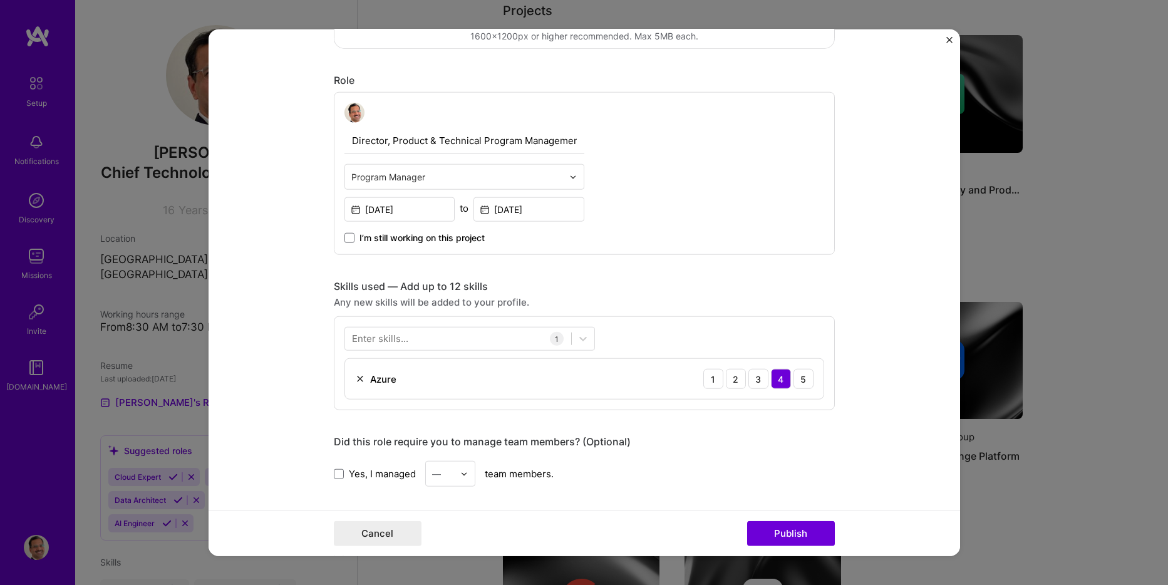
scroll to position [438, 0]
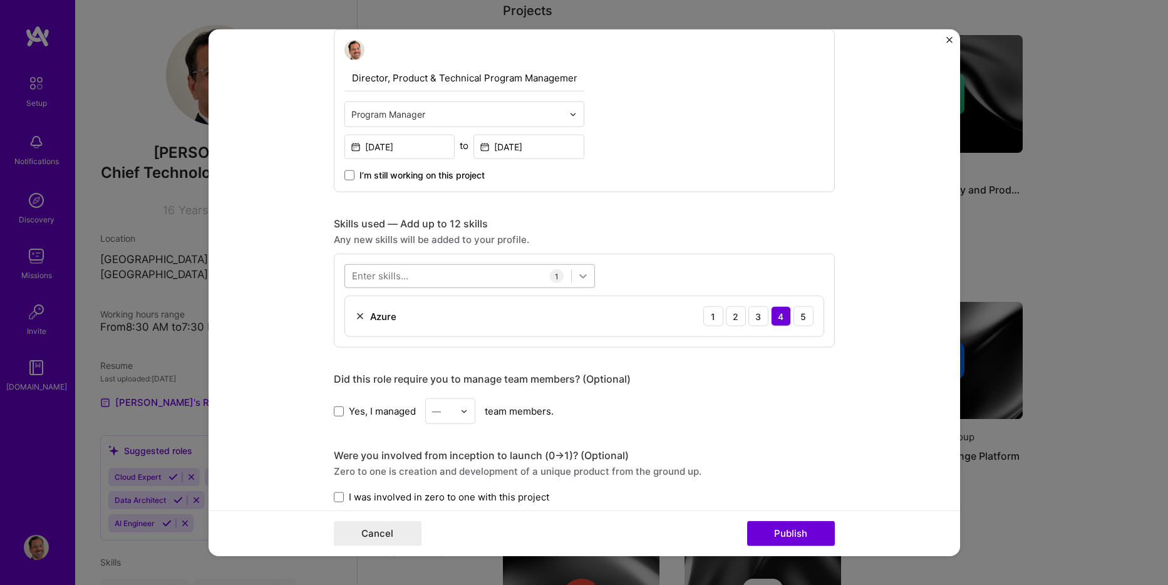
click at [580, 276] on icon at bounding box center [583, 276] width 8 height 4
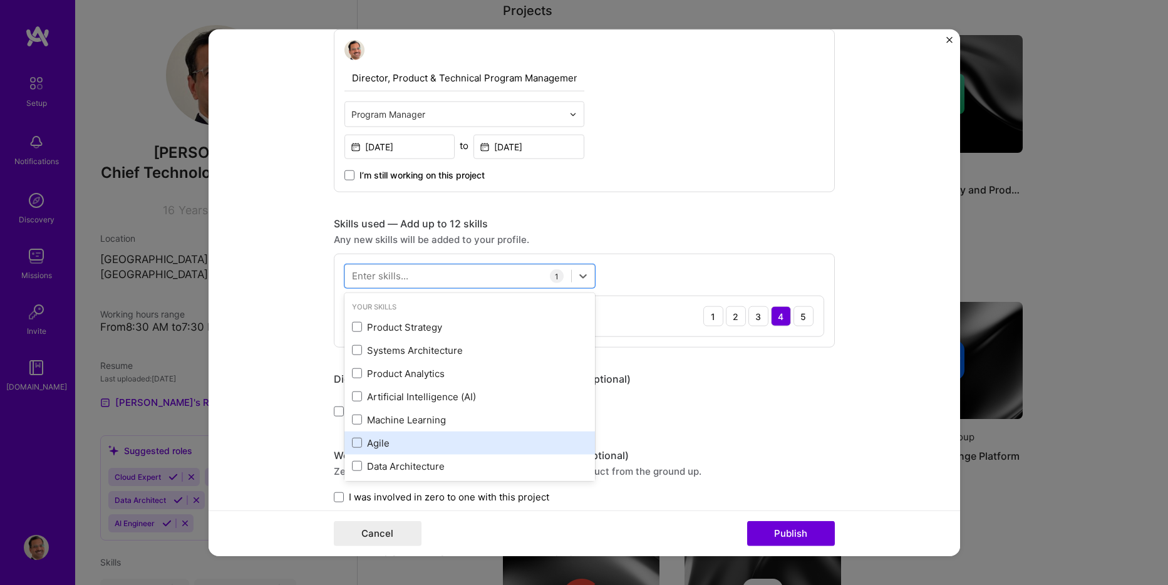
click at [415, 443] on div "Agile" at bounding box center [469, 443] width 235 height 13
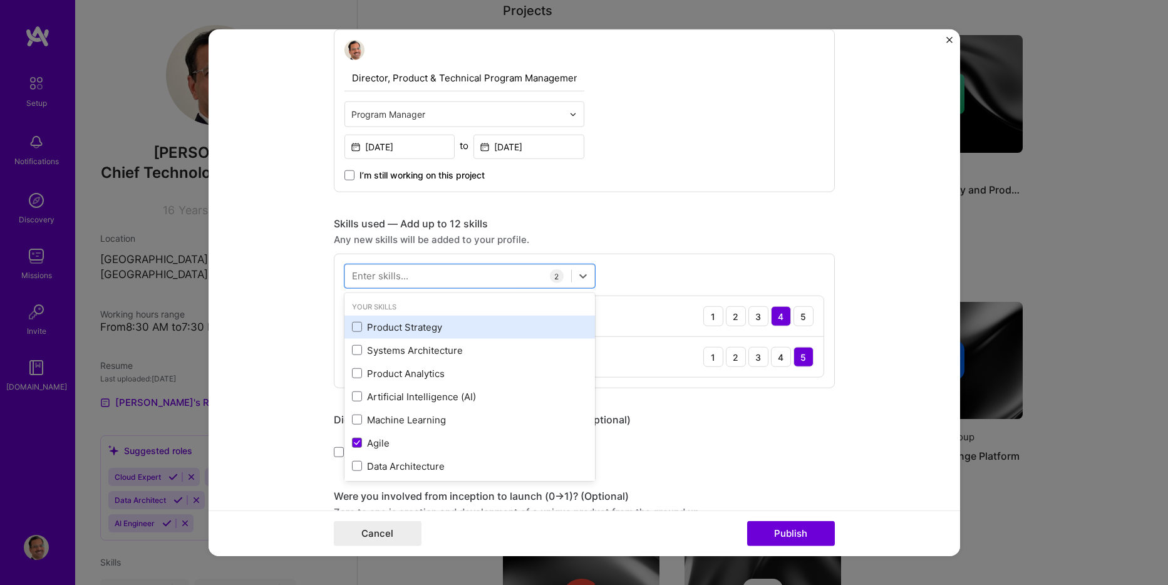
click at [436, 331] on div "Product Strategy" at bounding box center [469, 327] width 235 height 13
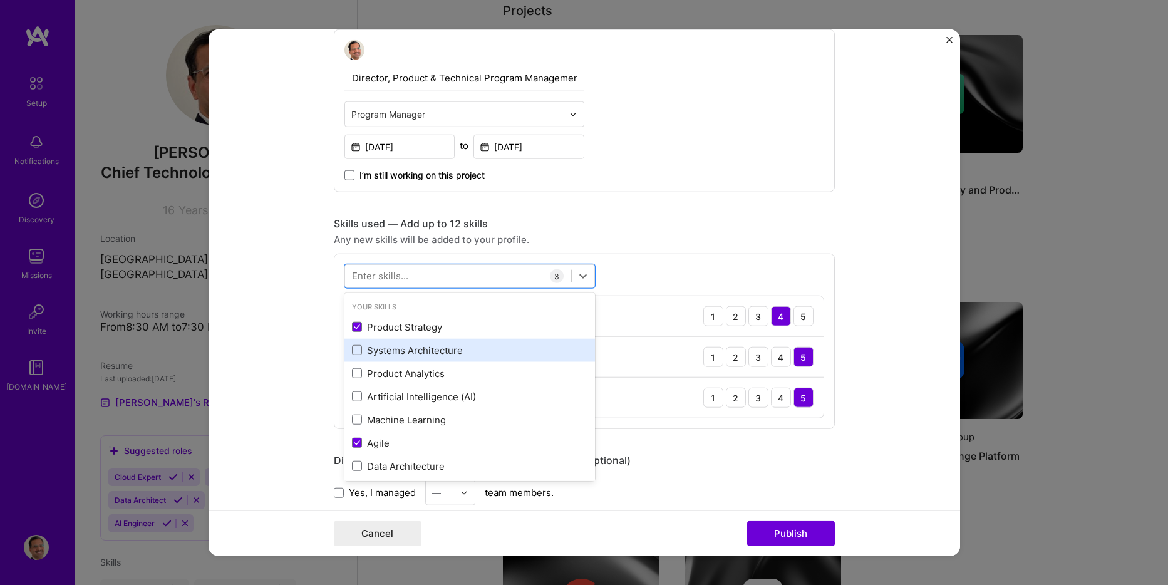
click at [465, 356] on div "Systems Architecture" at bounding box center [469, 350] width 235 height 13
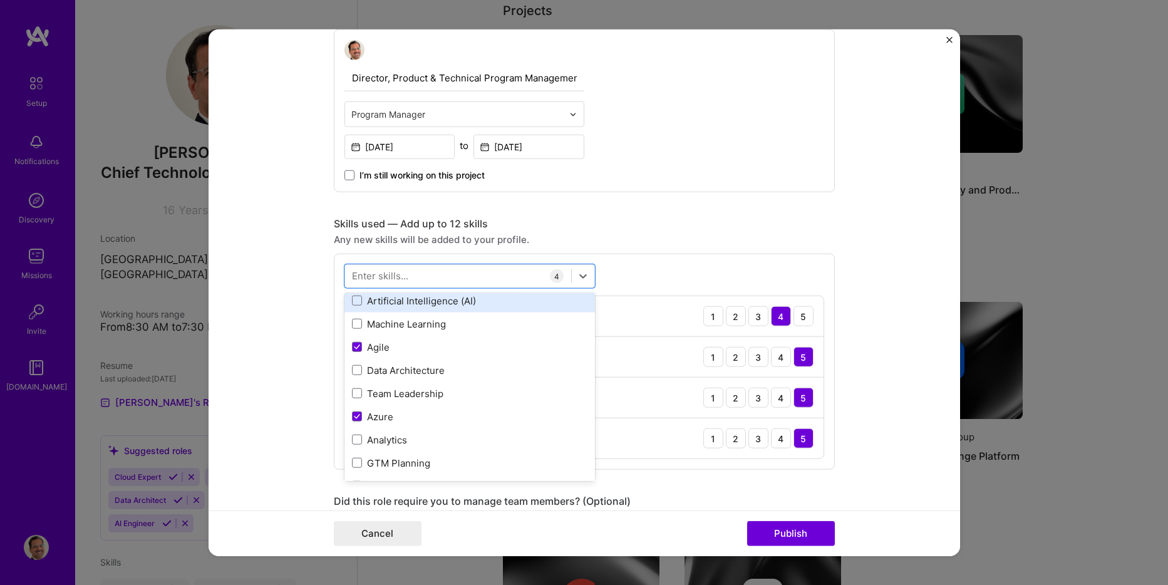
scroll to position [125, 0]
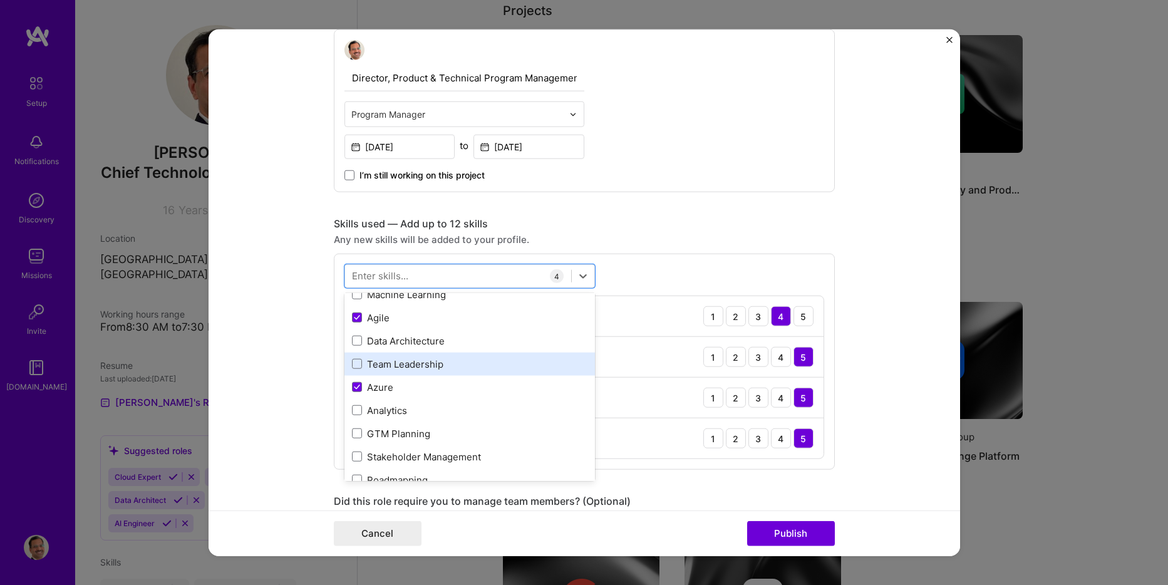
click at [410, 363] on div "Team Leadership" at bounding box center [469, 364] width 235 height 13
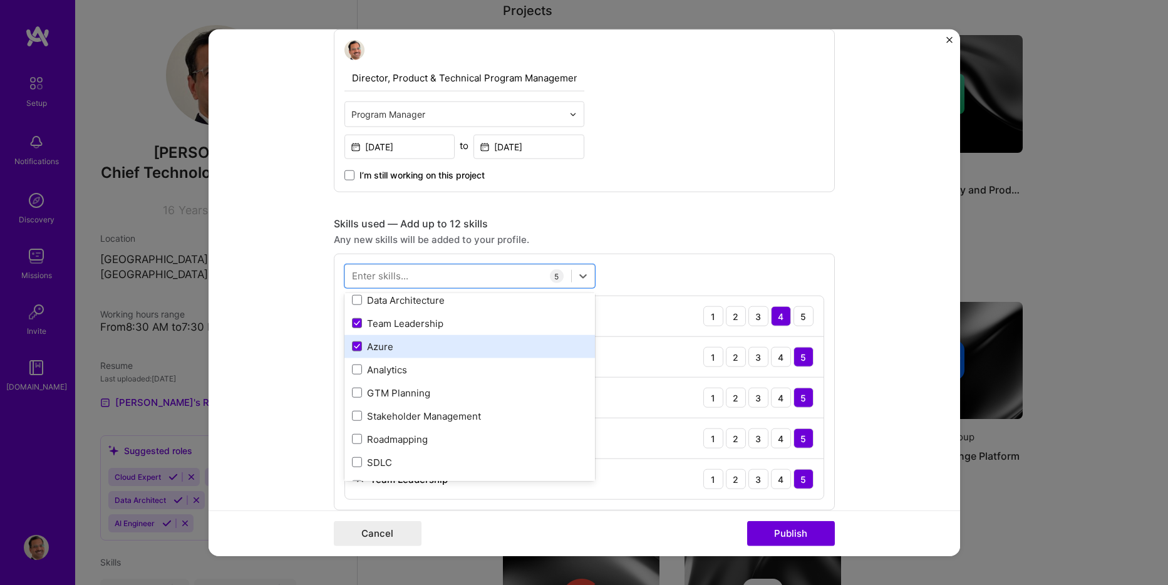
scroll to position [188, 0]
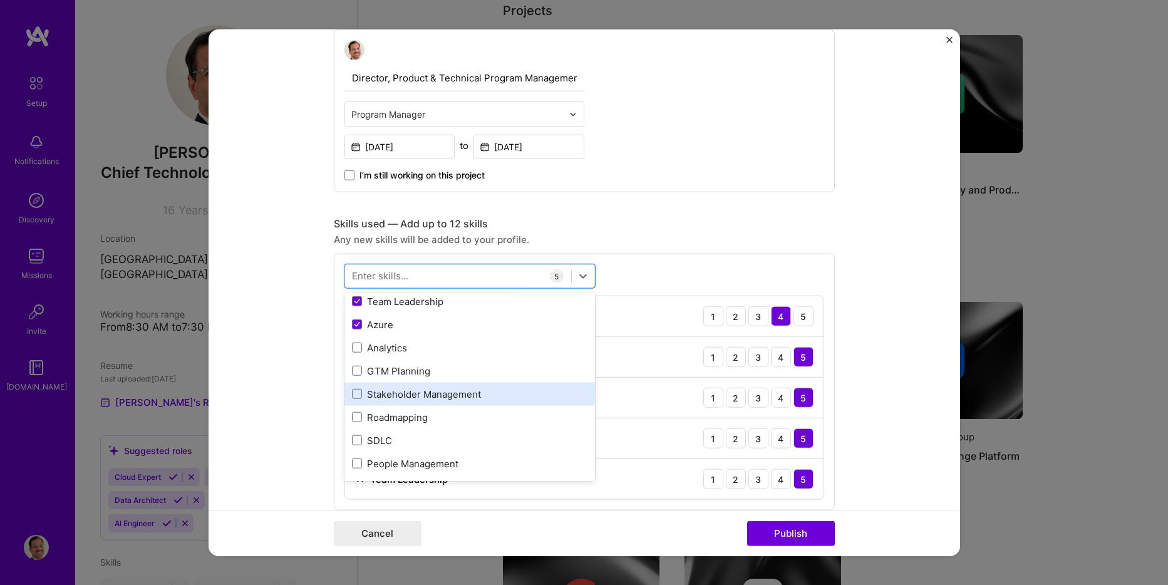
click at [458, 391] on div "Stakeholder Management" at bounding box center [469, 394] width 235 height 13
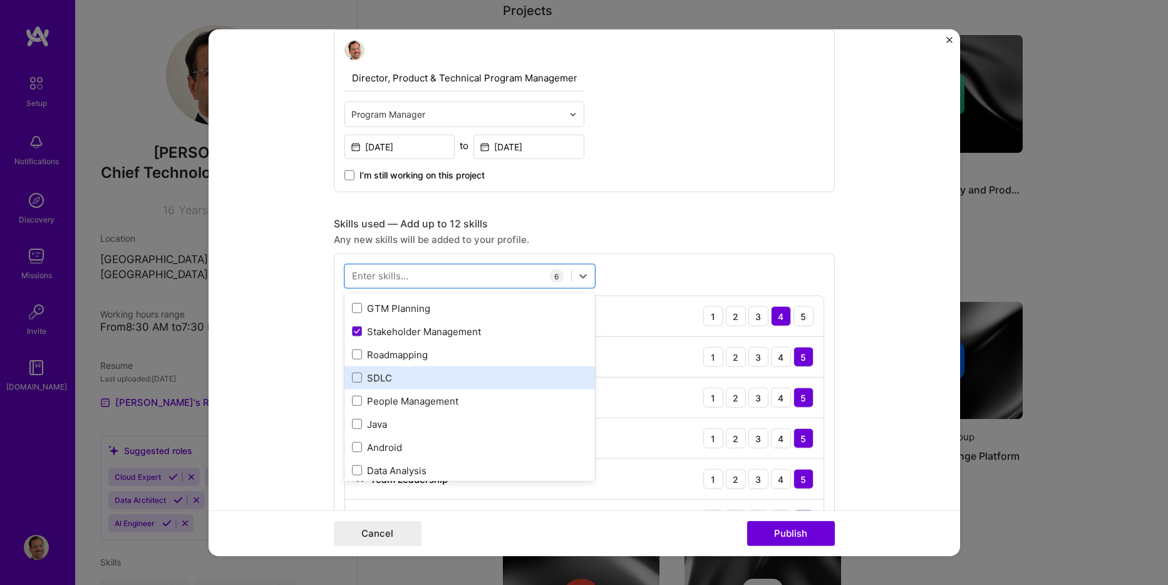
click at [390, 381] on div "SDLC" at bounding box center [469, 377] width 235 height 13
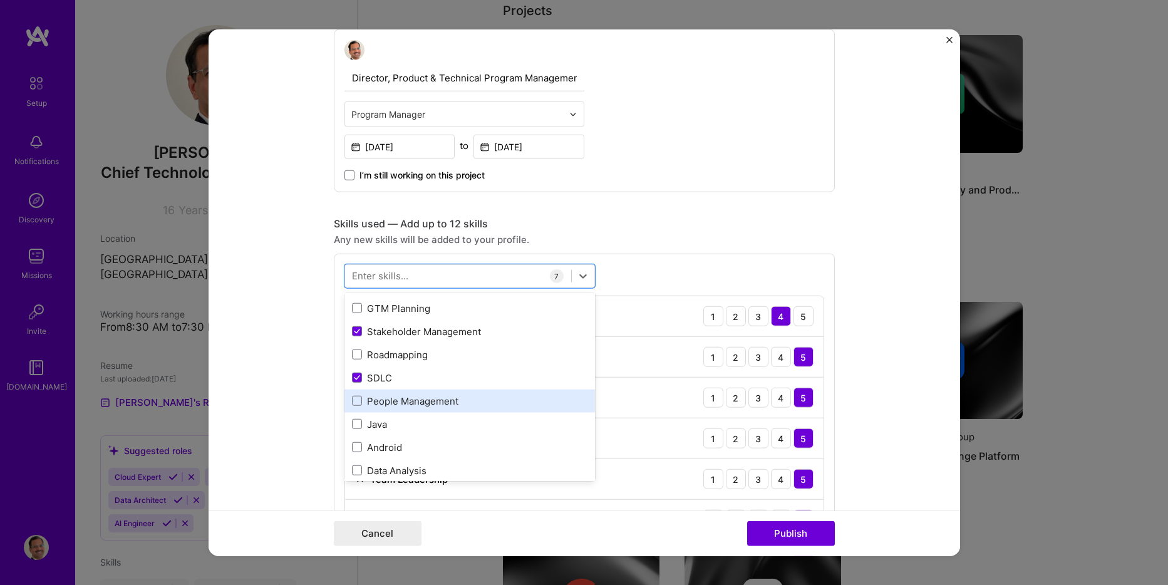
click at [444, 400] on div "People Management" at bounding box center [469, 401] width 235 height 13
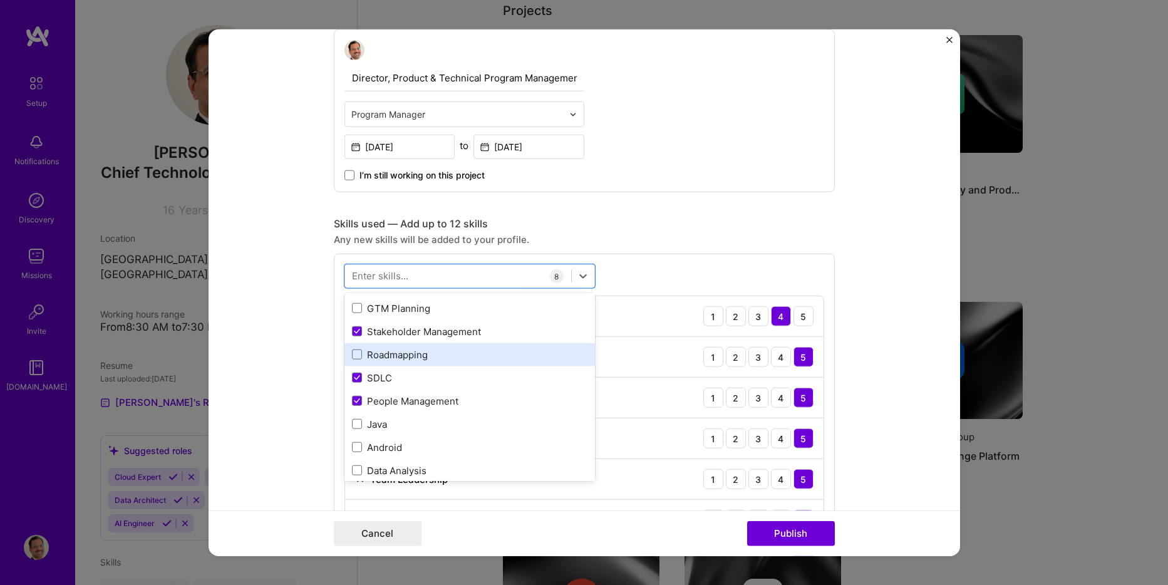
click at [404, 358] on div "Roadmapping" at bounding box center [469, 354] width 235 height 13
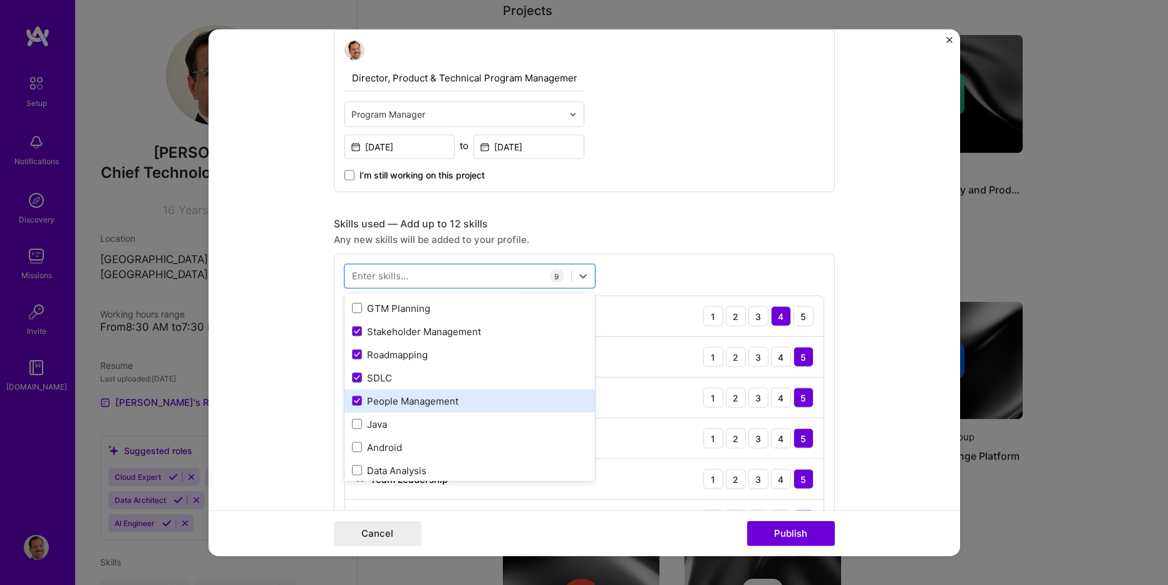
scroll to position [313, 0]
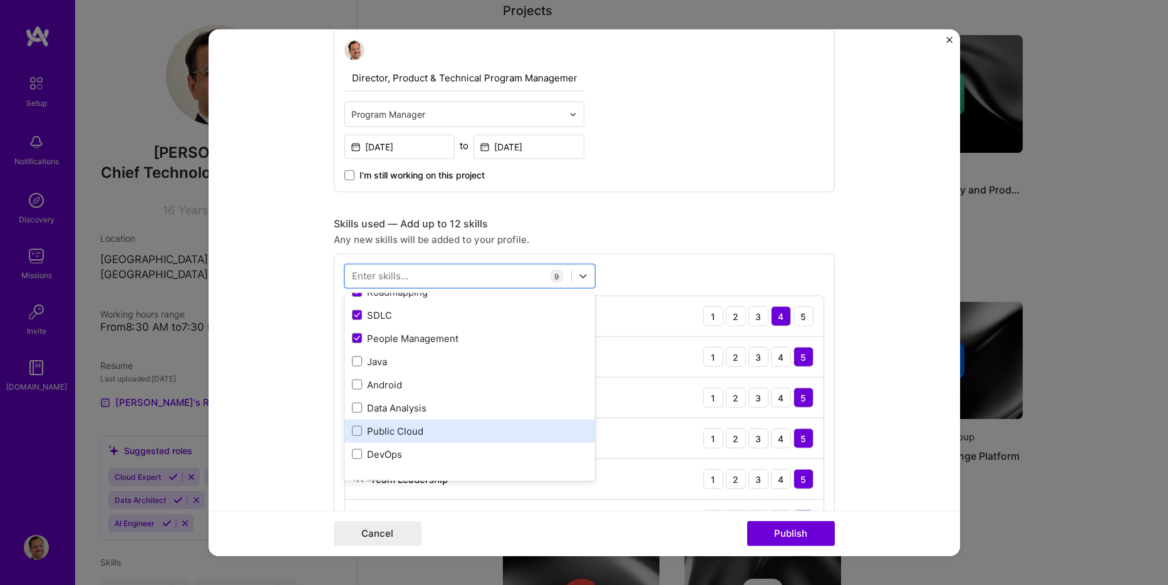
click at [420, 433] on div "Public Cloud" at bounding box center [469, 431] width 235 height 13
drag, startPoint x: 370, startPoint y: 457, endPoint x: 461, endPoint y: 437, distance: 93.1
click at [370, 457] on div "DevOps" at bounding box center [469, 454] width 235 height 13
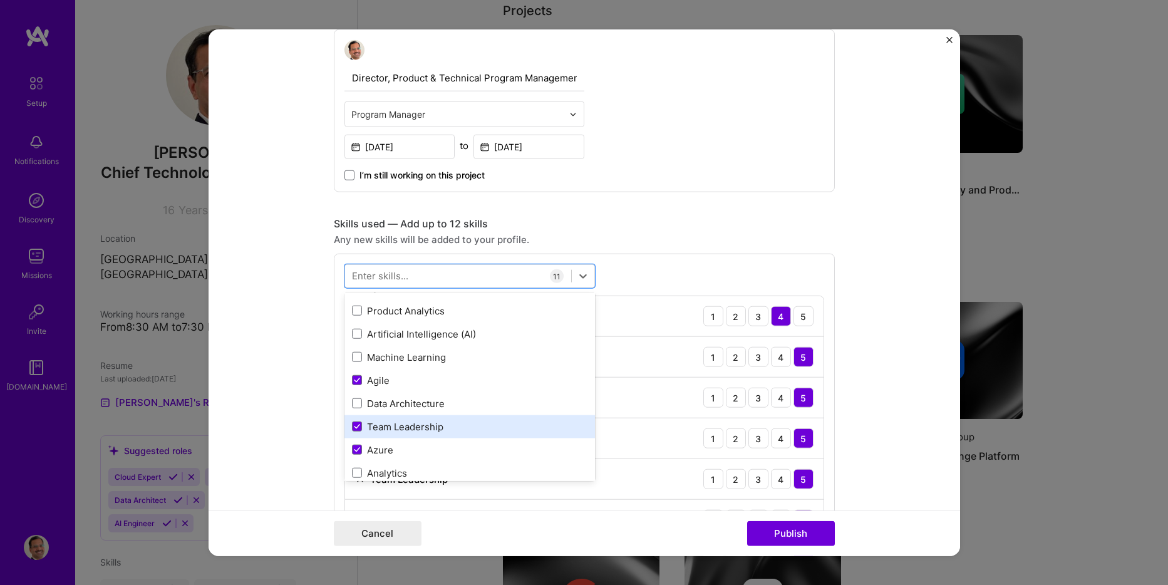
scroll to position [125, 0]
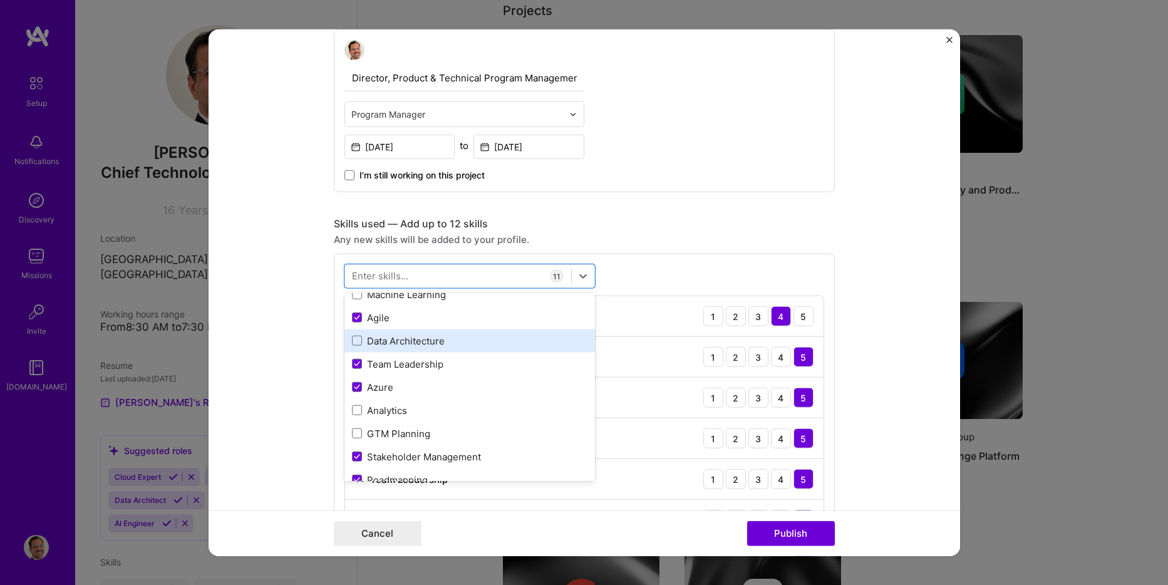
click at [399, 341] on div "Data Architecture" at bounding box center [469, 340] width 235 height 13
click at [753, 267] on div "option Data Architecture, selected. option Team Leadership selected, 0 of 2. 37…" at bounding box center [584, 525] width 501 height 542
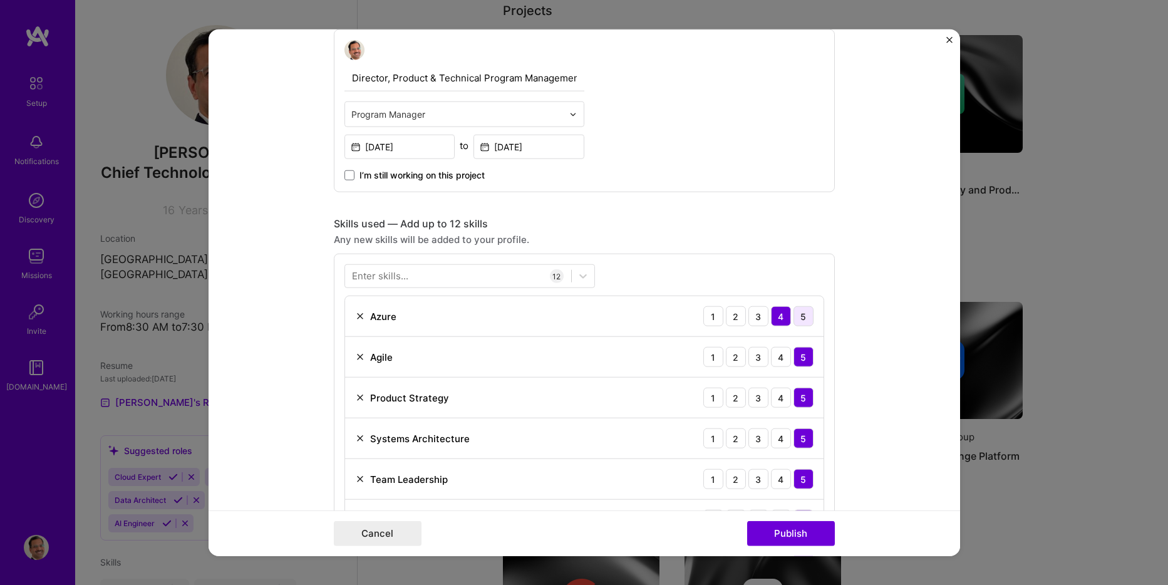
click at [800, 316] on div "5" at bounding box center [804, 316] width 20 height 20
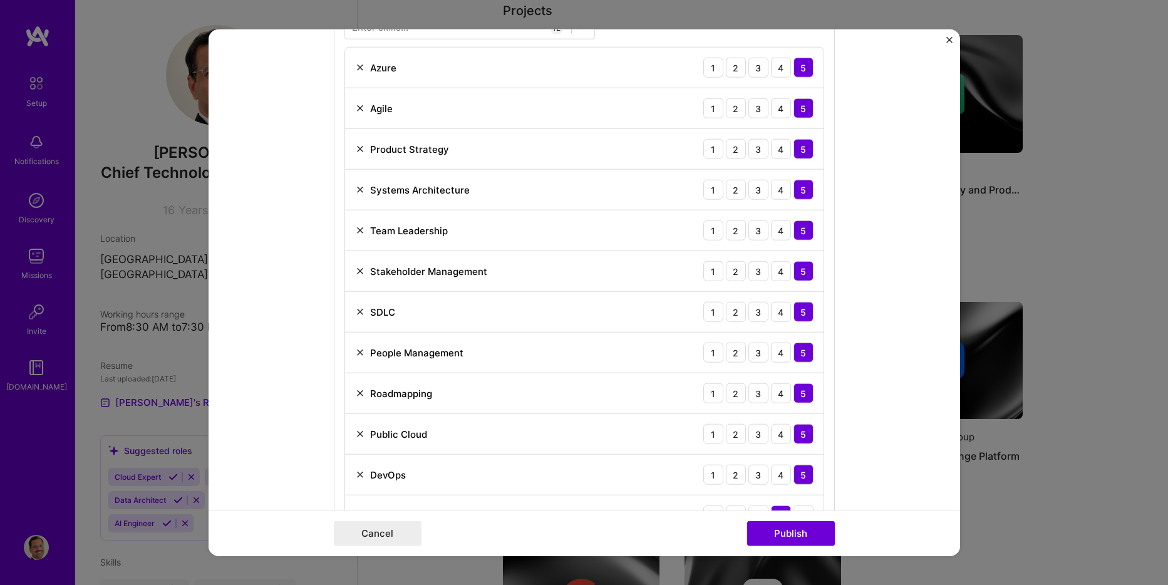
scroll to position [564, 0]
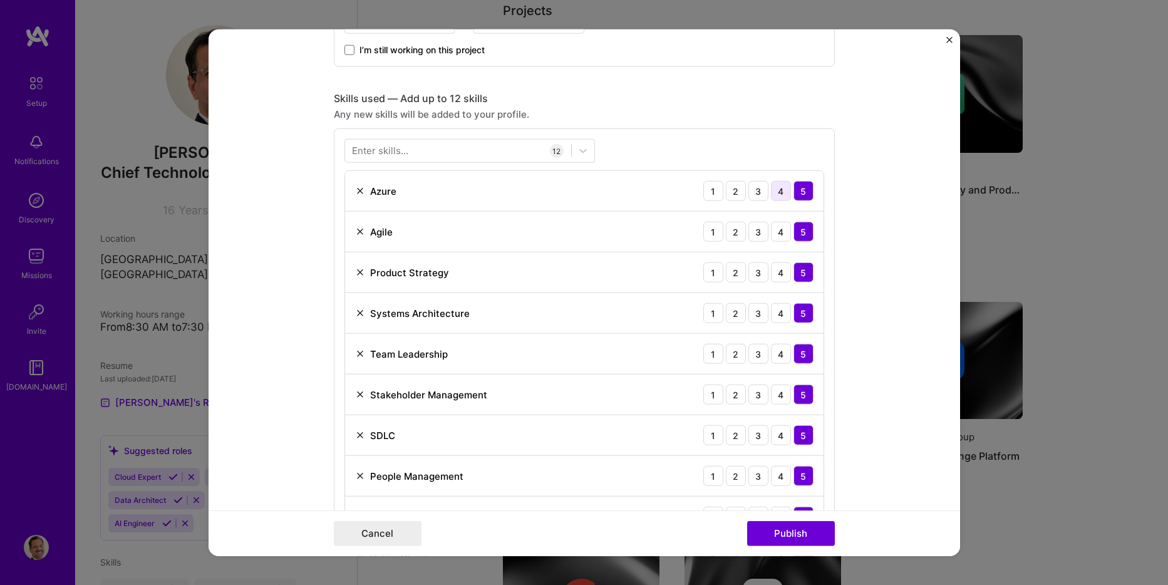
click at [780, 195] on div "4" at bounding box center [781, 191] width 20 height 20
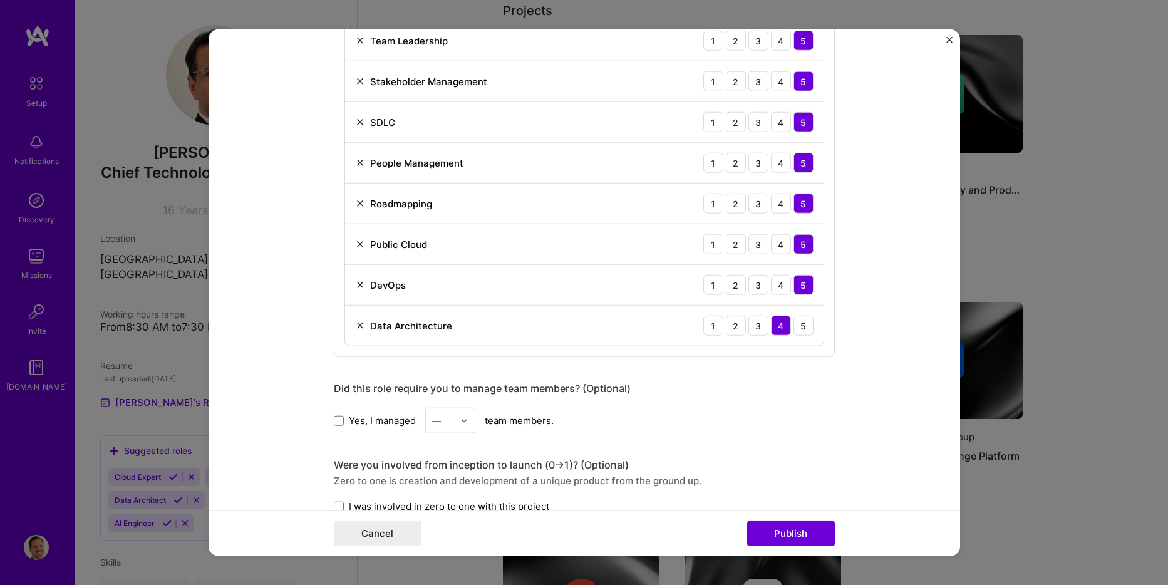
scroll to position [939, 0]
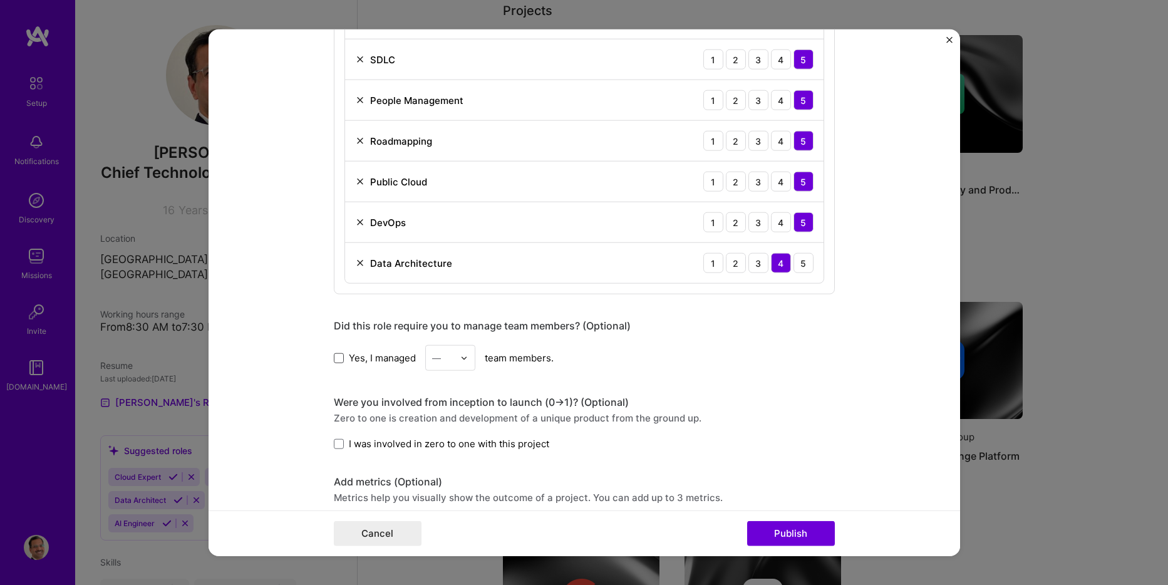
click at [334, 360] on span at bounding box center [339, 358] width 10 height 10
click at [0, 0] on input "Yes, I managed" at bounding box center [0, 0] width 0 height 0
click at [460, 361] on img at bounding box center [464, 358] width 8 height 8
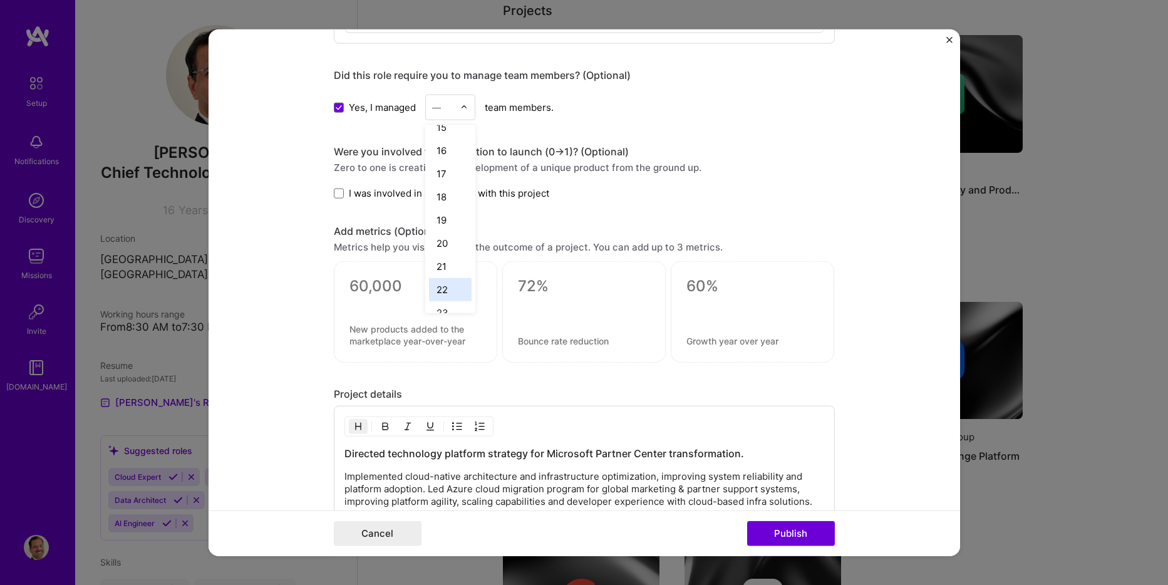
scroll to position [399, 0]
click at [336, 112] on span at bounding box center [339, 107] width 10 height 10
click at [0, 0] on input "Yes, I managed" at bounding box center [0, 0] width 0 height 0
click at [334, 193] on span at bounding box center [339, 193] width 10 height 10
click at [0, 0] on input "I was involved in zero to one with this project" at bounding box center [0, 0] width 0 height 0
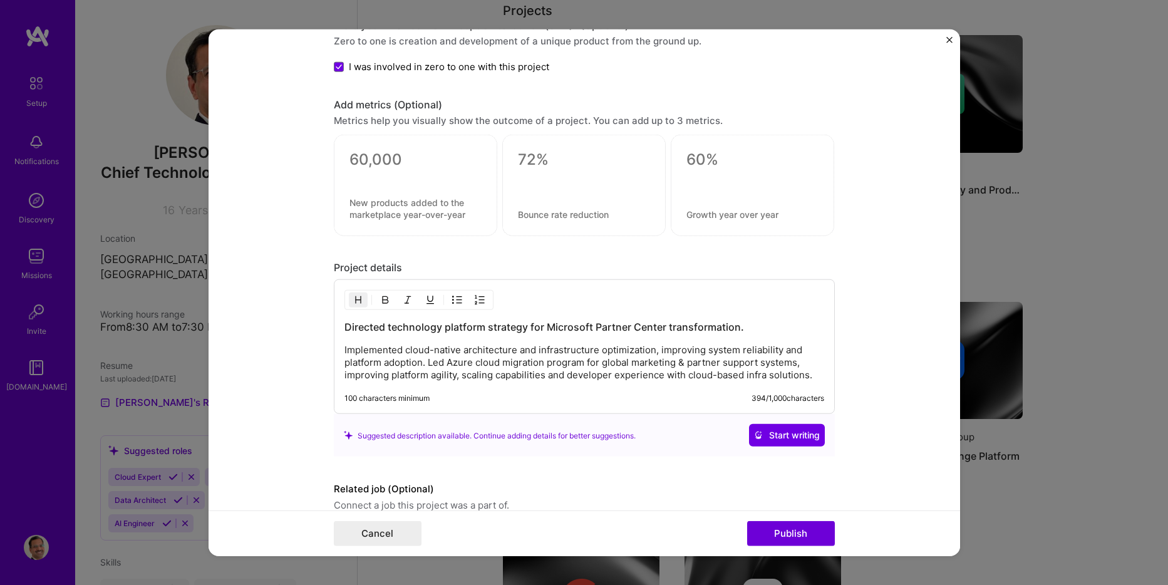
scroll to position [1375, 0]
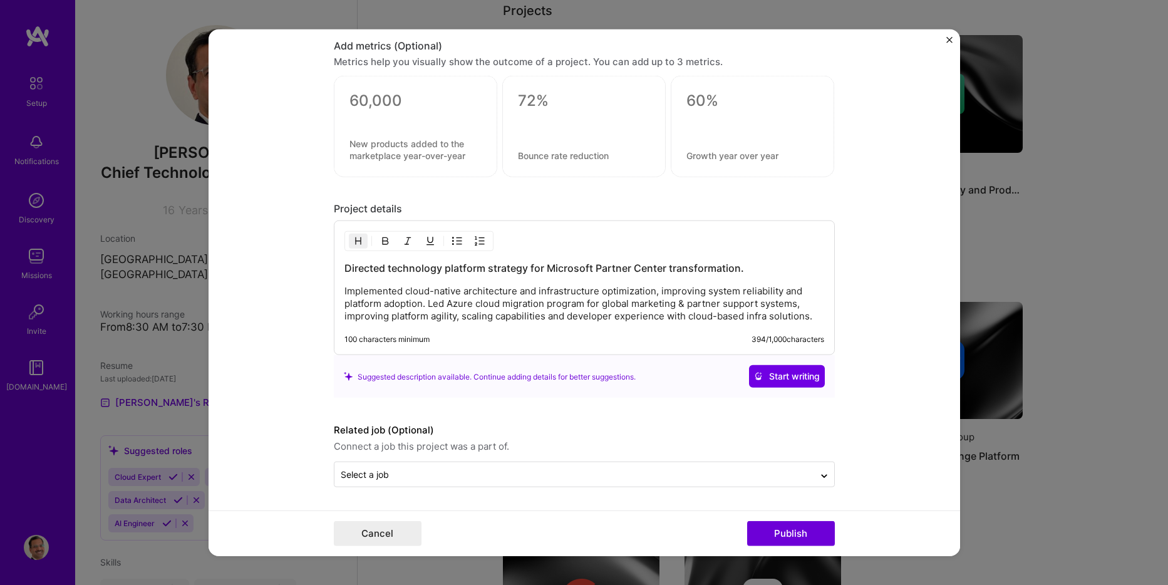
click at [821, 316] on div "Directed technology platform strategy for Microsoft Partner Center transformati…" at bounding box center [584, 287] width 501 height 135
click at [807, 316] on p "Implemented cloud-native architecture and infrastructure optimization, improvin…" at bounding box center [584, 304] width 480 height 38
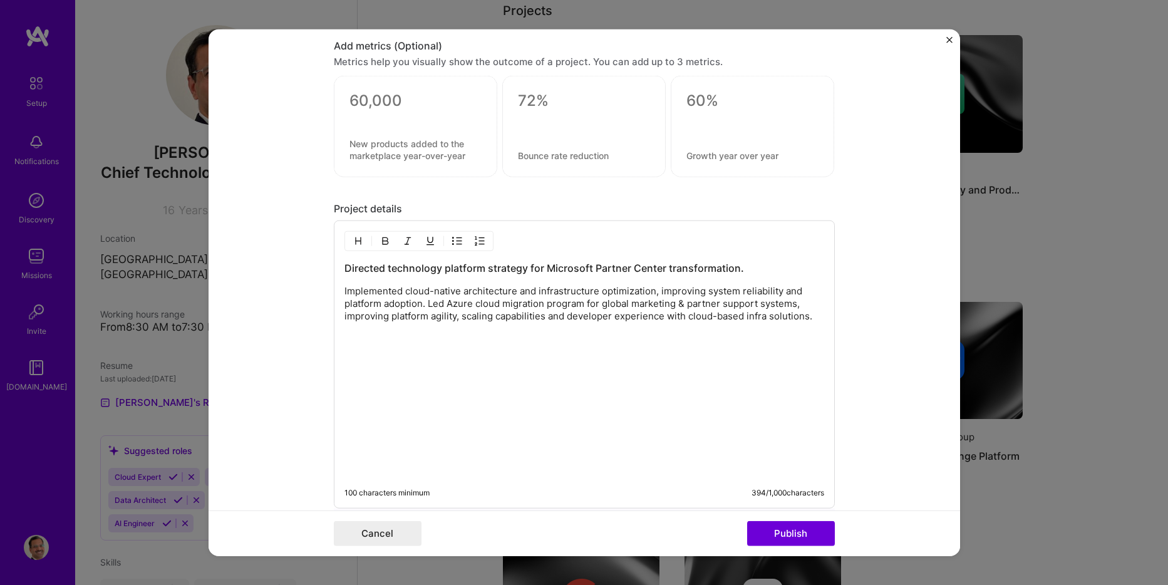
click at [393, 361] on p at bounding box center [584, 360] width 480 height 13
click at [450, 349] on div "Directed technology platform strategy for Microsoft Partner Center transformati…" at bounding box center [584, 357] width 480 height 193
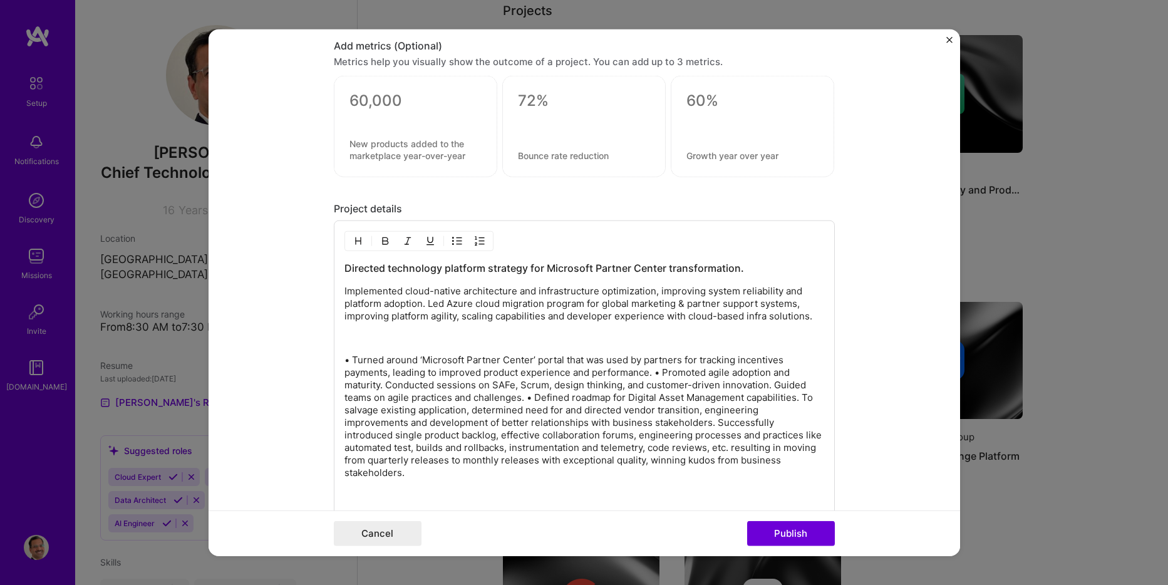
click at [347, 358] on p "• Turned around ‘Microsoft Partner Center’ portal that was used by partners for…" at bounding box center [584, 416] width 480 height 125
click at [430, 329] on div "Directed technology platform strategy for Microsoft Partner Center transformati…" at bounding box center [584, 414] width 480 height 306
click at [374, 341] on p at bounding box center [584, 338] width 480 height 13
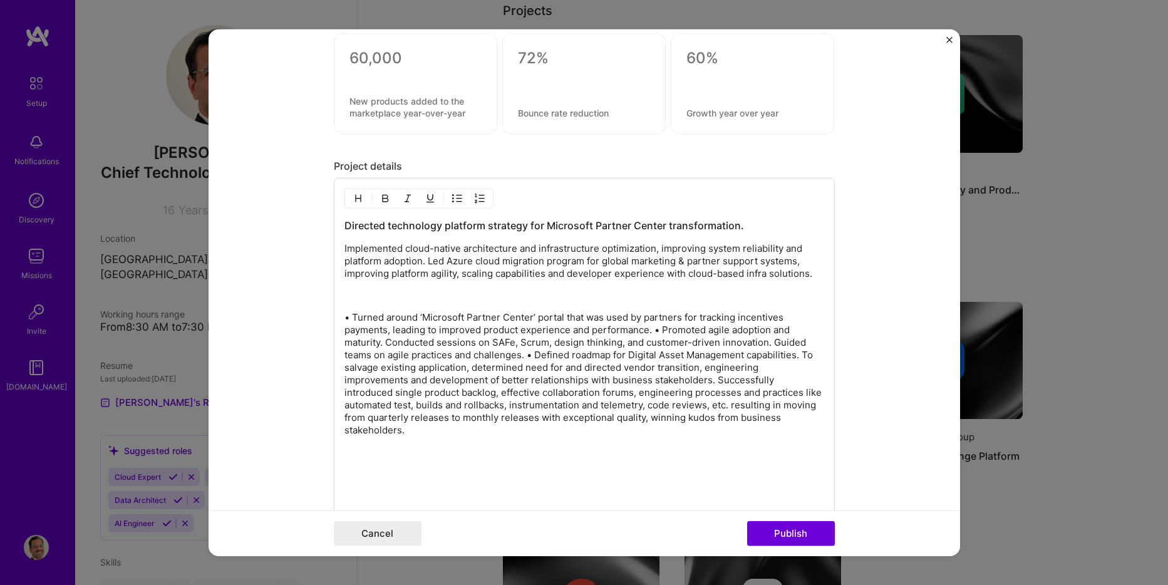
scroll to position [1563, 0]
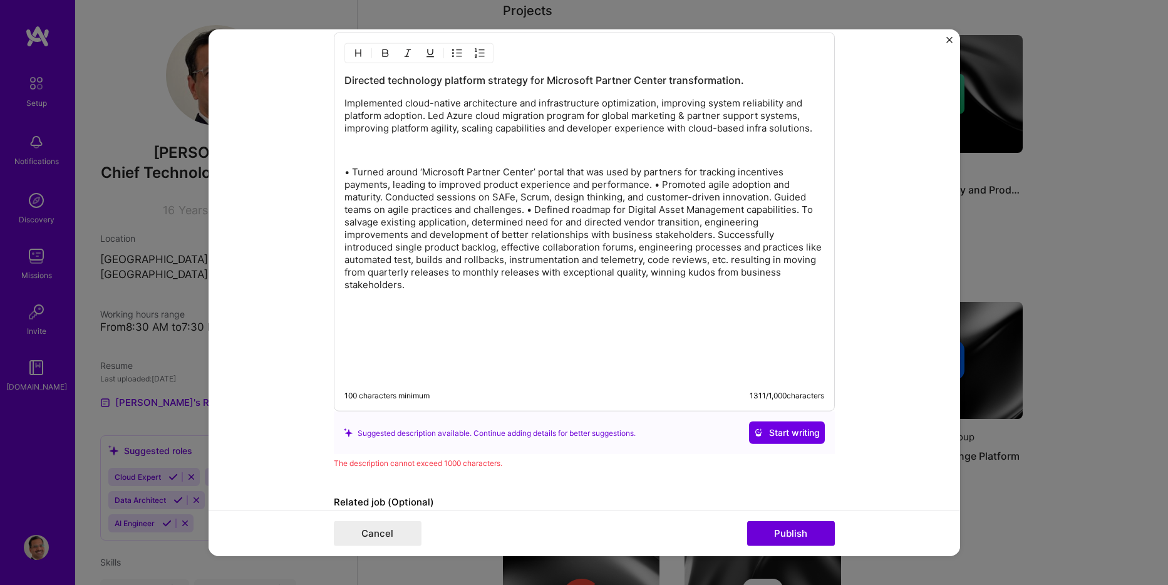
drag, startPoint x: 424, startPoint y: 291, endPoint x: 434, endPoint y: 296, distance: 11.2
click at [424, 291] on p "• Turned around ‘Microsoft Partner Center’ portal that was used by partners for…" at bounding box center [584, 228] width 480 height 125
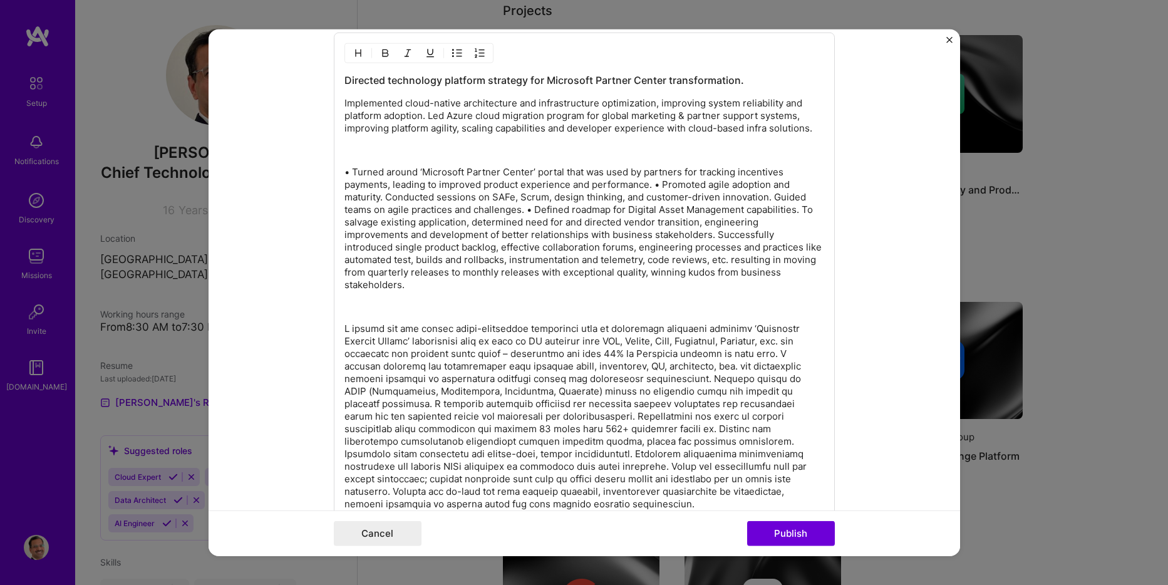
scroll to position [1501, 0]
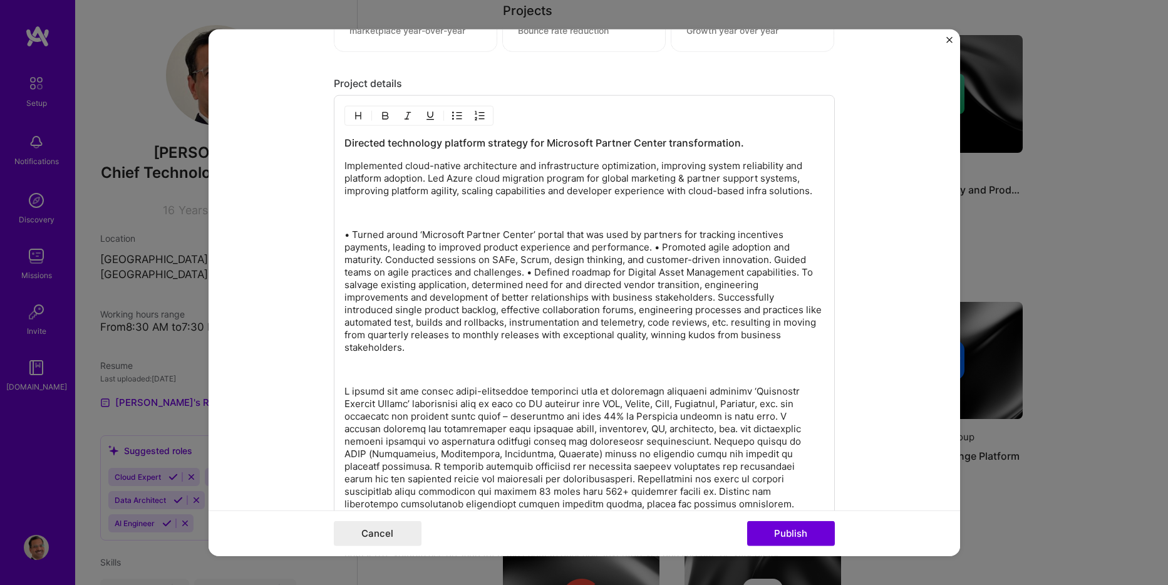
drag, startPoint x: 524, startPoint y: 272, endPoint x: 539, endPoint y: 275, distance: 14.7
click at [524, 272] on p "• Turned around ‘Microsoft Partner Center’ portal that was used by partners for…" at bounding box center [584, 291] width 480 height 125
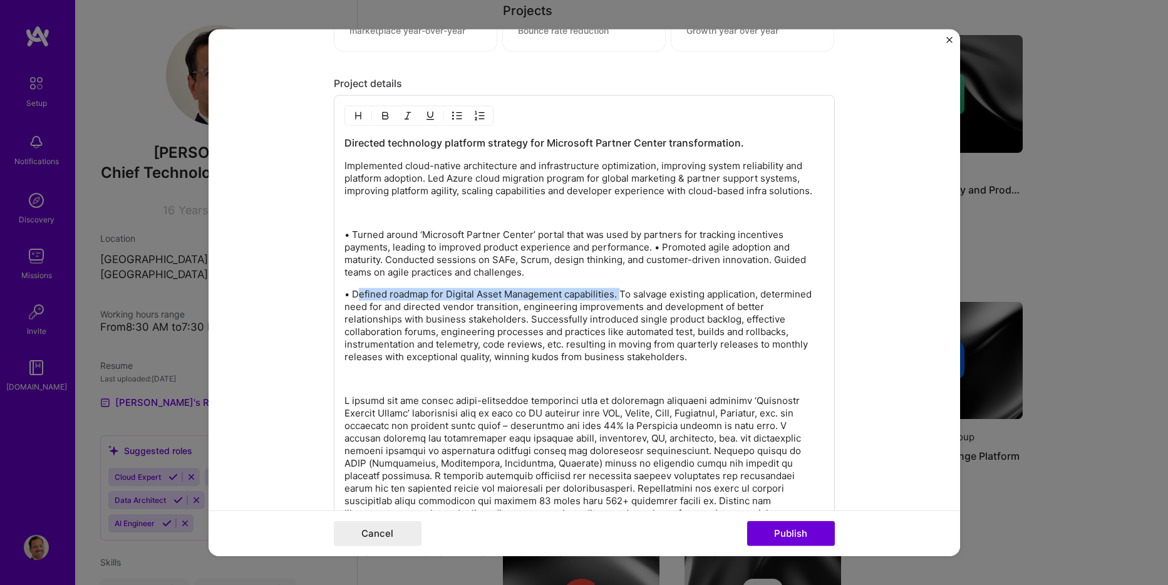
drag, startPoint x: 615, startPoint y: 294, endPoint x: 353, endPoint y: 297, distance: 262.4
click at [353, 297] on p "• Defined roadmap for Digital Asset Management capabilities. To salvage existin…" at bounding box center [584, 325] width 480 height 75
click at [479, 299] on p "• Defined roadmap for Digital Asset Management capabilities. To salvage existin…" at bounding box center [584, 325] width 480 height 75
drag, startPoint x: 429, startPoint y: 296, endPoint x: 610, endPoint y: 299, distance: 181.0
click at [610, 299] on p "• Defined roadmap for Digital Asset Management capabilities. To salvage existin…" at bounding box center [584, 325] width 480 height 75
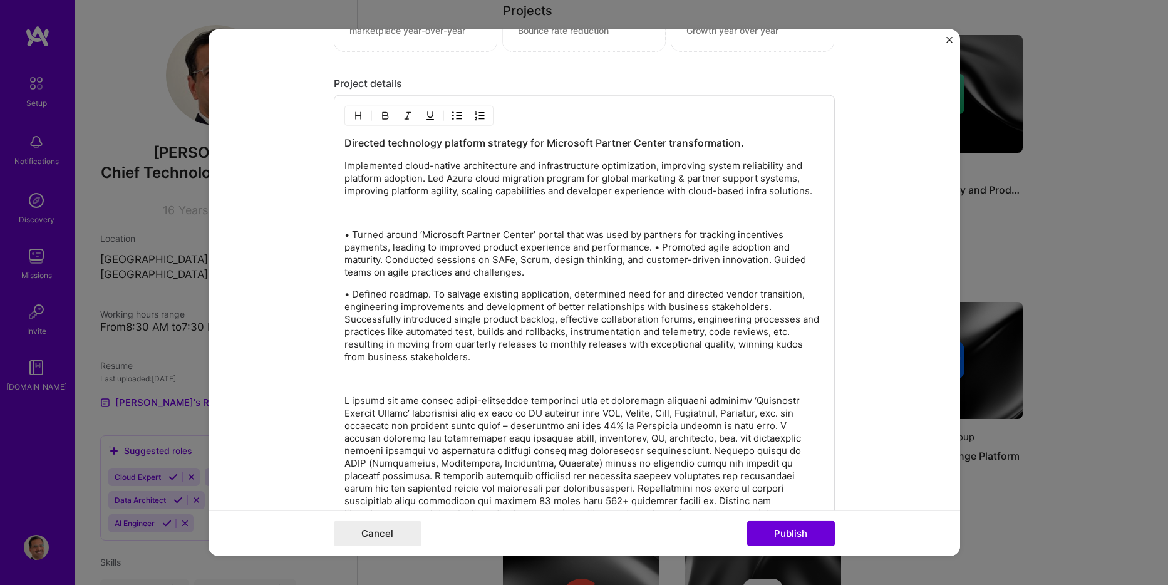
click at [658, 288] on p "• Defined roadmap. To salvage existing application, determined need for and dir…" at bounding box center [584, 325] width 480 height 75
click at [592, 299] on p "• Defined roadmap. To salvage existing application, determined need for and dir…" at bounding box center [584, 325] width 480 height 75
drag, startPoint x: 665, startPoint y: 295, endPoint x: 817, endPoint y: 301, distance: 152.3
click at [817, 301] on p "• Defined roadmap. To salvage existing application, determined need for and dir…" at bounding box center [584, 325] width 480 height 75
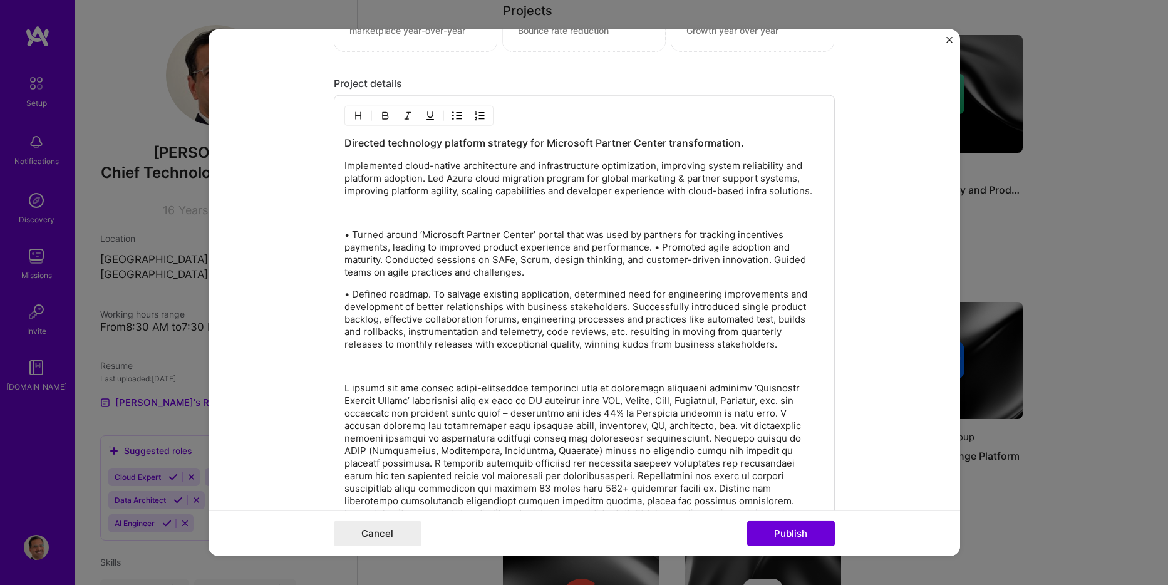
click at [429, 293] on p "• Defined roadmap. To salvage existing application, determined need for enginee…" at bounding box center [584, 319] width 480 height 63
click at [455, 293] on p "• Defined roadmap. To salvage existing application, determined need for enginee…" at bounding box center [584, 319] width 480 height 63
click at [460, 306] on p "• determined need for engineering improvements and development of better relati…" at bounding box center [584, 319] width 480 height 63
drag, startPoint x: 473, startPoint y: 304, endPoint x: 482, endPoint y: 312, distance: 11.1
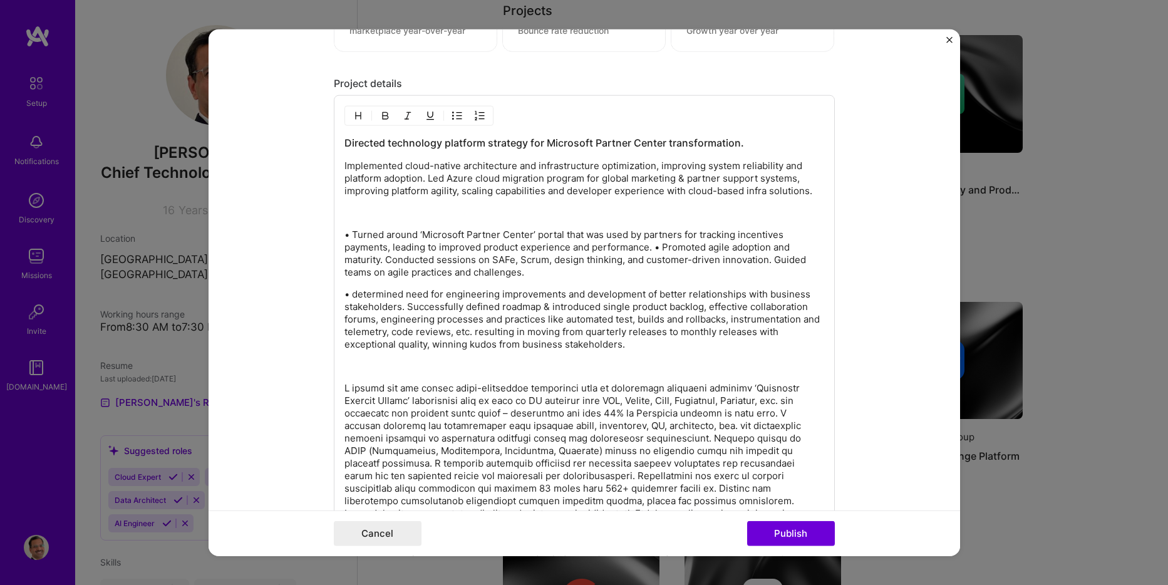
click at [721, 358] on div "Directed technology platform strategy for Microsoft Partner Center transformati…" at bounding box center [584, 397] width 480 height 522
drag, startPoint x: 524, startPoint y: 331, endPoint x: 750, endPoint y: 328, distance: 225.5
click at [750, 328] on p "• determined need for engineering improvements and development of better relati…" at bounding box center [584, 319] width 480 height 63
drag, startPoint x: 711, startPoint y: 335, endPoint x: 438, endPoint y: 344, distance: 273.8
click at [438, 344] on p "• determined need for engineering improvements and development of better relati…" at bounding box center [584, 319] width 480 height 63
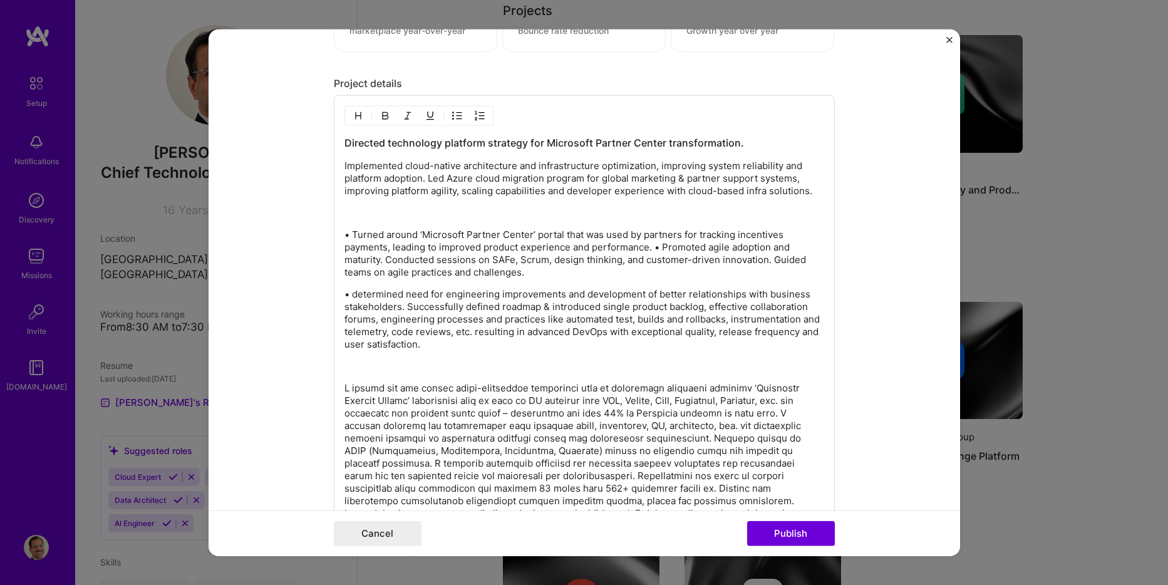
click at [650, 248] on p "• Turned around ‘Microsoft Partner Center’ portal that was used by partners for…" at bounding box center [584, 254] width 480 height 50
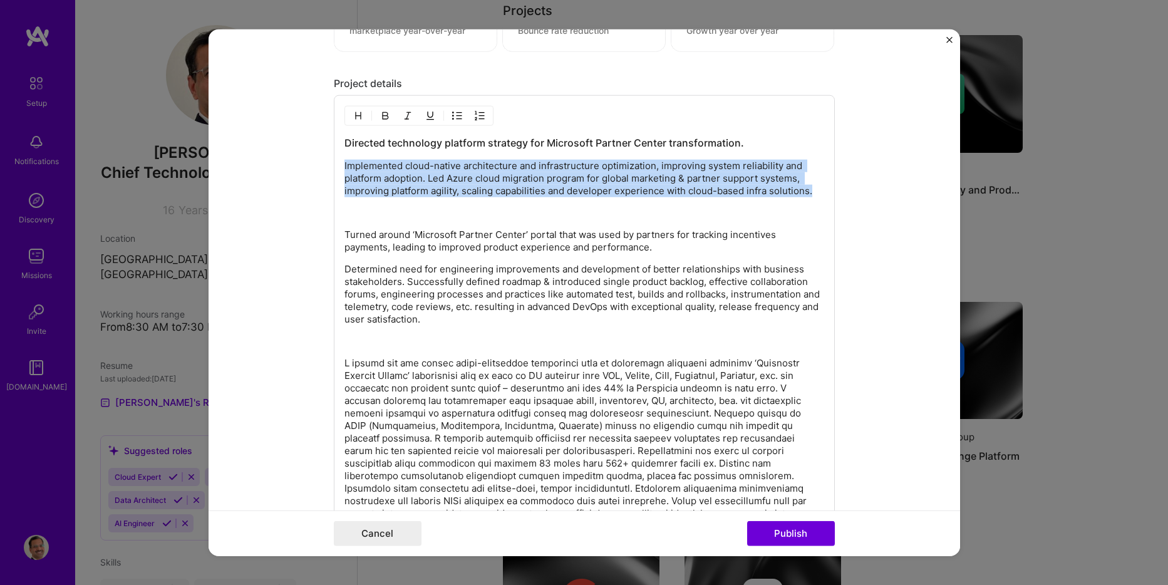
drag, startPoint x: 817, startPoint y: 194, endPoint x: 246, endPoint y: 152, distance: 572.7
click at [246, 152] on form "Editing suggested project This project is suggested based on your LinkedIn, res…" at bounding box center [585, 292] width 752 height 527
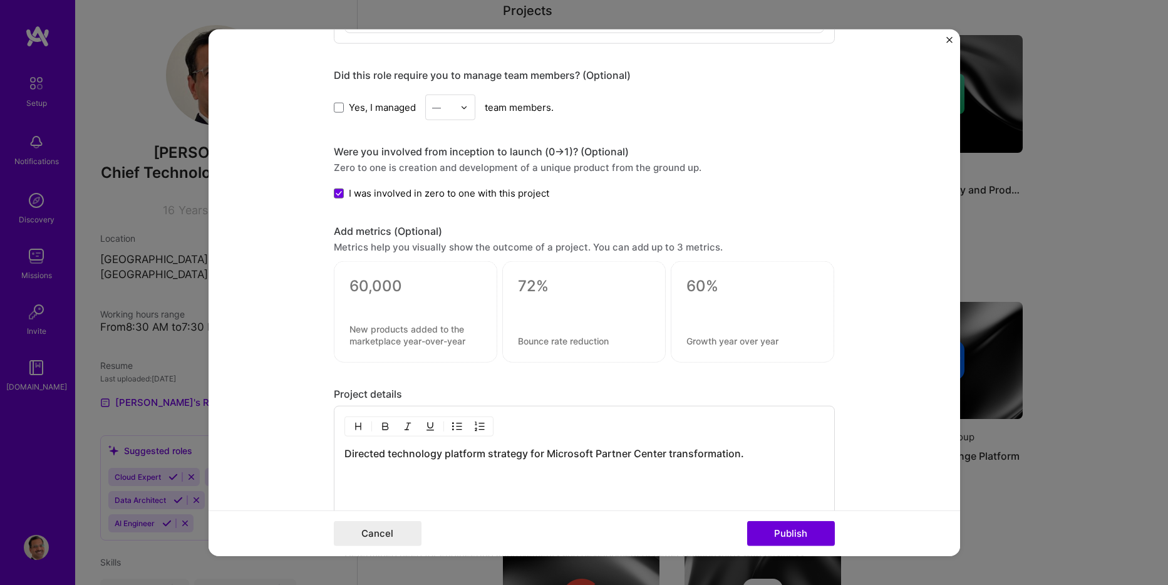
scroll to position [1440, 0]
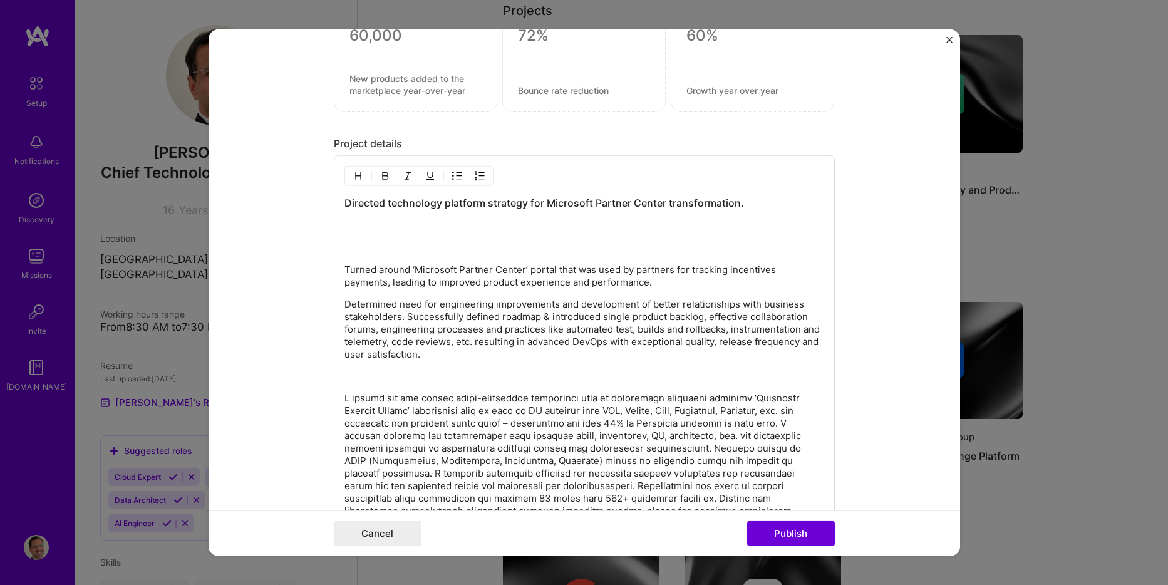
click at [387, 204] on h3 "Directed technology platform strategy for Microsoft Partner Center transformati…" at bounding box center [584, 203] width 480 height 14
click at [411, 227] on p at bounding box center [584, 226] width 480 height 13
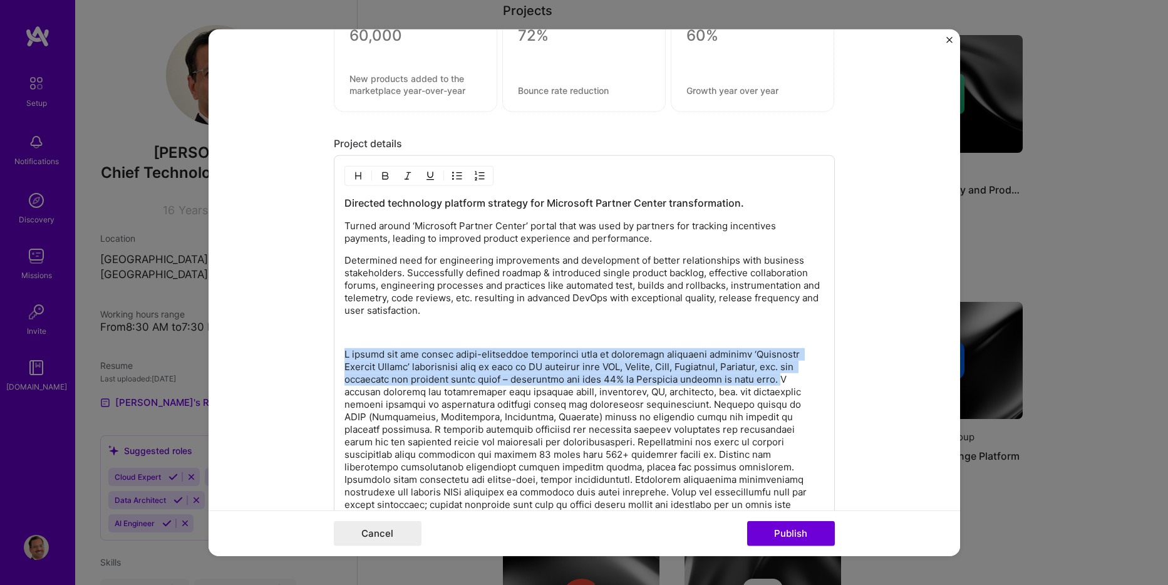
drag, startPoint x: 767, startPoint y: 380, endPoint x: 327, endPoint y: 341, distance: 442.1
click at [327, 341] on form "Editing suggested project This project is suggested based on your LinkedIn, res…" at bounding box center [585, 292] width 752 height 527
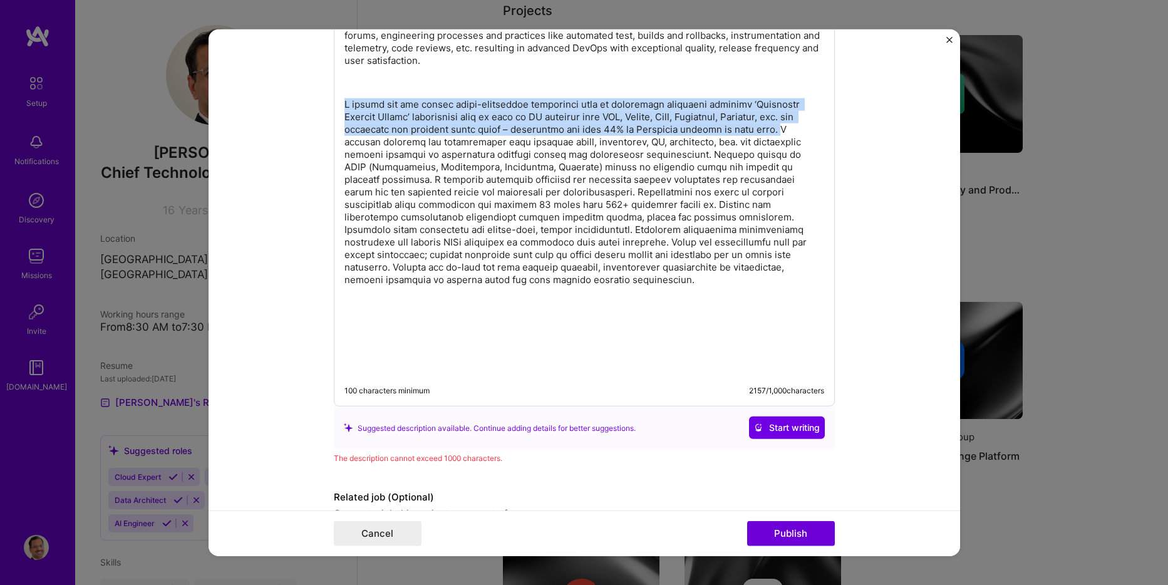
scroll to position [1691, 0]
click at [765, 428] on span "Start writing" at bounding box center [787, 427] width 66 height 13
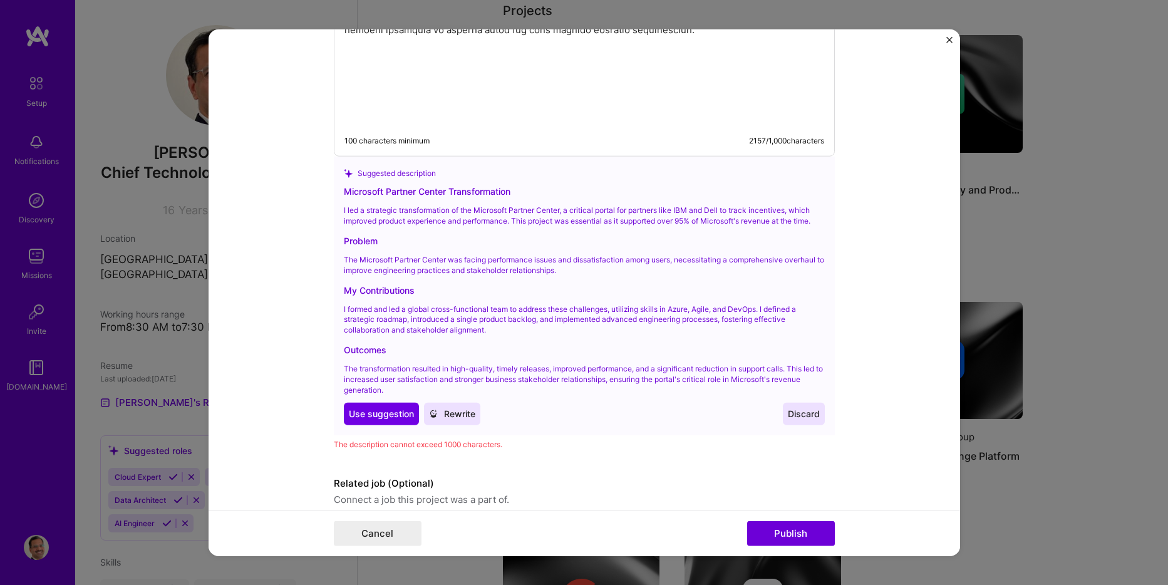
scroll to position [1942, 0]
click at [375, 411] on span "Use suggestion" at bounding box center [381, 412] width 65 height 13
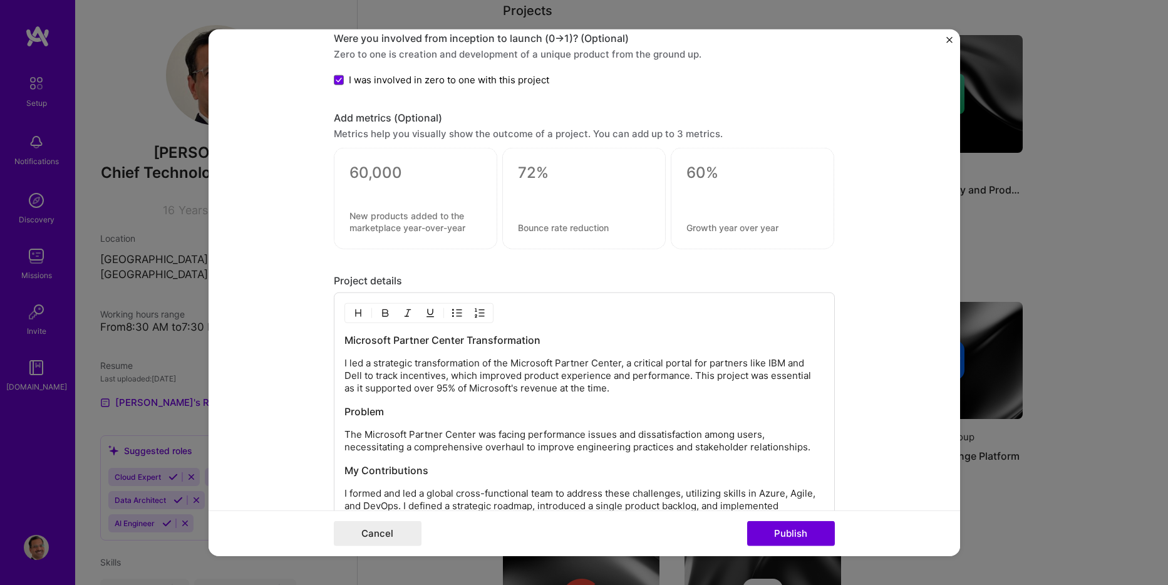
scroll to position [1333, 0]
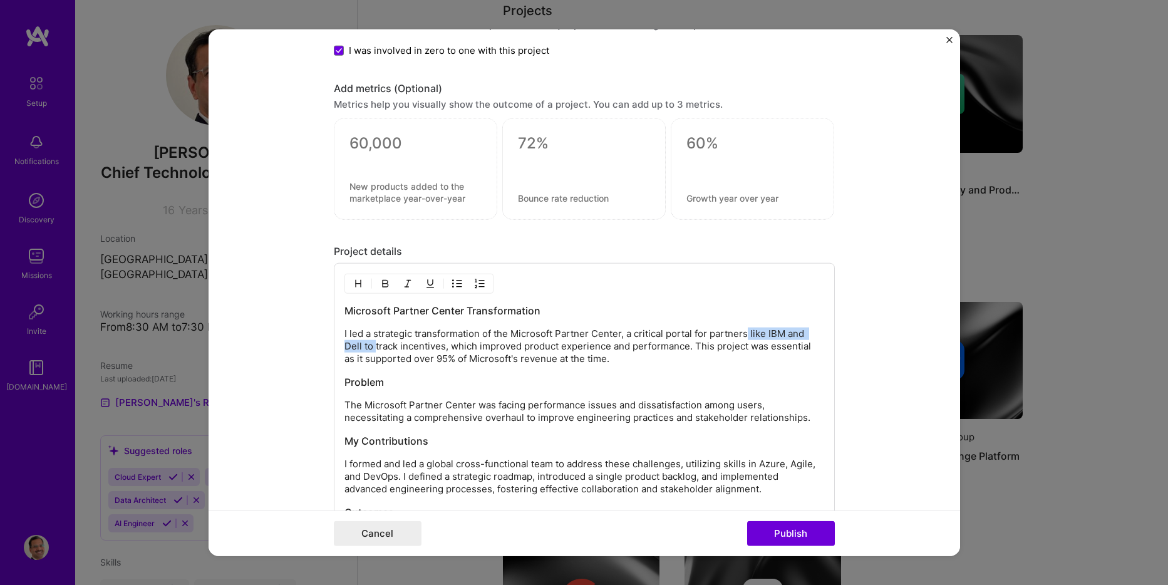
drag, startPoint x: 745, startPoint y: 338, endPoint x: 371, endPoint y: 347, distance: 374.0
click at [371, 347] on p "I led a strategic transformation of the Microsoft Partner Center, a critical po…" at bounding box center [584, 347] width 480 height 38
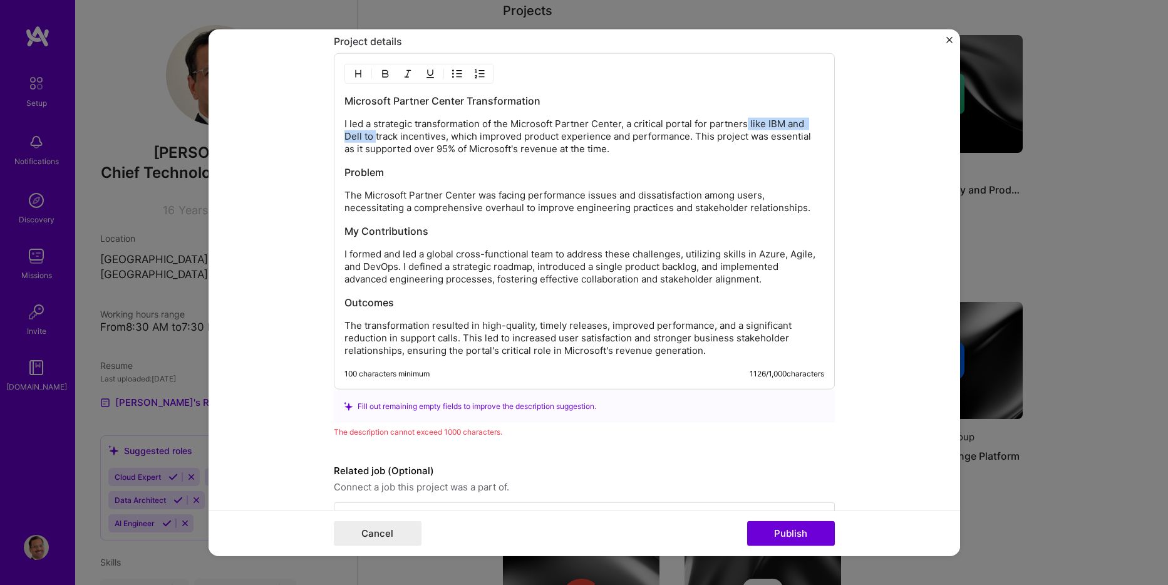
scroll to position [1521, 0]
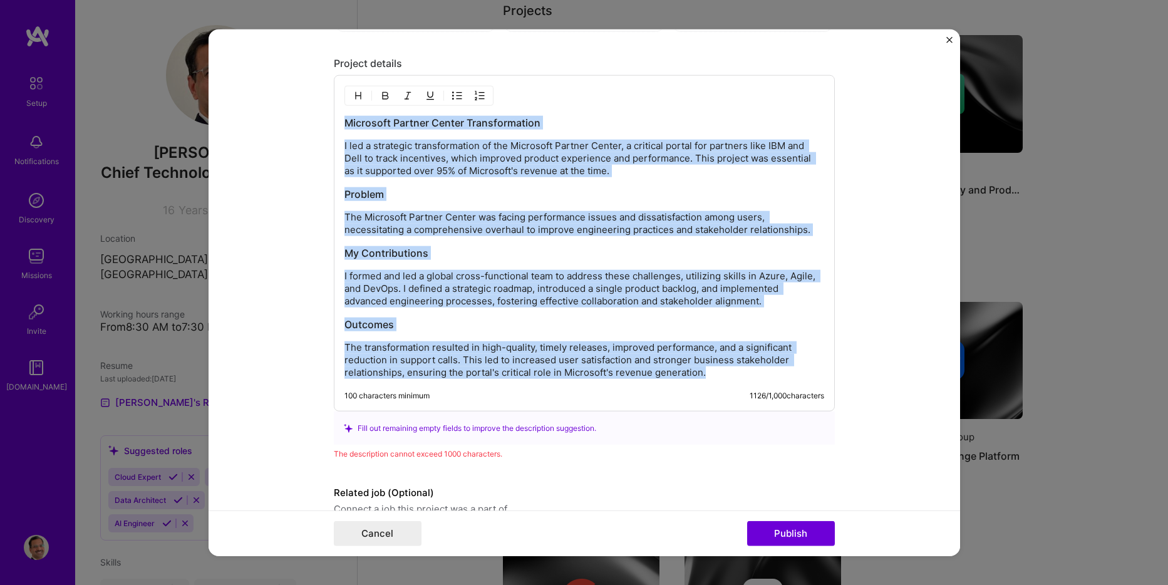
drag, startPoint x: 703, startPoint y: 373, endPoint x: 338, endPoint y: 122, distance: 442.7
click at [338, 122] on div "Microsoft Partner Center Transformation I led a strategic transformation of the…" at bounding box center [584, 243] width 501 height 336
copy div "Microsoft Partner Center Transformation I led a strategic transformation of the…"
click at [725, 378] on p "The transformation resulted in high-quality, timely releases, improved performa…" at bounding box center [584, 360] width 480 height 38
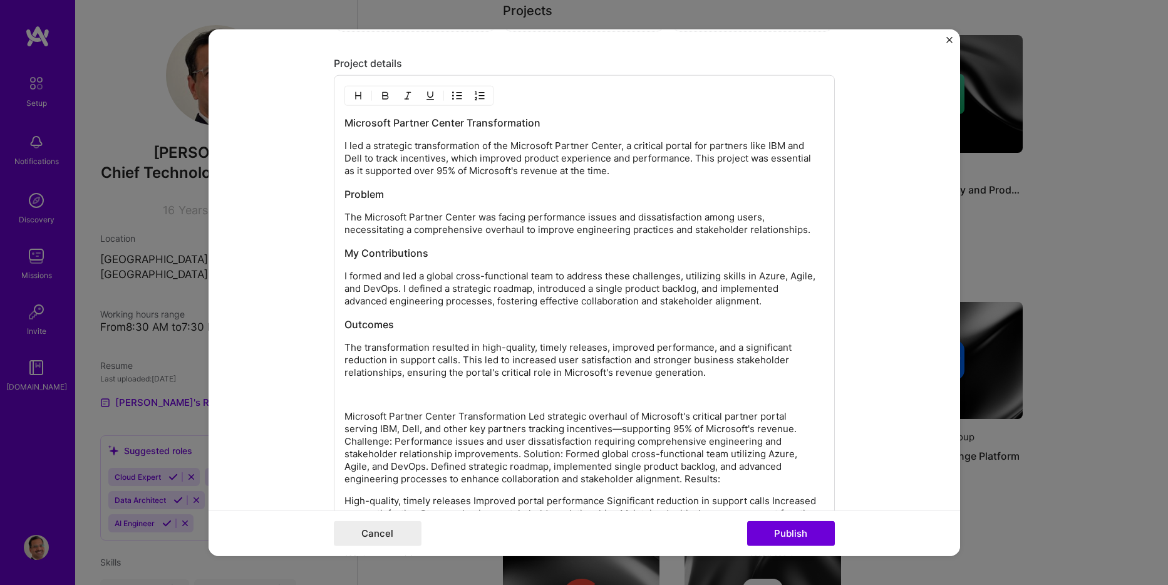
click at [520, 415] on p "Microsoft Partner Center Transformation Led strategic overhaul of Microsoft's c…" at bounding box center [584, 447] width 480 height 75
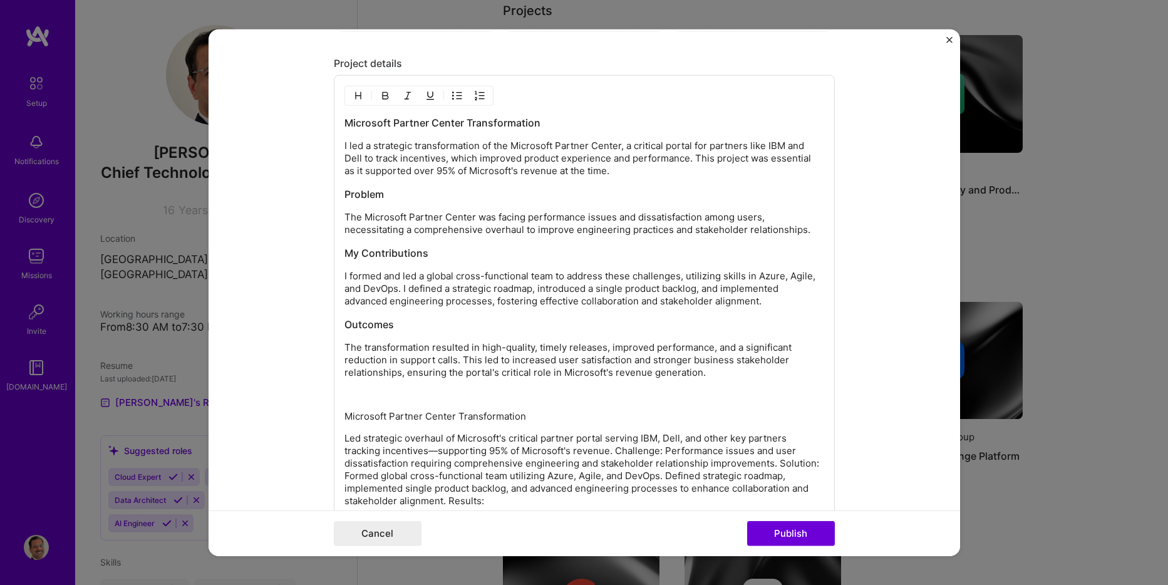
click at [611, 448] on p "Led strategic overhaul of Microsoft's critical partner portal serving IBM, Dell…" at bounding box center [584, 469] width 480 height 75
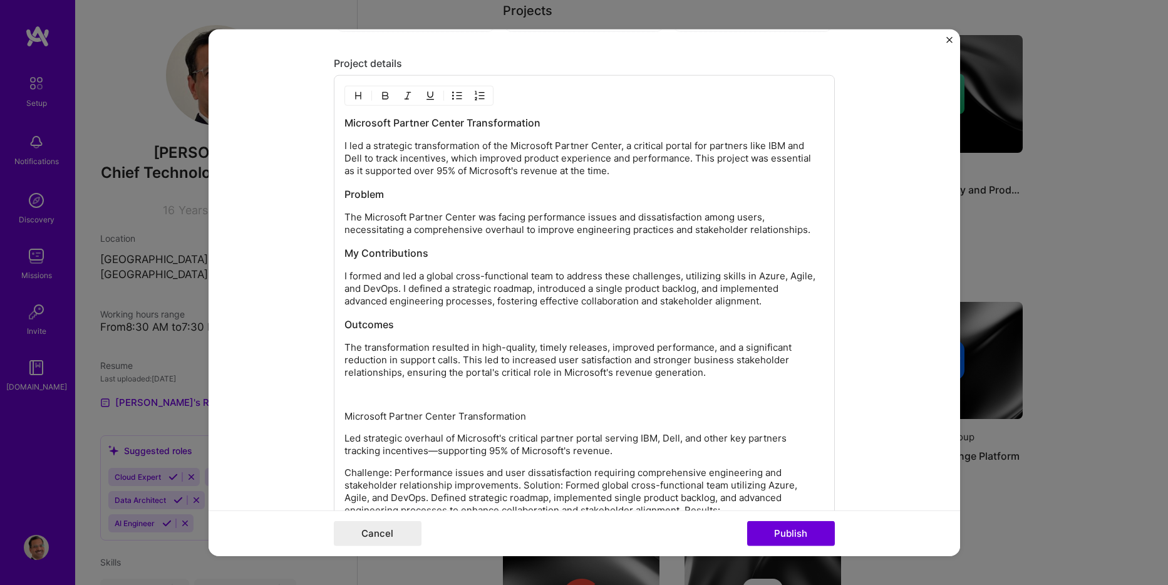
click at [519, 487] on p "Challenge: Performance issues and user dissatisfaction requiring comprehensive …" at bounding box center [584, 492] width 480 height 50
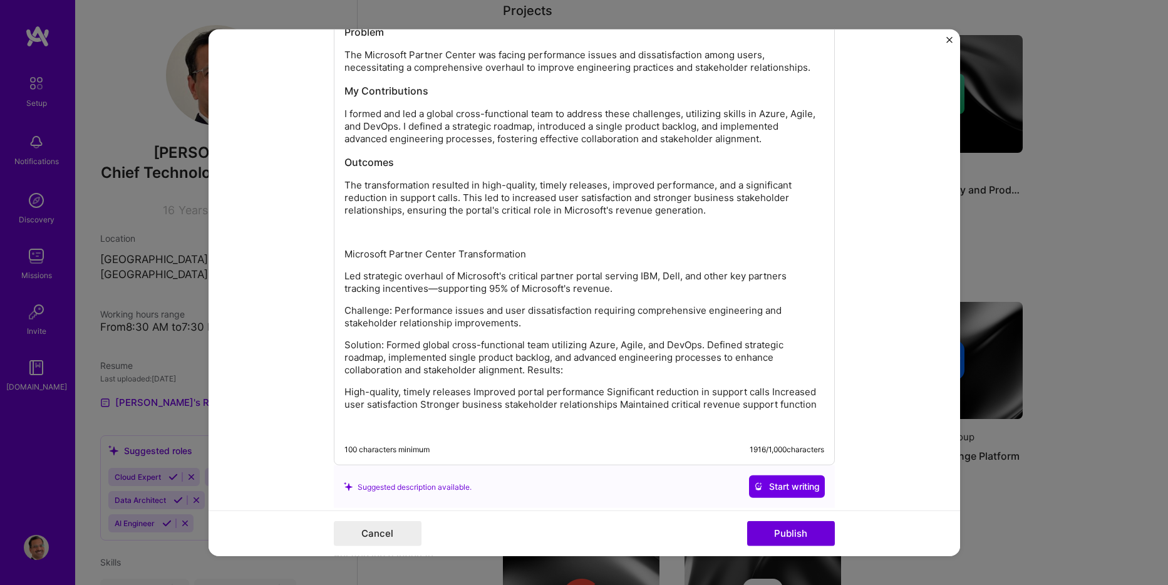
scroll to position [1709, 0]
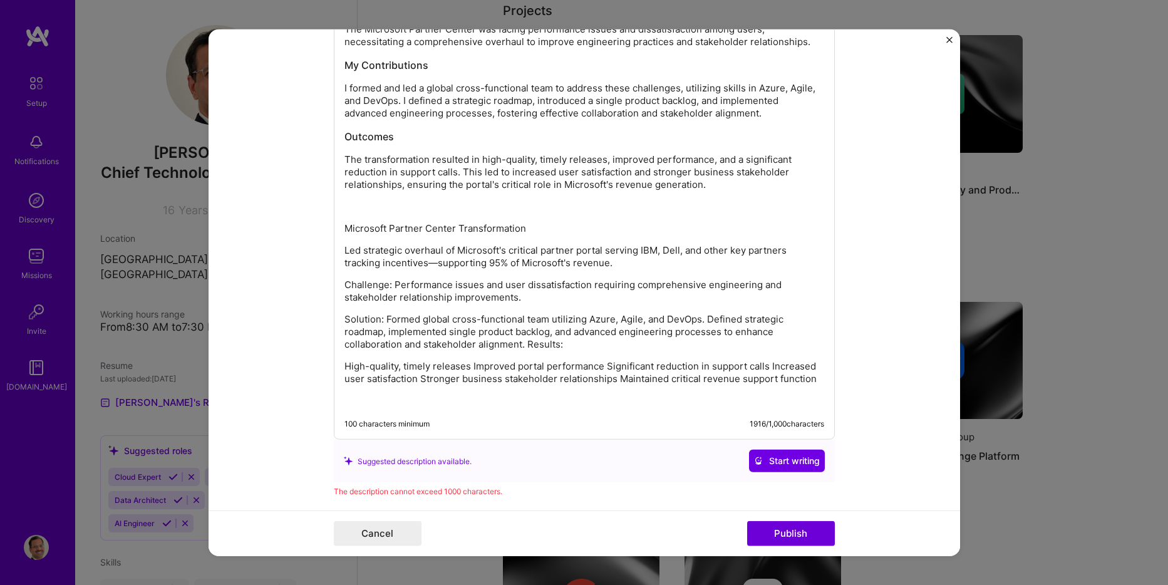
click at [524, 345] on p "Solution: Formed global cross-functional team utilizing Azure, Agile, and DevOp…" at bounding box center [584, 332] width 480 height 38
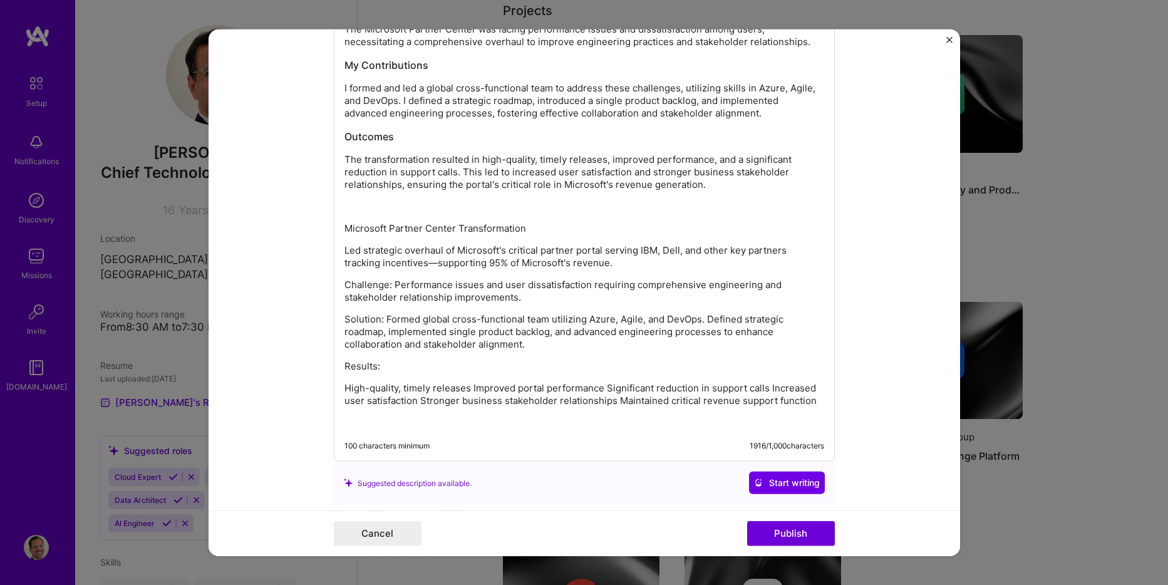
click at [466, 387] on p "High-quality, timely releases Improved portal performance Significant reduction…" at bounding box center [584, 394] width 480 height 25
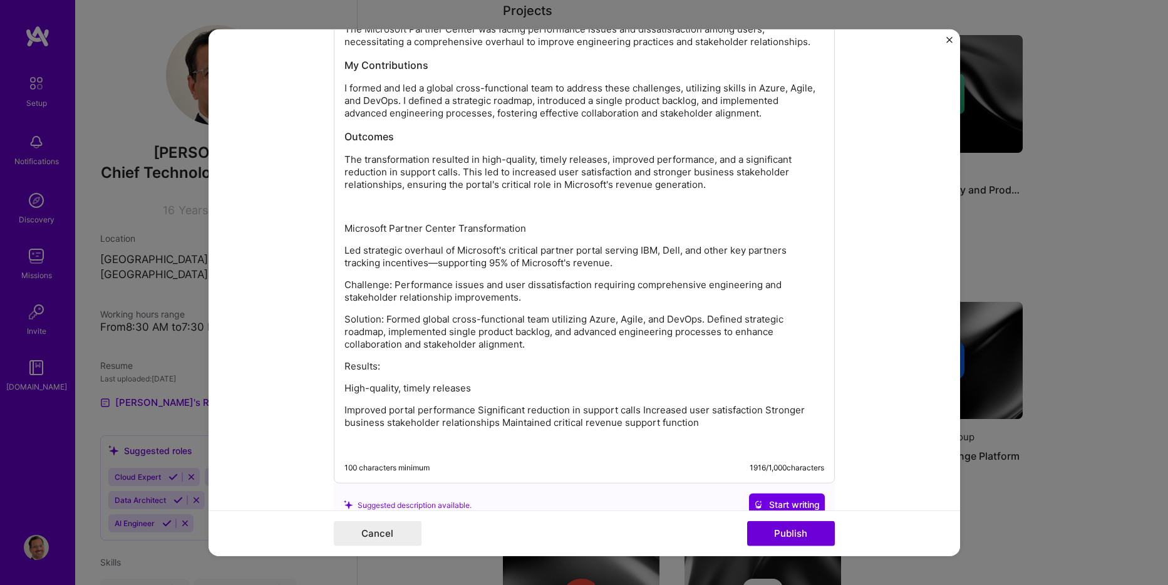
click at [474, 414] on p "Improved portal performance Significant reduction in support calls Increased us…" at bounding box center [584, 416] width 480 height 25
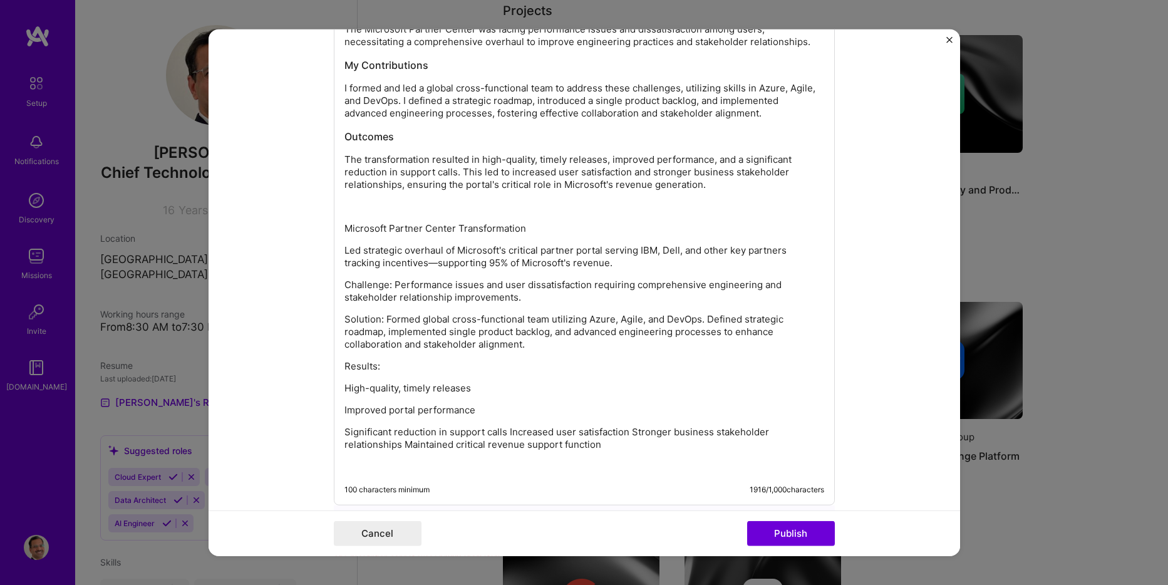
click at [504, 429] on p "Significant reduction in support calls Increased user satisfaction Stronger bus…" at bounding box center [584, 438] width 480 height 25
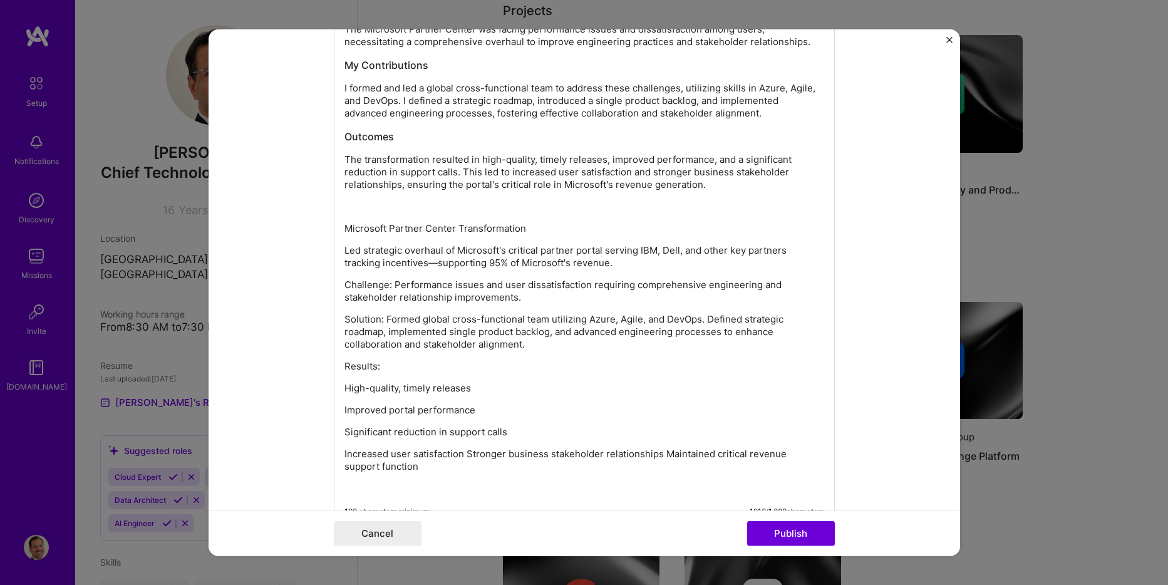
click at [461, 455] on p "Increased user satisfaction Stronger business stakeholder relationships Maintai…" at bounding box center [584, 460] width 480 height 25
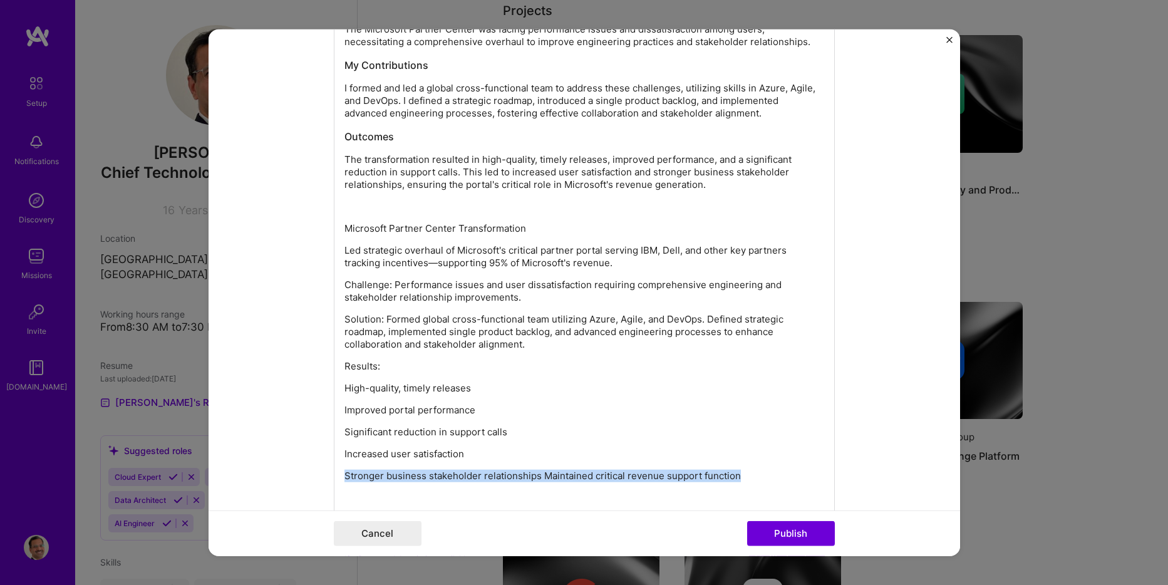
drag, startPoint x: 740, startPoint y: 472, endPoint x: 313, endPoint y: 471, distance: 427.1
click at [313, 471] on form "Editing suggested project This project is suggested based on your LinkedIn, res…" at bounding box center [585, 292] width 752 height 527
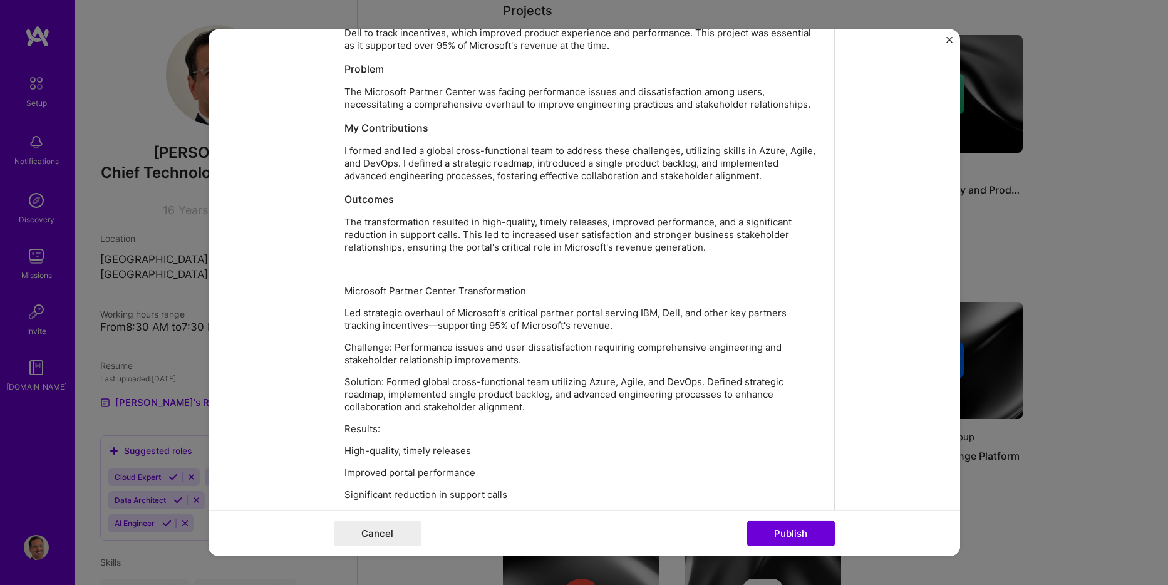
scroll to position [1583, 0]
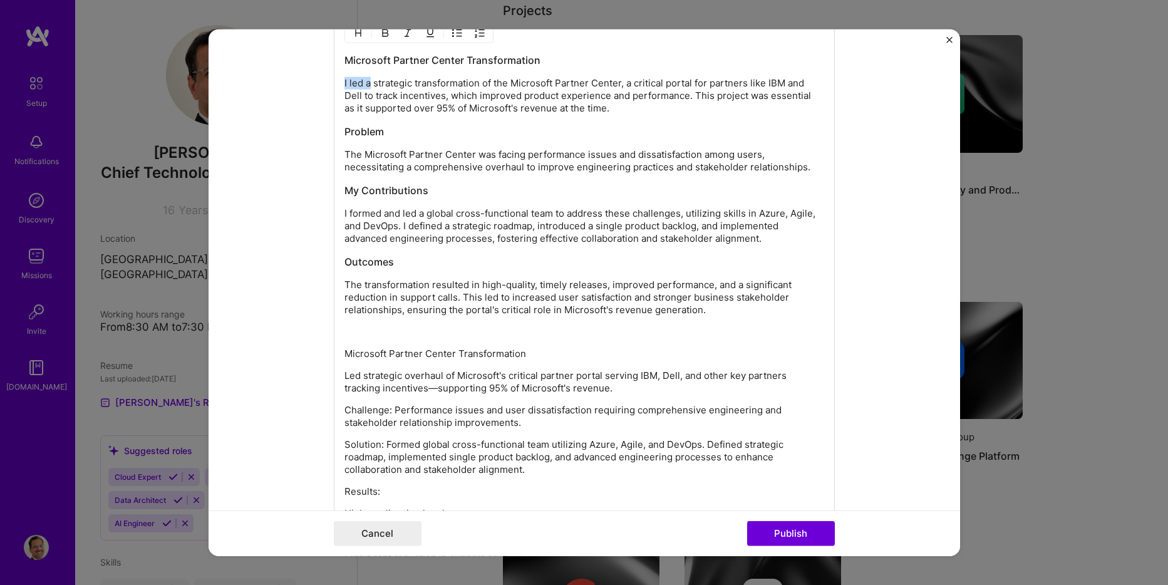
drag, startPoint x: 367, startPoint y: 85, endPoint x: 336, endPoint y: 98, distance: 34.2
click at [326, 85] on form "Editing suggested project This project is suggested based on your LinkedIn, res…" at bounding box center [585, 292] width 752 height 527
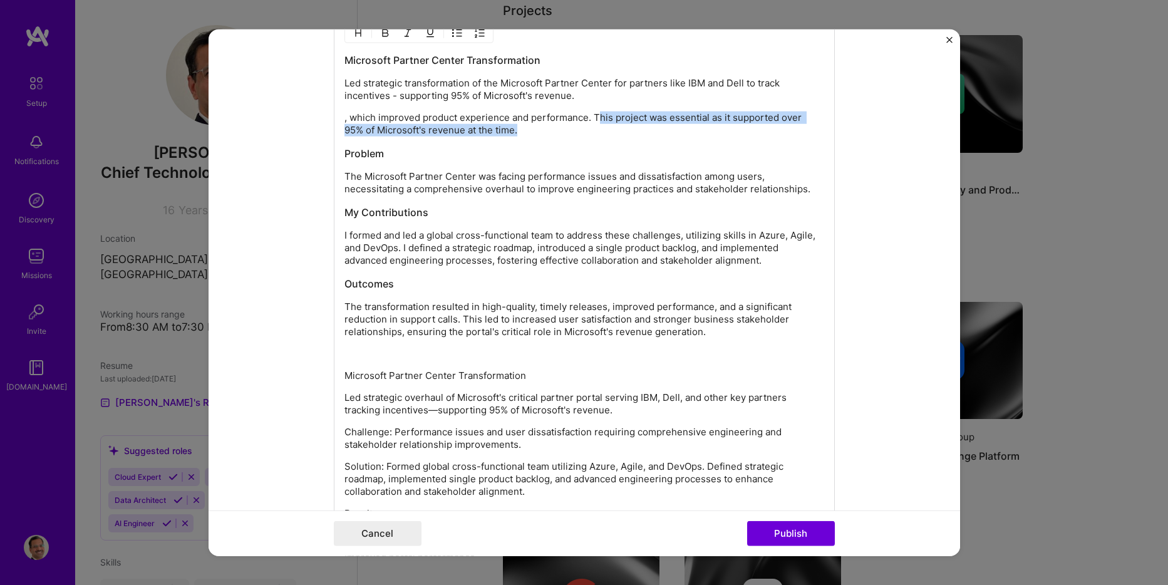
drag, startPoint x: 592, startPoint y: 116, endPoint x: 590, endPoint y: 132, distance: 15.8
click at [590, 132] on p ", which improved product experience and performance. This project was essential…" at bounding box center [584, 123] width 480 height 25
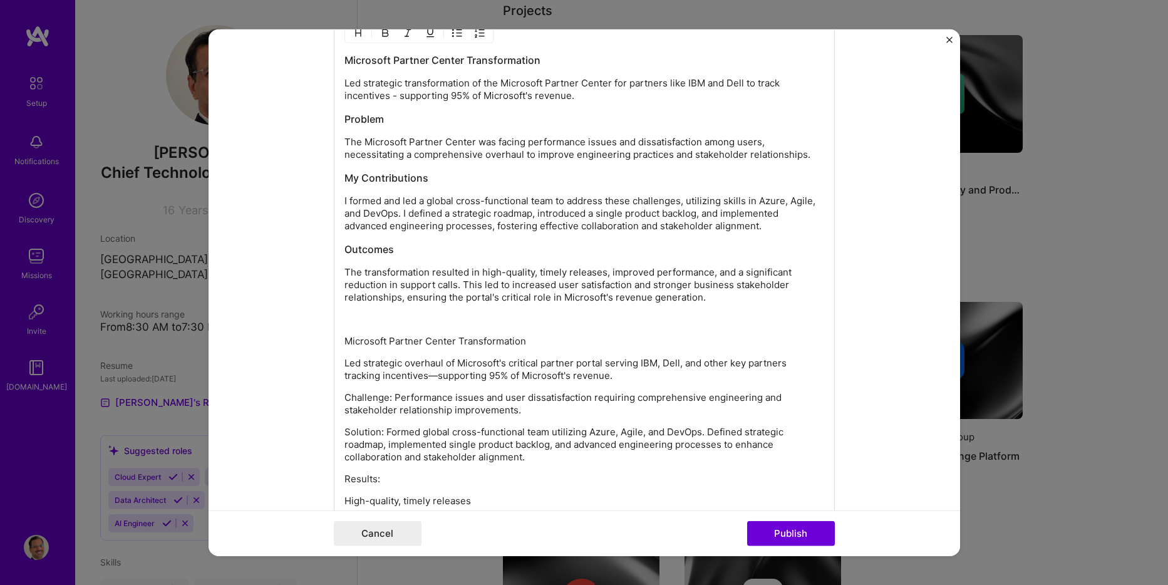
drag, startPoint x: 612, startPoint y: 373, endPoint x: 334, endPoint y: 333, distance: 280.3
click at [314, 340] on form "Editing suggested project This project is suggested based on your LinkedIn, res…" at bounding box center [585, 292] width 752 height 527
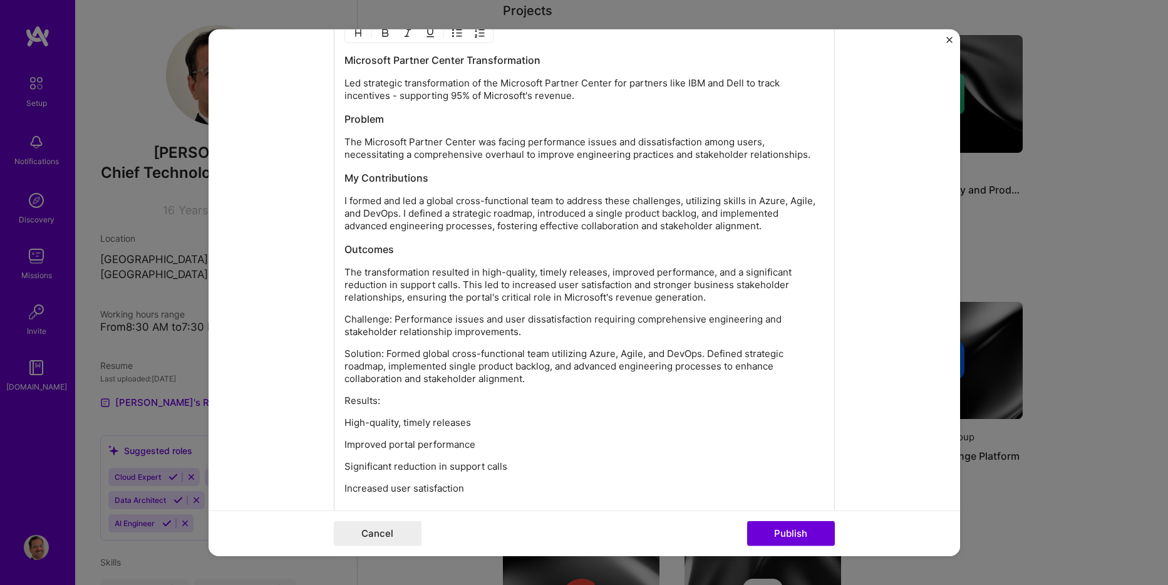
drag, startPoint x: 516, startPoint y: 329, endPoint x: 316, endPoint y: 315, distance: 200.9
click at [314, 315] on form "Editing suggested project This project is suggested based on your LinkedIn, res…" at bounding box center [585, 292] width 752 height 527
click at [651, 434] on div "Microsoft Partner Center Transformation Led strategic transformation of the Mic…" at bounding box center [584, 284] width 480 height 463
drag, startPoint x: 519, startPoint y: 335, endPoint x: 338, endPoint y: 316, distance: 181.4
click at [338, 316] on div "Microsoft Partner Center Transformation Led strategic transformation of the Mic…" at bounding box center [584, 281] width 501 height 537
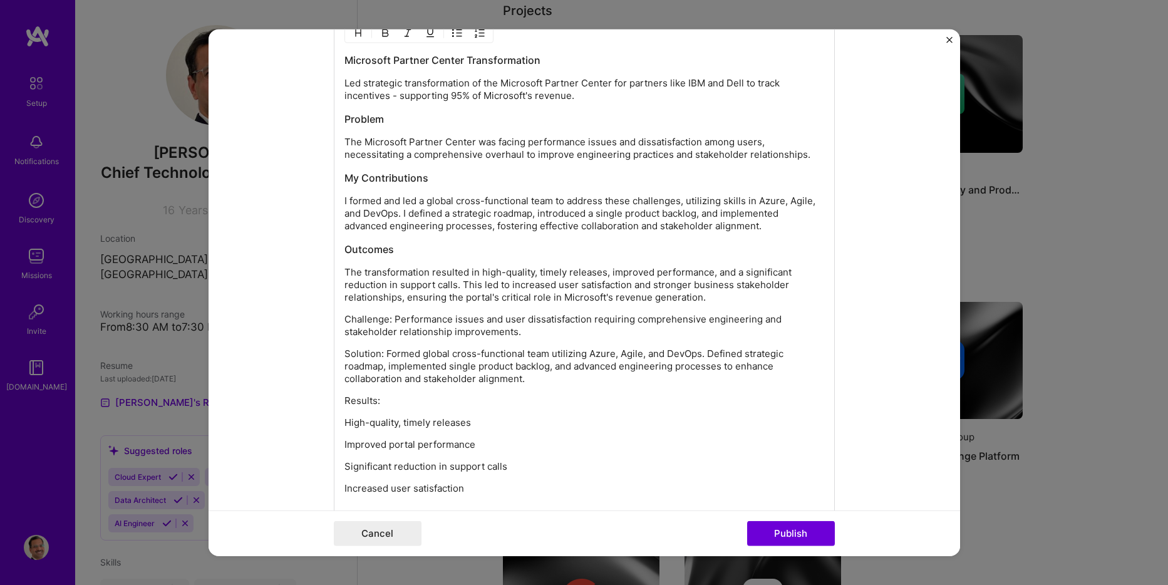
copy p "Challenge: Performance issues and user dissatisfaction requiring comprehensive …"
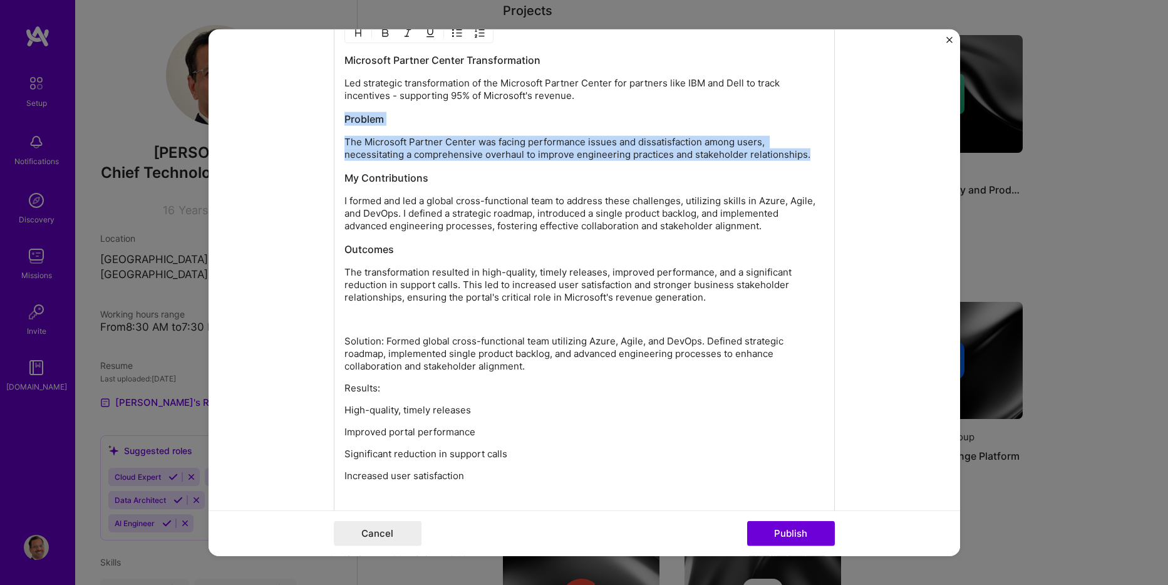
drag, startPoint x: 818, startPoint y: 155, endPoint x: 333, endPoint y: 120, distance: 486.6
click at [334, 120] on div "Microsoft Partner Center Transformation Led strategic transformation of the Mic…" at bounding box center [584, 275] width 501 height 524
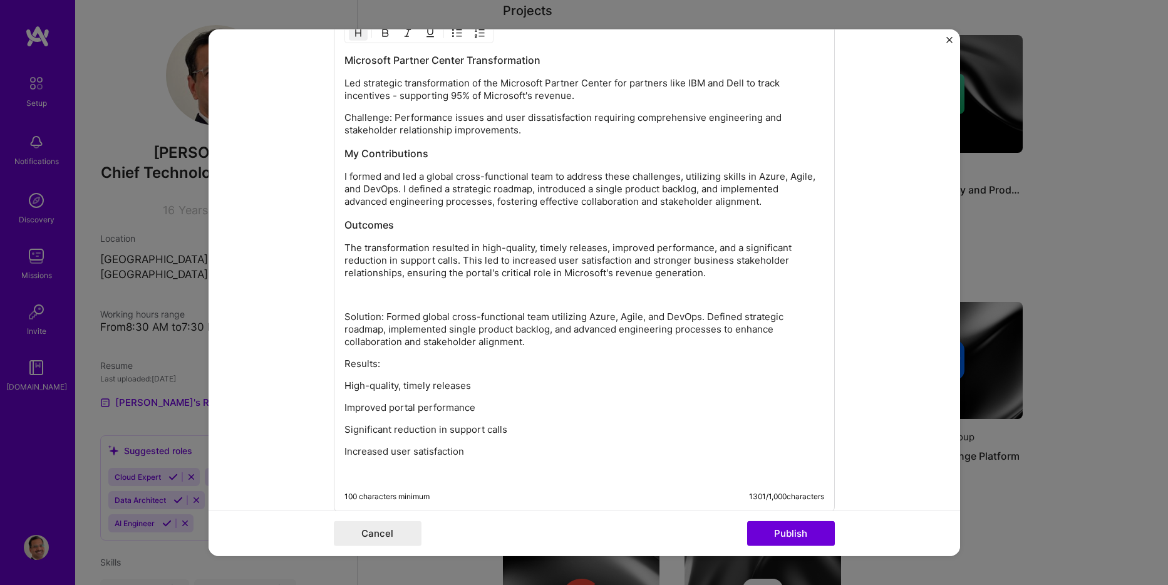
click at [357, 117] on p "Challenge: Performance issues and user dissatisfaction requiring comprehensive …" at bounding box center [584, 123] width 480 height 25
click at [380, 32] on img "button" at bounding box center [385, 33] width 10 height 10
click at [450, 185] on p "I formed and led a global cross-functional team to address these challenges, ut…" at bounding box center [584, 189] width 480 height 38
click at [381, 297] on p at bounding box center [584, 295] width 480 height 13
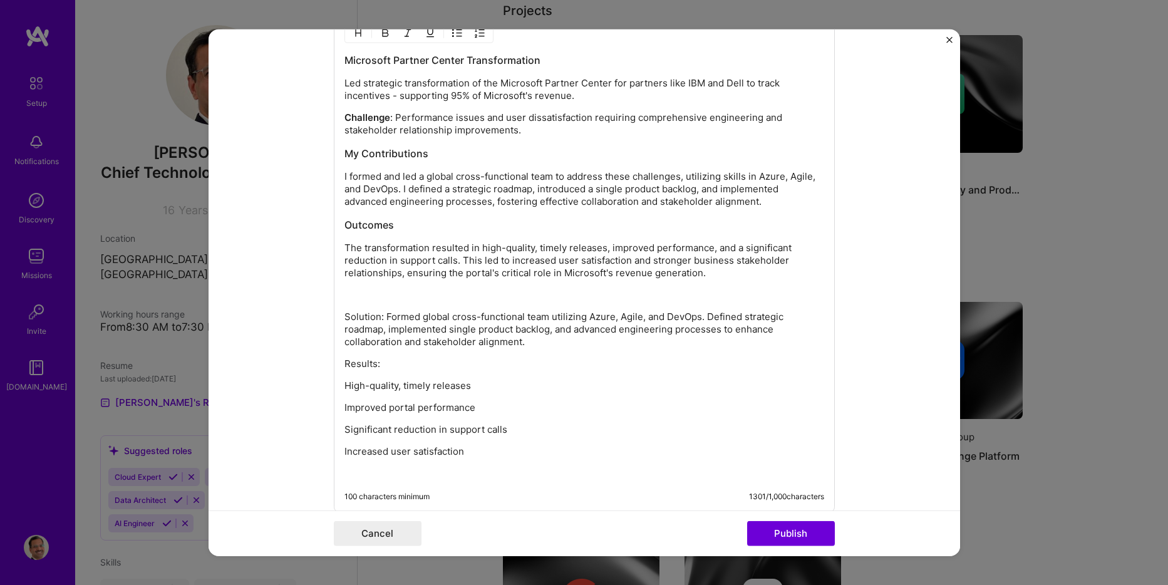
drag, startPoint x: 528, startPoint y: 342, endPoint x: 341, endPoint y: 321, distance: 187.8
click at [344, 321] on p "Solution: Formed global cross-functional team utilizing Azure, Agile, and DevOp…" at bounding box center [584, 330] width 480 height 38
copy p "Solution: Formed global cross-functional team utilizing Azure, Agile, and DevOp…"
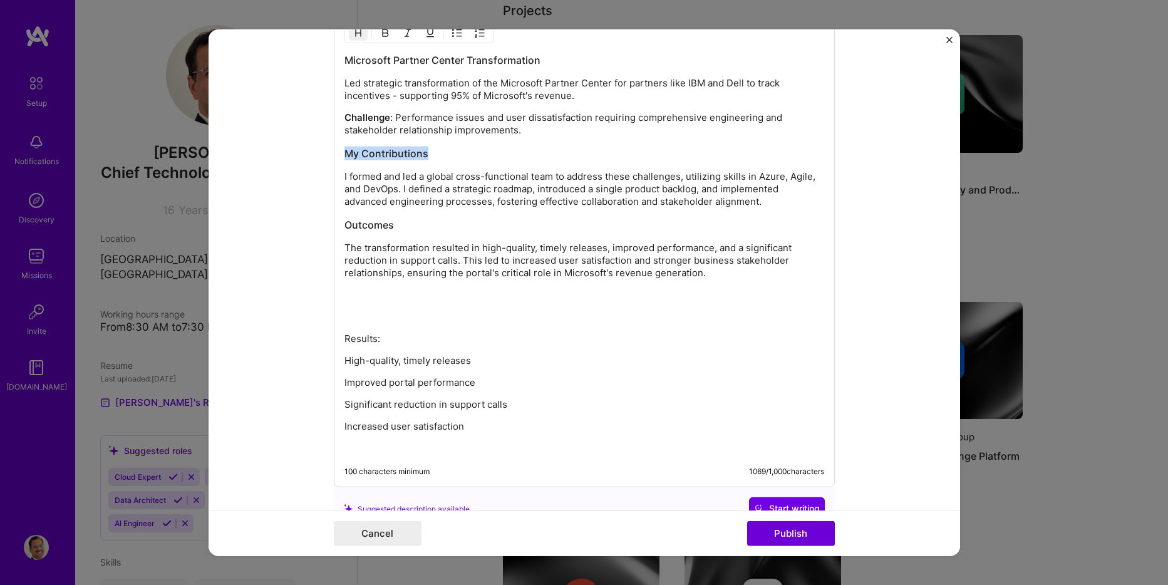
drag, startPoint x: 440, startPoint y: 153, endPoint x: 338, endPoint y: 153, distance: 102.1
click at [338, 153] on div "Microsoft Partner Center Transformation Led strategic transformation of the Mic…" at bounding box center [584, 250] width 501 height 475
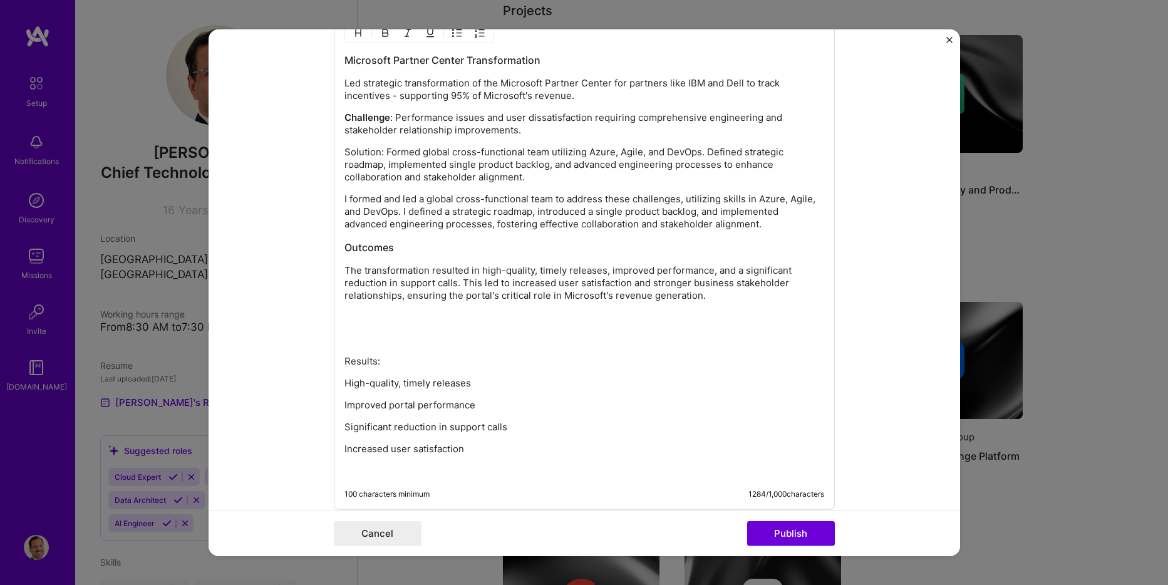
click at [358, 153] on p "Solution: Formed global cross-functional team utilizing Azure, Agile, and DevOp…" at bounding box center [584, 165] width 480 height 38
click at [381, 36] on img "button" at bounding box center [385, 33] width 10 height 10
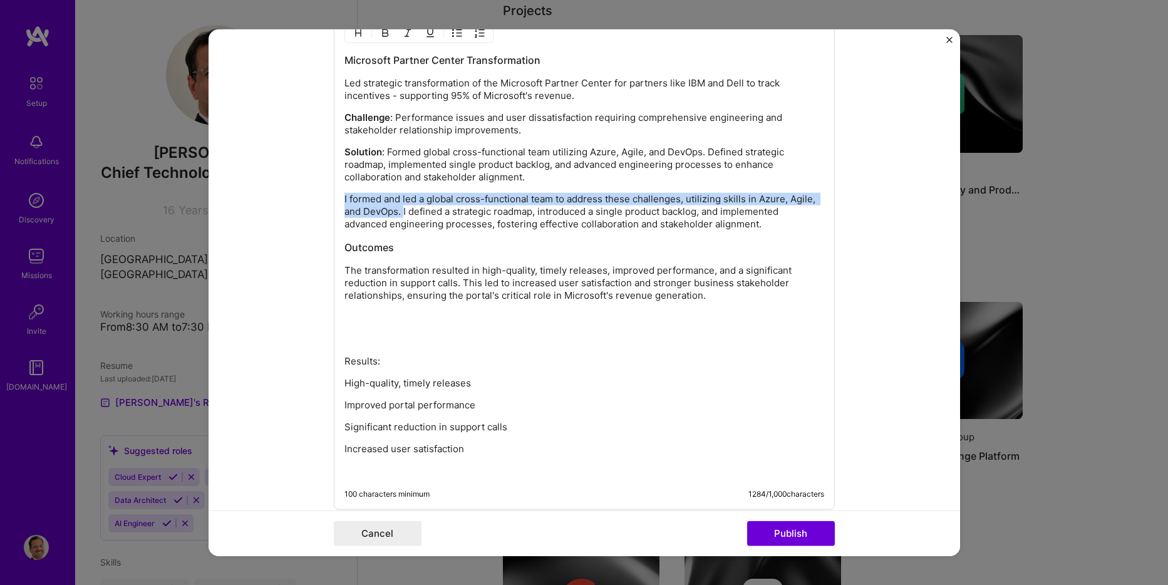
drag, startPoint x: 399, startPoint y: 211, endPoint x: 327, endPoint y: 199, distance: 73.1
click at [327, 199] on form "Editing suggested project This project is suggested based on your LinkedIn, res…" at bounding box center [585, 292] width 752 height 527
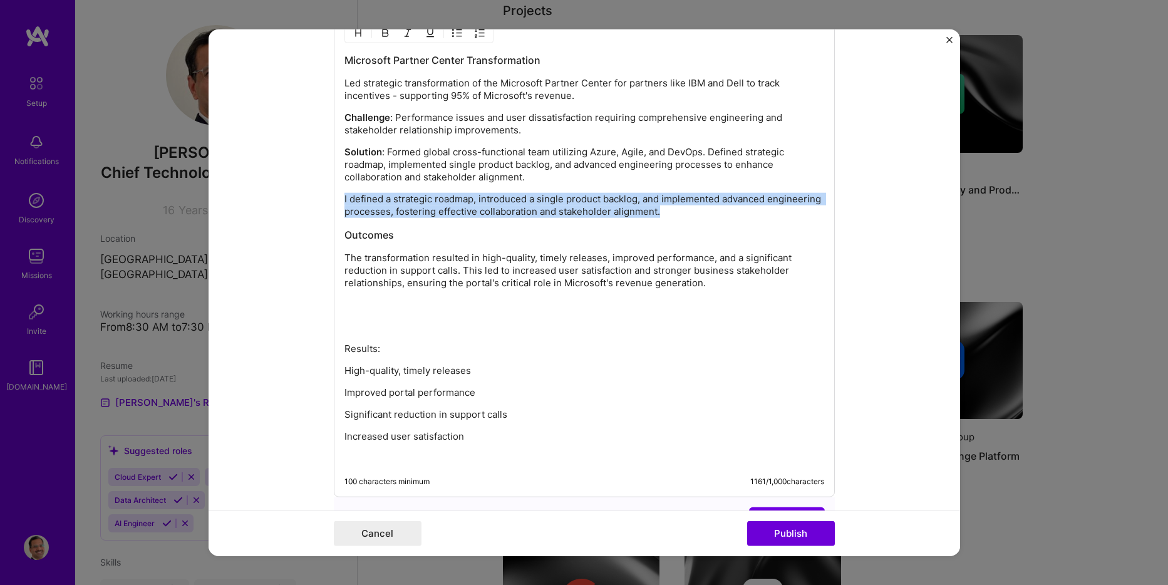
drag, startPoint x: 715, startPoint y: 210, endPoint x: 339, endPoint y: 199, distance: 376.0
click at [344, 196] on p "I defined a strategic roadmap, introduced a single product backlog, and impleme…" at bounding box center [584, 205] width 480 height 25
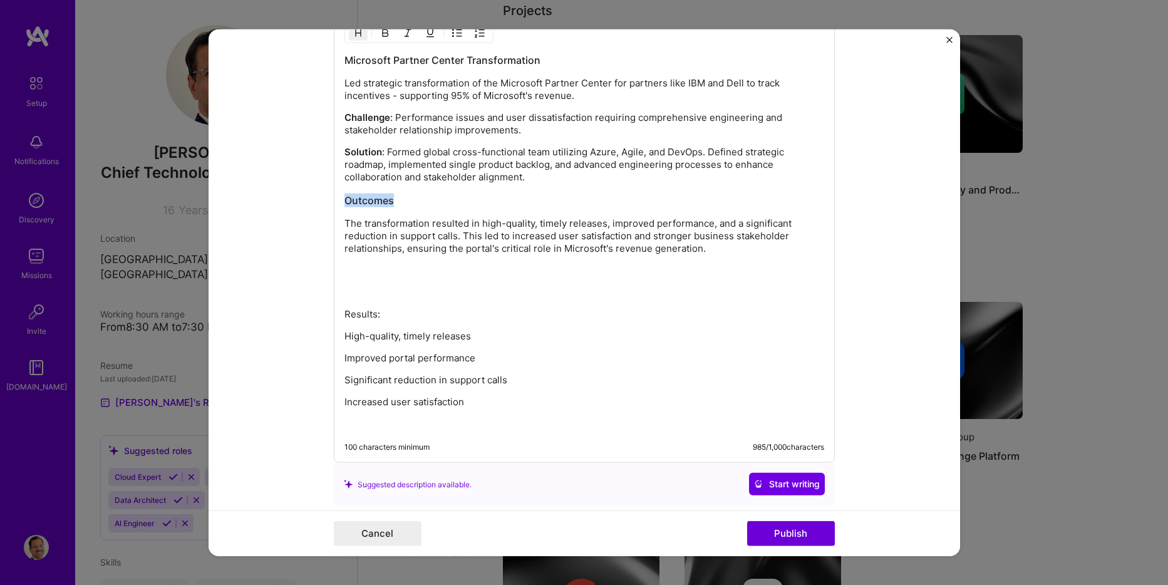
drag, startPoint x: 399, startPoint y: 200, endPoint x: 340, endPoint y: 202, distance: 58.9
click at [339, 200] on div "Microsoft Partner Center Transformation Led strategic transformation of the Mic…" at bounding box center [584, 238] width 501 height 450
click at [435, 287] on p at bounding box center [584, 292] width 480 height 13
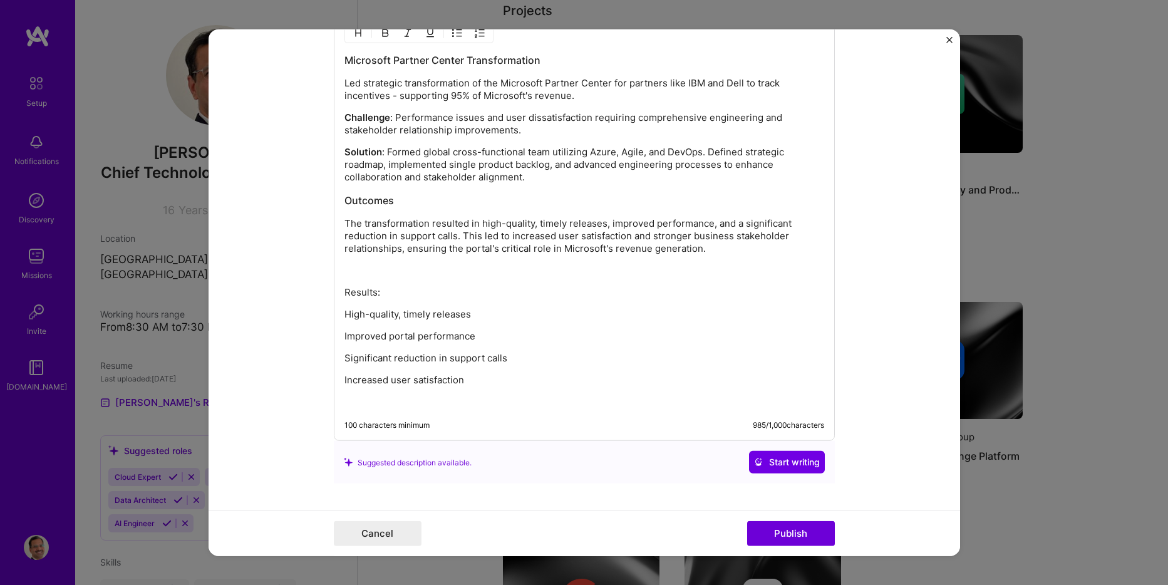
click at [475, 376] on p "Increased user satisfaction" at bounding box center [584, 380] width 480 height 13
drag, startPoint x: 648, startPoint y: 235, endPoint x: 395, endPoint y: 253, distance: 253.6
click at [395, 253] on p "The transformation resulted in high-quality, timely releases, improved performa…" at bounding box center [584, 236] width 480 height 38
copy p "stronger business stakeholder relationships"
click at [393, 395] on div "Microsoft Partner Center Transformation Led strategic transformation of the Mic…" at bounding box center [584, 230] width 480 height 355
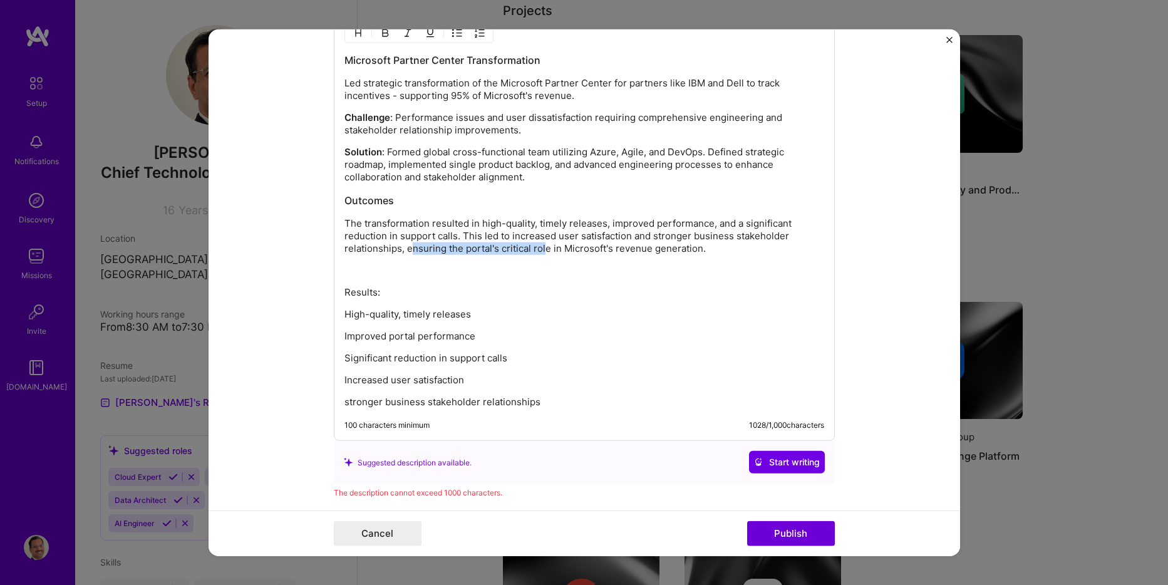
drag, startPoint x: 405, startPoint y: 251, endPoint x: 539, endPoint y: 251, distance: 134.0
click at [539, 251] on p "The transformation resulted in high-quality, timely releases, improved performa…" at bounding box center [584, 236] width 480 height 38
click at [551, 269] on p at bounding box center [584, 270] width 480 height 13
drag, startPoint x: 697, startPoint y: 251, endPoint x: 403, endPoint y: 251, distance: 293.7
click at [403, 251] on p "The transformation resulted in high-quality, timely releases, improved performa…" at bounding box center [584, 236] width 480 height 38
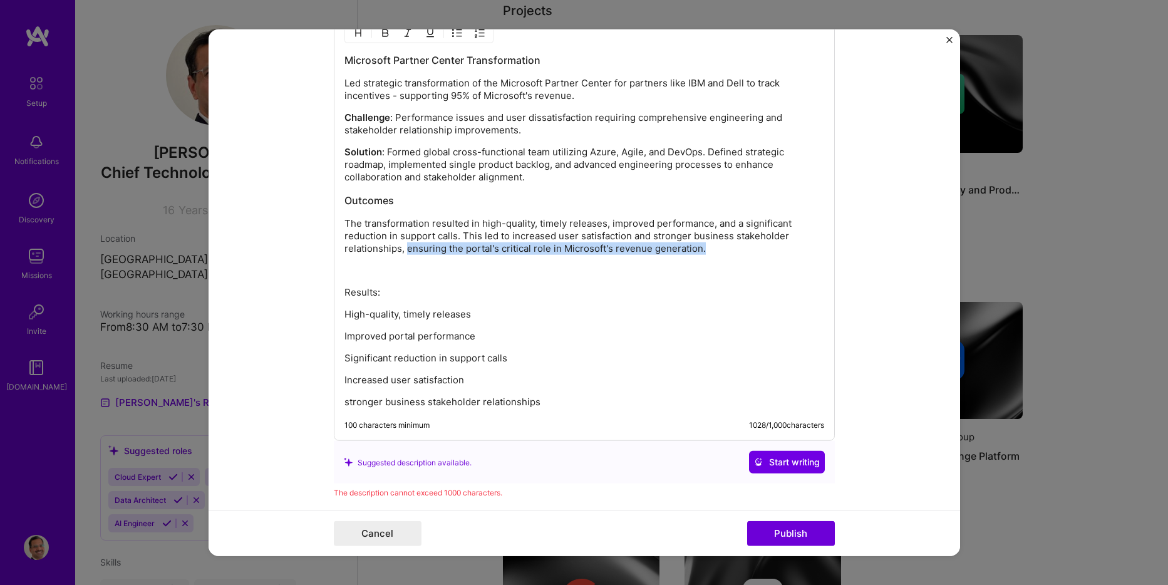
copy p "ensuring the portal's critical role in Microsoft's revenue generation."
click at [563, 412] on div "Microsoft Partner Center Transformation Led strategic transformation of the Mic…" at bounding box center [584, 227] width 501 height 428
click at [562, 401] on p "stronger business stakeholder relationships" at bounding box center [584, 402] width 480 height 13
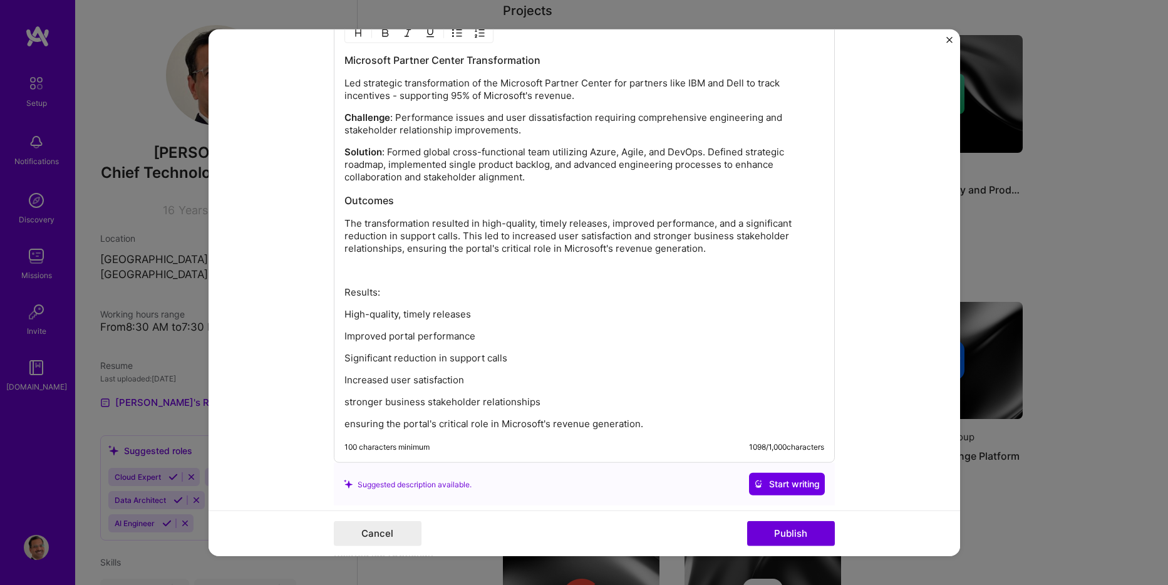
click at [512, 423] on p "ensuring the portal's critical role in Microsoft's revenue generation." at bounding box center [584, 424] width 480 height 13
drag, startPoint x: 512, startPoint y: 423, endPoint x: 567, endPoint y: 439, distance: 57.5
click at [512, 423] on p "ensuring the portal's critical role in Microsoft's revenue generation." at bounding box center [584, 424] width 480 height 13
click at [380, 425] on p "ensuring the portal's critical role in revenue generation." at bounding box center [584, 424] width 480 height 13
click at [661, 419] on p "ensured critical role in revenue generation support" at bounding box center [584, 424] width 480 height 13
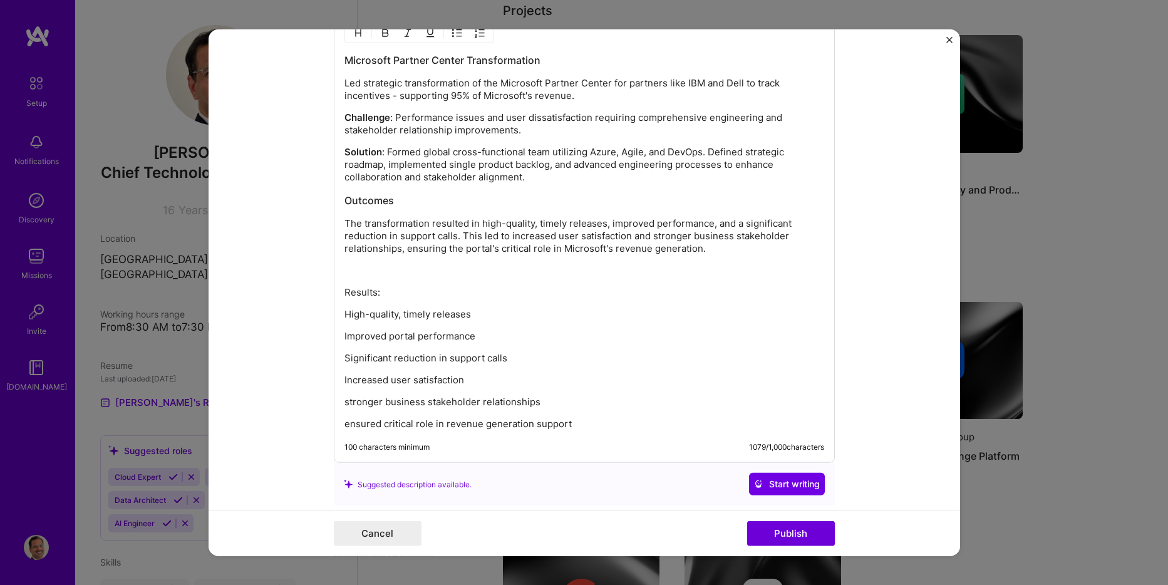
click at [385, 424] on p "ensured critical role in revenue generation support" at bounding box center [584, 424] width 480 height 13
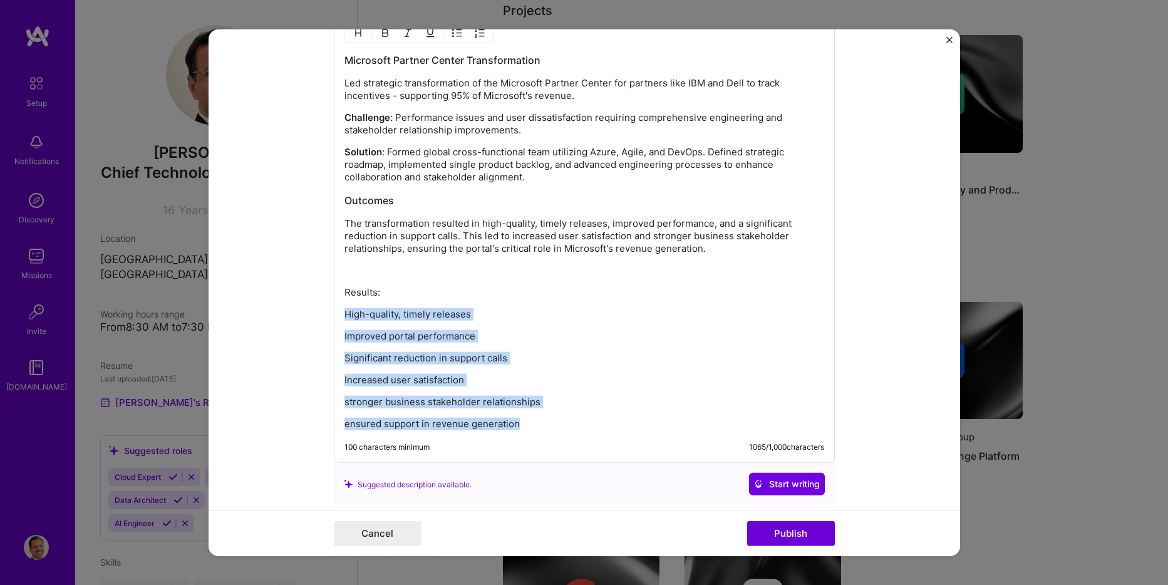
drag, startPoint x: 522, startPoint y: 422, endPoint x: 340, endPoint y: 314, distance: 211.2
click at [344, 314] on div "Microsoft Partner Center Transformation Led strategic transformation of the Mic…" at bounding box center [584, 241] width 480 height 377
click at [455, 32] on img "button" at bounding box center [457, 33] width 10 height 10
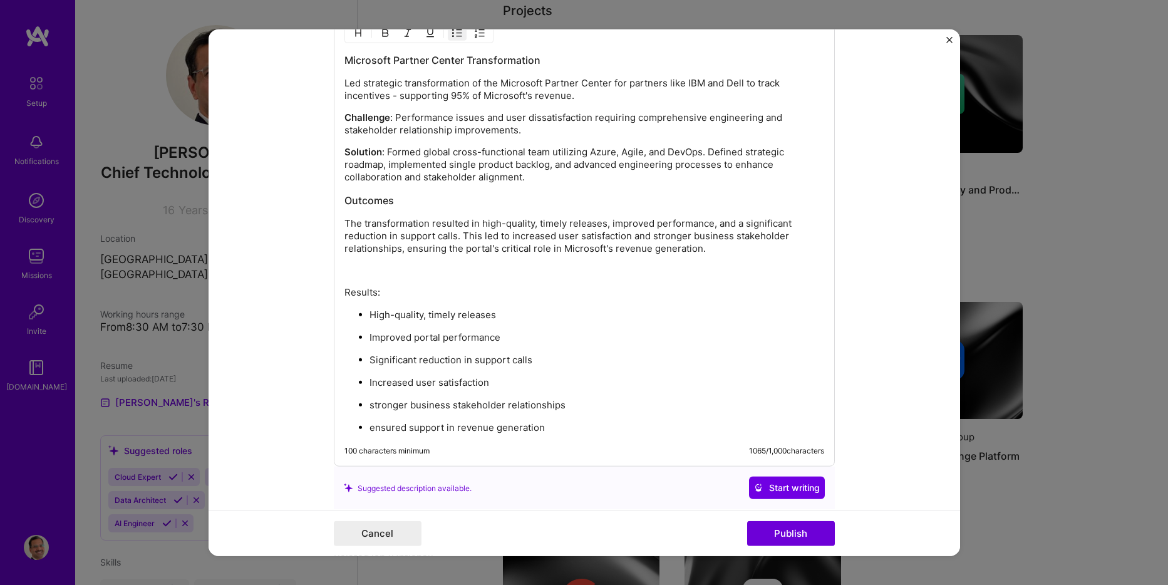
click at [381, 294] on p "Results:" at bounding box center [584, 292] width 480 height 13
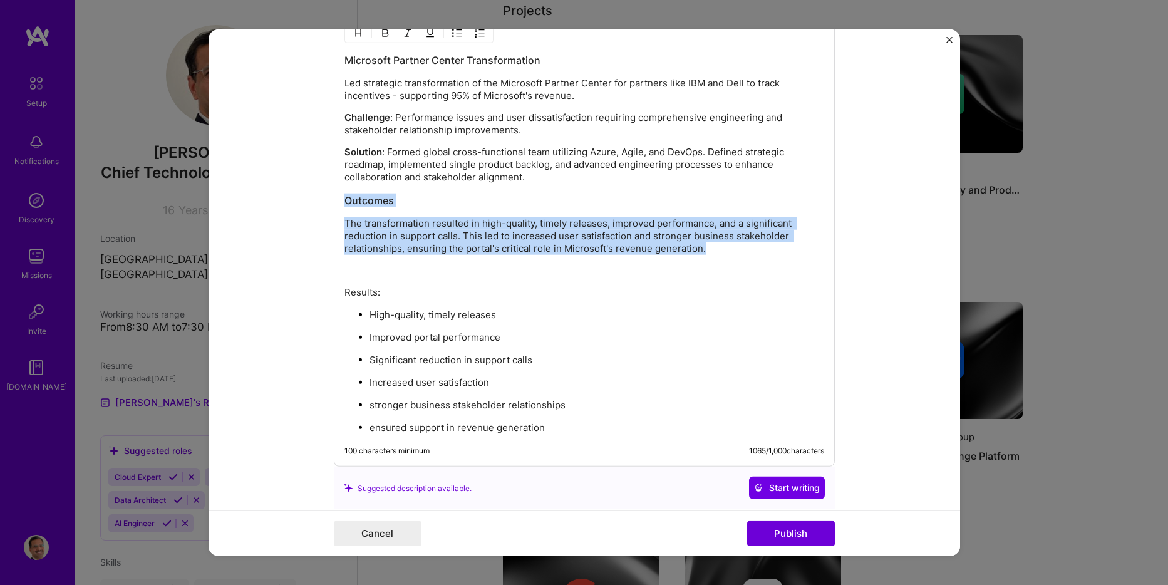
drag, startPoint x: 724, startPoint y: 255, endPoint x: 333, endPoint y: 204, distance: 394.8
click at [334, 204] on div "Microsoft Partner Center Transformation Led strategic transformation of the Mic…" at bounding box center [584, 240] width 501 height 454
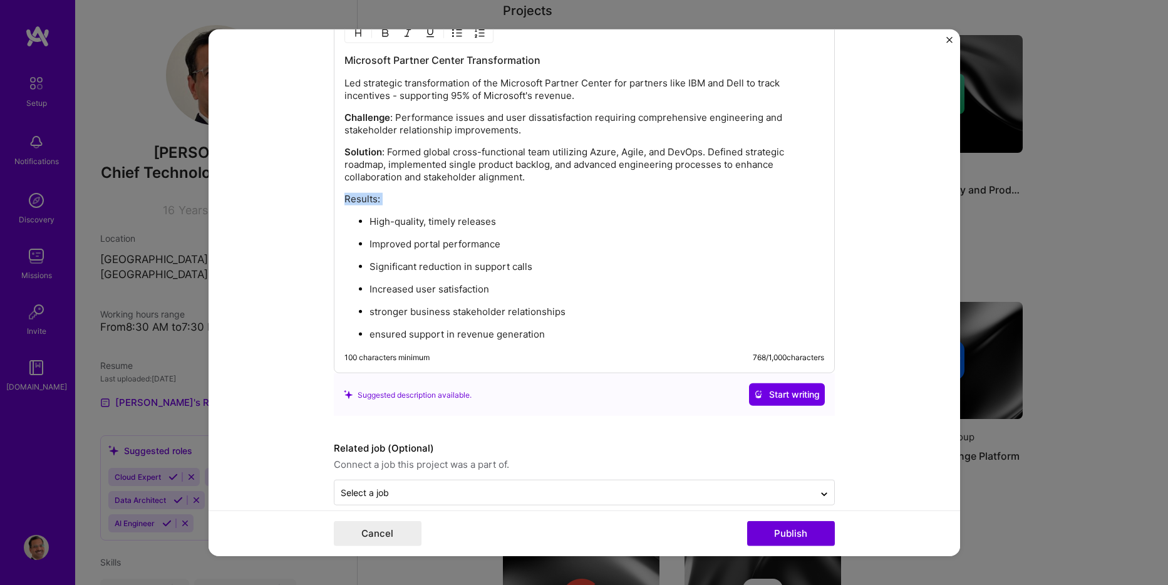
click at [382, 35] on img "button" at bounding box center [385, 33] width 10 height 10
click at [628, 249] on p "Improved portal performance" at bounding box center [597, 244] width 455 height 13
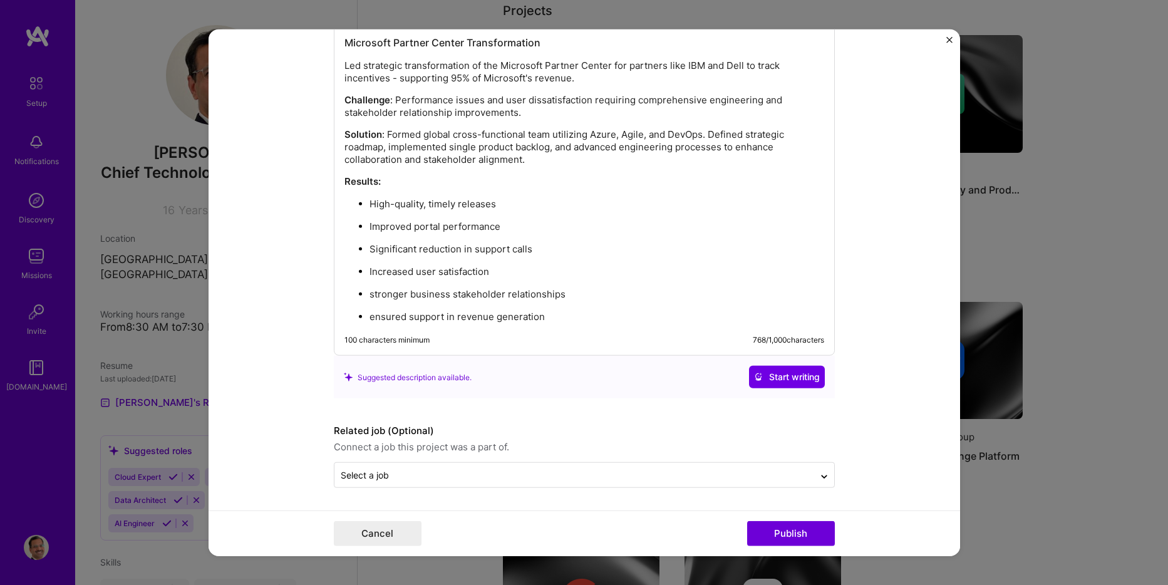
scroll to position [1601, 0]
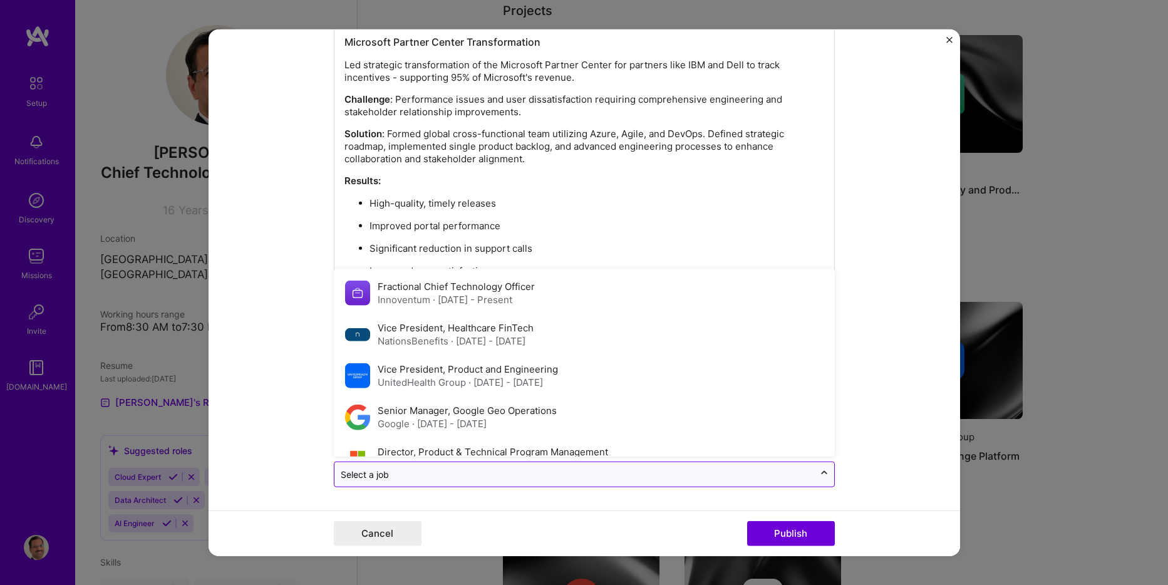
click at [819, 477] on icon at bounding box center [824, 473] width 10 height 13
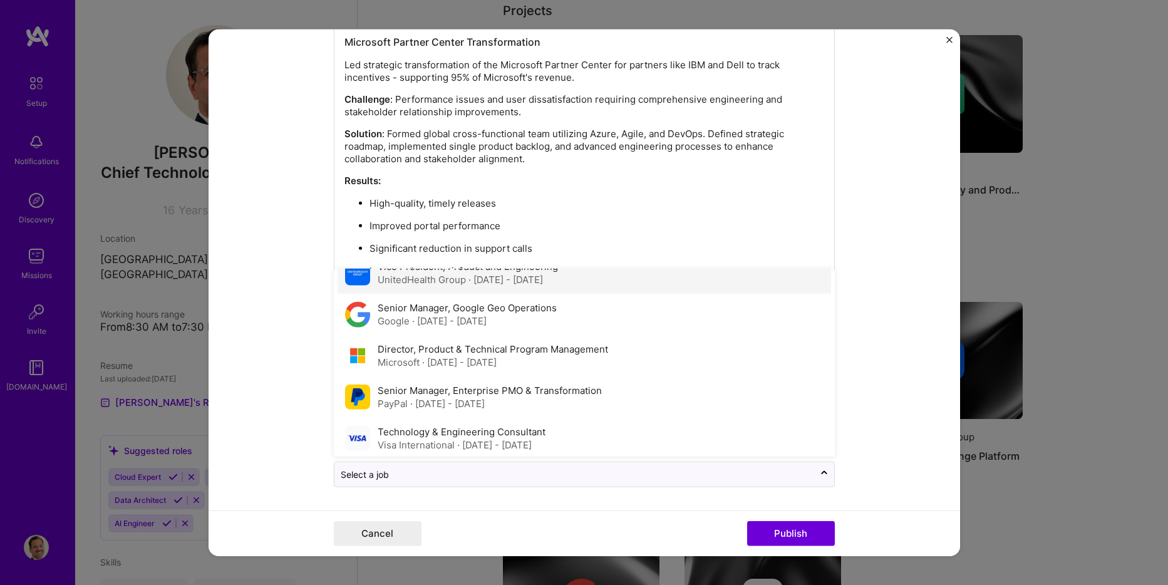
scroll to position [109, 0]
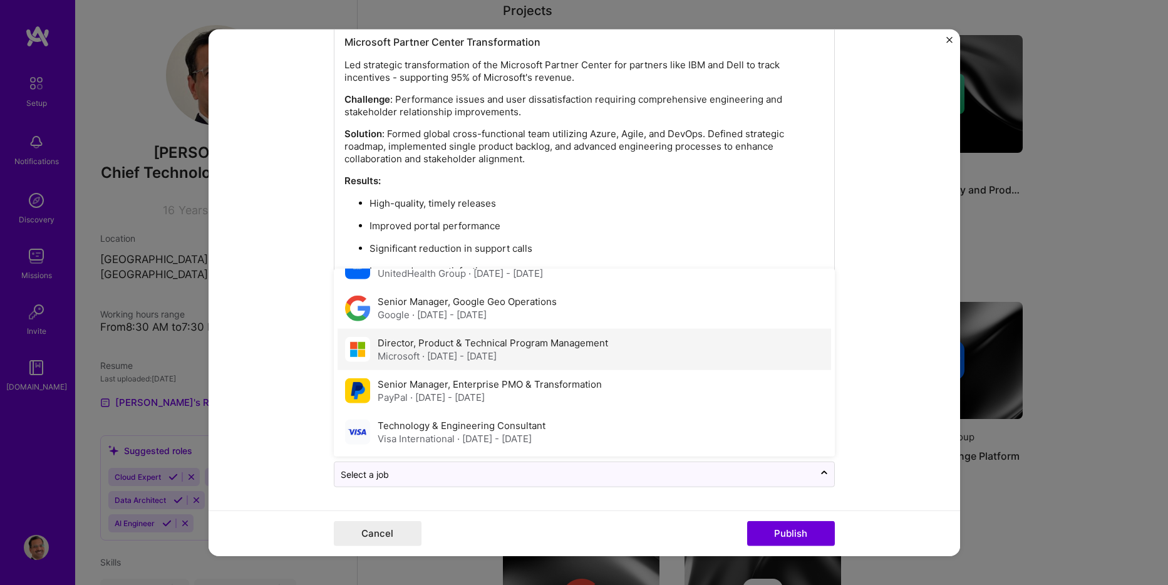
click at [497, 350] on span "· [DATE] - [DATE]" at bounding box center [459, 356] width 75 height 12
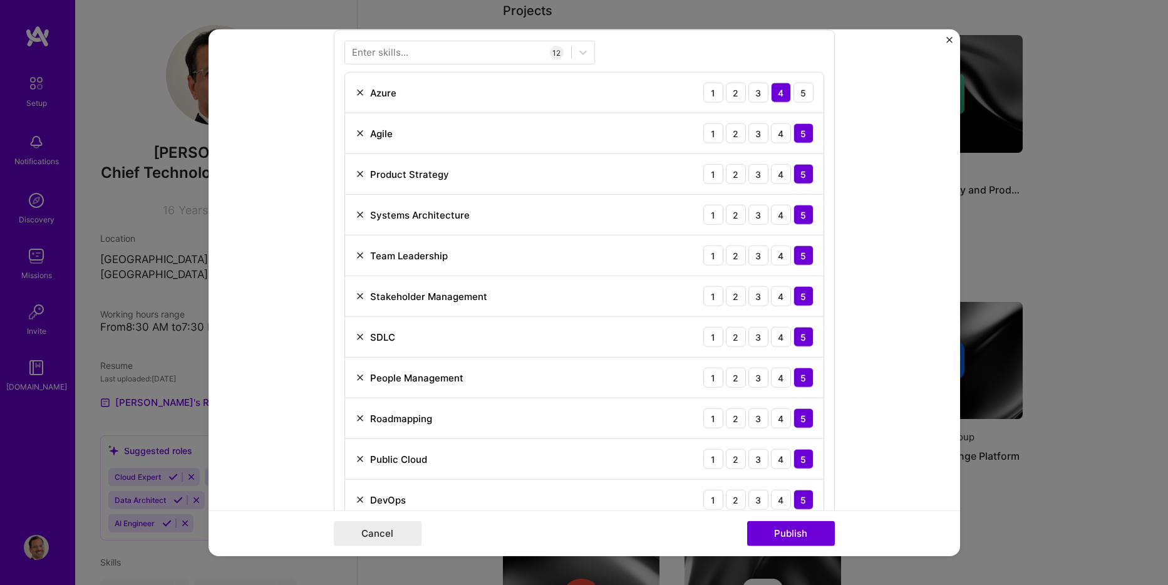
scroll to position [913, 0]
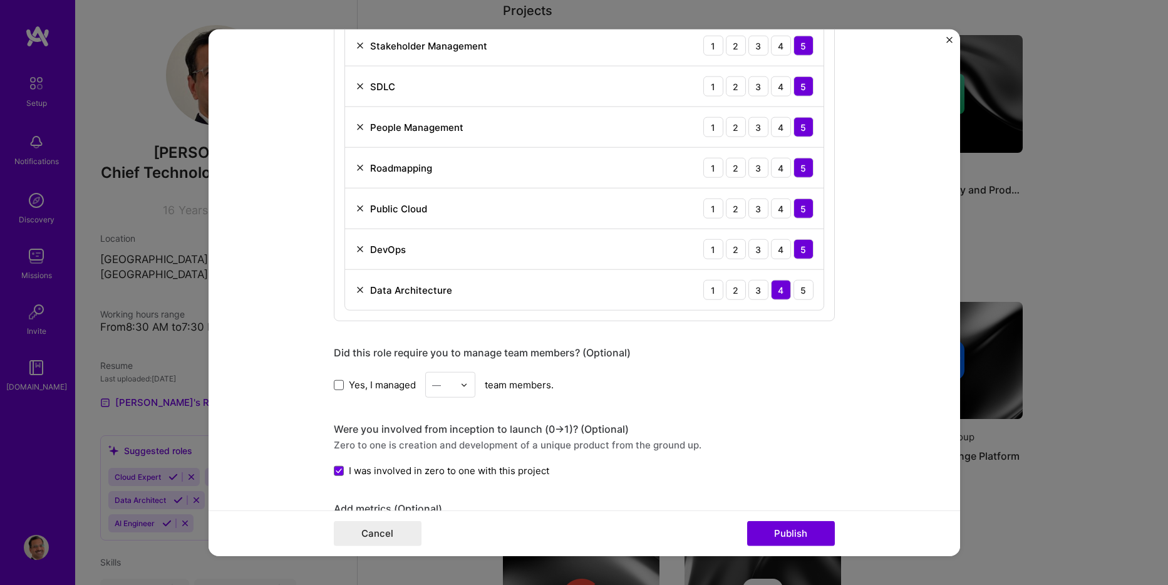
click at [334, 386] on span at bounding box center [339, 385] width 10 height 10
click at [0, 0] on input "Yes, I managed" at bounding box center [0, 0] width 0 height 0
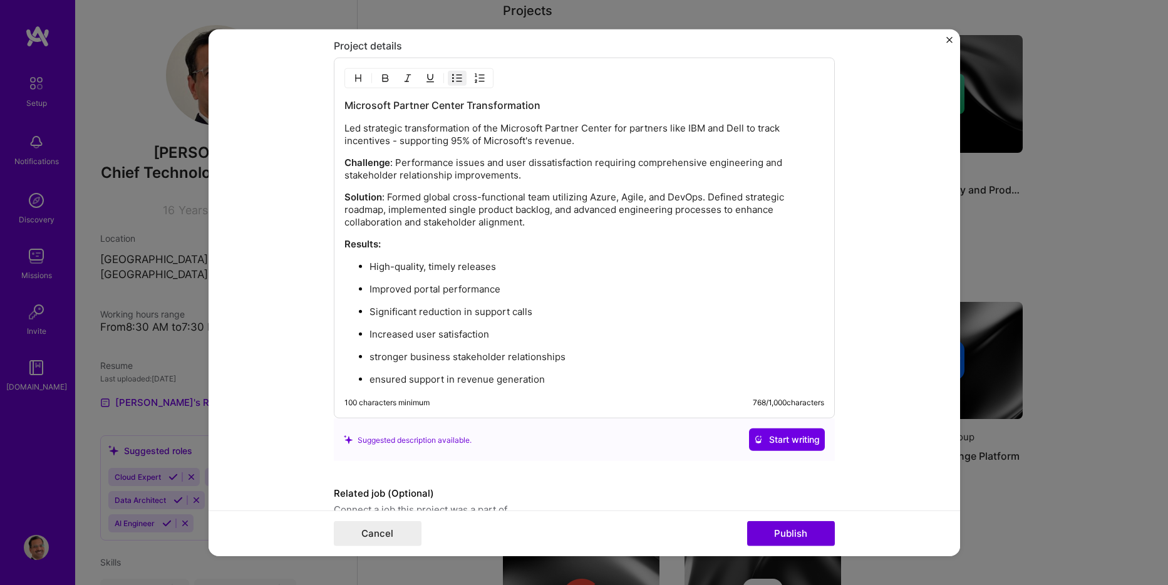
scroll to position [1539, 0]
click at [792, 531] on button "Publish" at bounding box center [791, 532] width 88 height 25
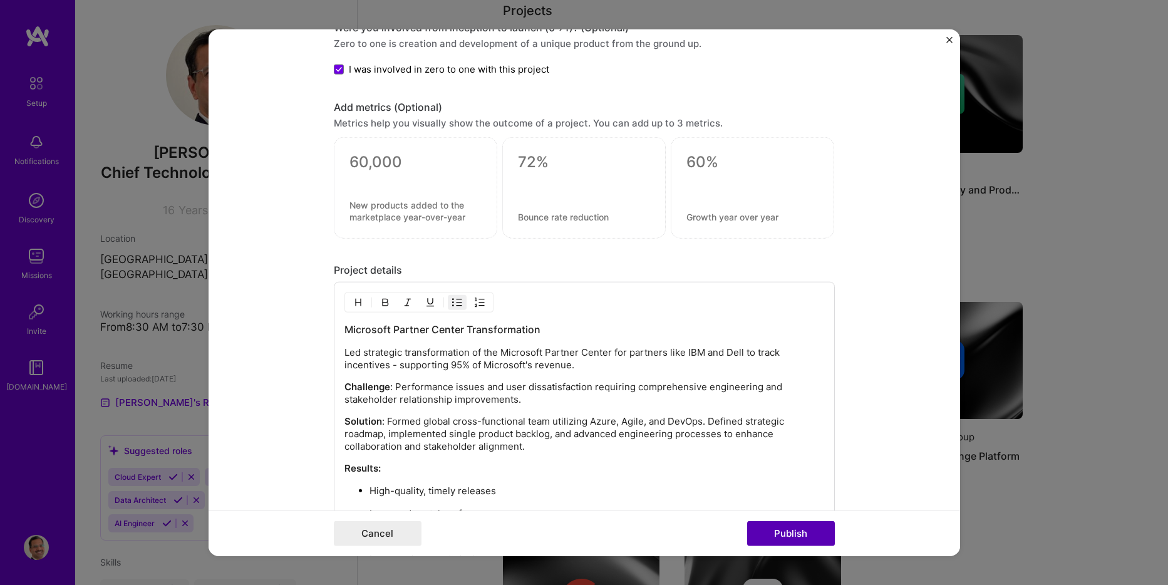
scroll to position [1229, 0]
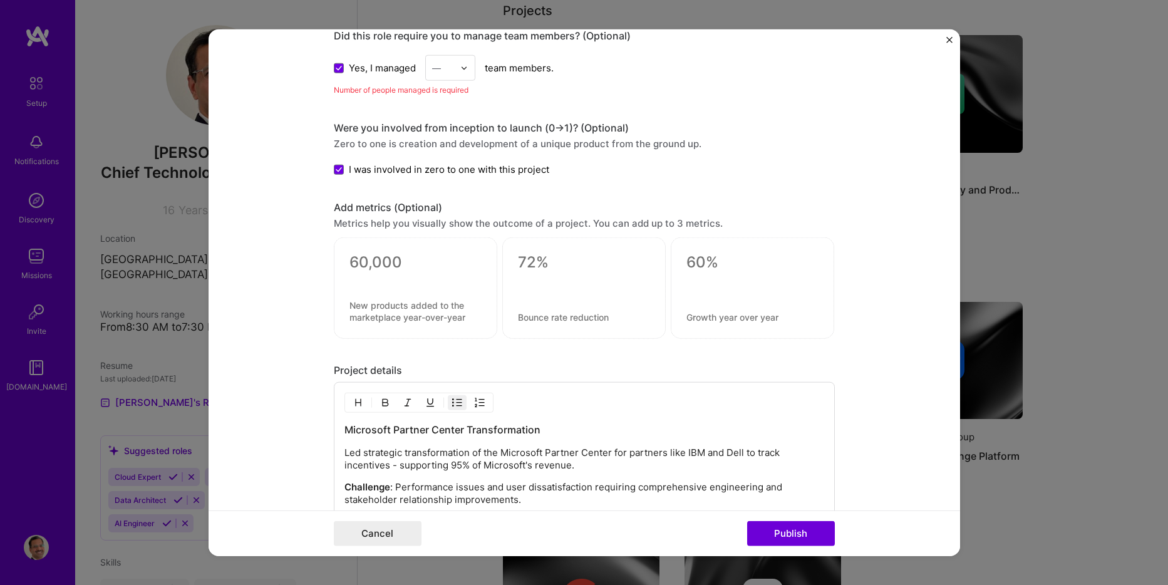
click at [463, 66] on div at bounding box center [467, 68] width 14 height 24
click at [418, 258] on textarea at bounding box center [415, 262] width 132 height 19
click at [467, 73] on div at bounding box center [467, 68] width 14 height 24
click at [442, 261] on div "25+" at bounding box center [450, 258] width 43 height 23
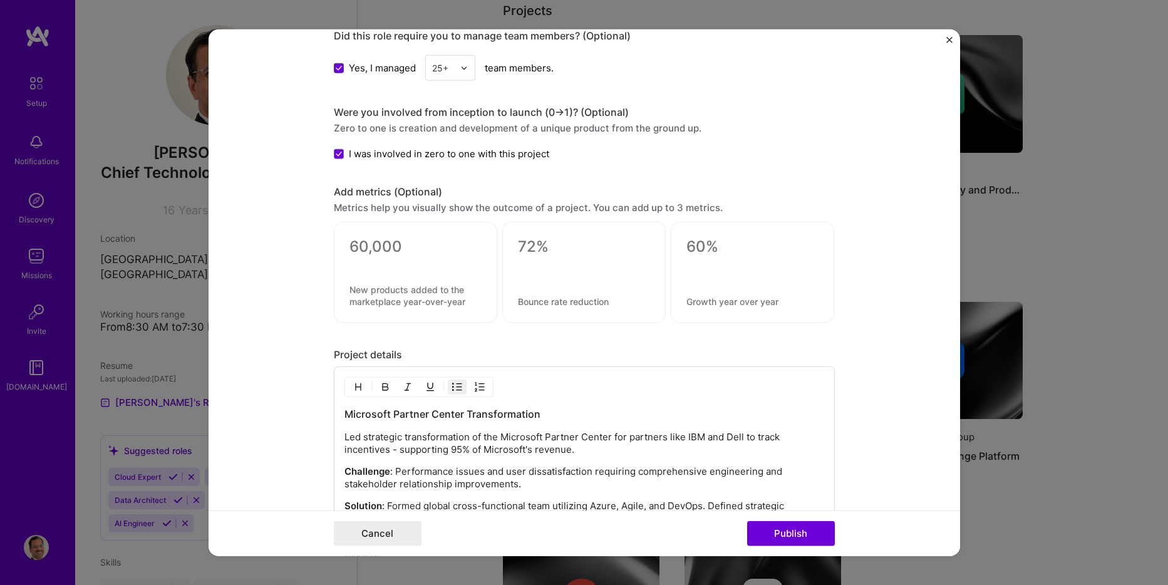
click at [336, 68] on icon at bounding box center [339, 67] width 6 height 5
click at [0, 0] on input "Yes, I managed" at bounding box center [0, 0] width 0 height 0
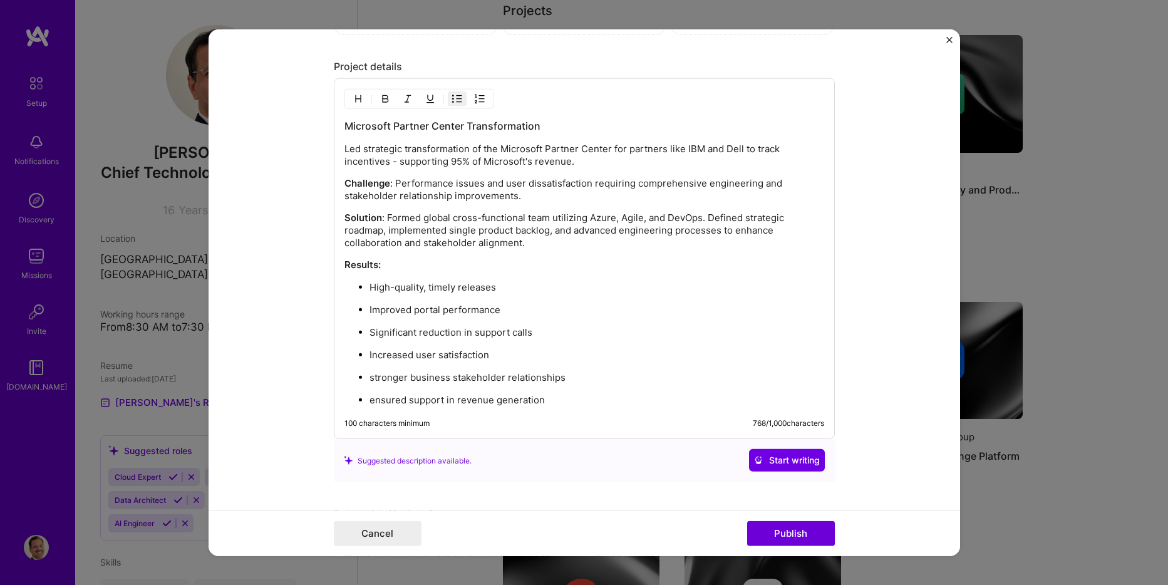
scroll to position [1601, 0]
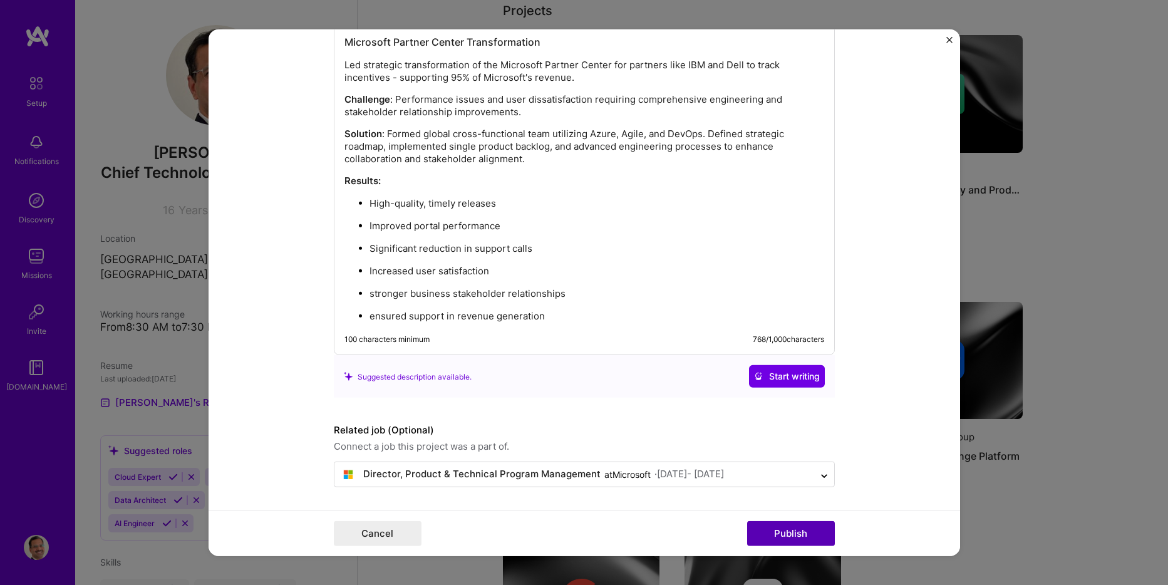
click at [783, 534] on button "Publish" at bounding box center [791, 532] width 88 height 25
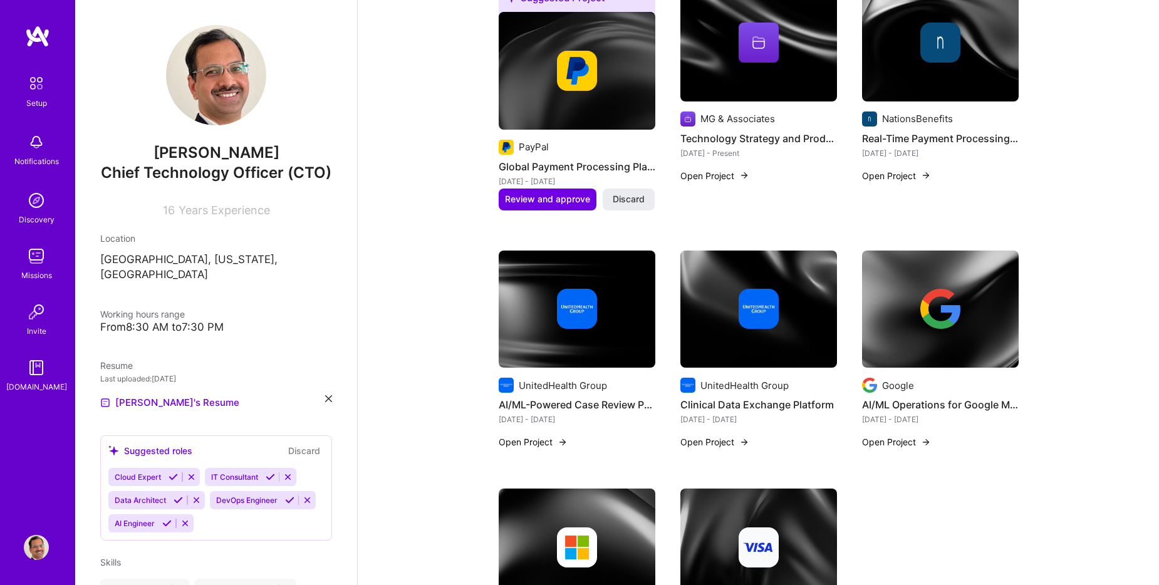
scroll to position [564, 0]
